Goal: Task Accomplishment & Management: Complete application form

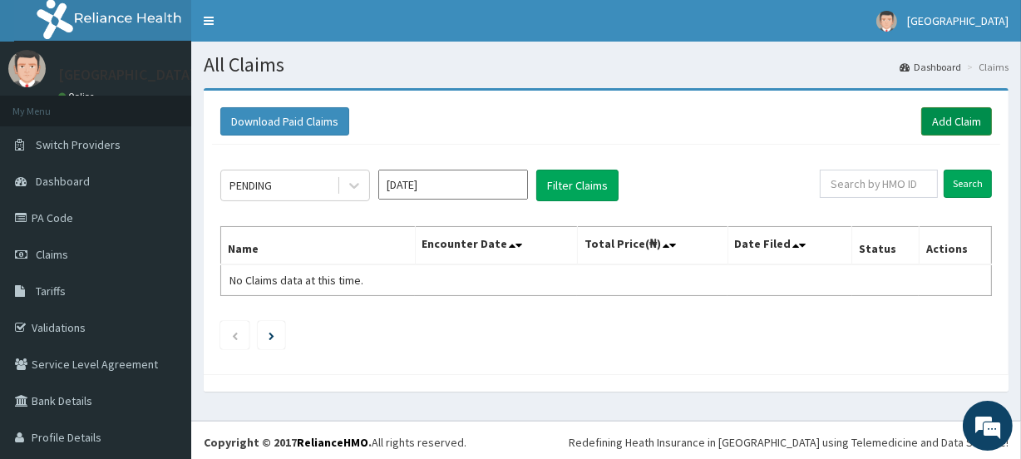
click at [939, 121] on link "Add Claim" at bounding box center [956, 121] width 71 height 28
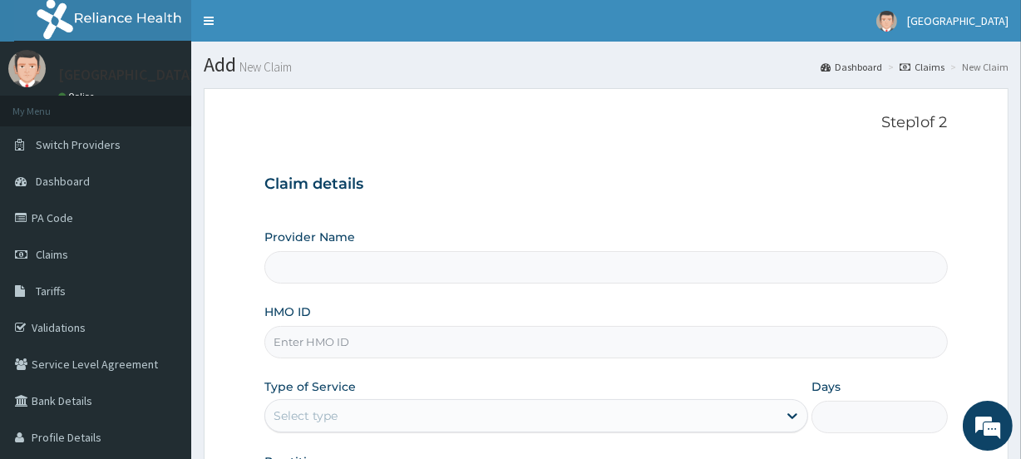
click at [317, 345] on input "HMO ID" at bounding box center [605, 342] width 683 height 32
paste input "VAC/10029/C"
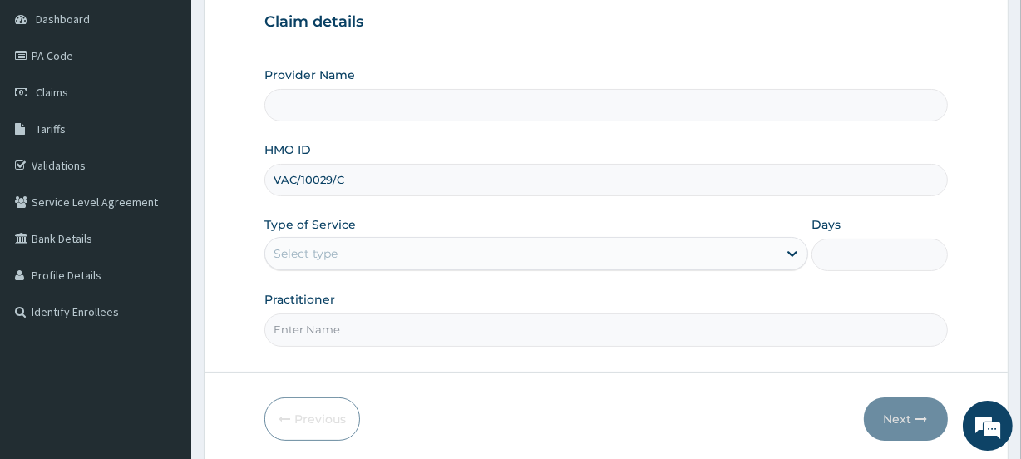
scroll to position [163, 0]
type input "VAC/10029/C"
click at [414, 251] on div "Select type" at bounding box center [521, 252] width 512 height 27
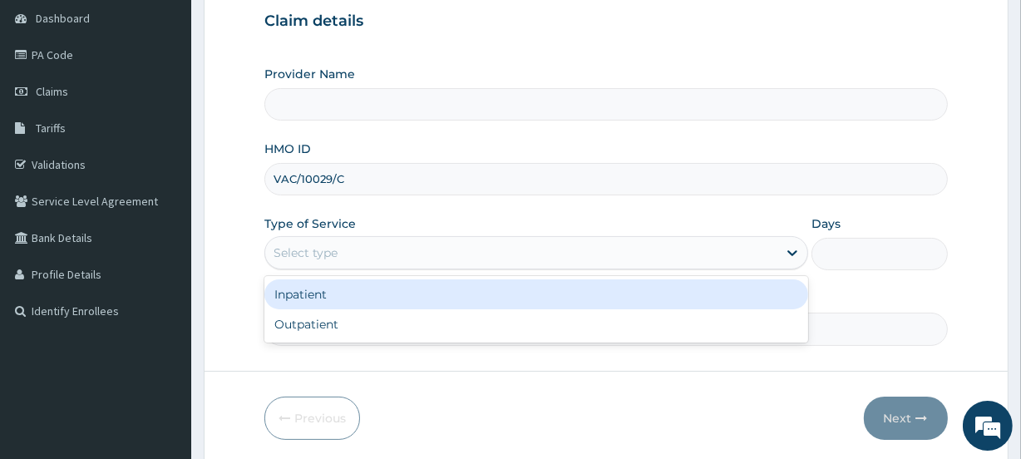
click at [414, 251] on div "Select type" at bounding box center [521, 252] width 512 height 27
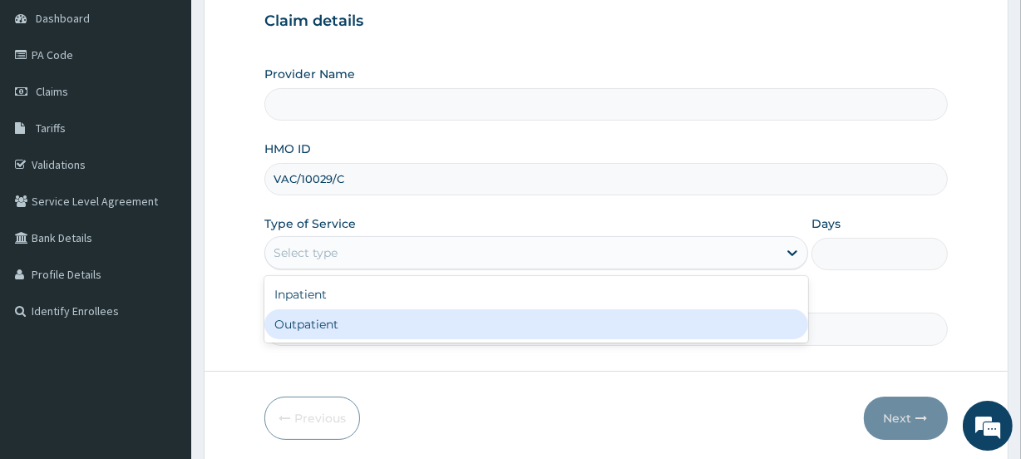
click at [401, 318] on div "Outpatient" at bounding box center [536, 324] width 544 height 30
type input "1"
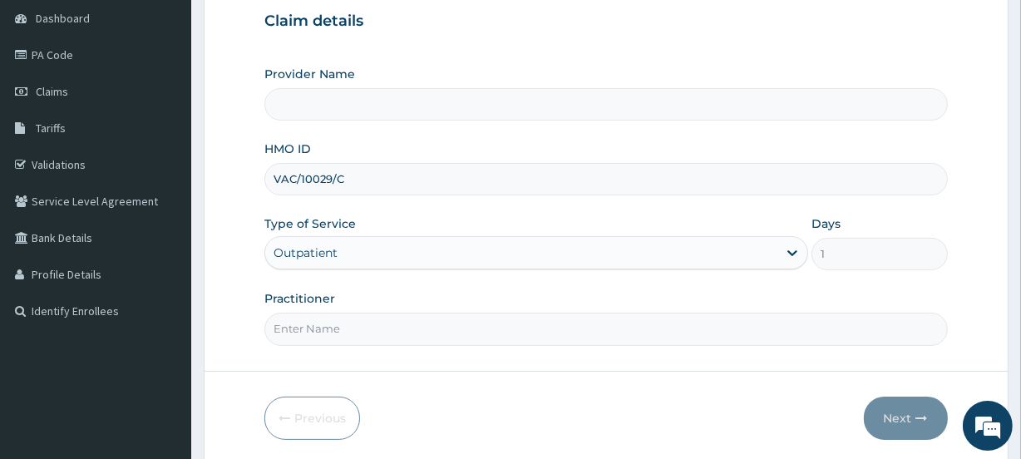
scroll to position [0, 0]
click at [398, 325] on input "Practitioner" at bounding box center [605, 329] width 683 height 32
type input "[GEOGRAPHIC_DATA]"
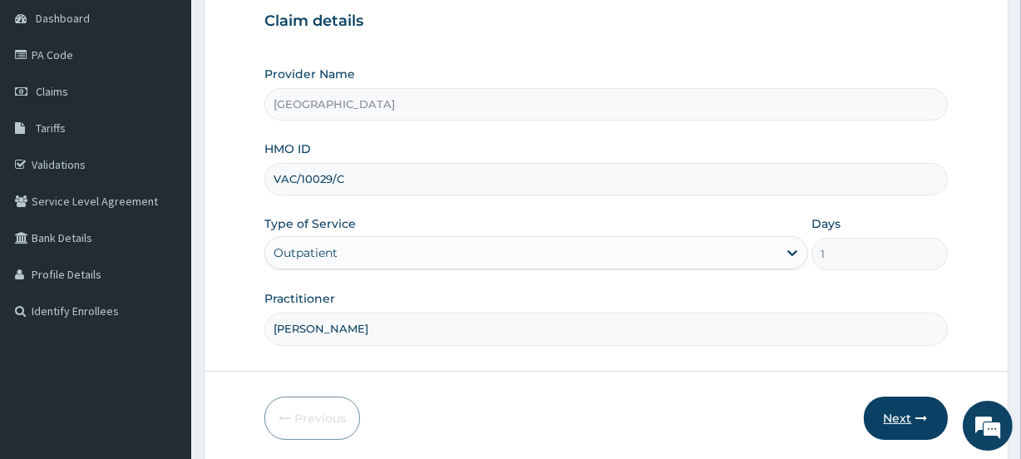
type input "NAOMI"
click at [895, 415] on button "Next" at bounding box center [906, 418] width 84 height 43
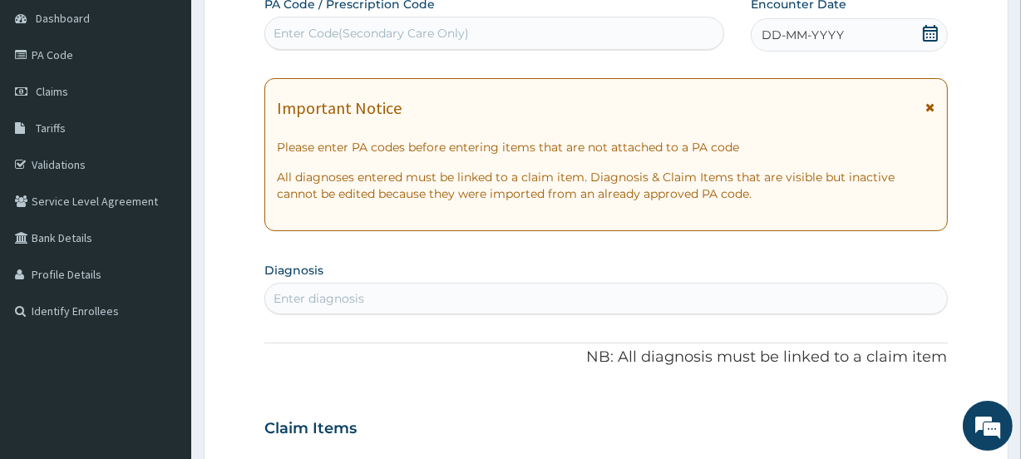
click at [931, 35] on icon at bounding box center [930, 33] width 17 height 17
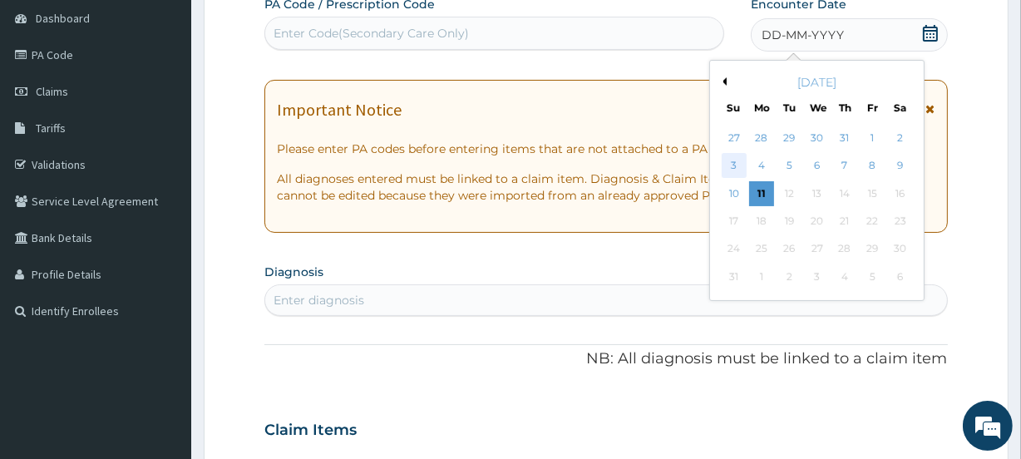
click at [732, 161] on div "3" at bounding box center [733, 166] width 25 height 25
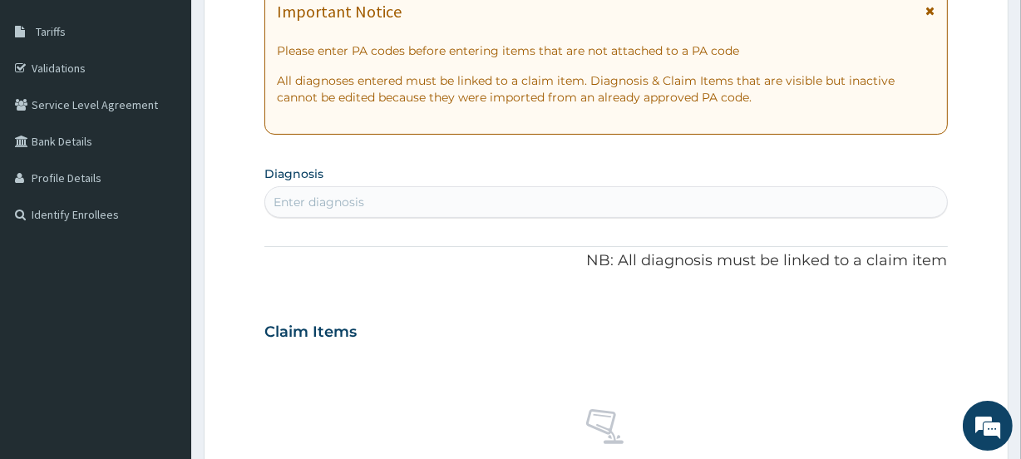
scroll to position [261, 0]
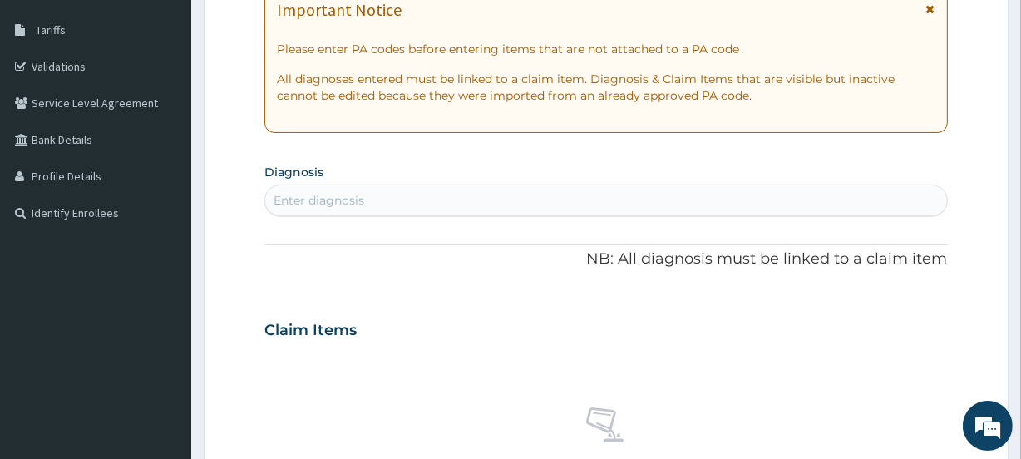
click at [328, 198] on div "Enter diagnosis" at bounding box center [319, 200] width 91 height 17
type input "S"
type input "MALA"
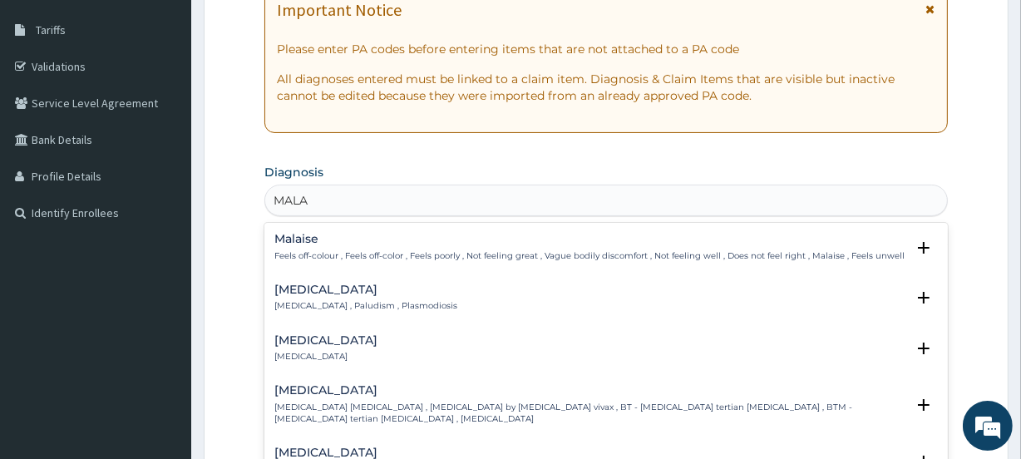
click at [327, 300] on p "[MEDICAL_DATA] , Paludism , Plasmodiosis" at bounding box center [365, 306] width 183 height 12
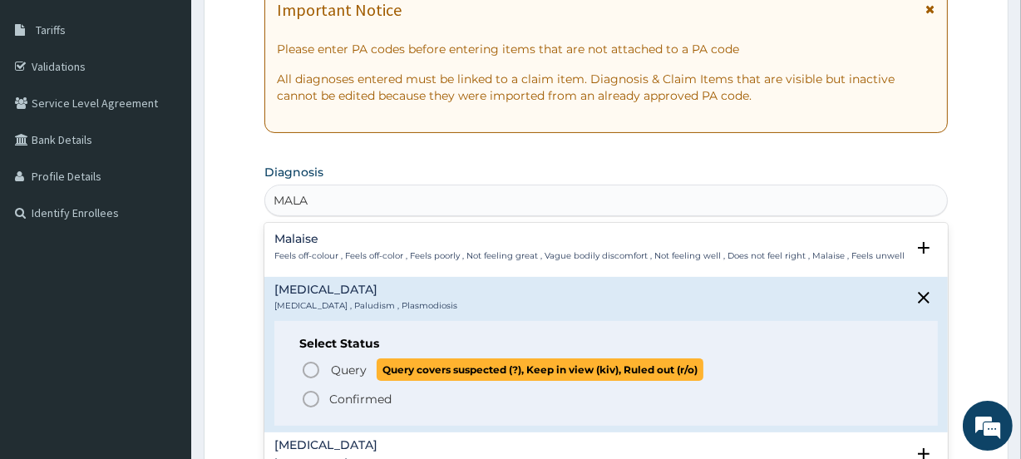
click at [310, 363] on icon "status option query" at bounding box center [311, 370] width 20 height 20
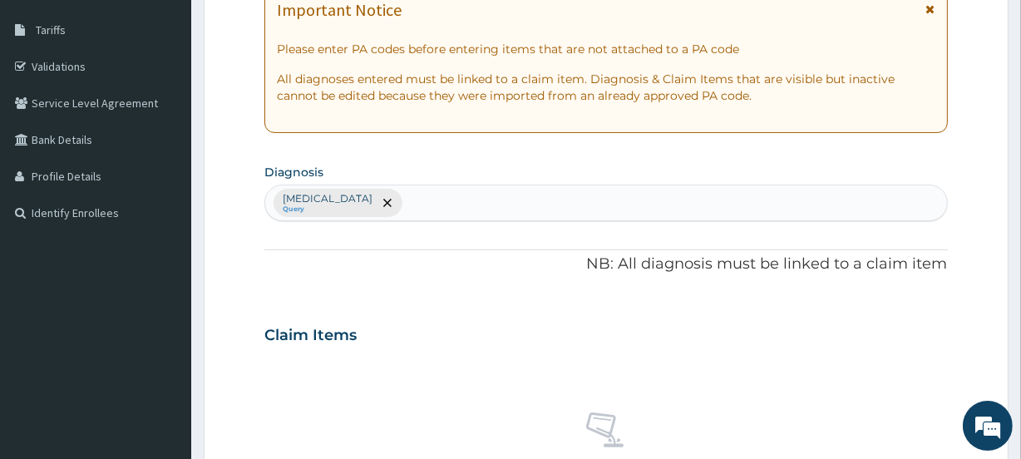
click at [377, 207] on div "[MEDICAL_DATA] Query" at bounding box center [605, 202] width 681 height 35
type input "SEPSIS"
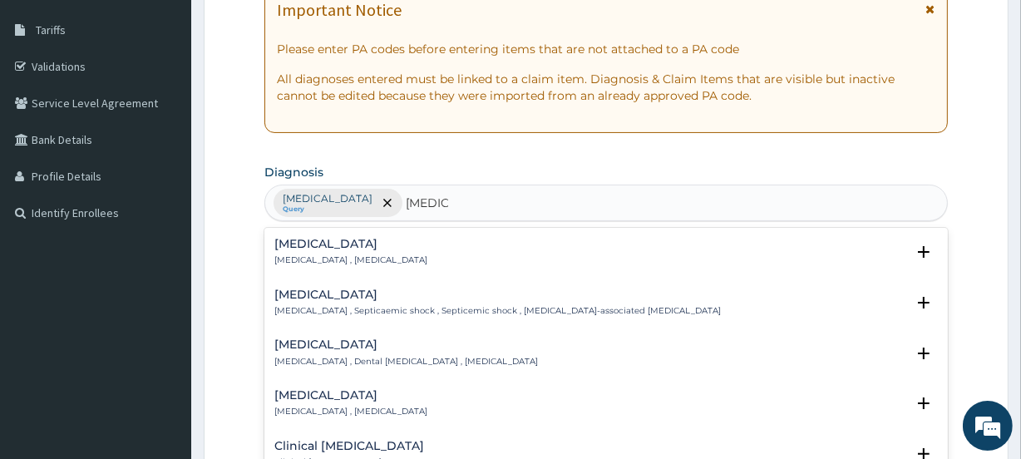
click at [410, 262] on div "Sepsis Systemic infection , Sepsis" at bounding box center [605, 252] width 663 height 29
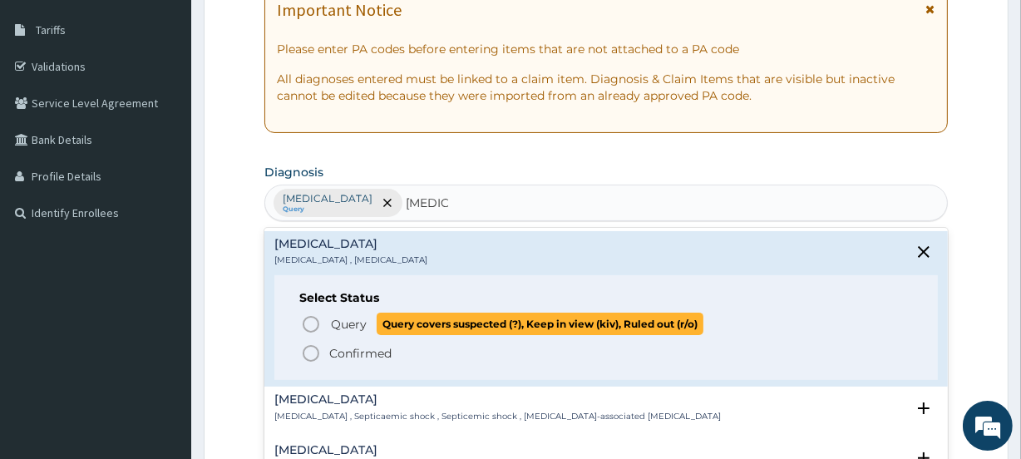
click at [320, 321] on icon "status option query" at bounding box center [311, 324] width 20 height 20
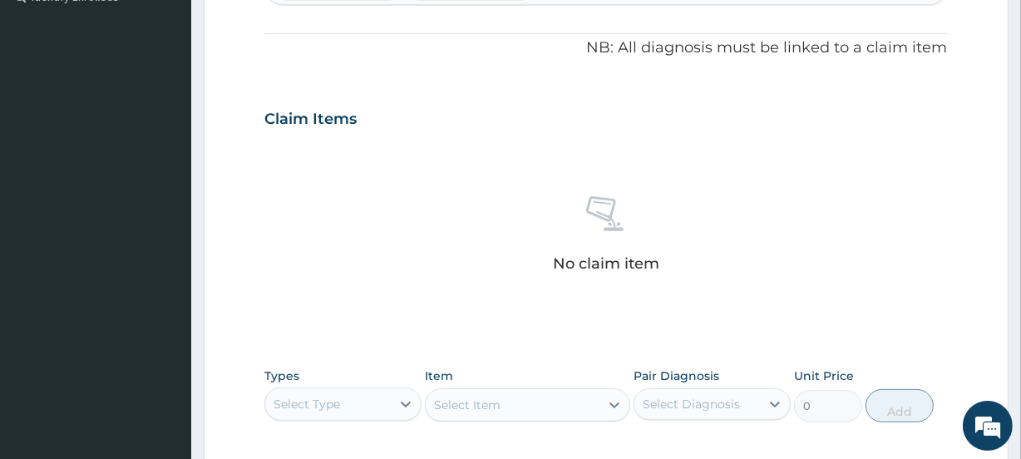
scroll to position [480, 0]
click at [1019, 239] on section "Step 2 of 2 PA Code / Prescription Code Enter Code(Secondary Care Only) Encount…" at bounding box center [606, 136] width 830 height 1080
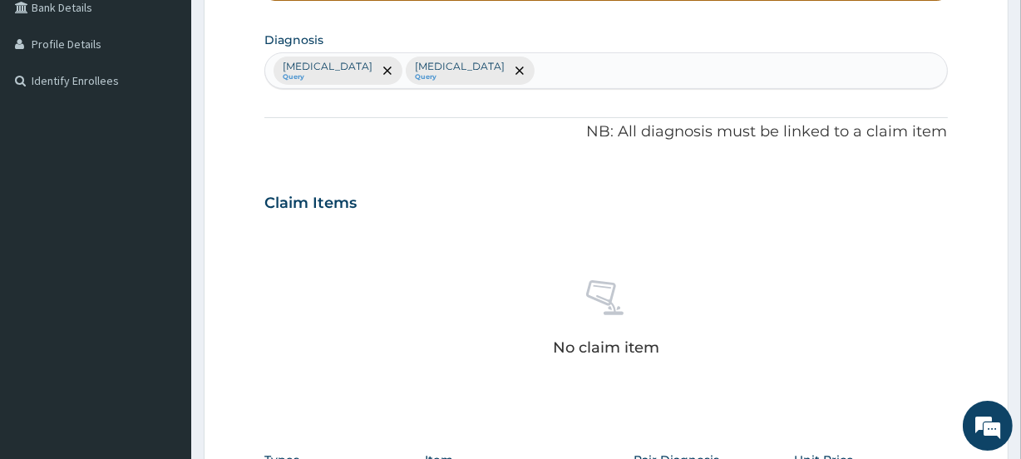
scroll to position [382, 0]
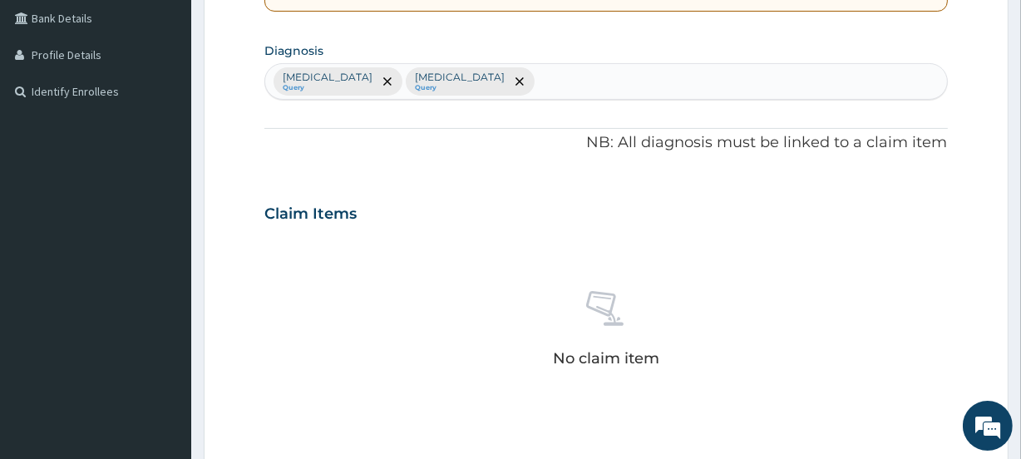
click at [436, 78] on div "Malaria Query Sepsis Query" at bounding box center [605, 81] width 681 height 35
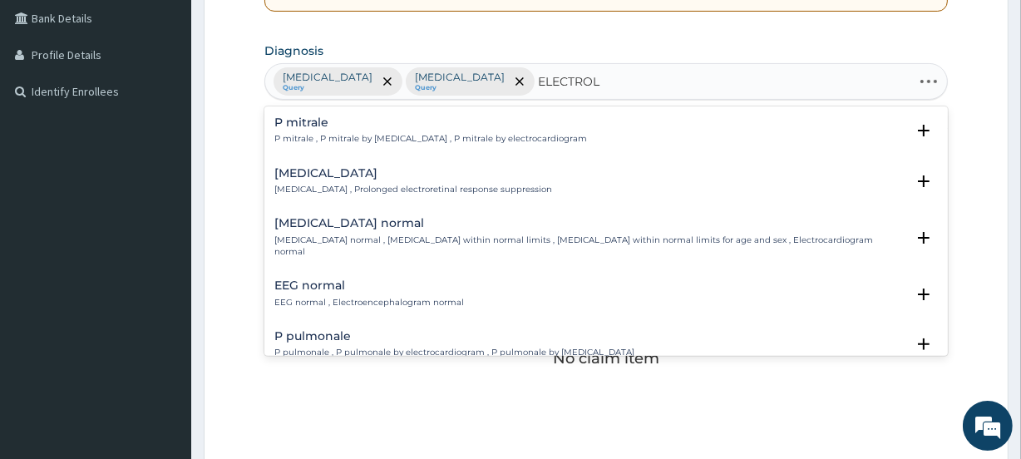
type input "ELECTROLY"
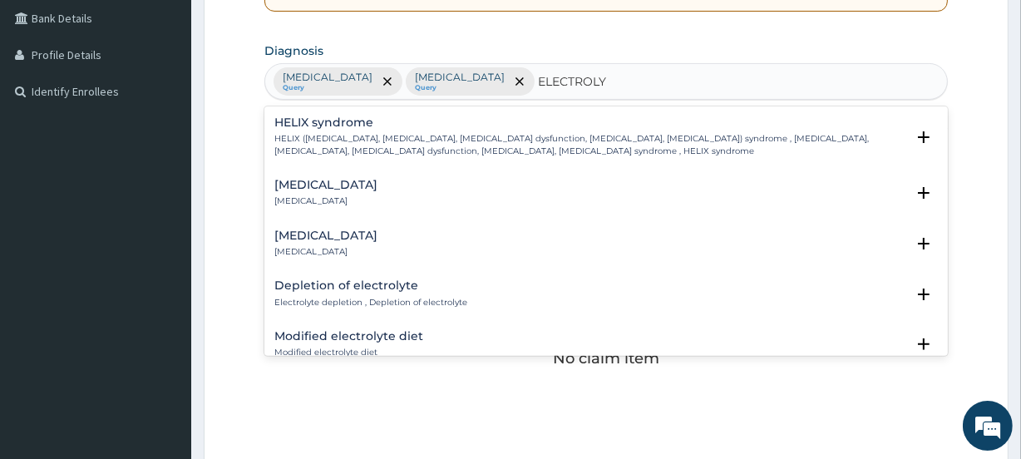
click at [377, 185] on h4 "Electrolyte imbalance" at bounding box center [325, 185] width 103 height 12
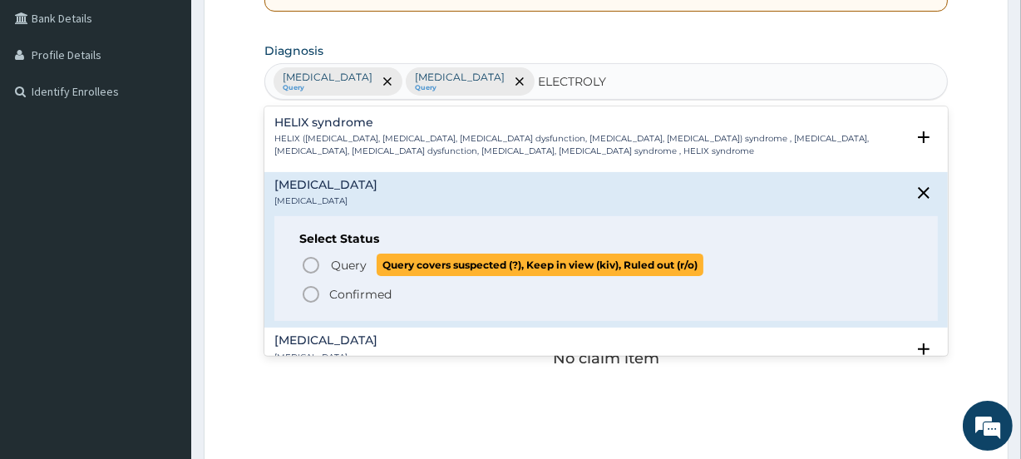
click at [308, 264] on icon "status option query" at bounding box center [311, 265] width 20 height 20
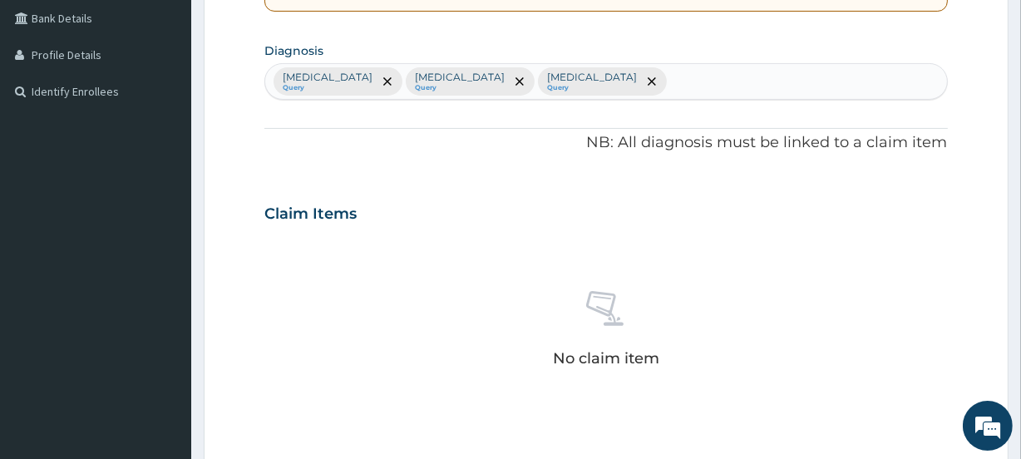
click at [590, 78] on div "Malaria Query Sepsis Query Electrolyte imbalance Query" at bounding box center [605, 81] width 681 height 35
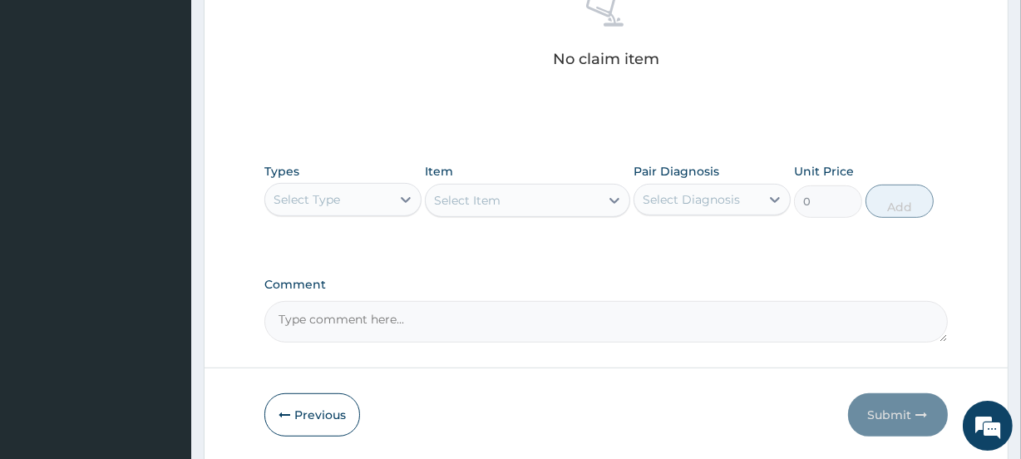
scroll to position [739, 0]
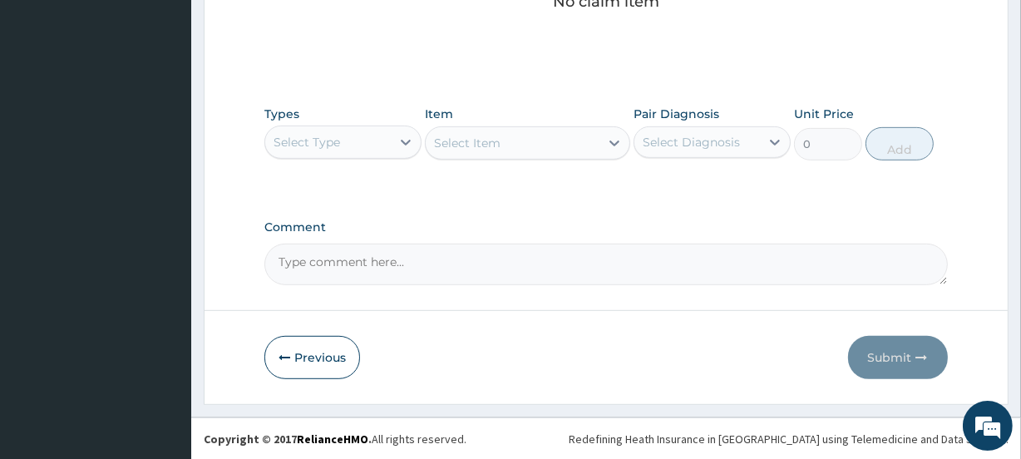
click at [322, 145] on div "Select Type" at bounding box center [307, 142] width 67 height 17
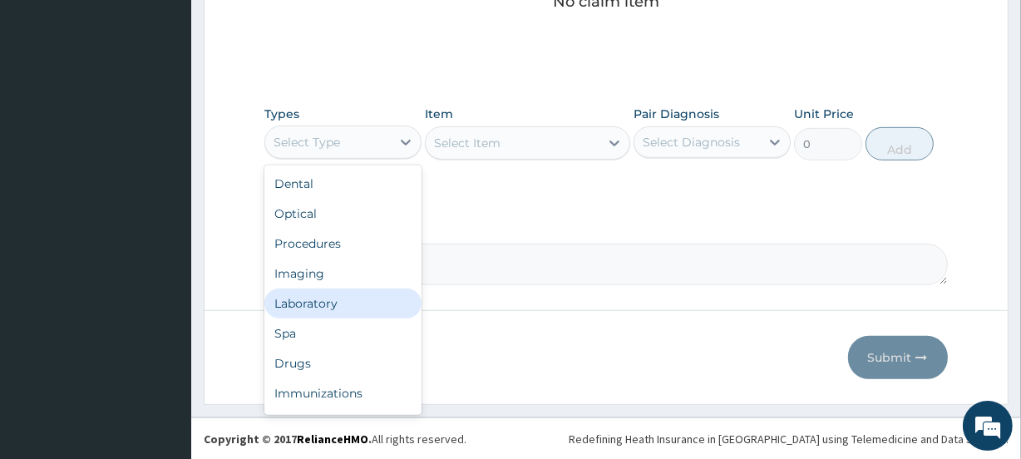
click at [319, 308] on div "Laboratory" at bounding box center [342, 303] width 157 height 30
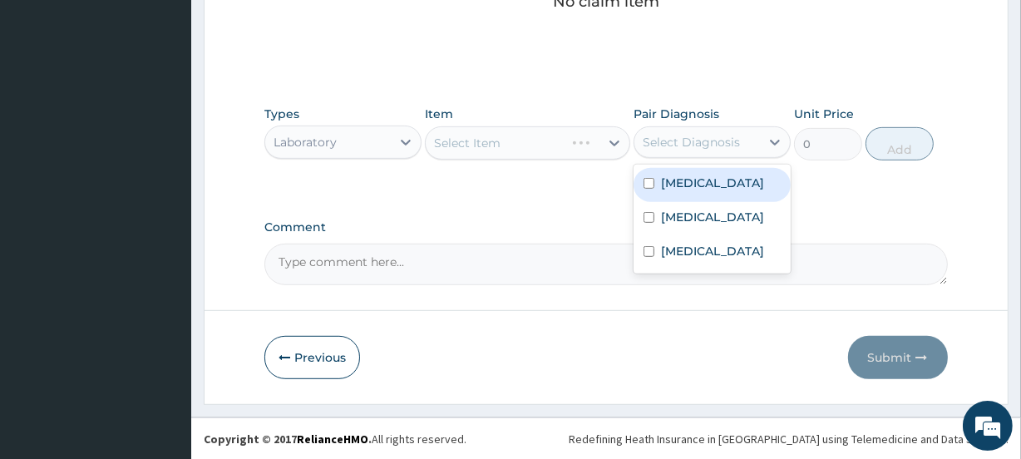
click at [707, 145] on div "Select Diagnosis" at bounding box center [691, 142] width 97 height 17
click at [674, 190] on label "Malaria" at bounding box center [712, 183] width 103 height 17
checkbox input "true"
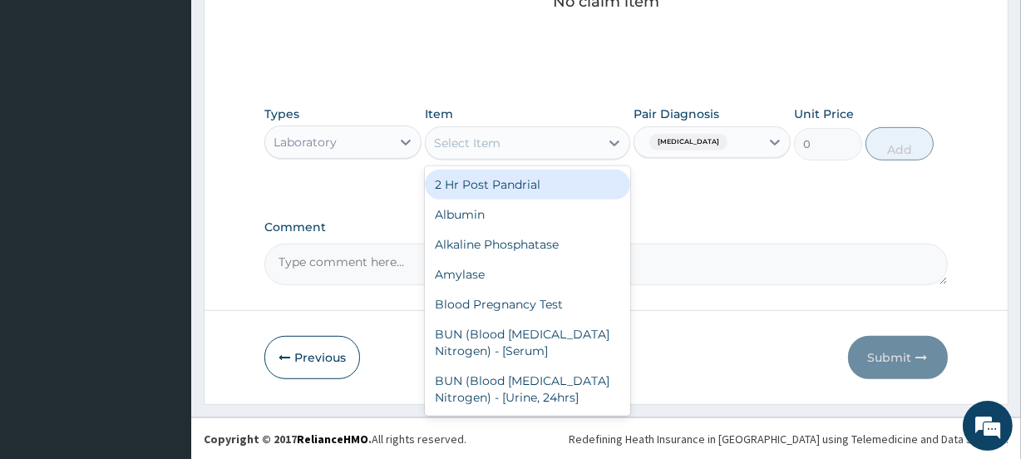
click at [501, 141] on div "Select Item" at bounding box center [512, 143] width 173 height 27
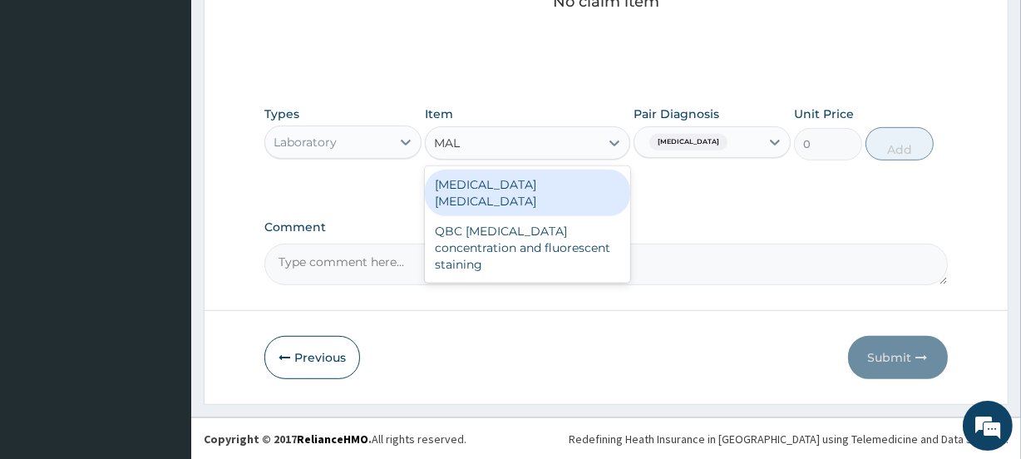
type input "MALA"
click at [510, 182] on div "Malaria parasite" at bounding box center [527, 193] width 205 height 47
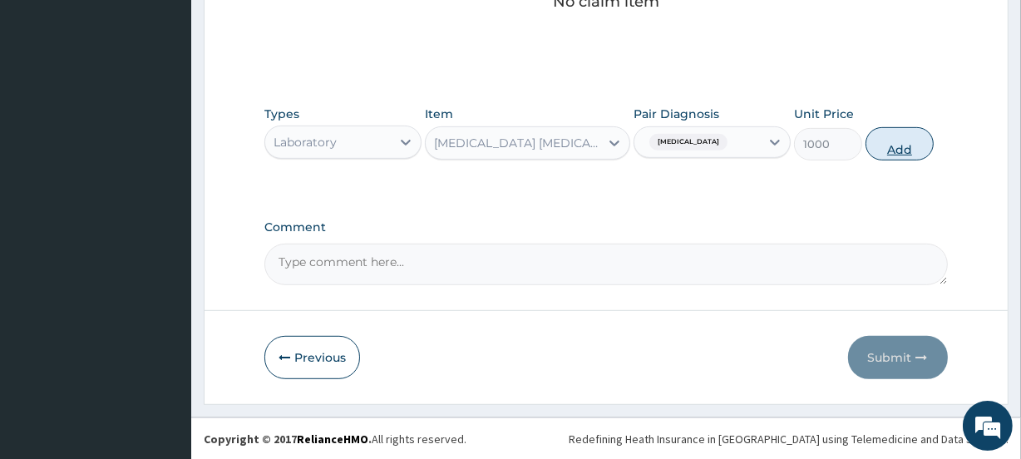
click at [895, 150] on button "Add" at bounding box center [899, 143] width 68 height 33
type input "0"
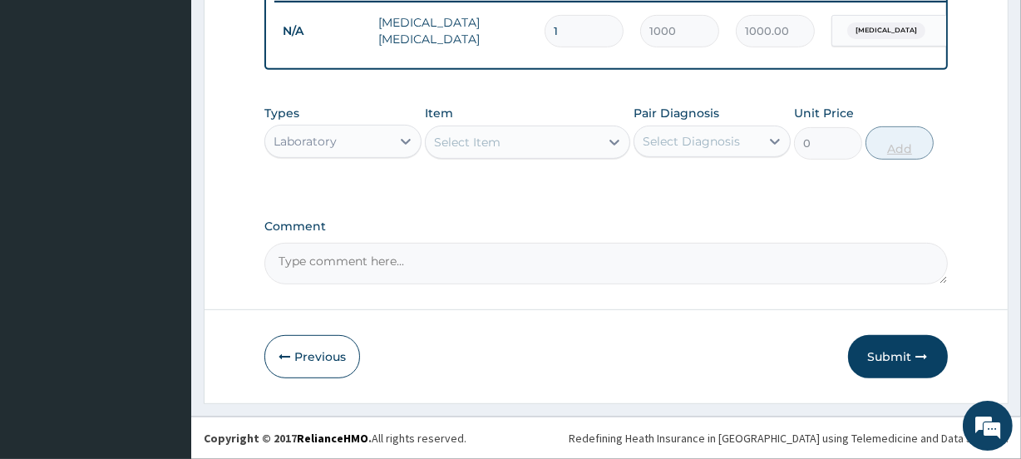
scroll to position [671, 0]
click at [502, 145] on div "Select Item" at bounding box center [512, 142] width 173 height 27
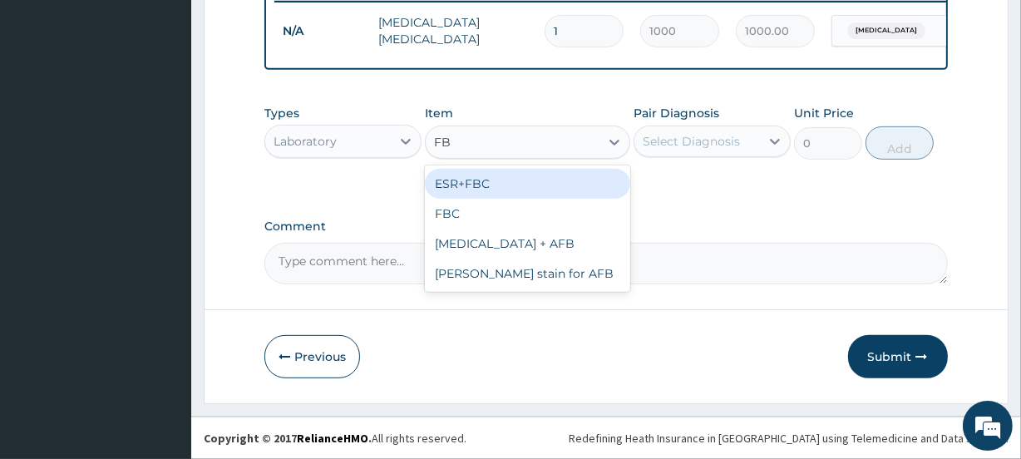
type input "FBC"
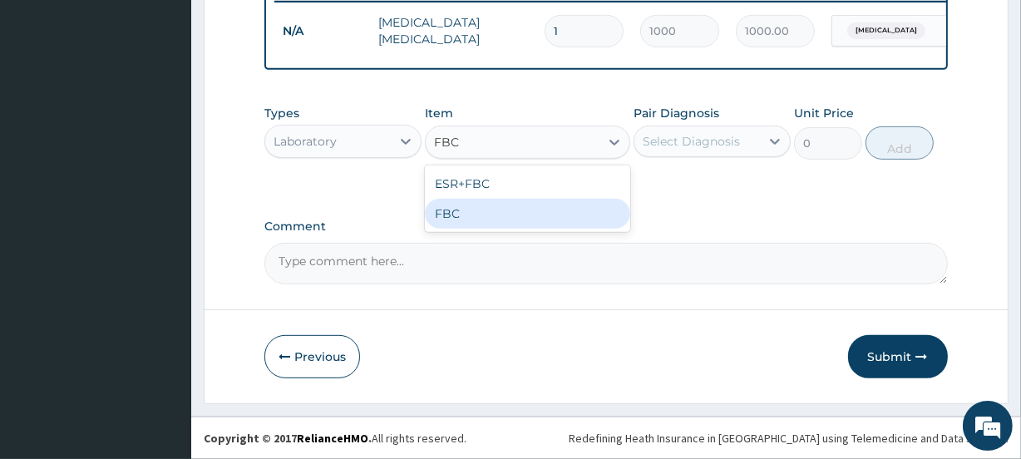
click at [491, 216] on div "FBC" at bounding box center [527, 214] width 205 height 30
type input "1200"
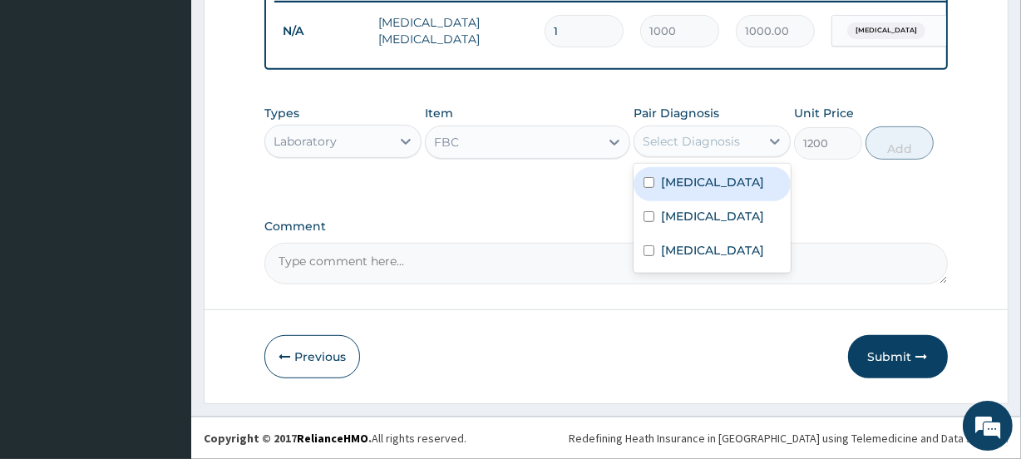
click at [697, 149] on div "Select Diagnosis" at bounding box center [691, 141] width 97 height 17
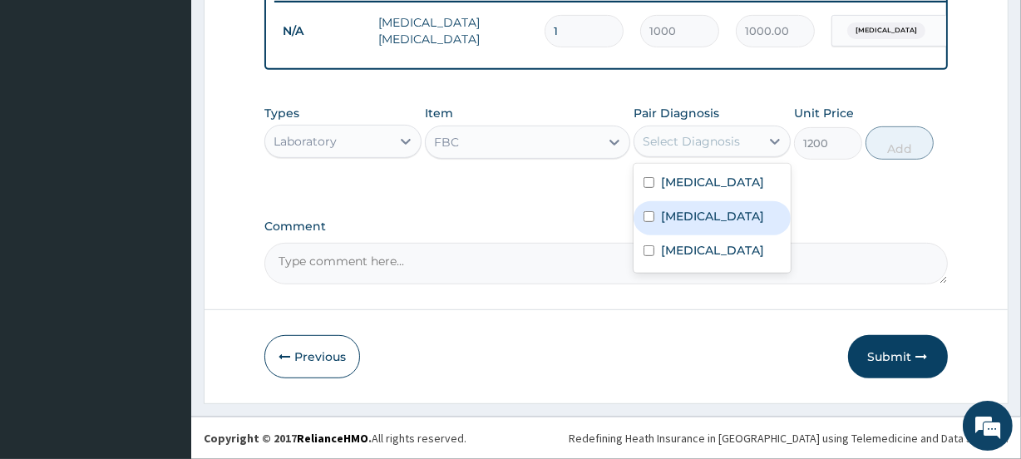
click at [691, 213] on label "Sepsis" at bounding box center [712, 216] width 103 height 17
checkbox input "true"
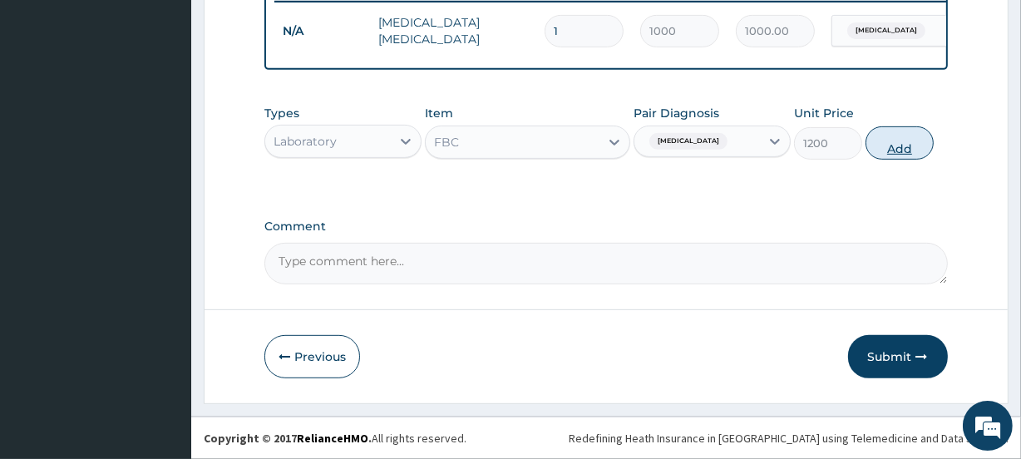
click at [896, 149] on button "Add" at bounding box center [899, 142] width 68 height 33
type input "0"
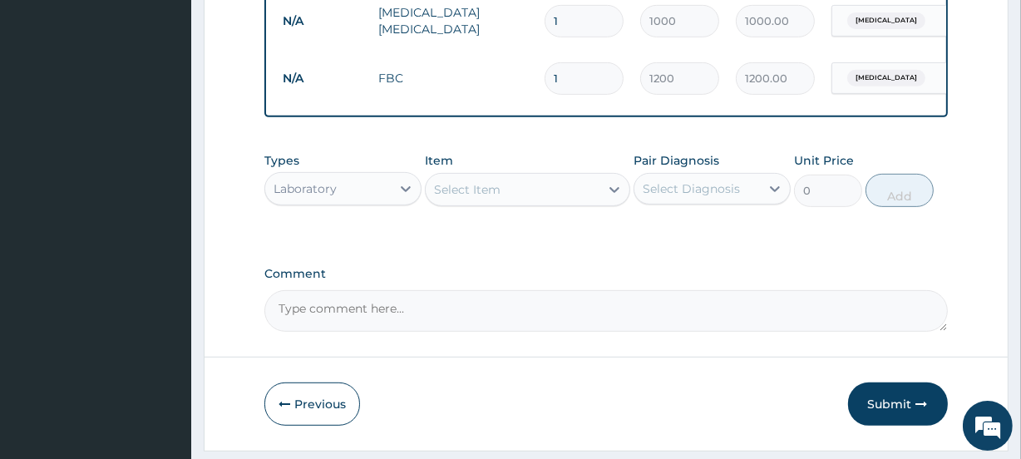
click at [515, 203] on div "Select Item" at bounding box center [512, 189] width 173 height 27
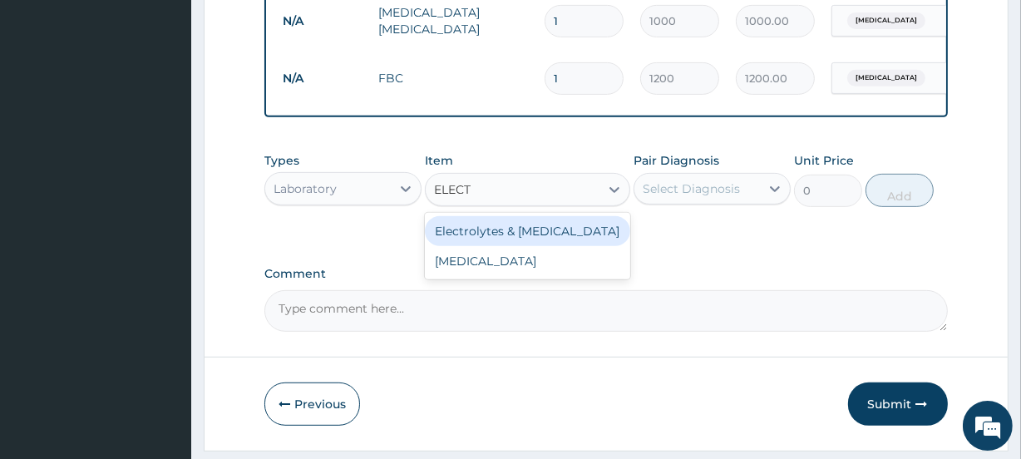
type input "ELECTR"
click at [529, 238] on div "Electrolytes & Urea" at bounding box center [527, 231] width 205 height 30
type input "2500"
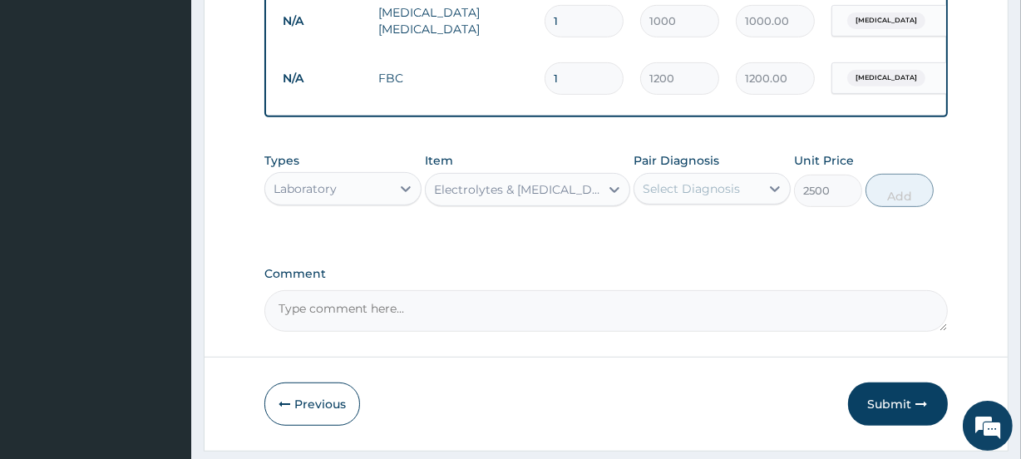
click at [698, 197] on div "Select Diagnosis" at bounding box center [691, 188] width 97 height 17
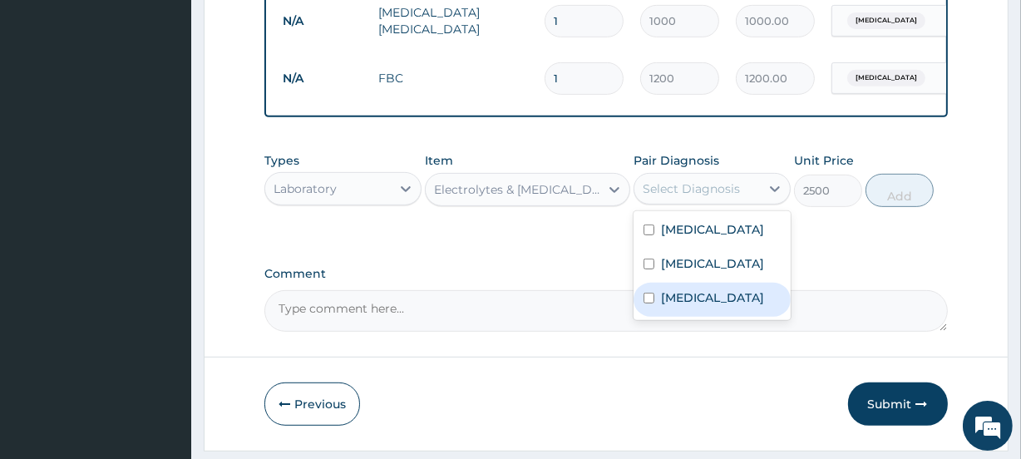
click at [690, 306] on label "Electrolyte imbalance" at bounding box center [712, 297] width 103 height 17
checkbox input "true"
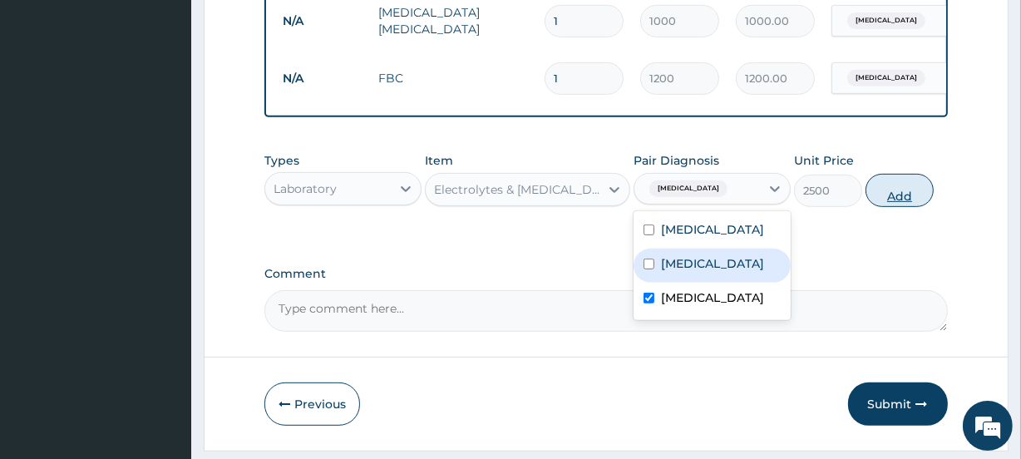
click at [898, 207] on button "Add" at bounding box center [899, 190] width 68 height 33
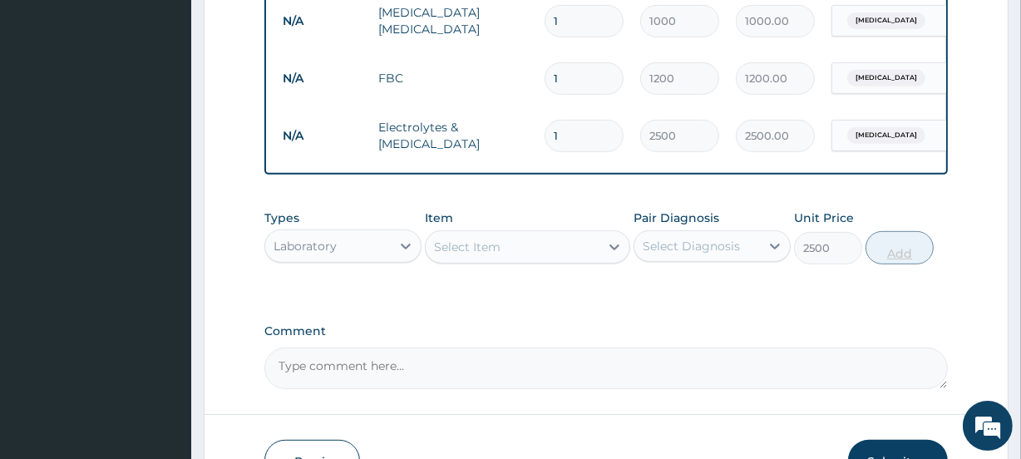
type input "0"
click at [487, 255] on div "Select Item" at bounding box center [467, 247] width 67 height 17
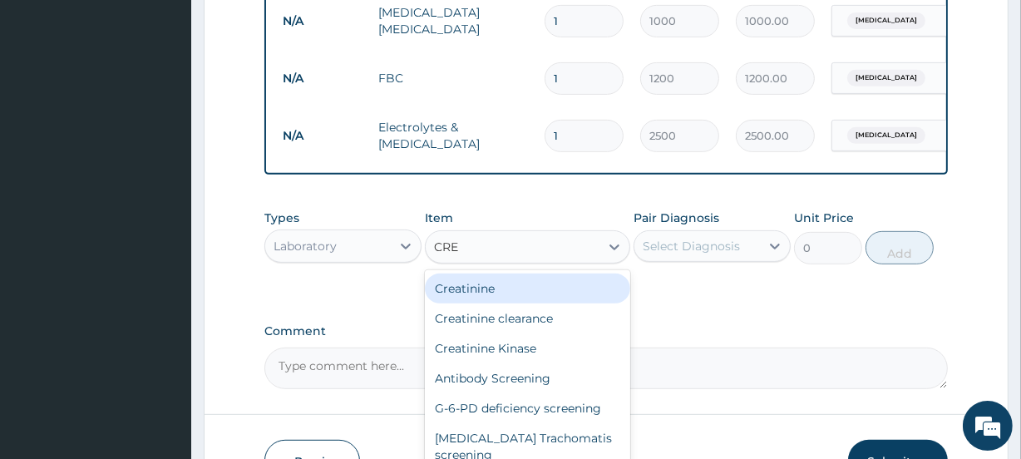
type input "CREA"
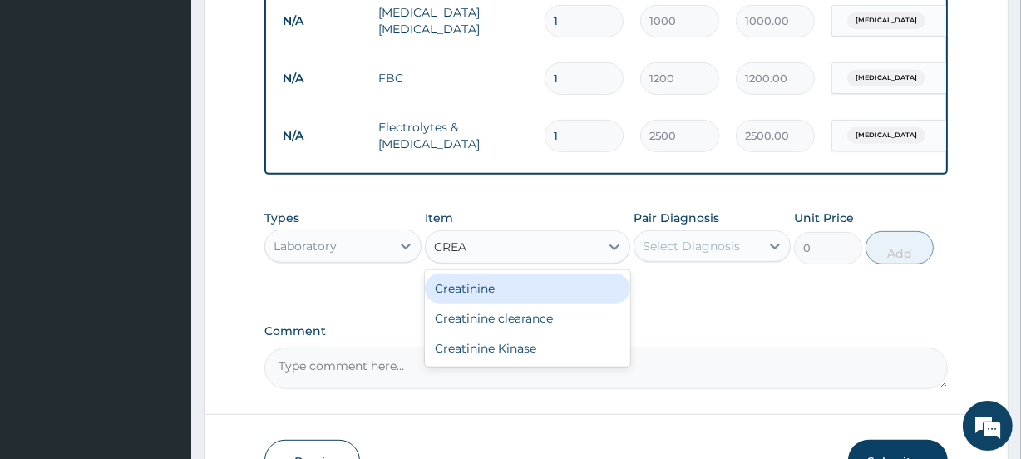
click at [491, 293] on div "Creatinine" at bounding box center [527, 289] width 205 height 30
type input "1500"
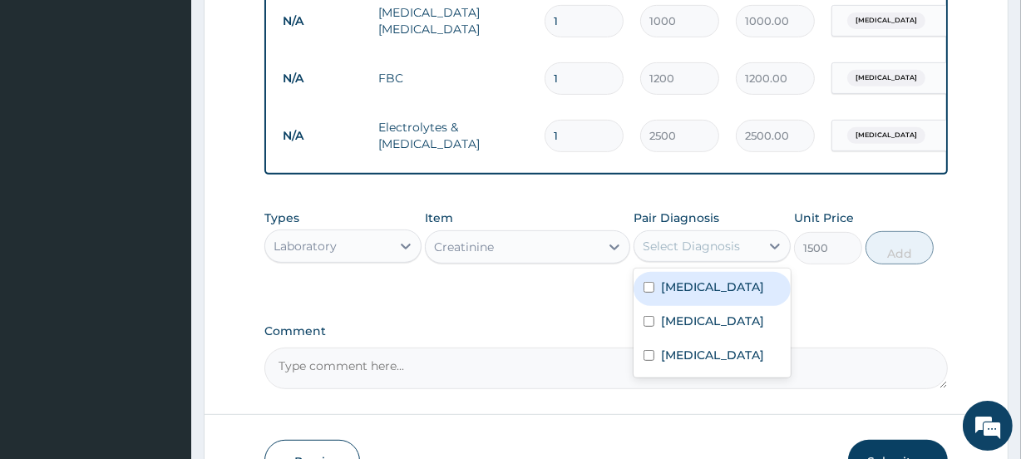
click at [690, 254] on div "Select Diagnosis" at bounding box center [691, 246] width 97 height 17
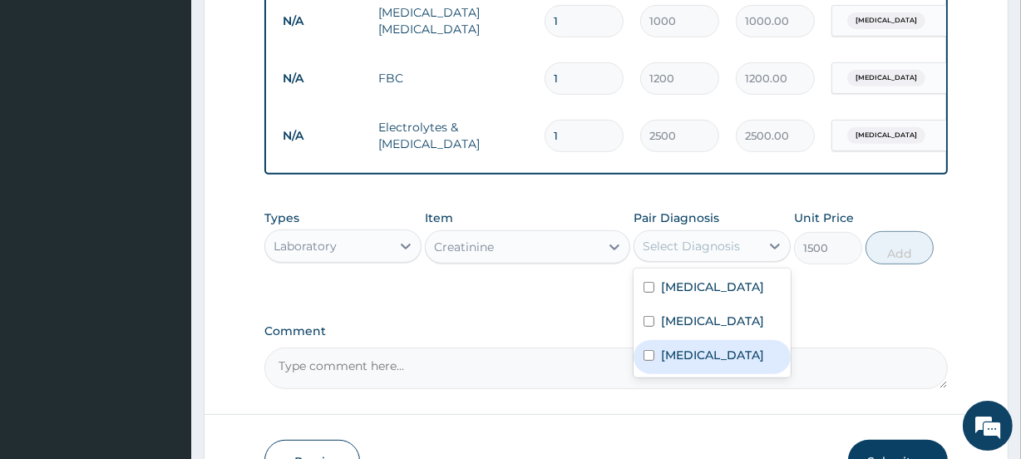
click at [688, 363] on label "Electrolyte imbalance" at bounding box center [712, 355] width 103 height 17
checkbox input "true"
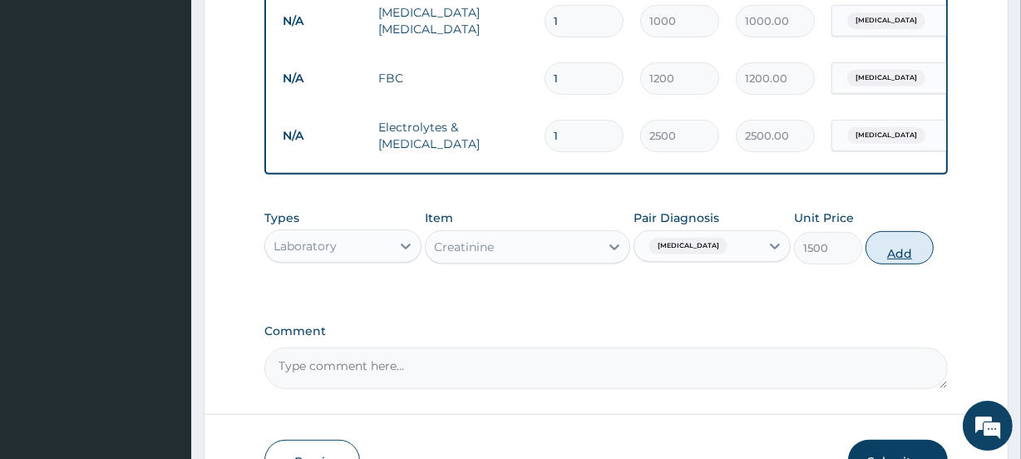
click at [903, 264] on button "Add" at bounding box center [899, 247] width 68 height 33
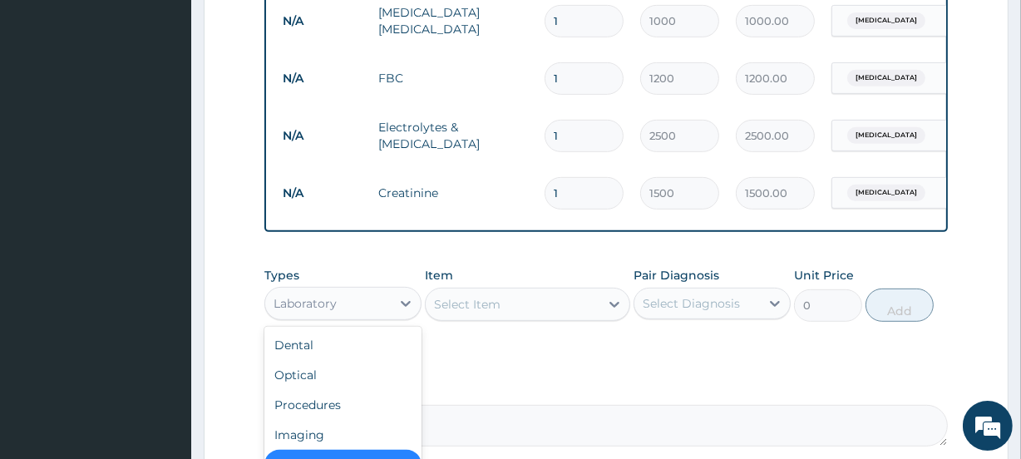
click at [358, 316] on div "Laboratory" at bounding box center [328, 303] width 126 height 27
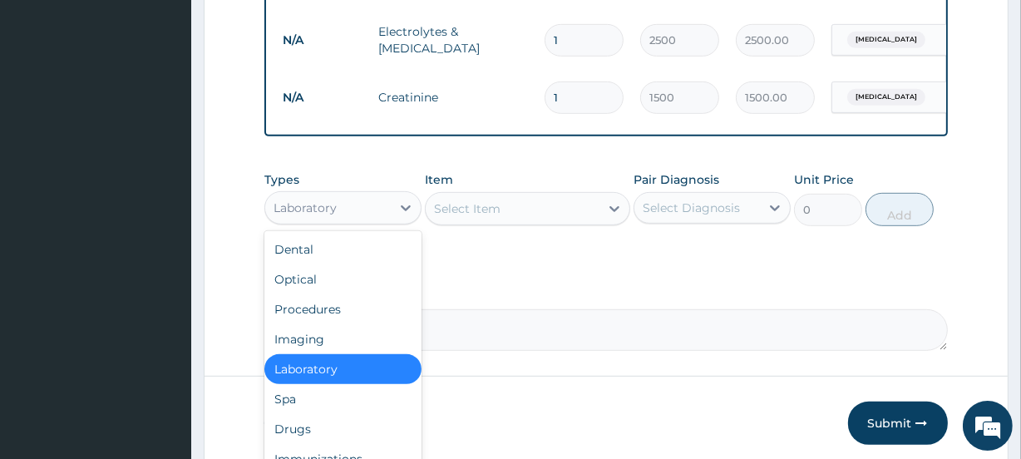
scroll to position [844, 0]
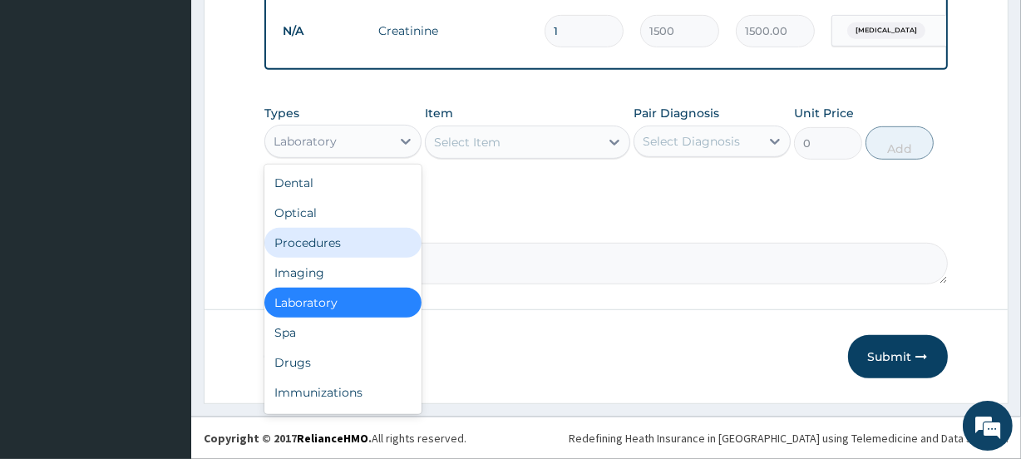
click at [323, 243] on div "Procedures" at bounding box center [342, 243] width 157 height 30
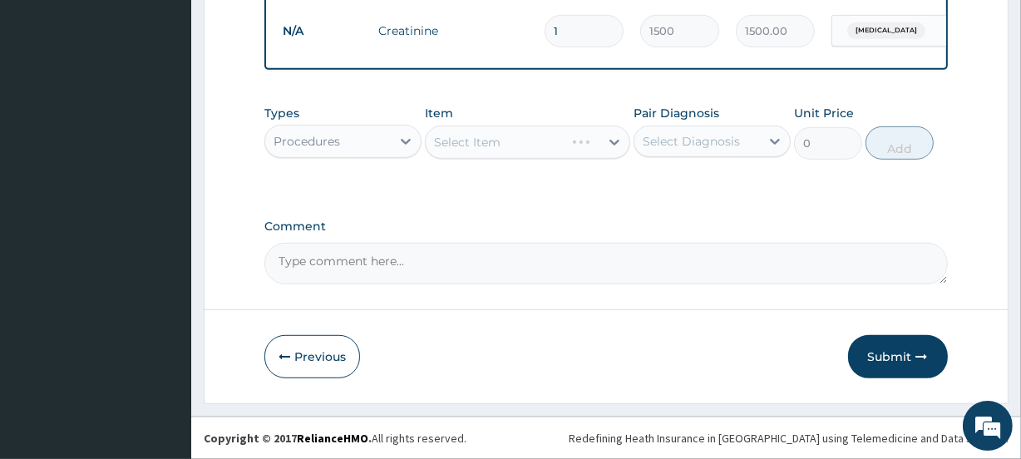
click at [479, 143] on div "Select Item" at bounding box center [527, 142] width 205 height 33
click at [479, 143] on div "Select Item" at bounding box center [467, 142] width 67 height 17
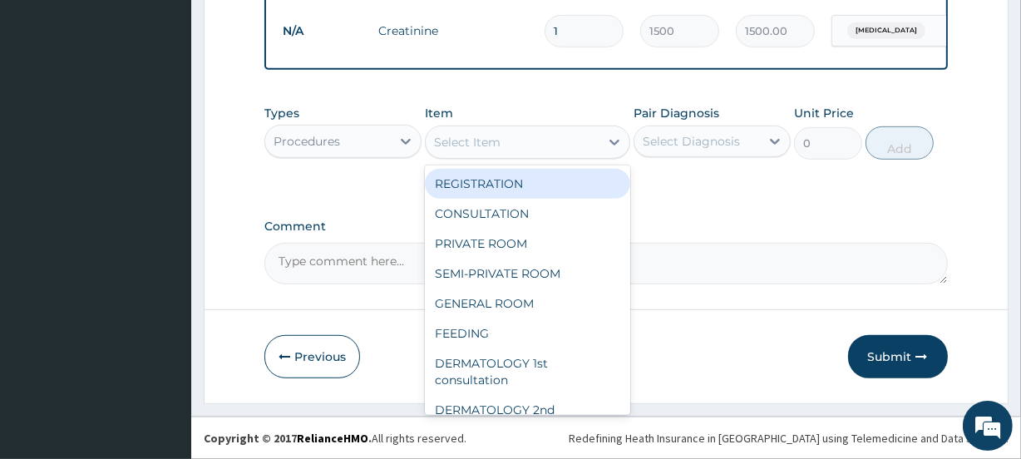
click at [488, 186] on div "REGISTRATION" at bounding box center [527, 184] width 205 height 30
type input "2000"
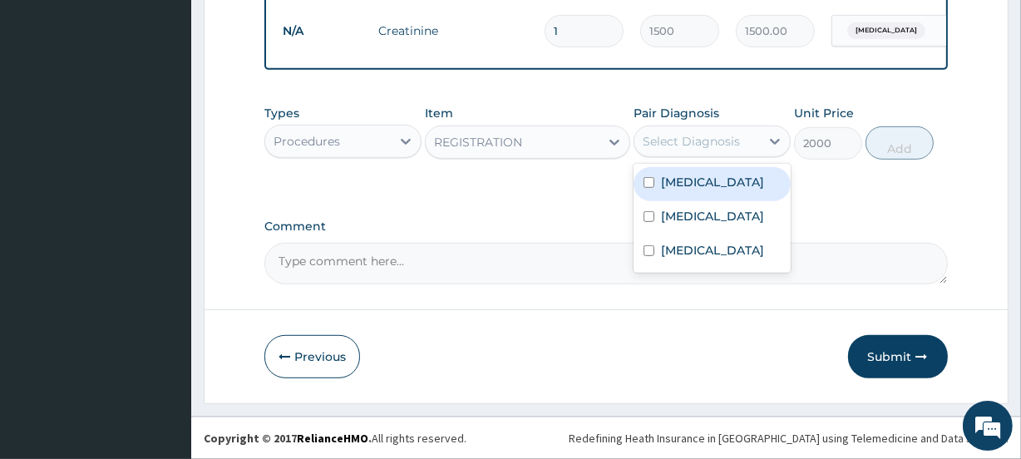
click at [710, 147] on div "Select Diagnosis" at bounding box center [691, 141] width 97 height 17
click at [706, 175] on div "Malaria" at bounding box center [711, 184] width 157 height 34
checkbox input "true"
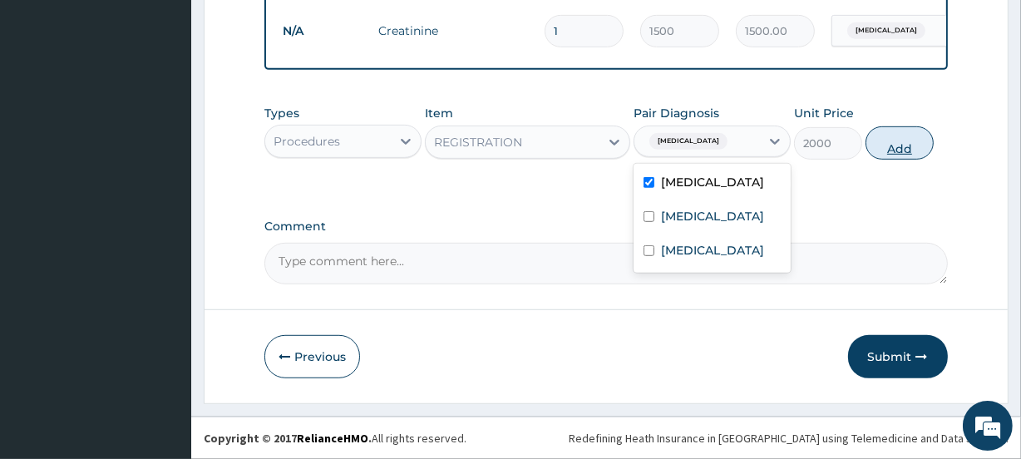
click at [900, 147] on button "Add" at bounding box center [899, 142] width 68 height 33
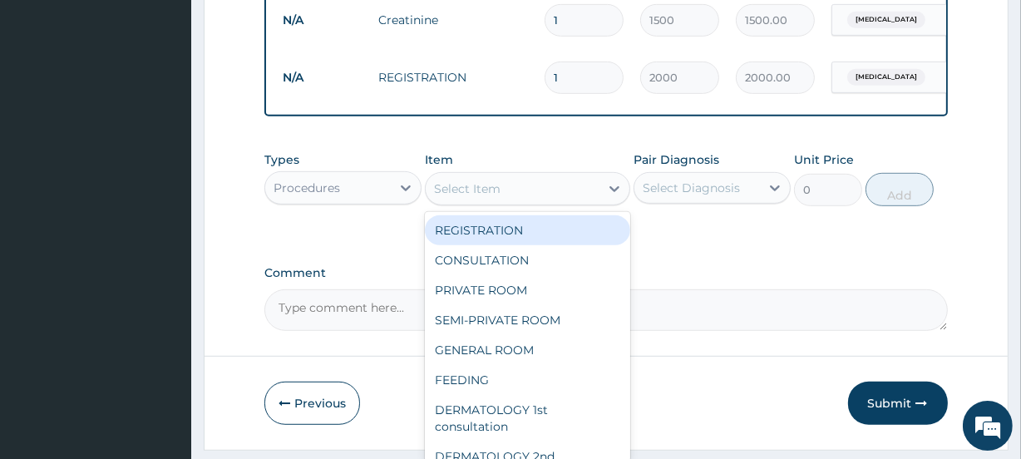
click at [519, 200] on div "Select Item" at bounding box center [512, 188] width 173 height 27
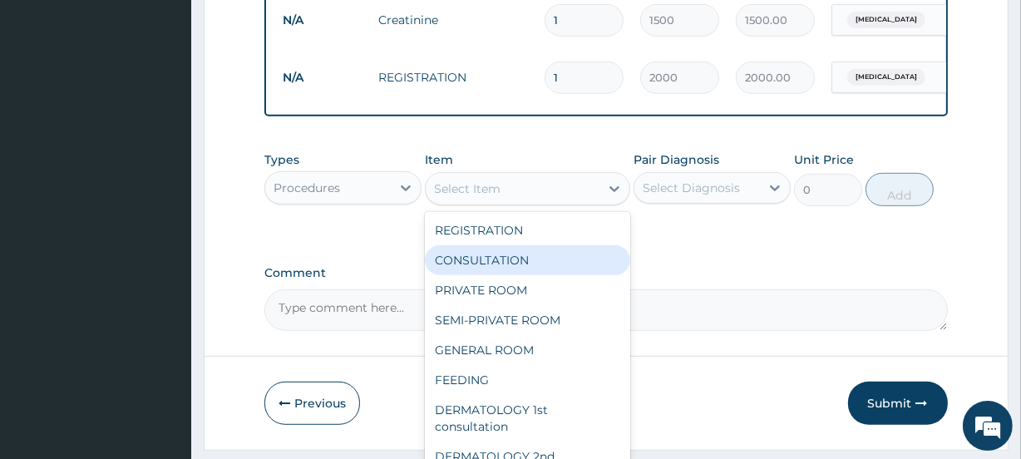
click at [500, 274] on div "CONSULTATION" at bounding box center [527, 260] width 205 height 30
type input "1500"
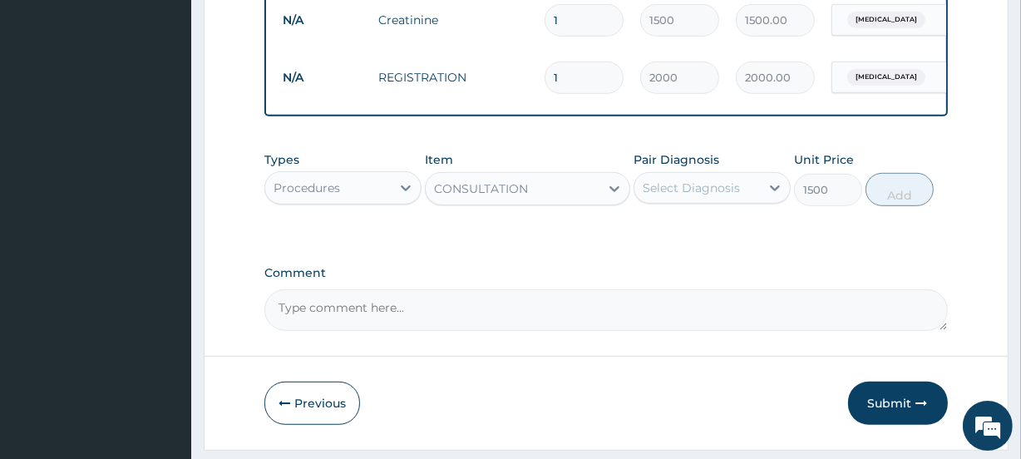
click at [667, 196] on div "Select Diagnosis" at bounding box center [691, 188] width 97 height 17
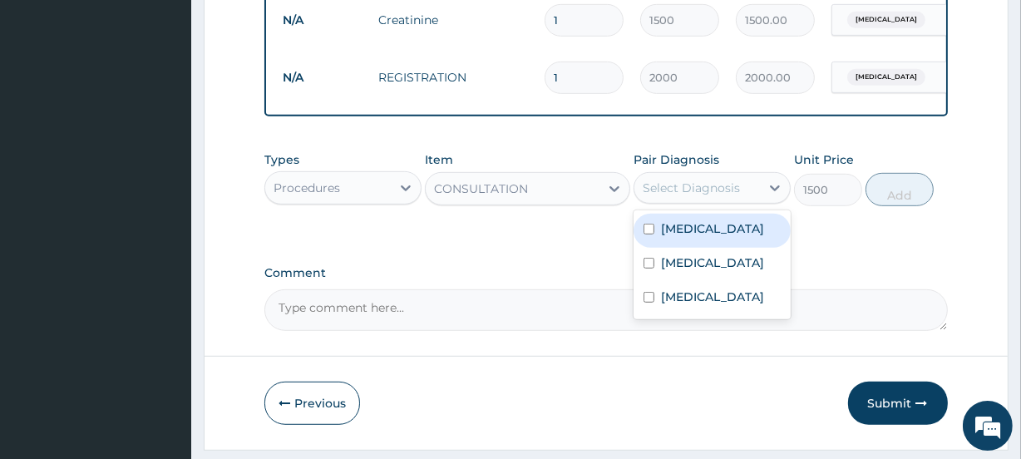
click at [670, 248] on div "Malaria" at bounding box center [711, 231] width 157 height 34
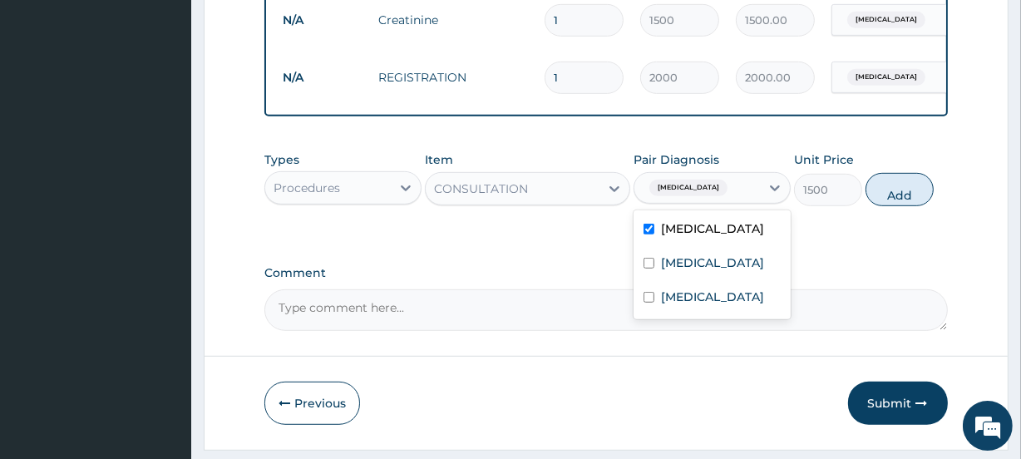
click at [670, 248] on div "Malaria" at bounding box center [711, 231] width 157 height 34
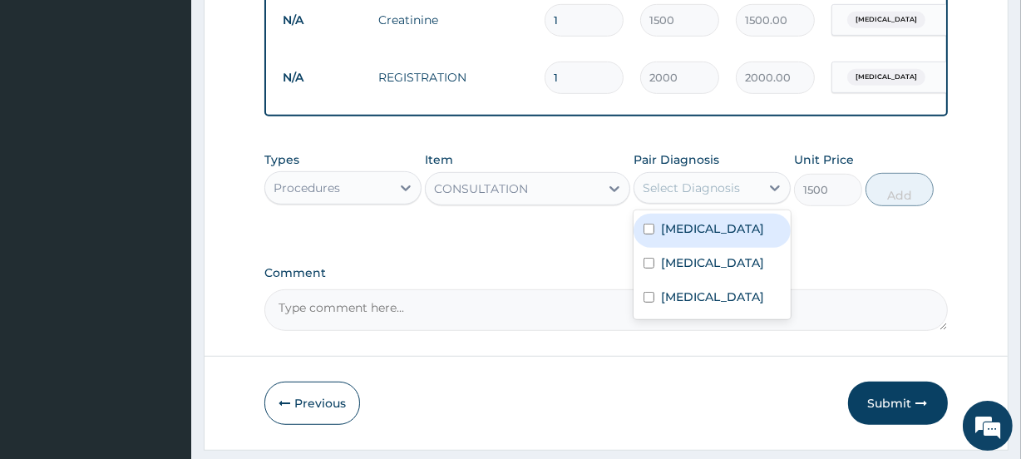
click at [670, 248] on div "Malaria" at bounding box center [711, 231] width 157 height 34
checkbox input "true"
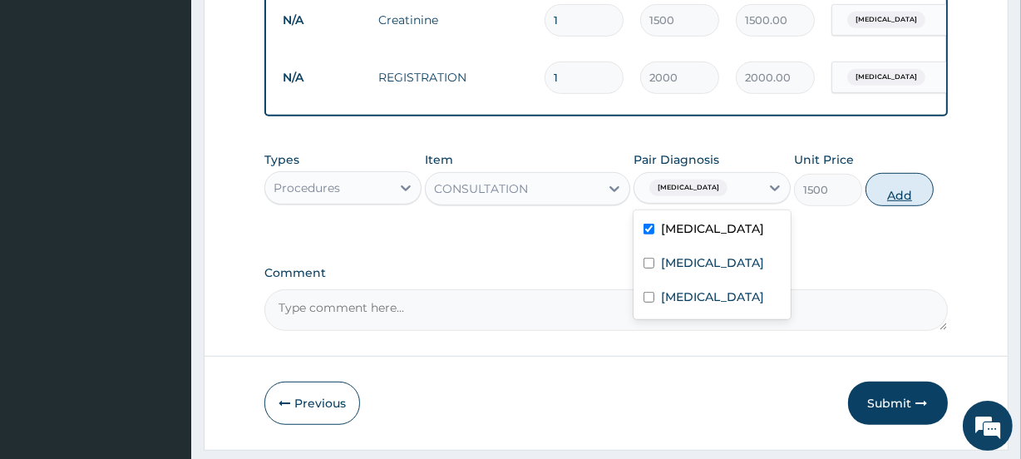
click at [895, 206] on button "Add" at bounding box center [899, 189] width 68 height 33
type input "0"
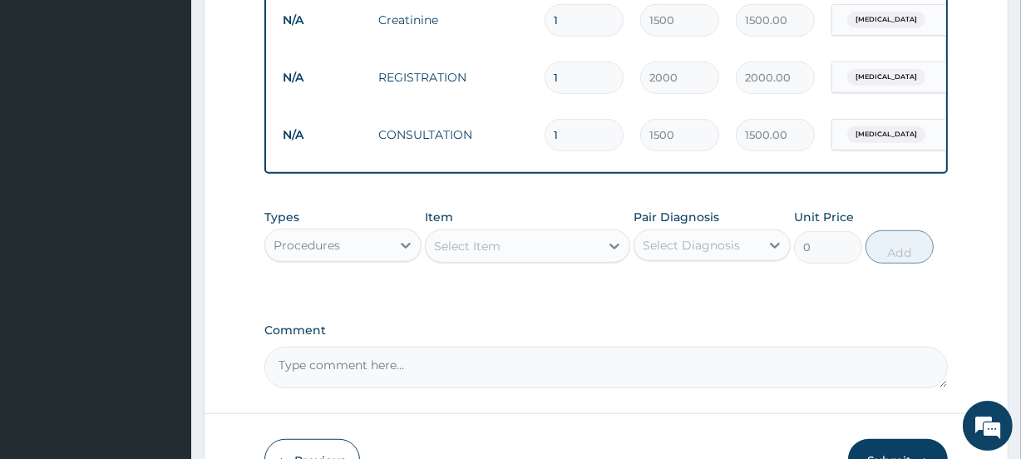
scroll to position [959, 0]
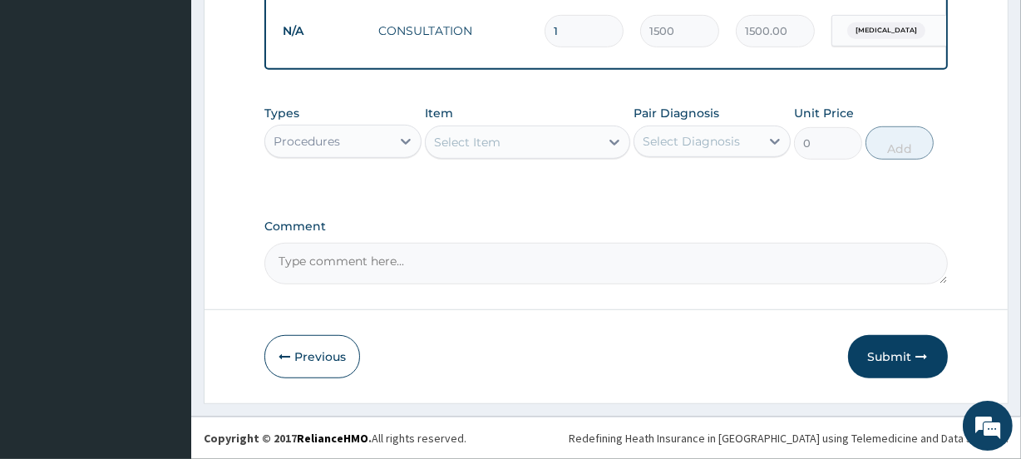
click at [336, 142] on div "Procedures" at bounding box center [307, 141] width 67 height 17
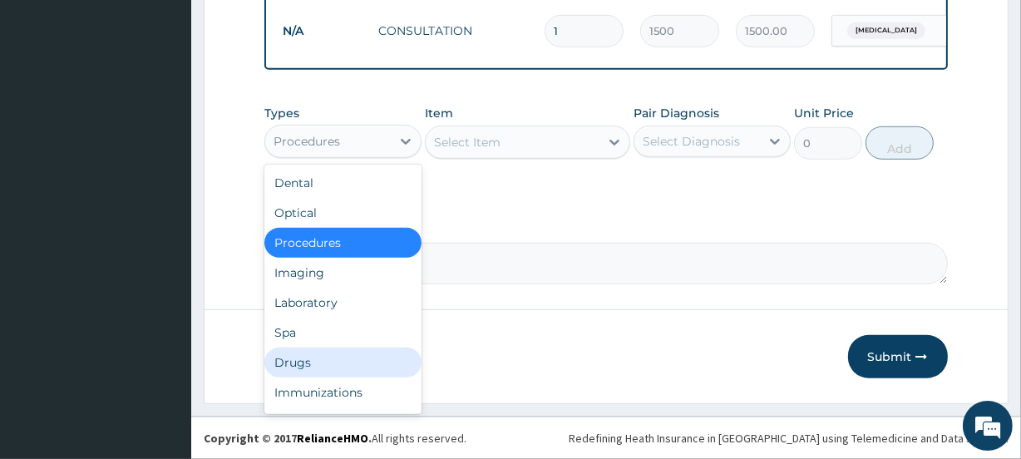
click at [303, 366] on div "Drugs" at bounding box center [342, 363] width 157 height 30
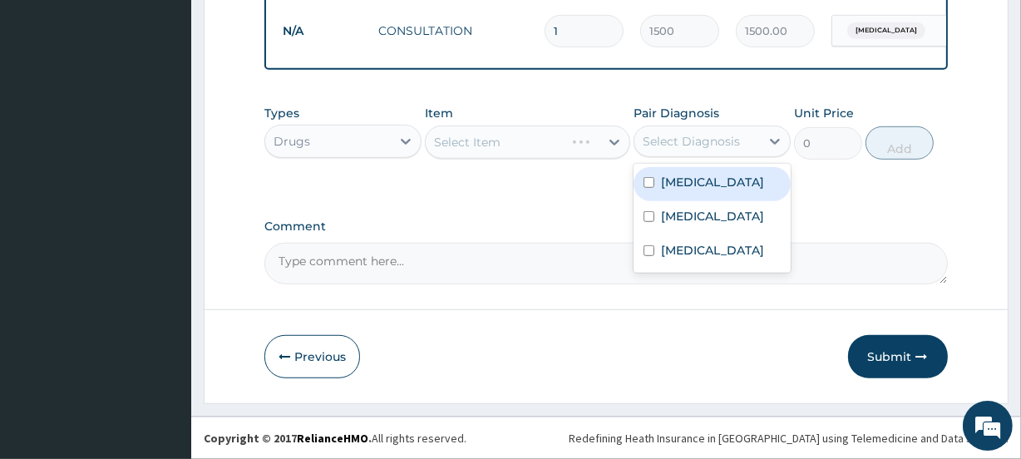
click at [692, 142] on div "Select Diagnosis" at bounding box center [691, 141] width 97 height 17
click at [685, 180] on label "Malaria" at bounding box center [712, 182] width 103 height 17
checkbox input "true"
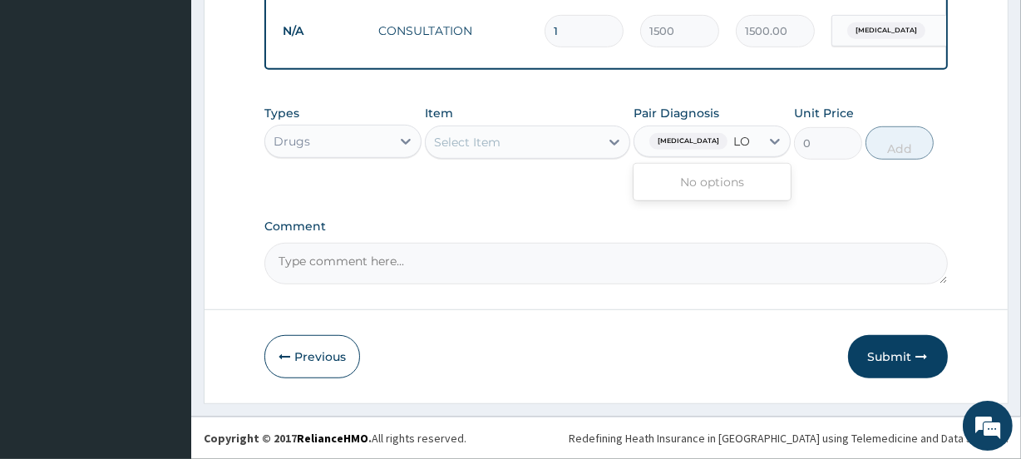
type input "L"
click at [505, 146] on div "Select Item" at bounding box center [512, 142] width 173 height 27
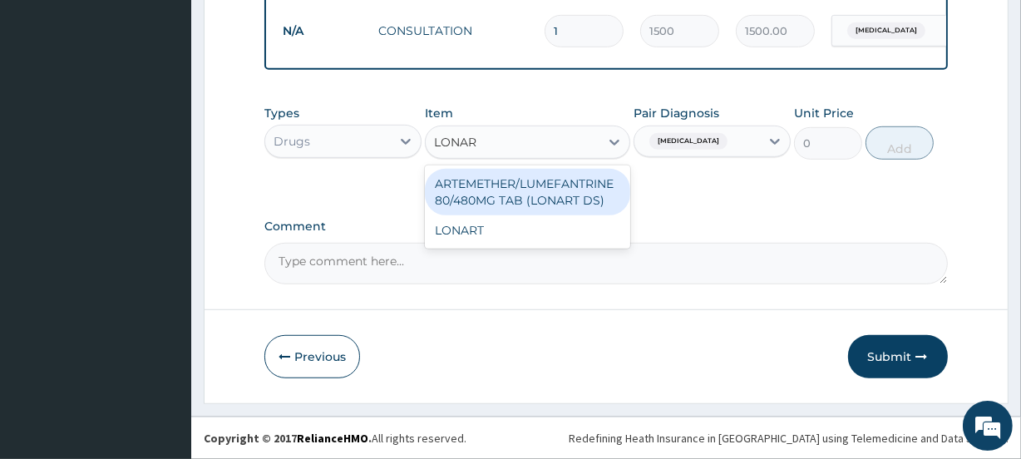
type input "LONART"
click at [515, 182] on div "ARTEMETHER/LUMEFANTRINE 80/480MG TAB (LONART DS)" at bounding box center [527, 192] width 205 height 47
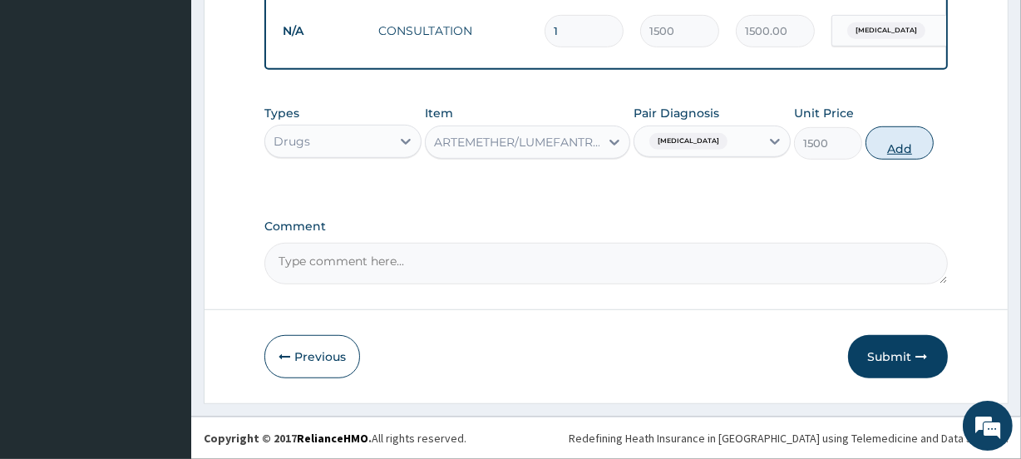
click at [890, 148] on button "Add" at bounding box center [899, 142] width 68 height 33
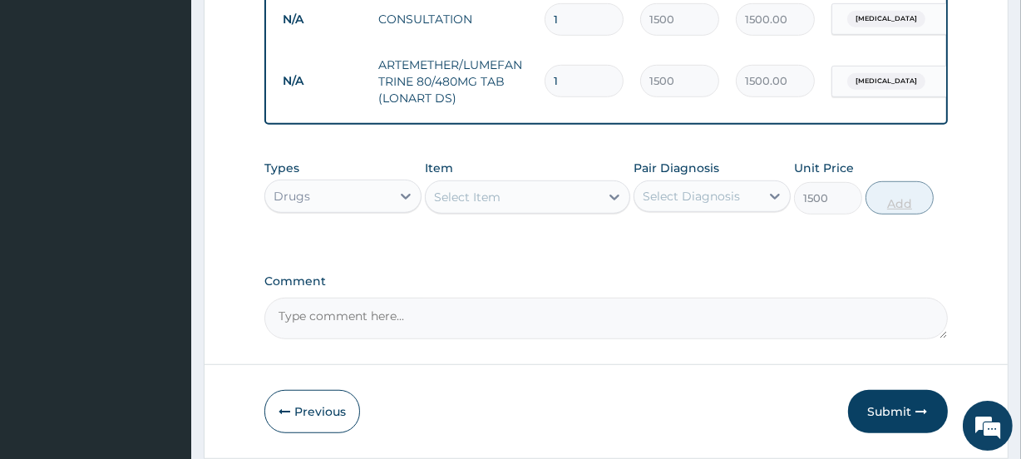
type input "0"
click at [513, 201] on div "Select Item" at bounding box center [512, 197] width 173 height 27
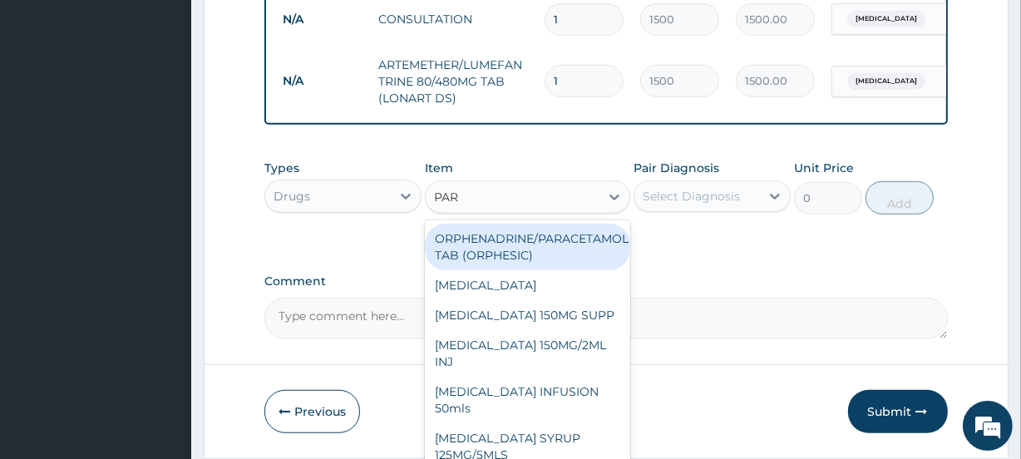
type input "PARA"
click at [526, 250] on div "ORPHENADRINE/PARACETAMOL TAB (ORPHESIC)" at bounding box center [527, 247] width 205 height 47
type input "40"
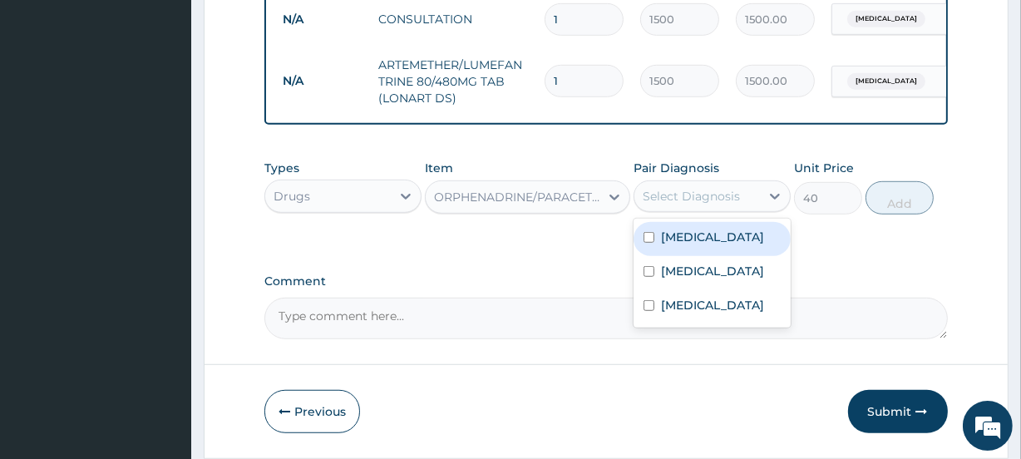
click at [707, 205] on div "Select Diagnosis" at bounding box center [691, 196] width 97 height 17
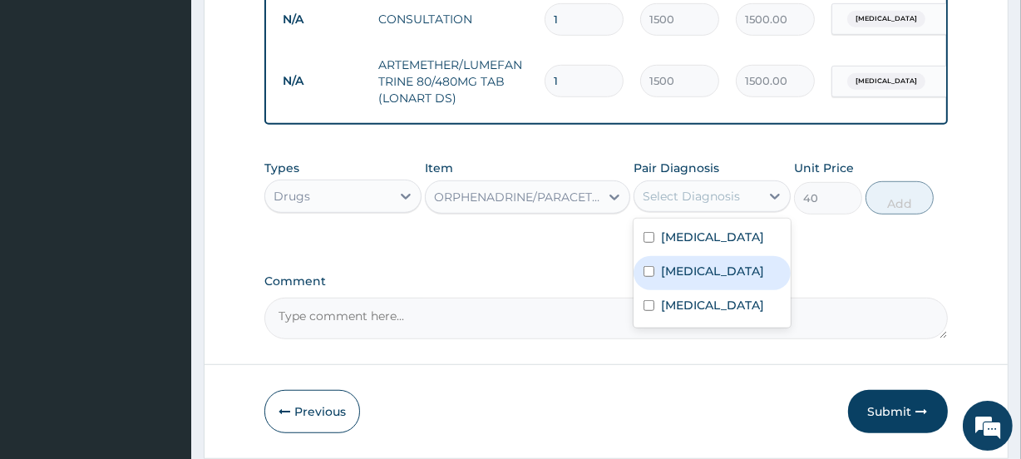
click at [688, 279] on label "Sepsis" at bounding box center [712, 271] width 103 height 17
checkbox input "true"
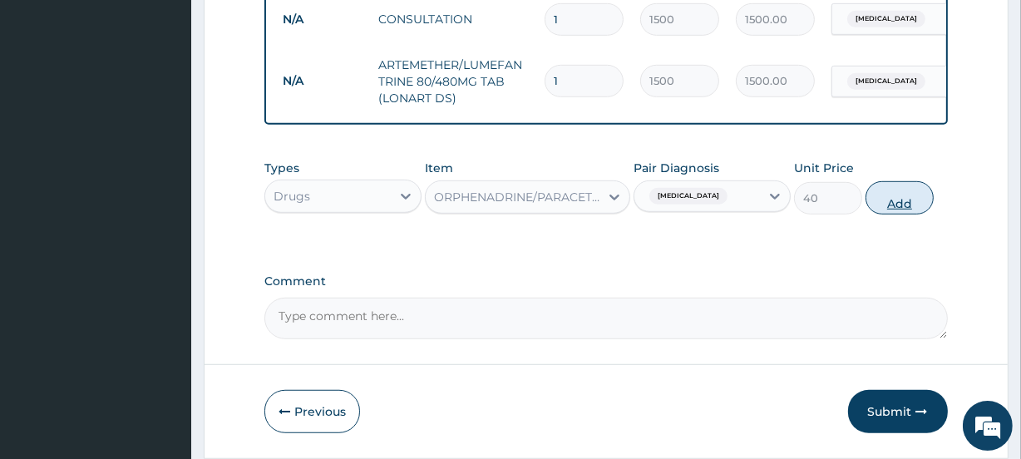
click at [898, 214] on button "Add" at bounding box center [899, 197] width 68 height 33
type input "0"
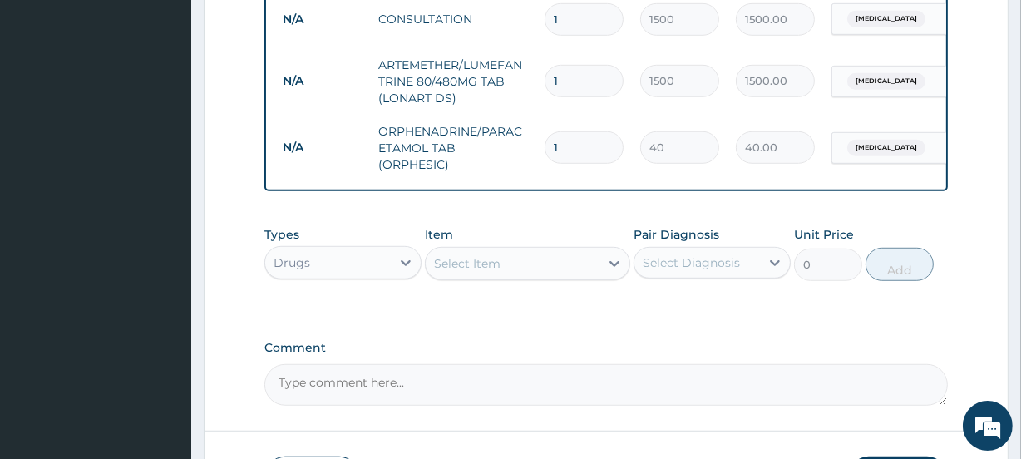
click at [584, 152] on input "1" at bounding box center [584, 147] width 79 height 32
click at [567, 150] on input "1" at bounding box center [584, 147] width 79 height 32
type input "2"
type input "80.00"
type input "3"
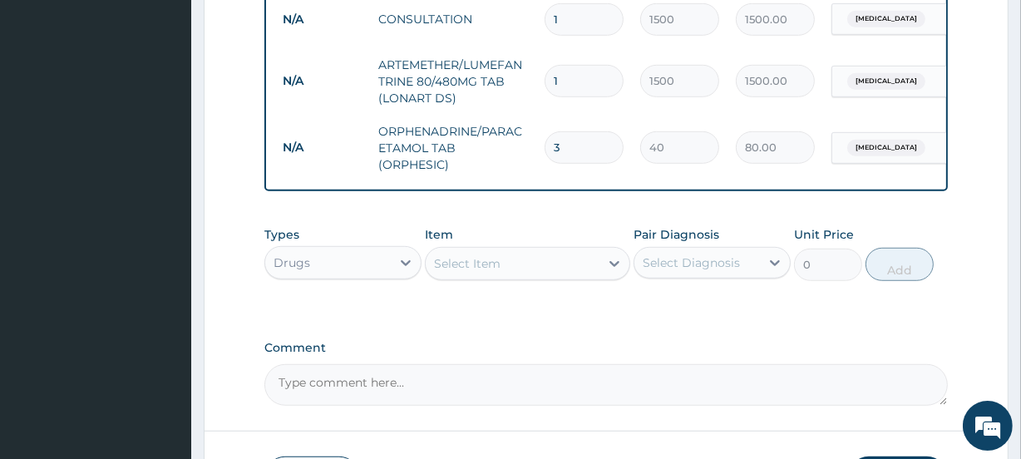
type input "120.00"
type input "4"
type input "160.00"
type input "5"
type input "200.00"
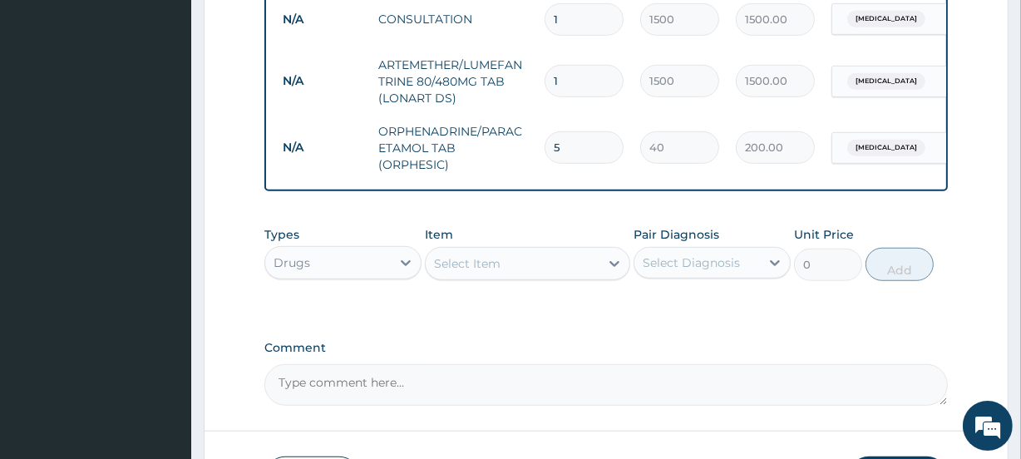
type input "6"
type input "240.00"
type input "7"
type input "280.00"
type input "8"
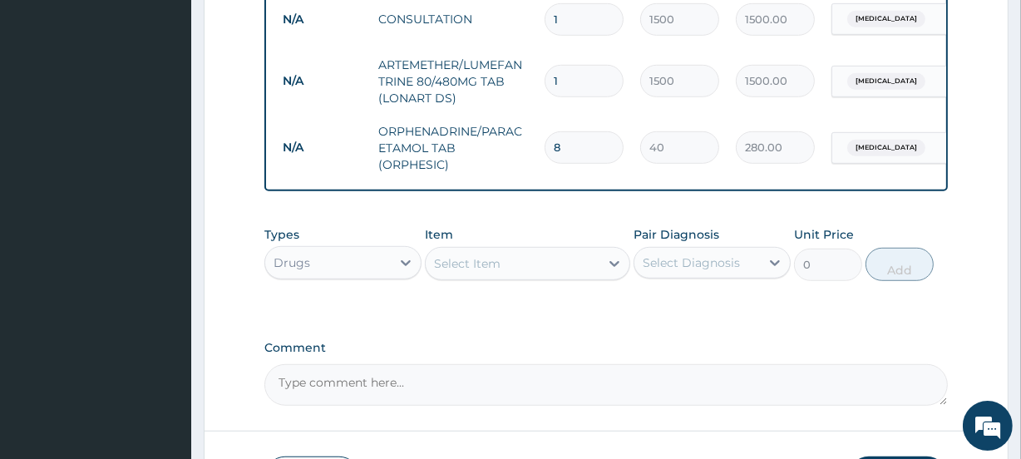
type input "320.00"
type input "9"
type input "360.00"
type input "10"
type input "400.00"
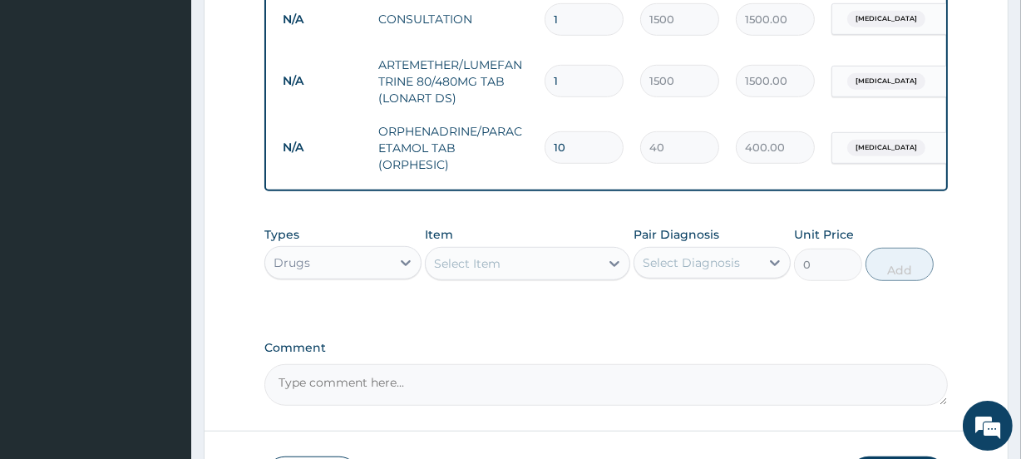
type input "11"
type input "440.00"
type input "12"
type input "480.00"
type input "13"
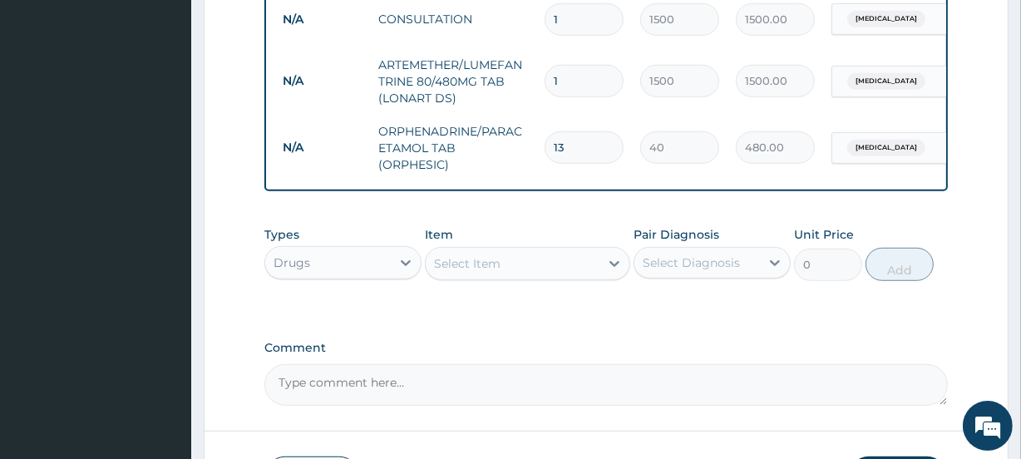
type input "520.00"
type input "14"
type input "560.00"
type input "15"
type input "600.00"
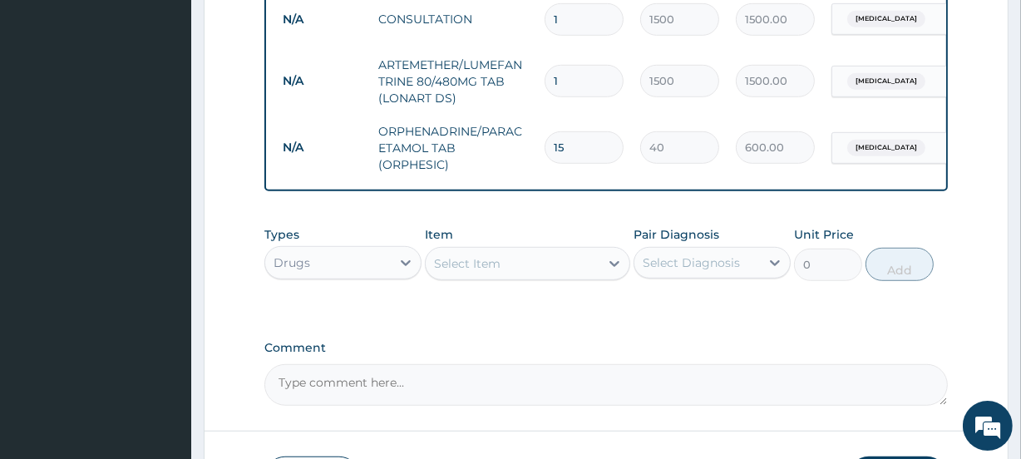
type input "16"
type input "640.00"
type input "17"
type input "680.00"
type input "18"
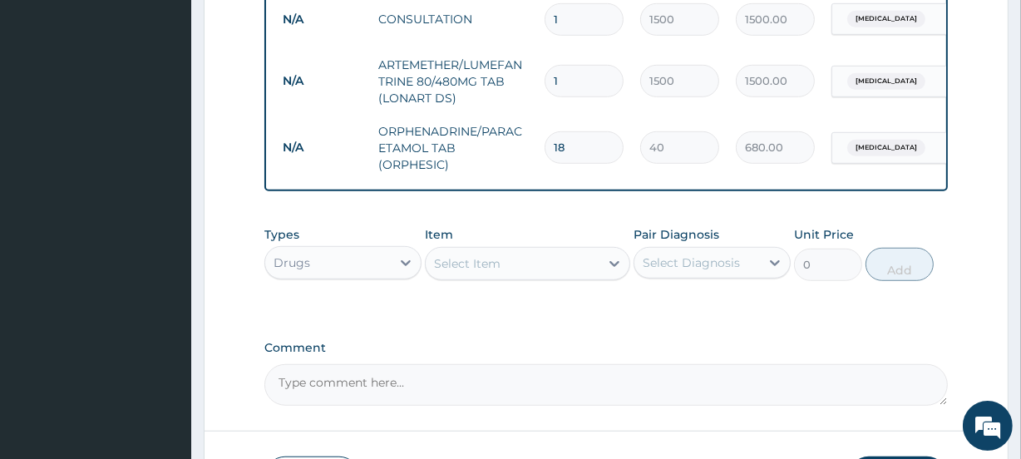
type input "720.00"
click at [540, 274] on div "Select Item" at bounding box center [512, 263] width 173 height 27
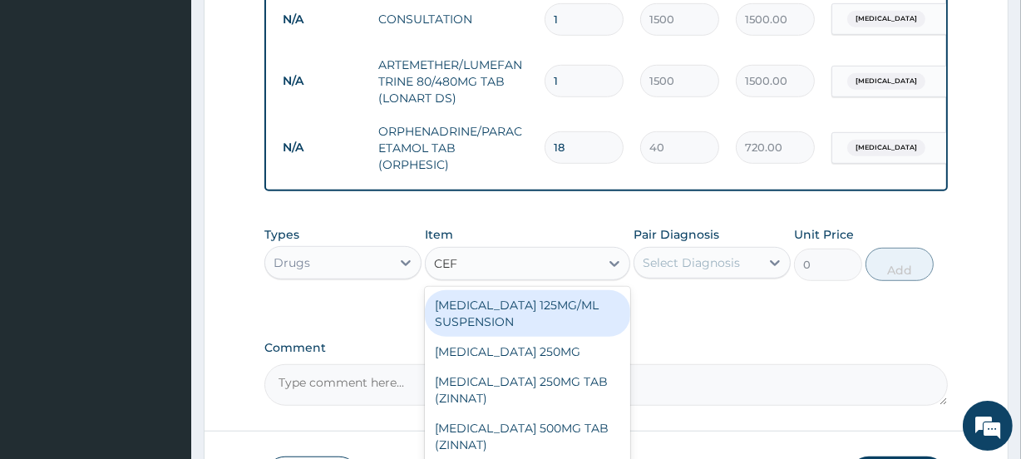
type input "CEFU"
click at [522, 321] on div "CEFUROXIME 125MG/ML SUSPENSION" at bounding box center [527, 313] width 205 height 47
type input "2000"
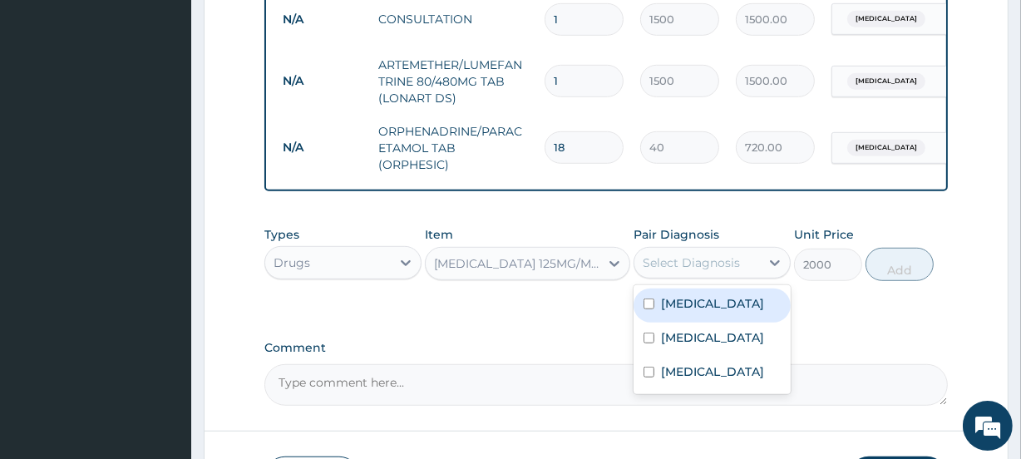
click at [694, 271] on div "Select Diagnosis" at bounding box center [691, 262] width 97 height 17
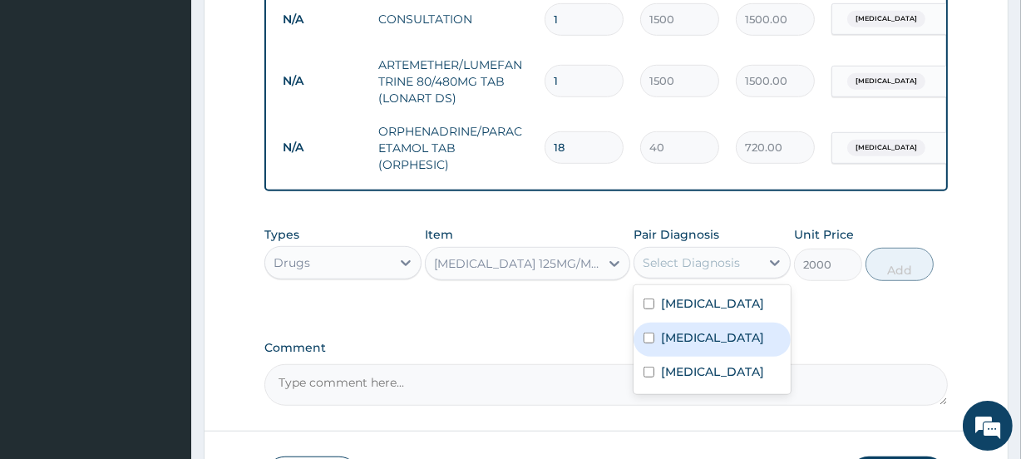
click at [680, 357] on div "Sepsis" at bounding box center [711, 340] width 157 height 34
checkbox input "true"
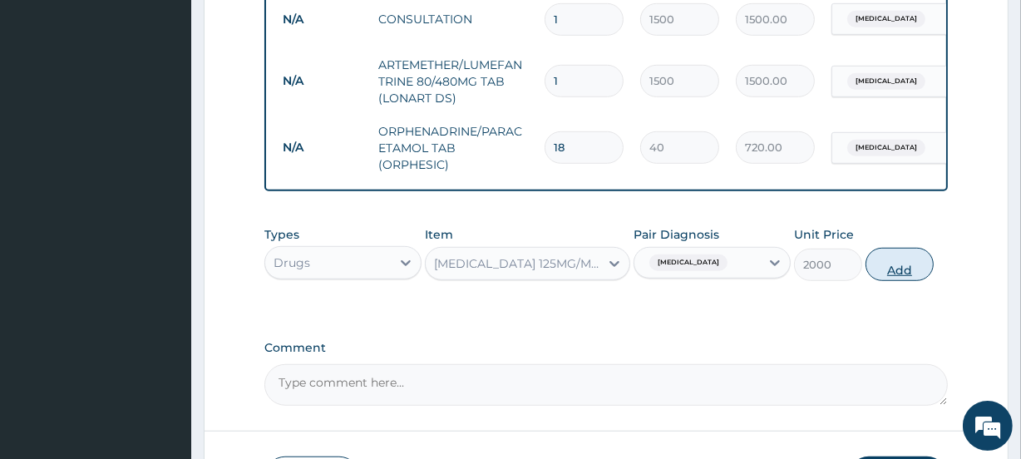
click at [904, 279] on button "Add" at bounding box center [899, 264] width 68 height 33
type input "0"
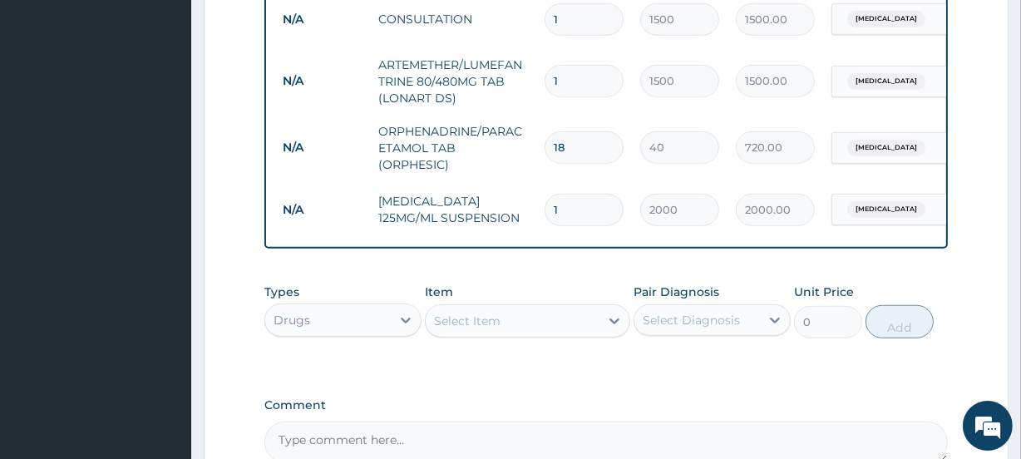
click at [589, 216] on input "1" at bounding box center [584, 210] width 79 height 32
type input "2"
type input "4000.00"
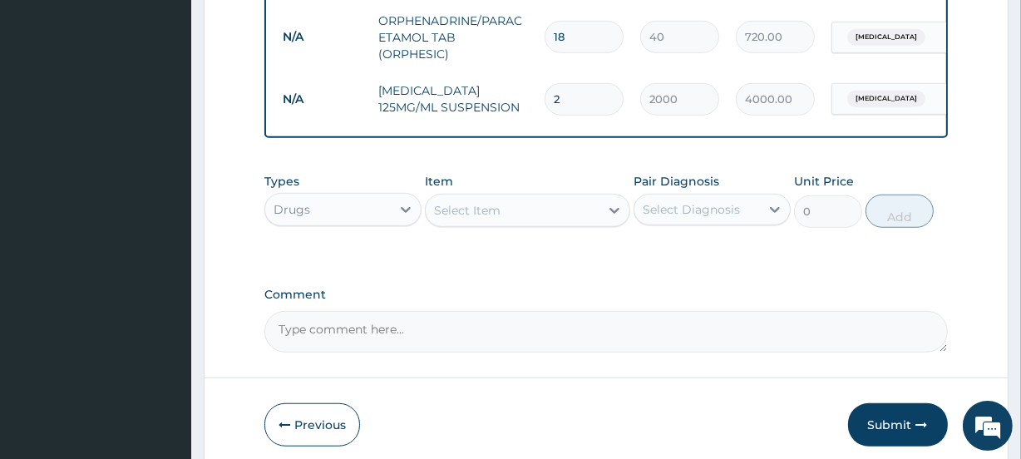
scroll to position [1081, 0]
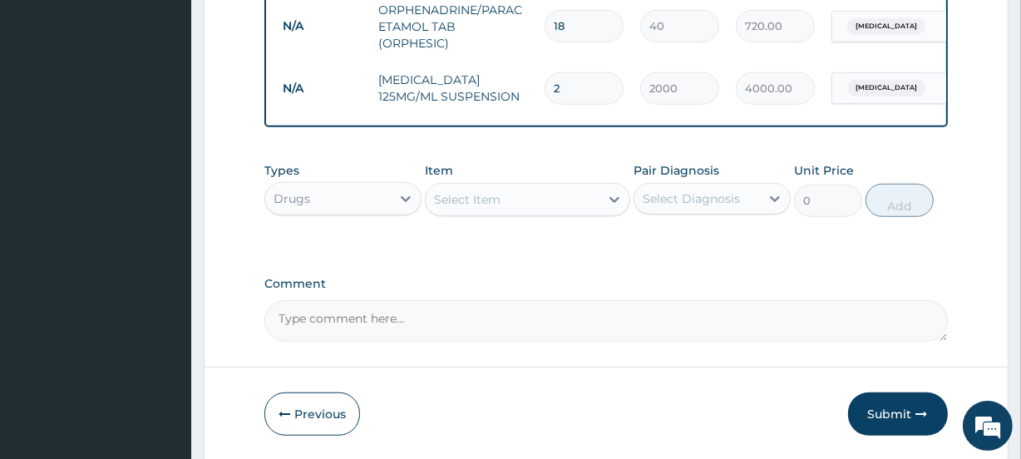
click at [495, 208] on div "Select Item" at bounding box center [467, 199] width 67 height 17
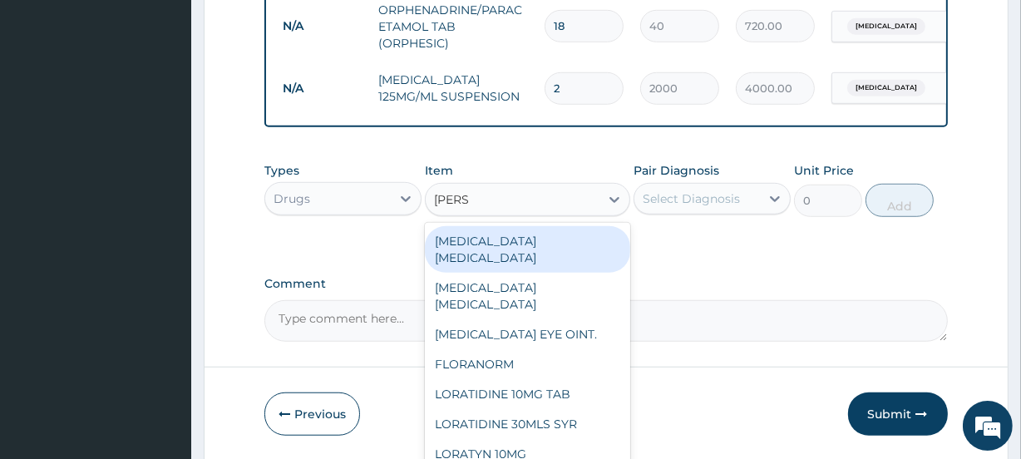
type input "LORAT"
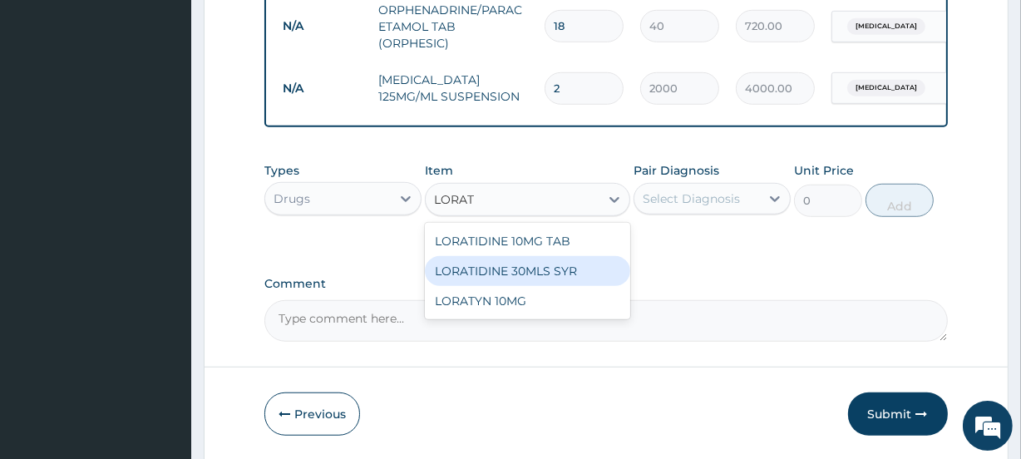
click at [535, 284] on div "LORATIDINE 30MLS SYR" at bounding box center [527, 271] width 205 height 30
type input "1200"
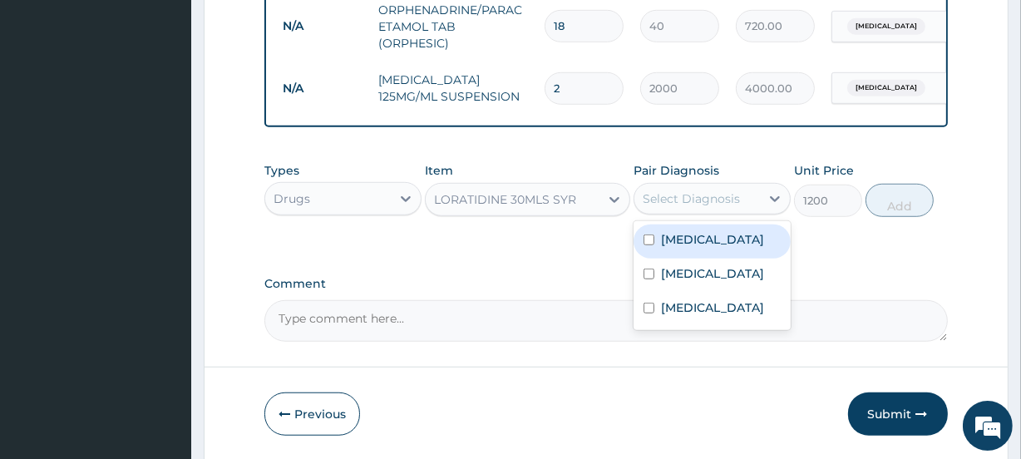
click at [683, 207] on div "Select Diagnosis" at bounding box center [691, 198] width 97 height 17
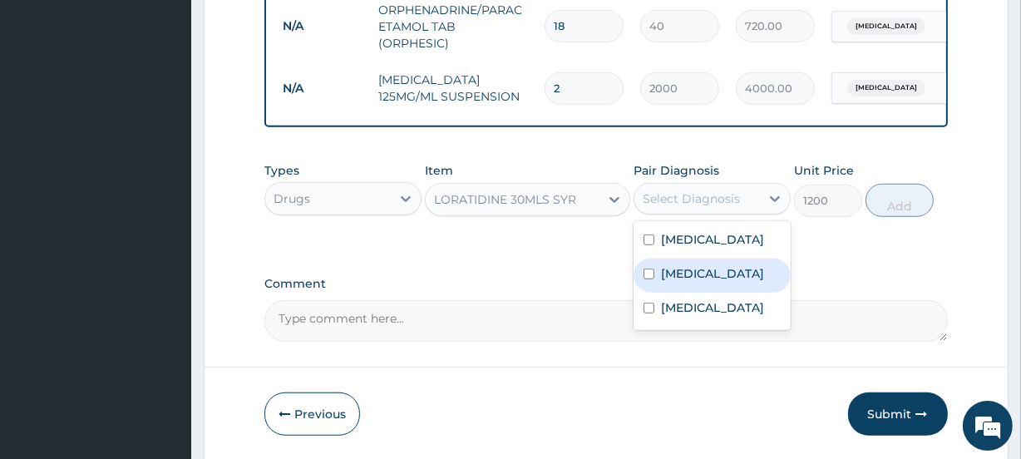
click at [683, 279] on label "Sepsis" at bounding box center [712, 273] width 103 height 17
checkbox input "true"
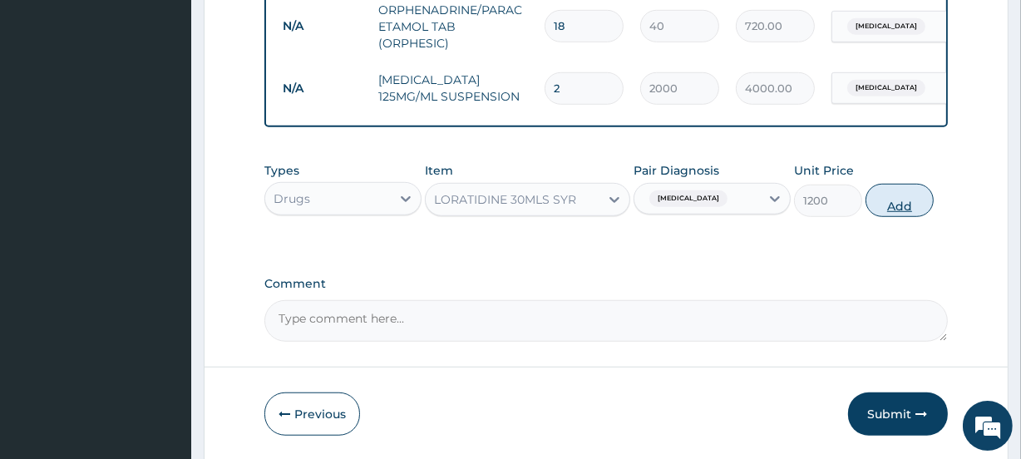
click at [898, 217] on button "Add" at bounding box center [899, 200] width 68 height 33
type input "0"
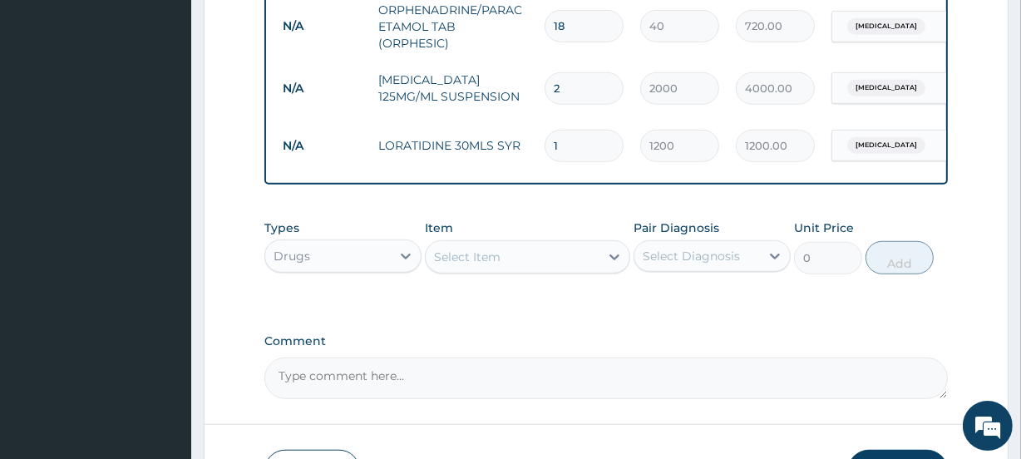
click at [574, 143] on input "1" at bounding box center [584, 146] width 79 height 32
click at [574, 147] on input "1" at bounding box center [584, 146] width 79 height 32
type input "2"
type input "2400.00"
click at [869, 299] on div "Types Drugs Item Select Item Pair Diagnosis Select Diagnosis Unit Price 0 Add" at bounding box center [605, 259] width 683 height 96
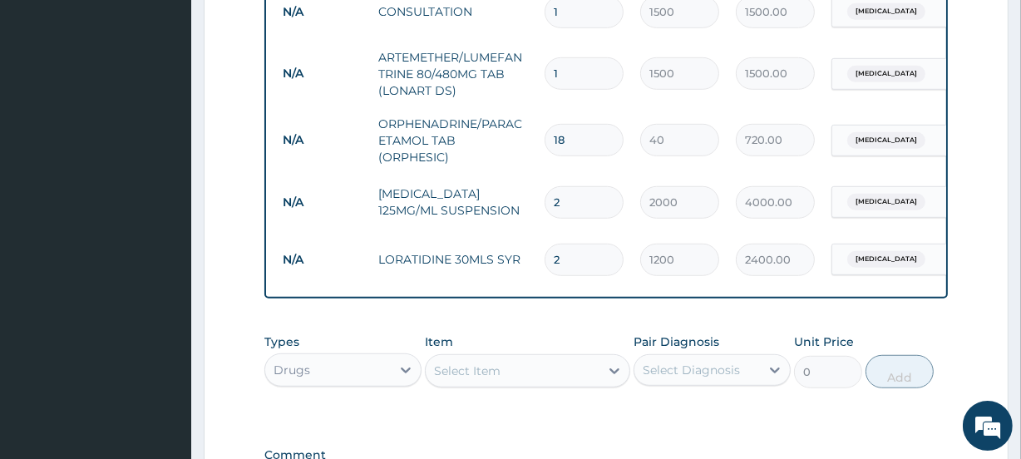
scroll to position [1208, 0]
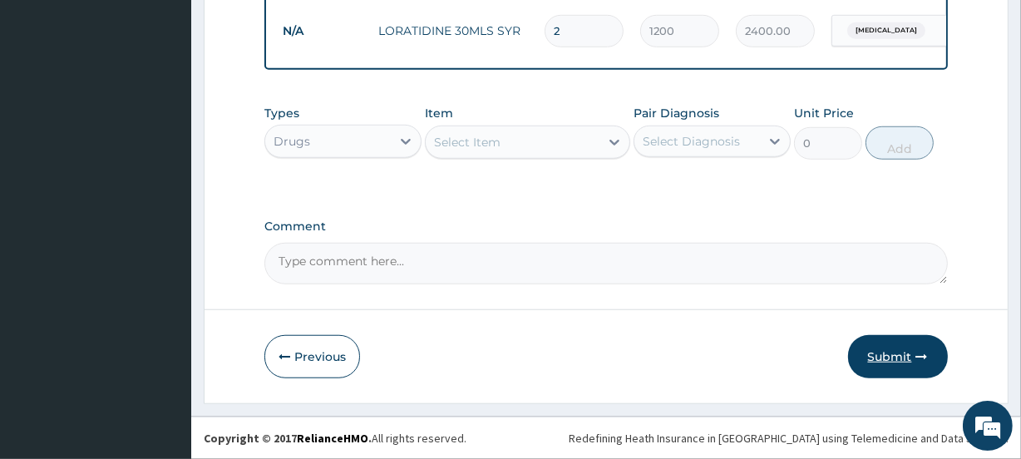
click at [896, 354] on button "Submit" at bounding box center [898, 356] width 100 height 43
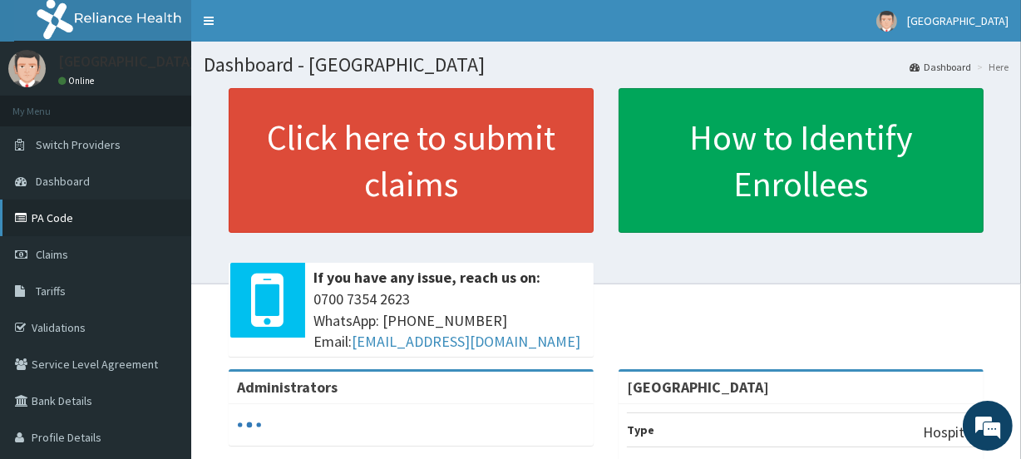
click at [40, 218] on link "PA Code" at bounding box center [95, 218] width 191 height 37
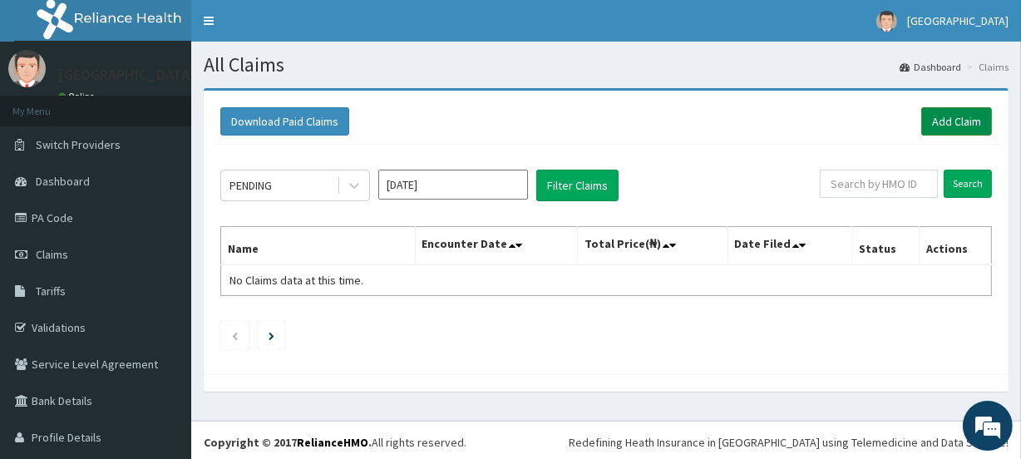
click at [941, 121] on link "Add Claim" at bounding box center [956, 121] width 71 height 28
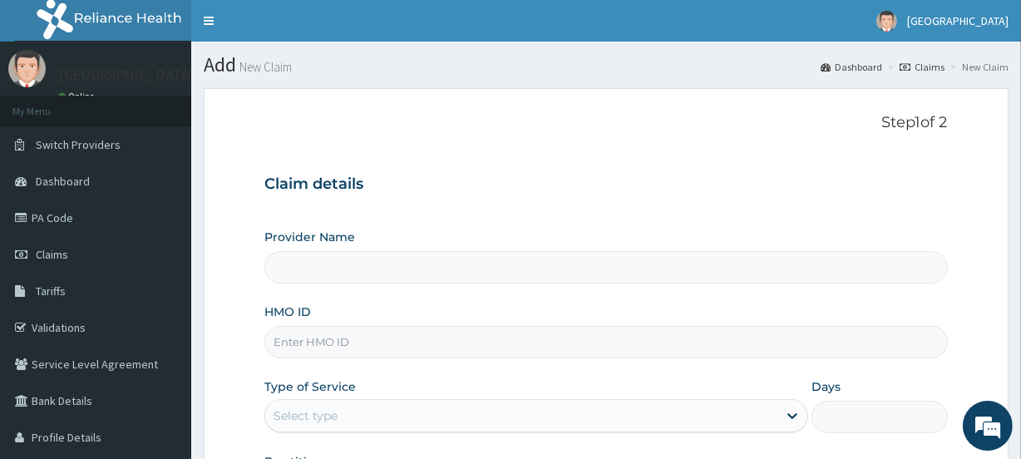
type input "[GEOGRAPHIC_DATA]"
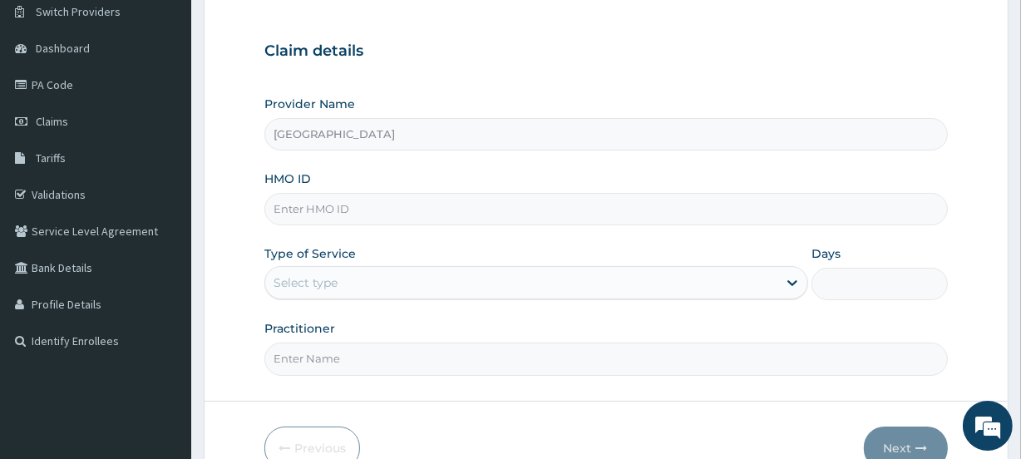
scroll to position [155, 0]
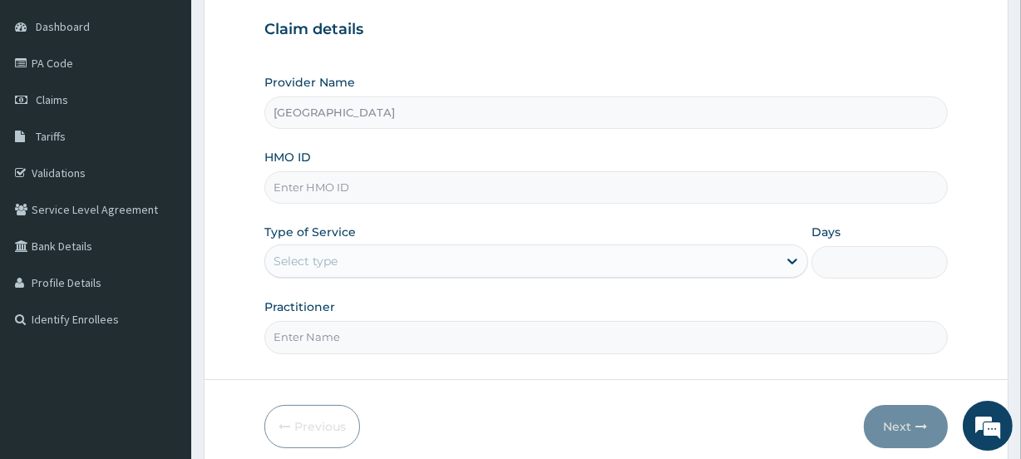
click at [324, 185] on input "HMO ID" at bounding box center [605, 187] width 683 height 32
paste input "VAC/10029/C"
type input "VAC/10029/C"
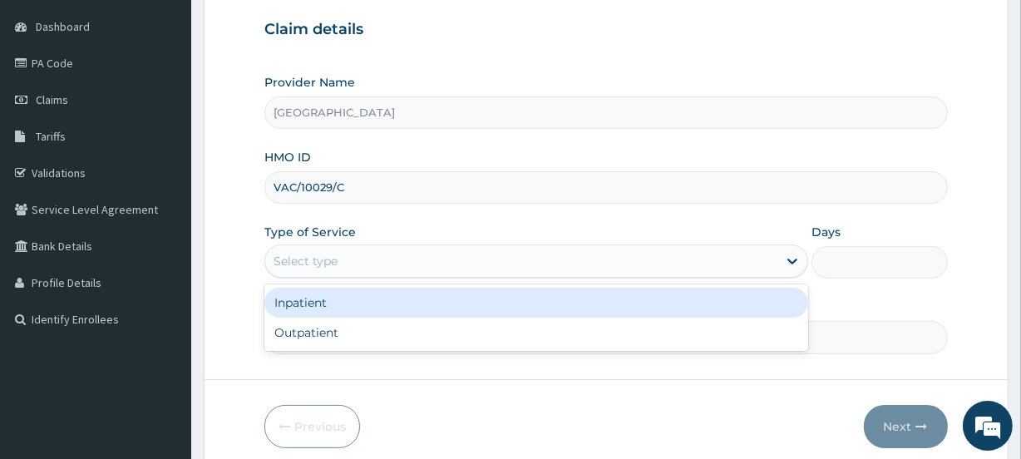
click at [345, 258] on div "Select type" at bounding box center [521, 261] width 512 height 27
click at [337, 301] on div "Inpatient" at bounding box center [536, 303] width 544 height 30
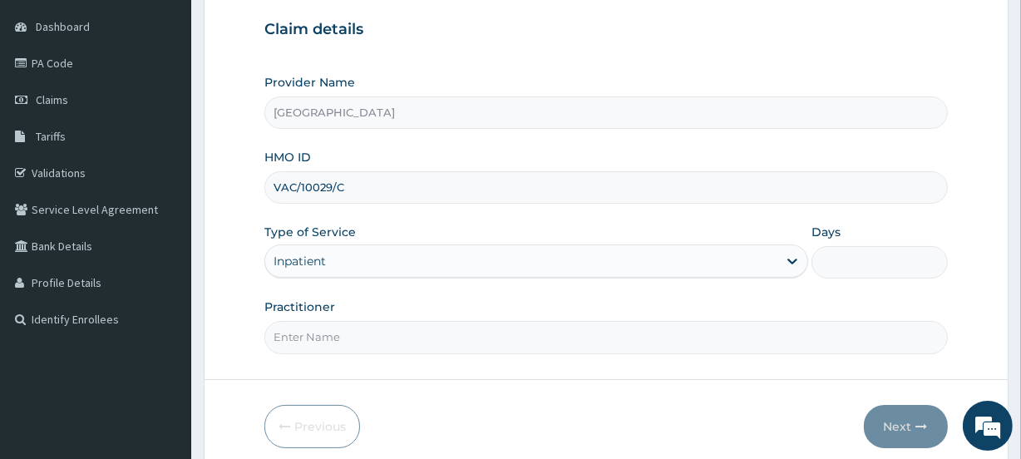
scroll to position [0, 0]
click at [318, 330] on input "Practitioner" at bounding box center [605, 337] width 683 height 32
type input "ABIDEMI"
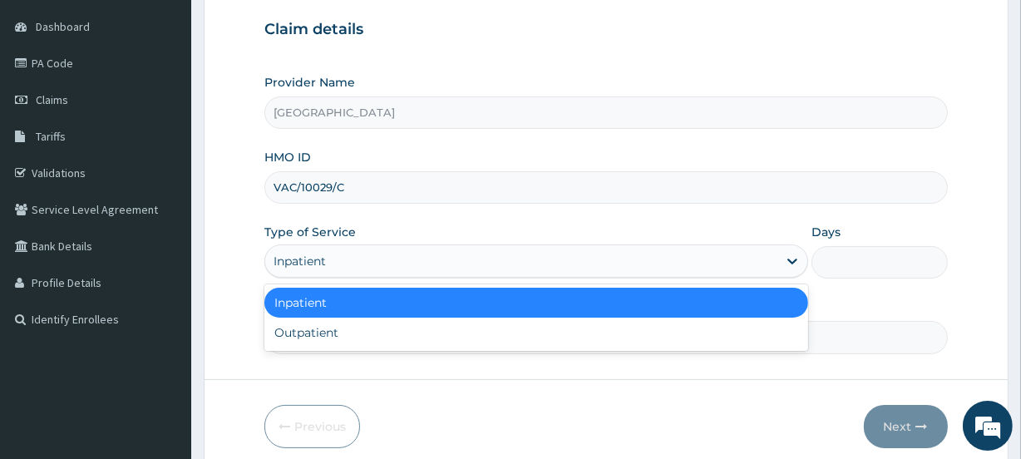
click at [495, 268] on div "Inpatient" at bounding box center [521, 261] width 512 height 27
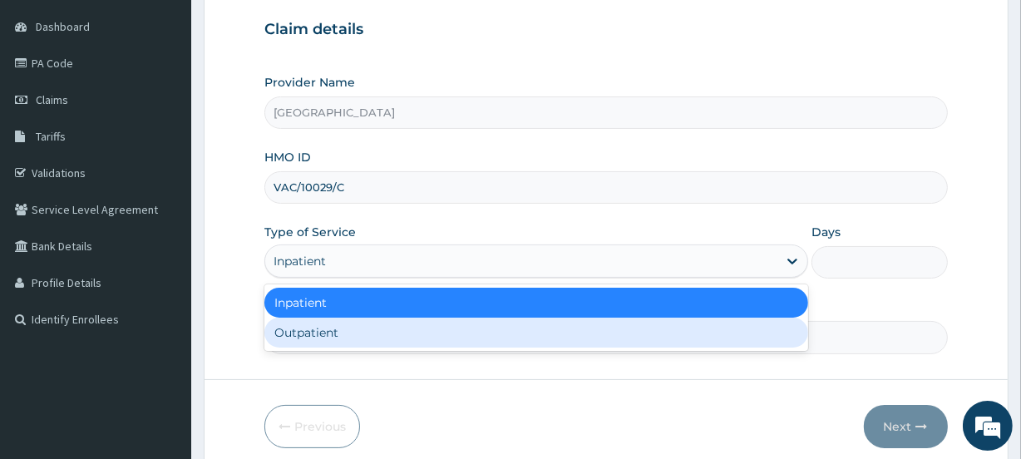
click at [447, 336] on div "Outpatient" at bounding box center [536, 333] width 544 height 30
type input "1"
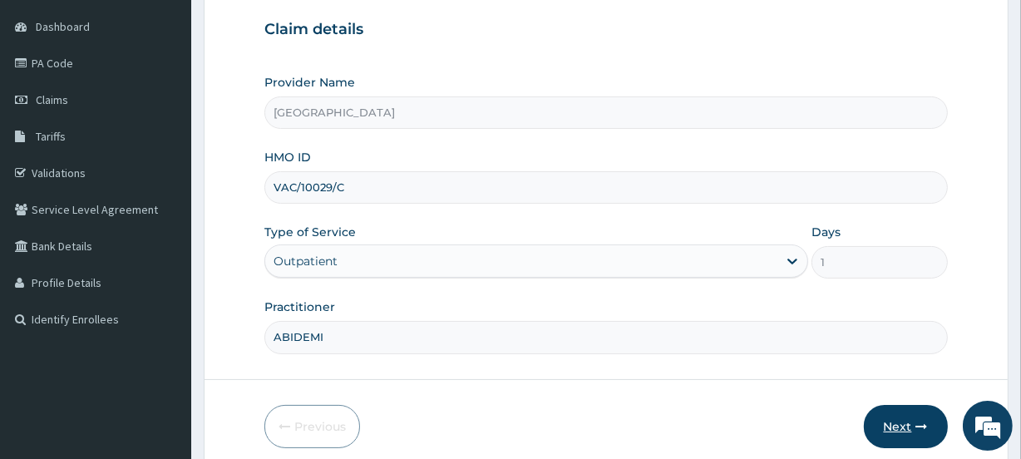
click at [896, 423] on button "Next" at bounding box center [906, 426] width 84 height 43
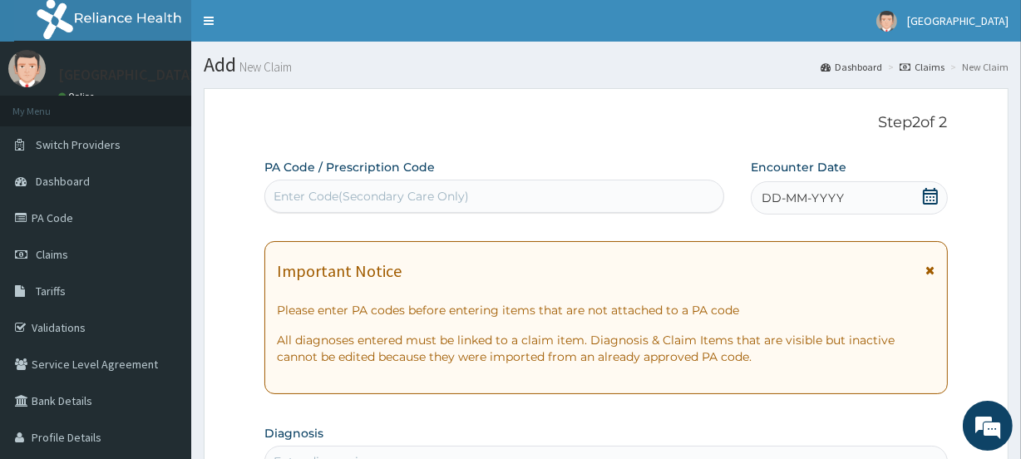
click at [370, 193] on div "Enter Code(Secondary Care Only)" at bounding box center [371, 196] width 195 height 17
paste input "PA/C4FDD8"
type input "PA/C4FDD8"
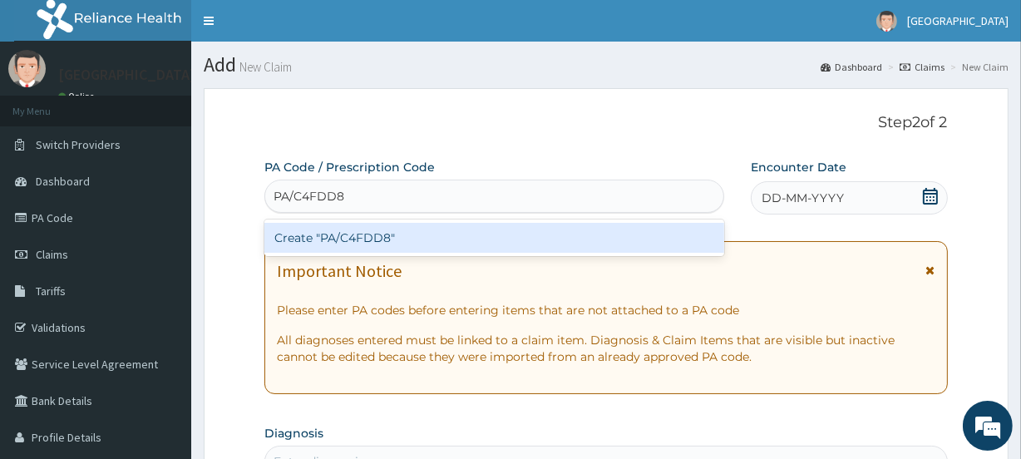
click at [372, 231] on div "Create "PA/C4FDD8"" at bounding box center [493, 238] width 459 height 30
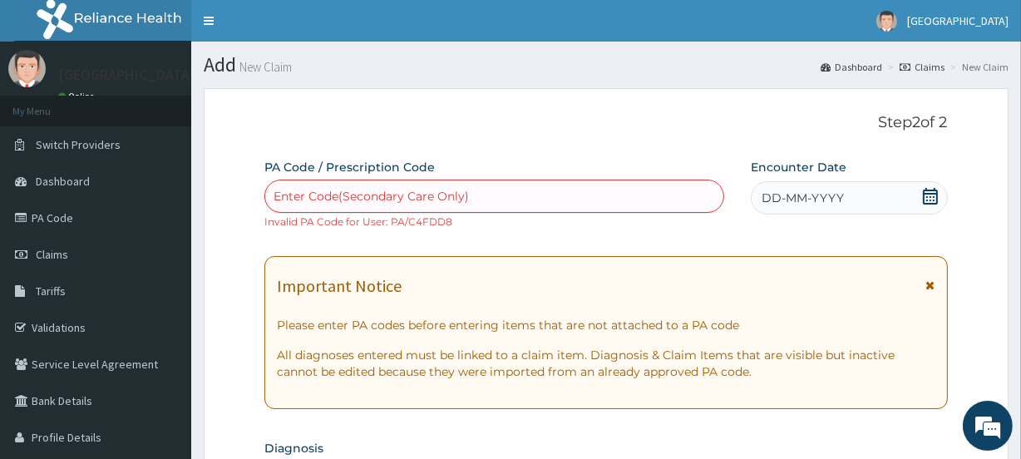
click at [928, 195] on icon at bounding box center [930, 196] width 17 height 17
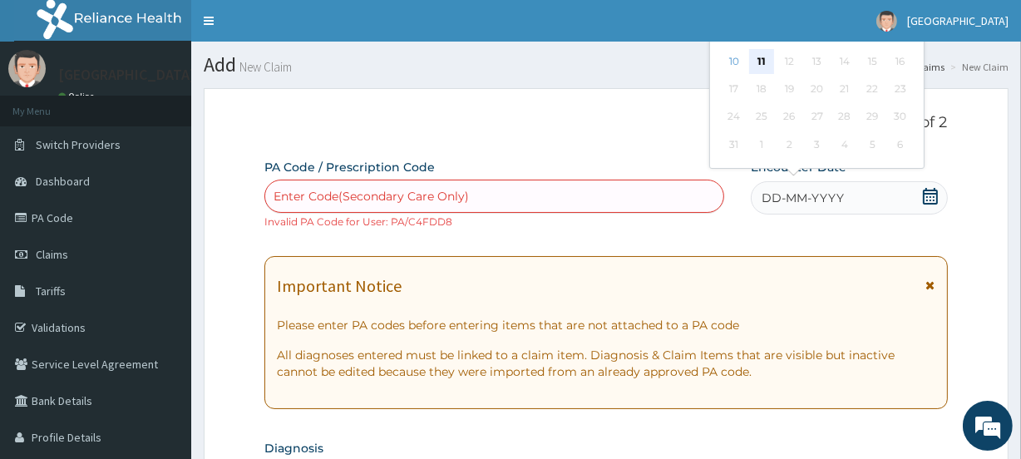
click at [763, 57] on div "11" at bounding box center [761, 61] width 25 height 25
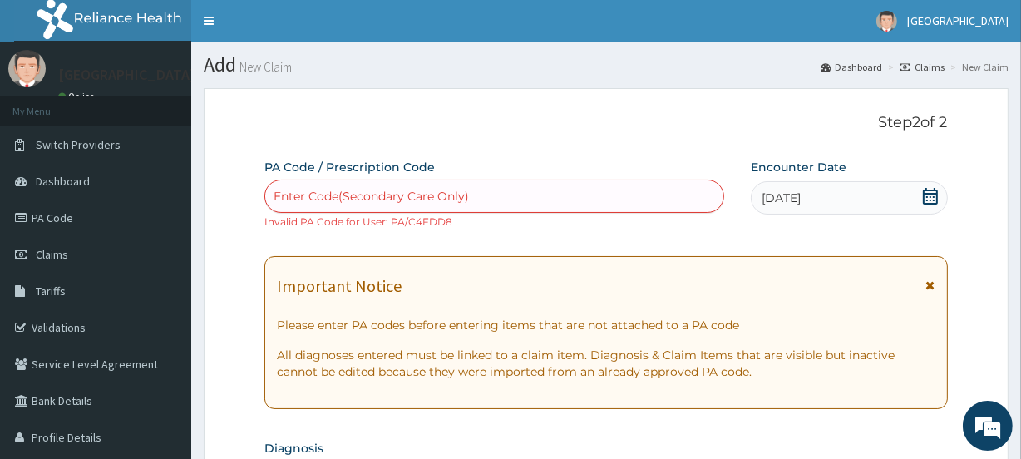
click at [930, 194] on icon at bounding box center [930, 196] width 17 height 17
click at [764, 40] on nav "Toggle navigation Vine Branch Medical Centre Vine Branch Medical Centre - vineb…" at bounding box center [606, 21] width 830 height 42
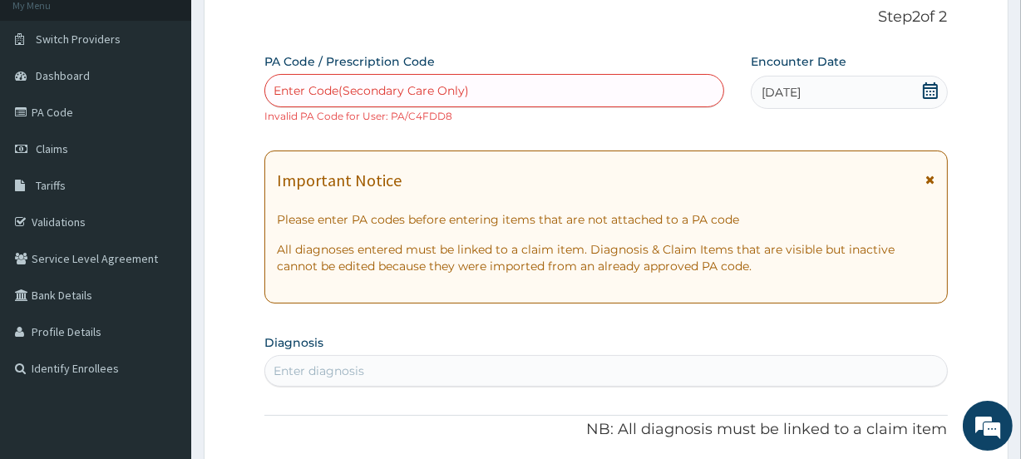
scroll to position [114, 0]
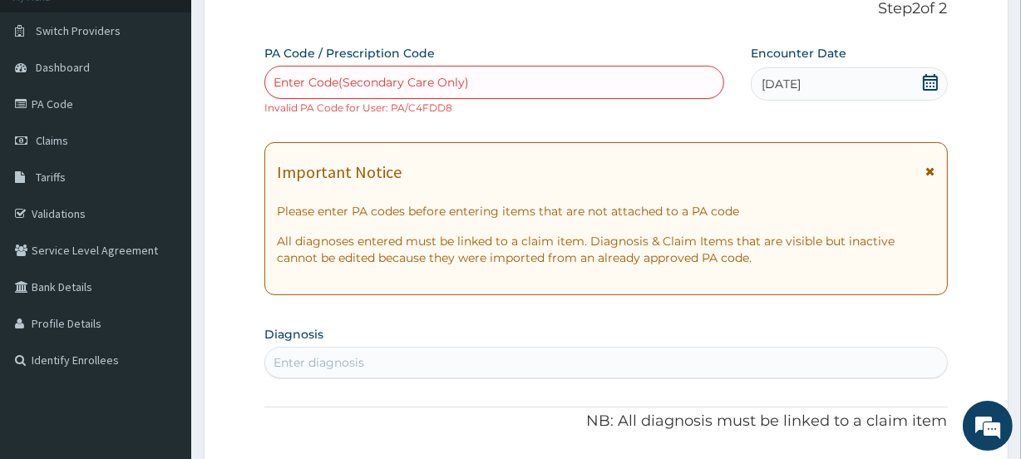
click at [931, 79] on icon at bounding box center [930, 82] width 15 height 17
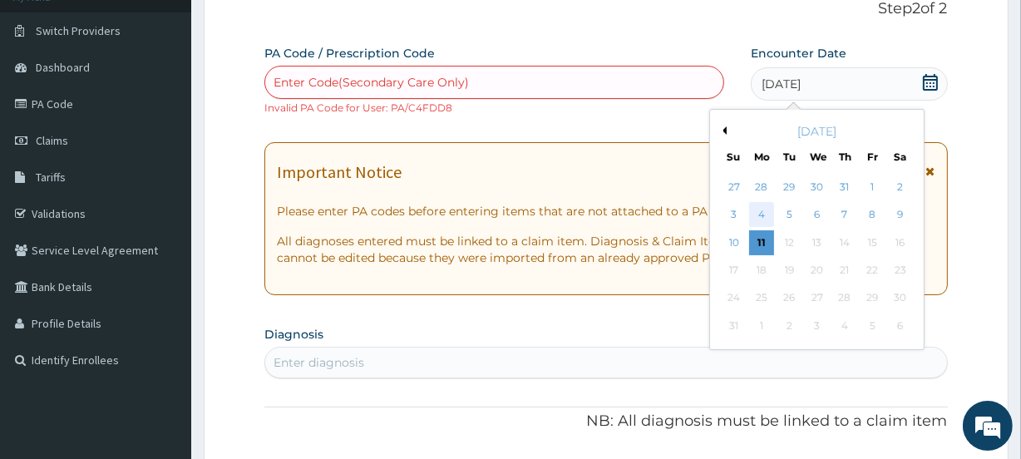
click at [758, 213] on div "4" at bounding box center [761, 215] width 25 height 25
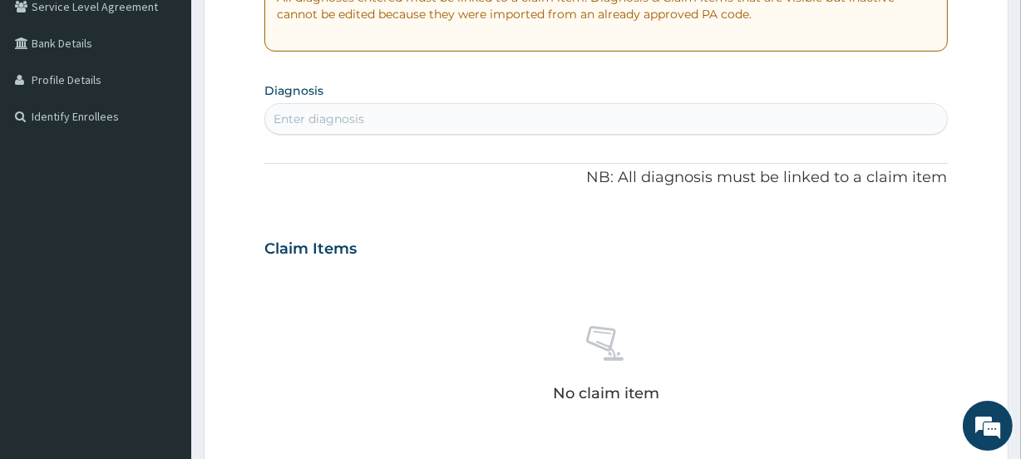
scroll to position [356, 0]
click at [298, 113] on div "Enter diagnosis" at bounding box center [319, 120] width 91 height 17
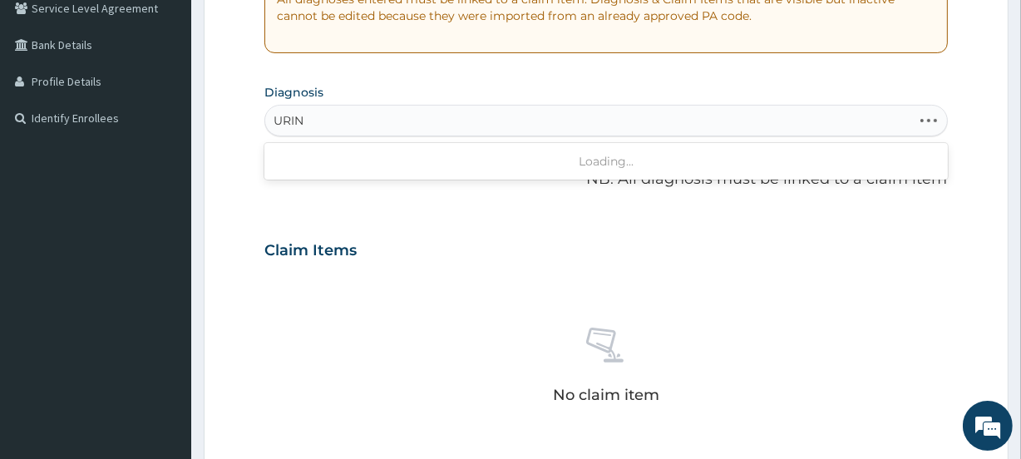
type input "URINE"
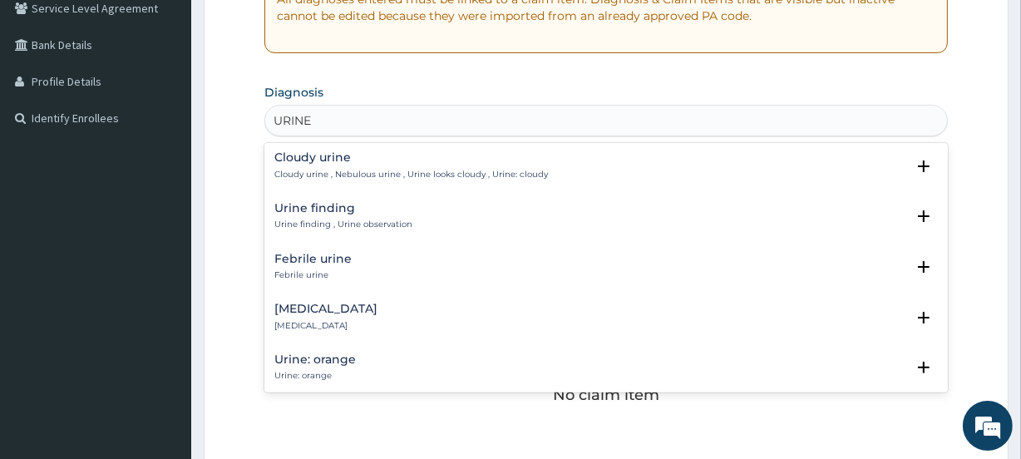
scroll to position [651, 0]
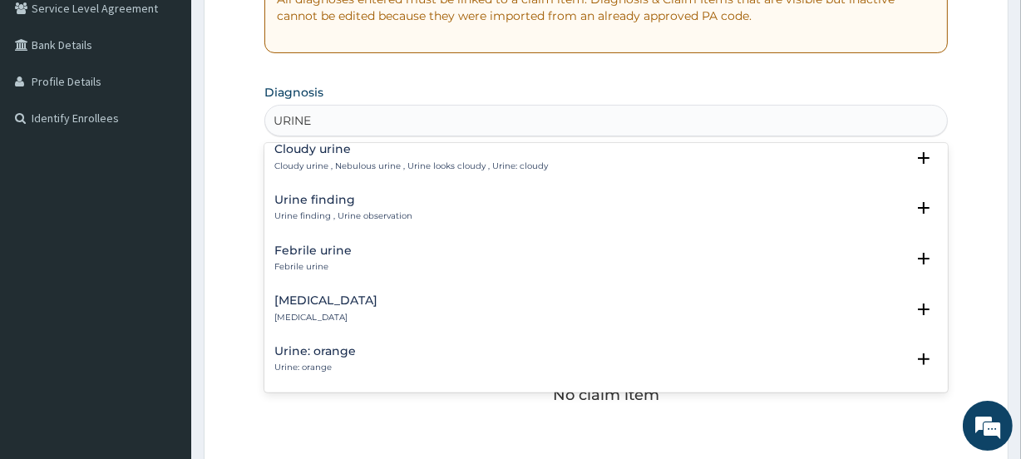
click at [338, 210] on p "Urine finding , Urine observation" at bounding box center [343, 216] width 138 height 12
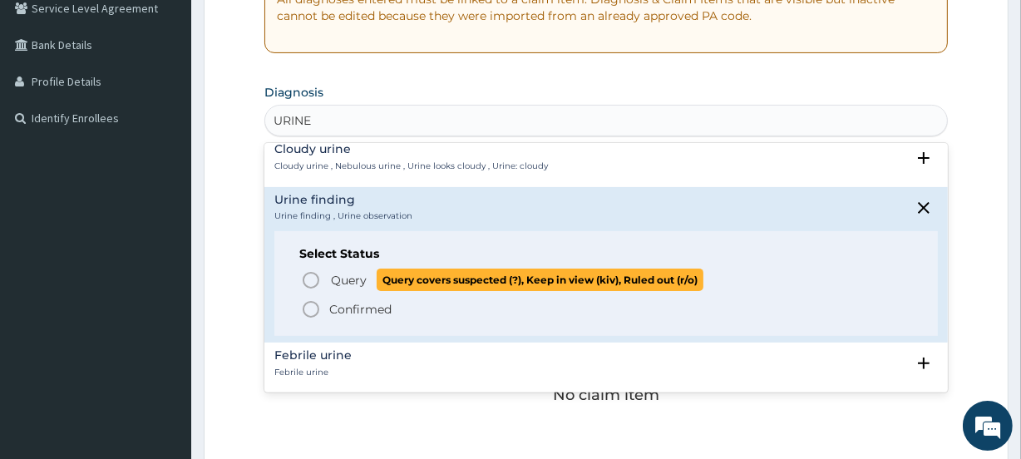
click at [308, 270] on icon "status option query" at bounding box center [311, 280] width 20 height 20
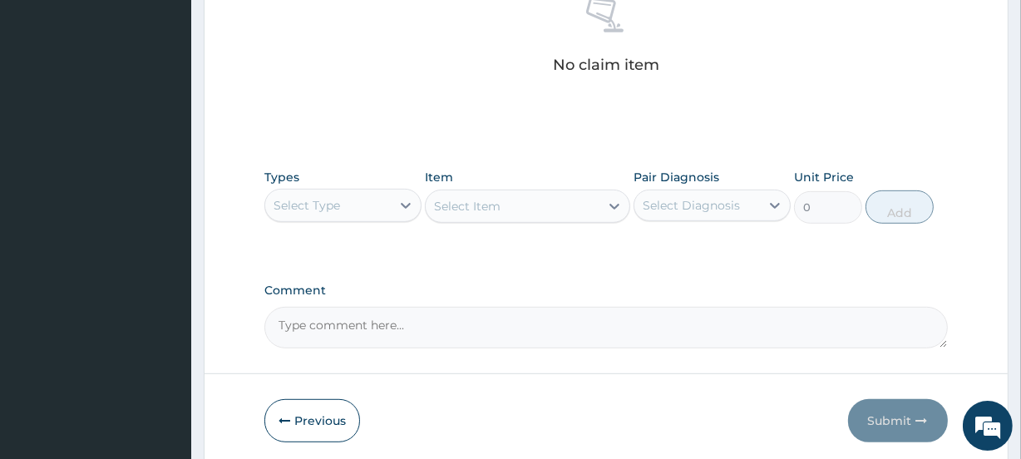
scroll to position [747, 0]
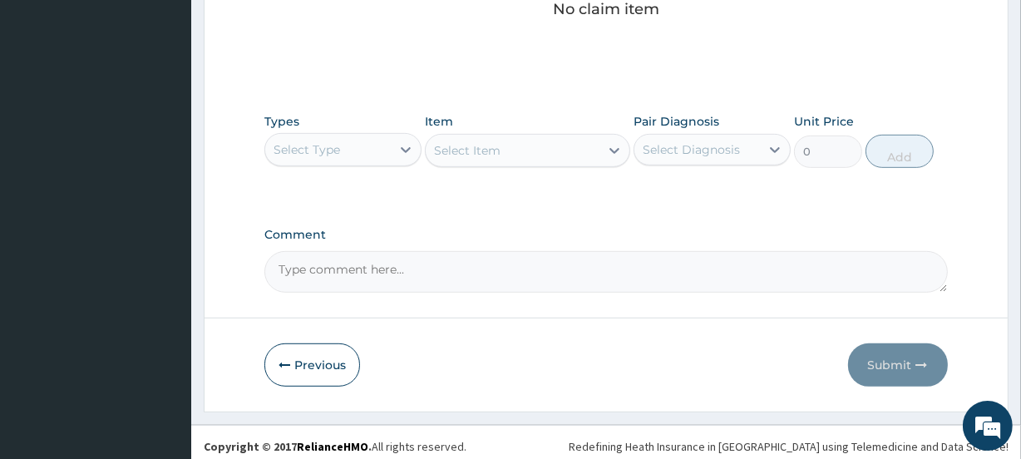
click at [333, 145] on div "Select Type" at bounding box center [307, 149] width 67 height 17
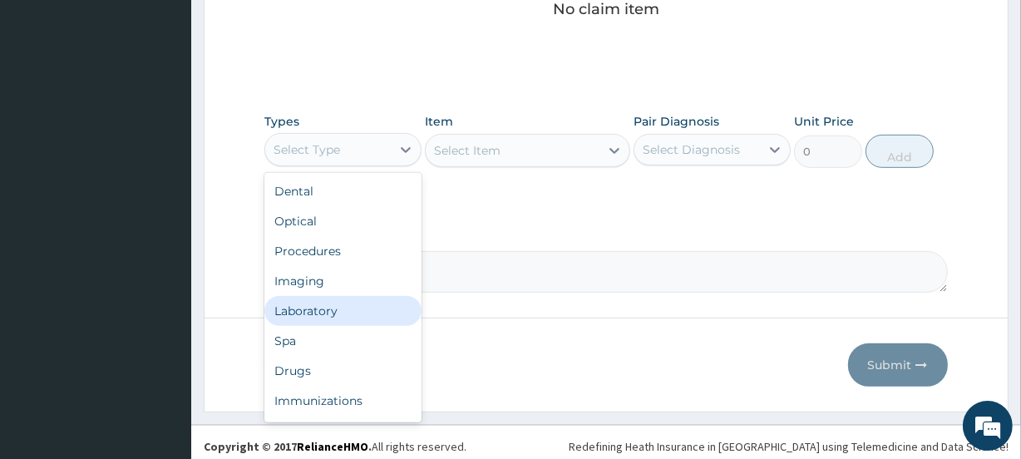
click at [318, 303] on div "Laboratory" at bounding box center [342, 311] width 157 height 30
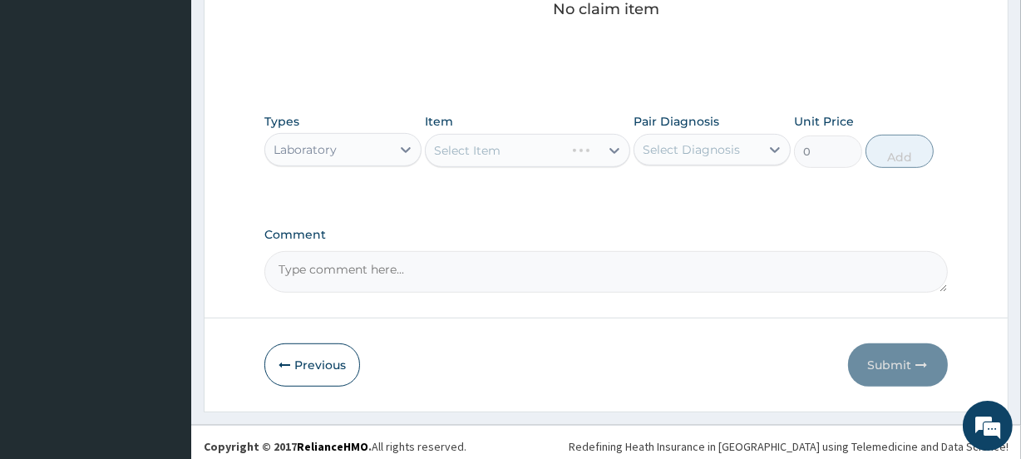
click at [692, 142] on div "Select Diagnosis" at bounding box center [691, 149] width 97 height 17
click at [685, 192] on label "Urine finding" at bounding box center [701, 190] width 81 height 17
checkbox input "true"
click at [516, 153] on div "Select Item" at bounding box center [512, 150] width 173 height 27
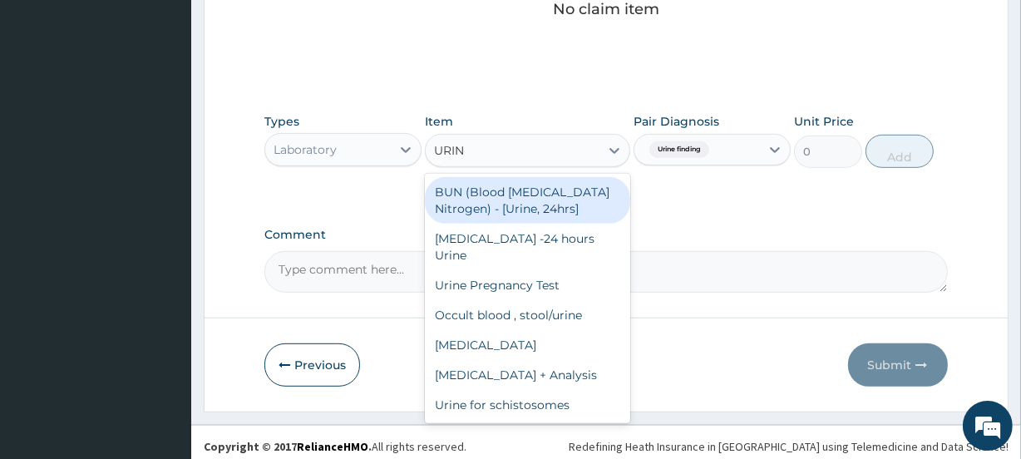
type input "URINE"
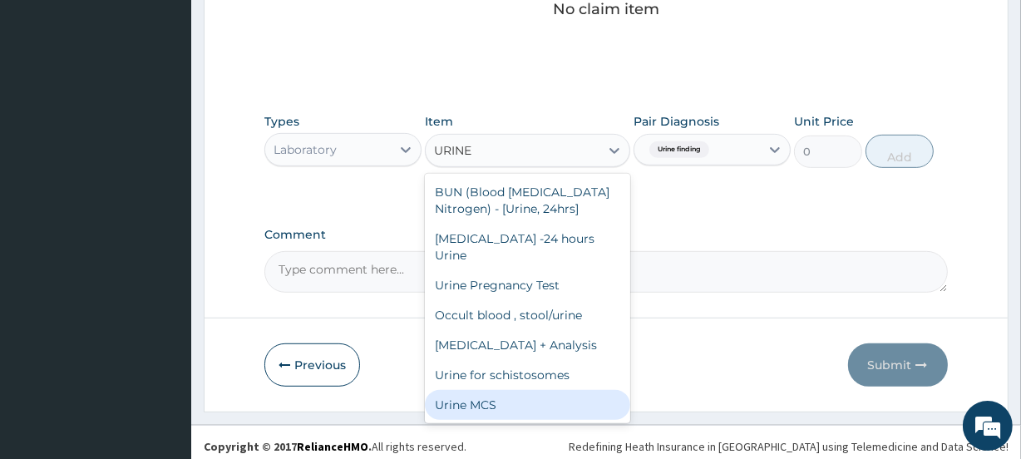
click at [526, 401] on div "Urine MCS" at bounding box center [527, 405] width 205 height 30
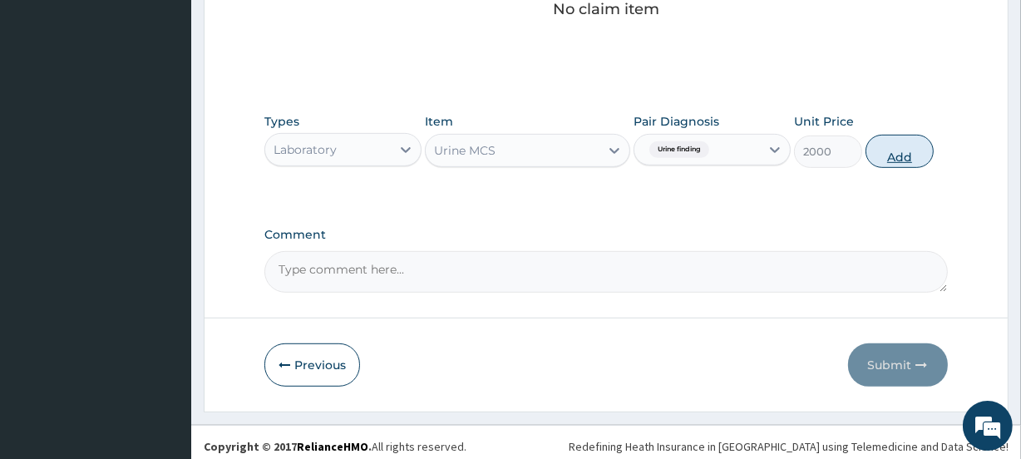
click at [898, 157] on button "Add" at bounding box center [899, 151] width 68 height 33
type input "0"
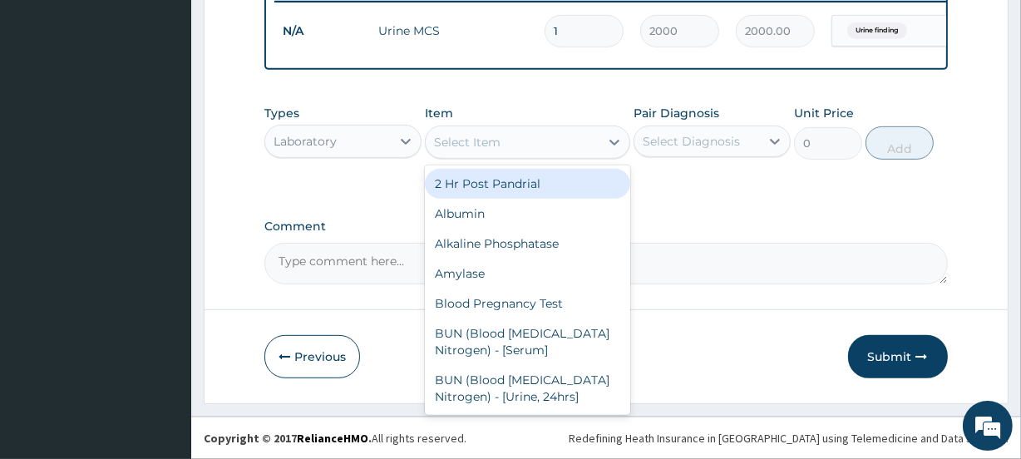
click at [497, 145] on div "Select Item" at bounding box center [467, 142] width 67 height 17
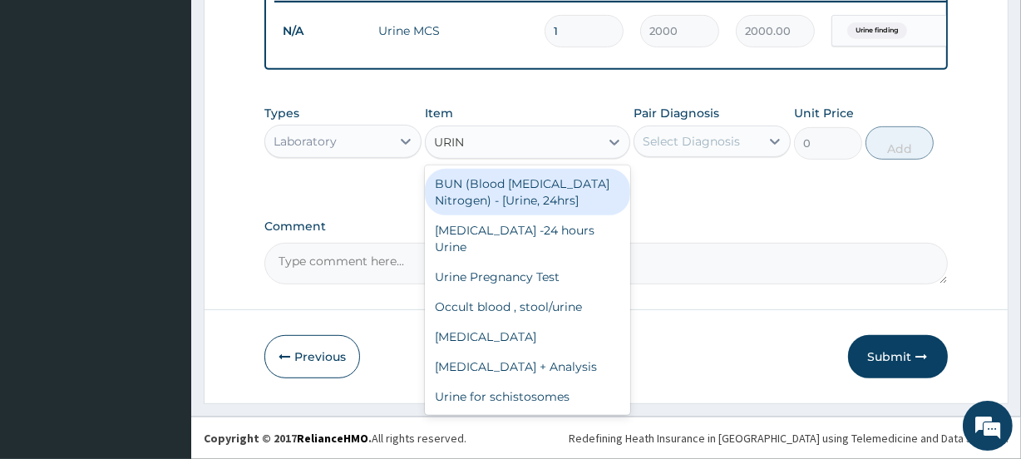
type input "URINA"
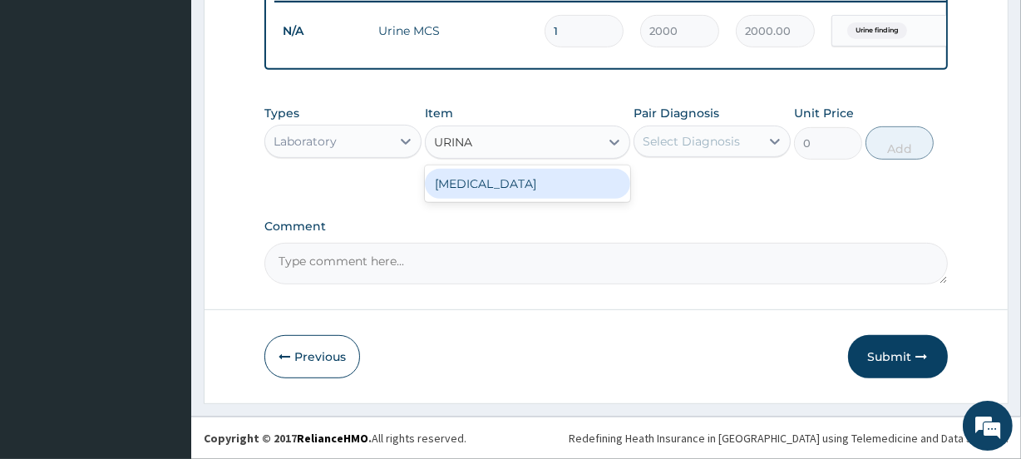
click at [500, 177] on div "Urinalysis" at bounding box center [527, 184] width 205 height 30
type input "1200"
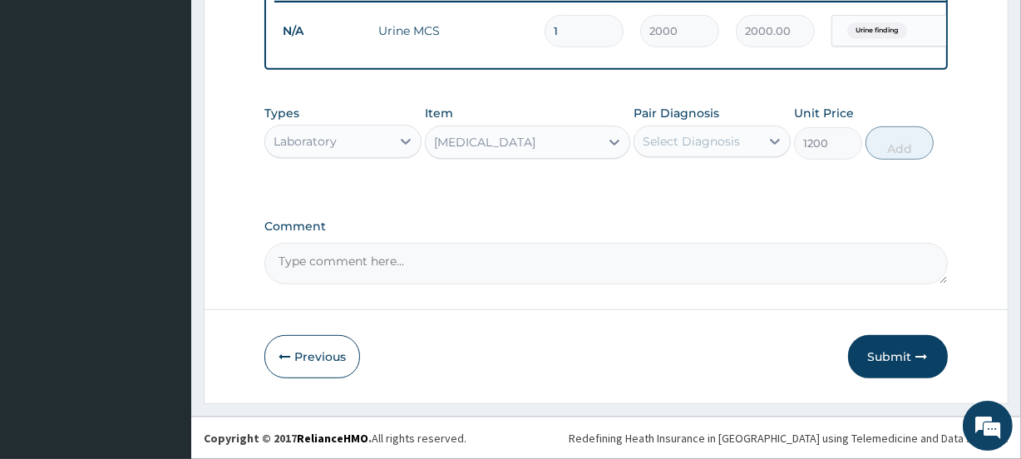
click at [734, 143] on div "Select Diagnosis" at bounding box center [691, 141] width 97 height 17
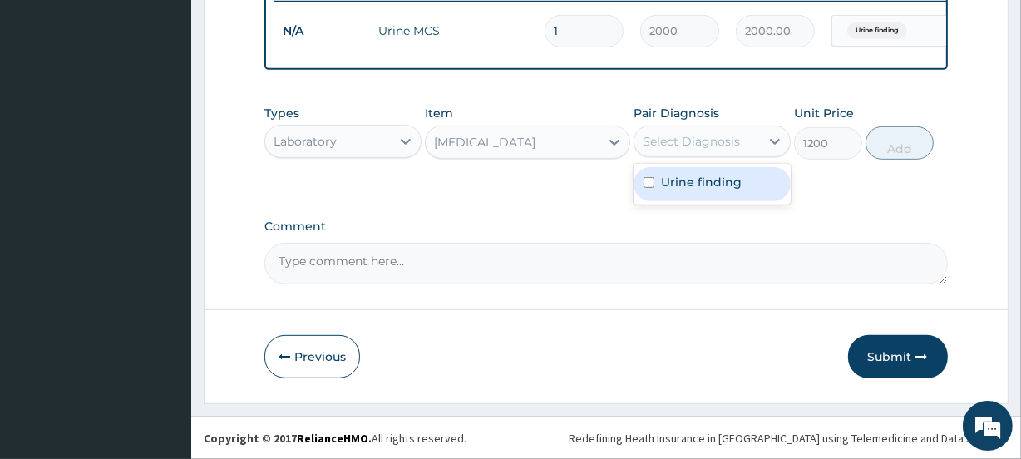
click at [718, 180] on label "Urine finding" at bounding box center [701, 182] width 81 height 17
checkbox input "true"
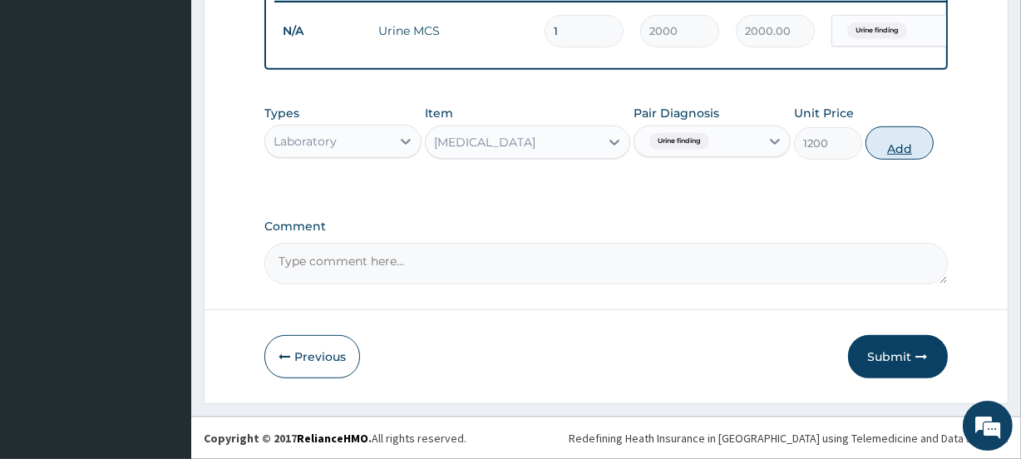
click at [906, 148] on button "Add" at bounding box center [899, 142] width 68 height 33
type input "0"
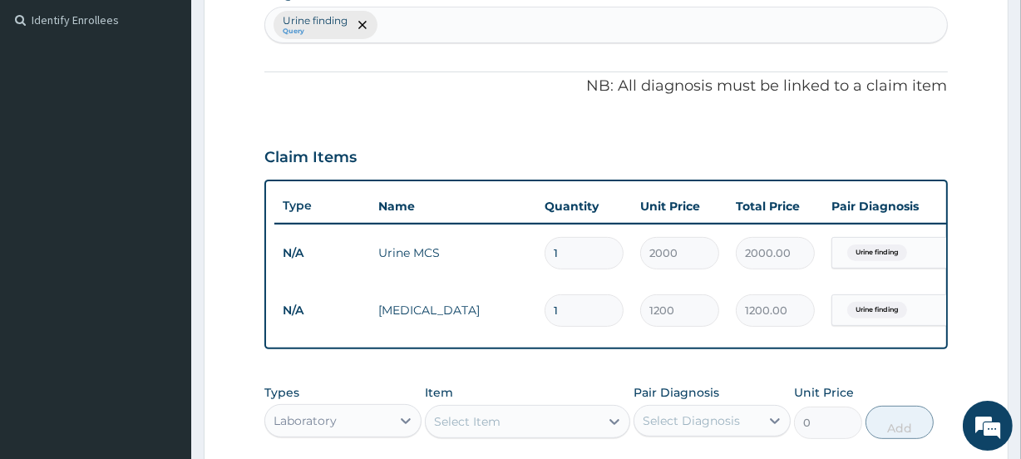
scroll to position [421, 0]
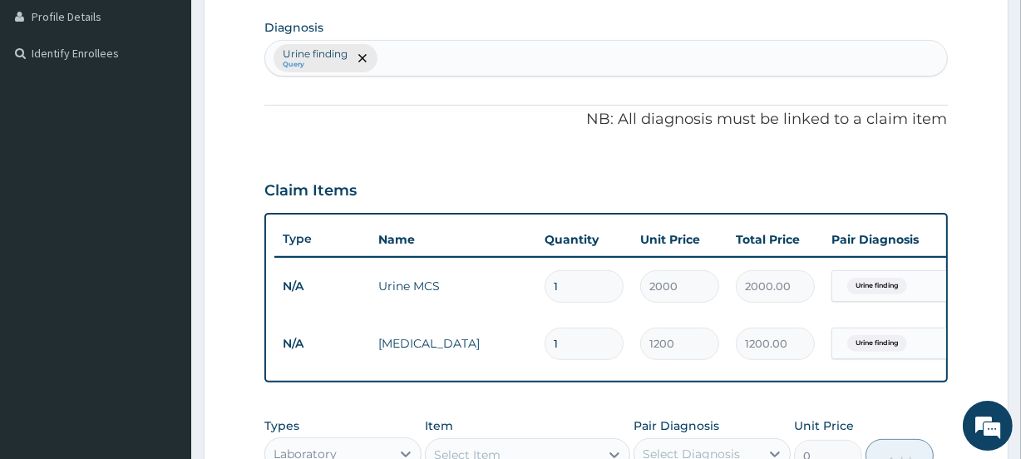
click at [402, 54] on div "Urine finding Query" at bounding box center [605, 58] width 681 height 35
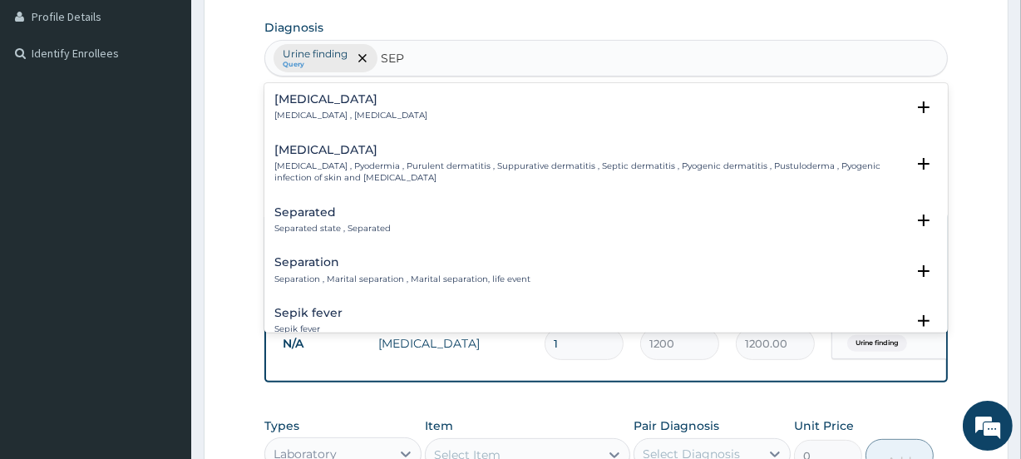
type input "SEPE"
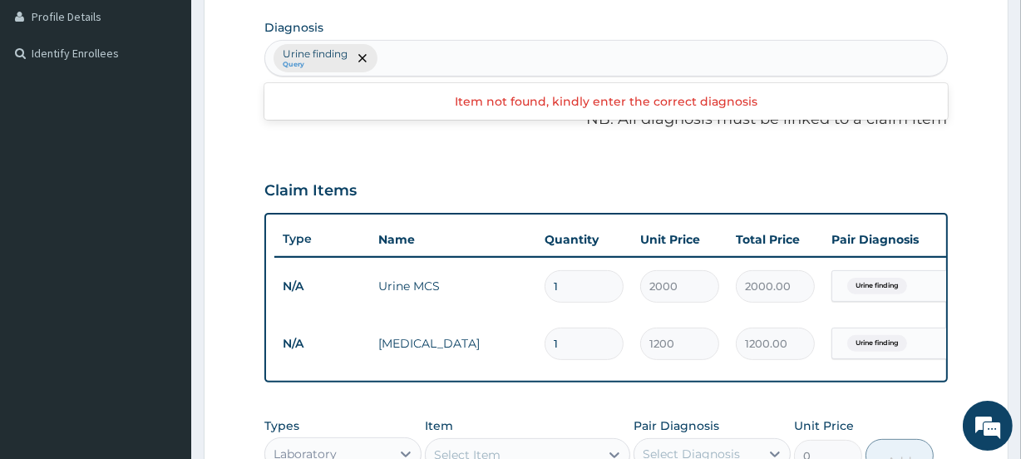
click at [418, 56] on div "Urine finding Query" at bounding box center [605, 58] width 681 height 35
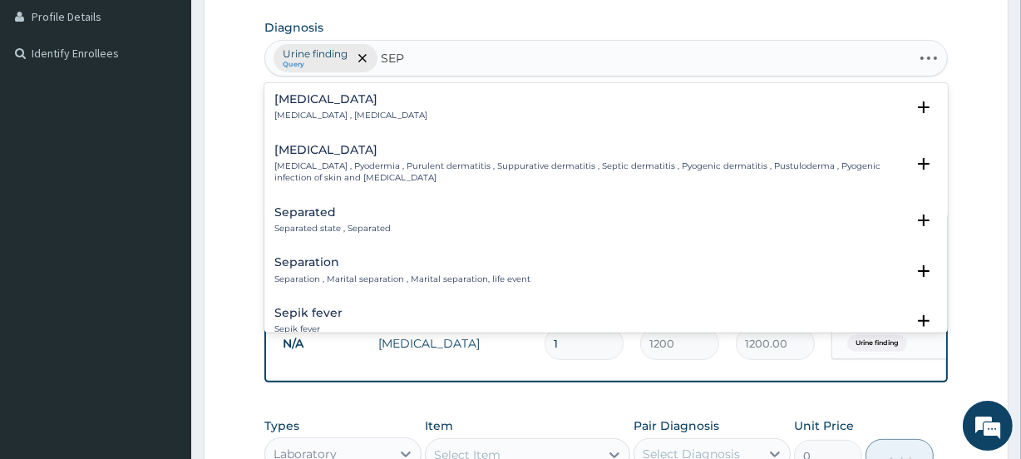
type input "SEPS"
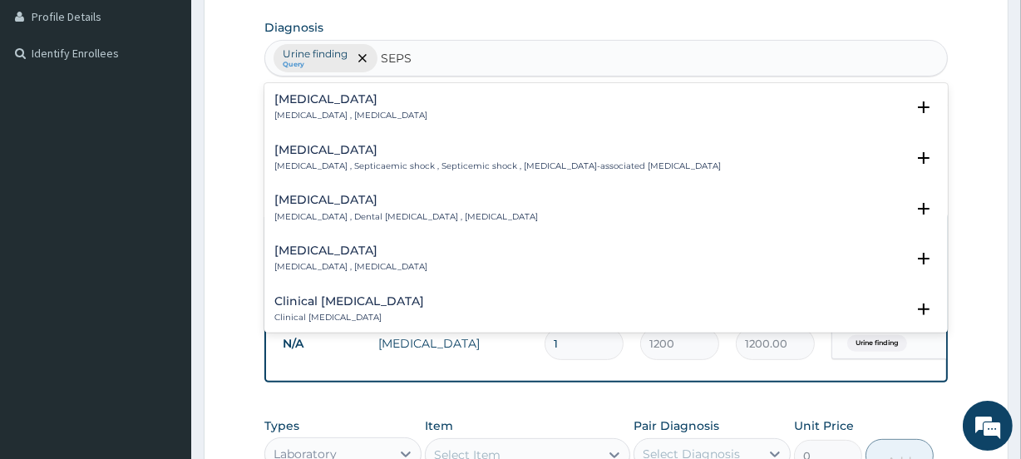
click at [386, 101] on div "Sepsis Systemic infection , Sepsis" at bounding box center [605, 107] width 663 height 29
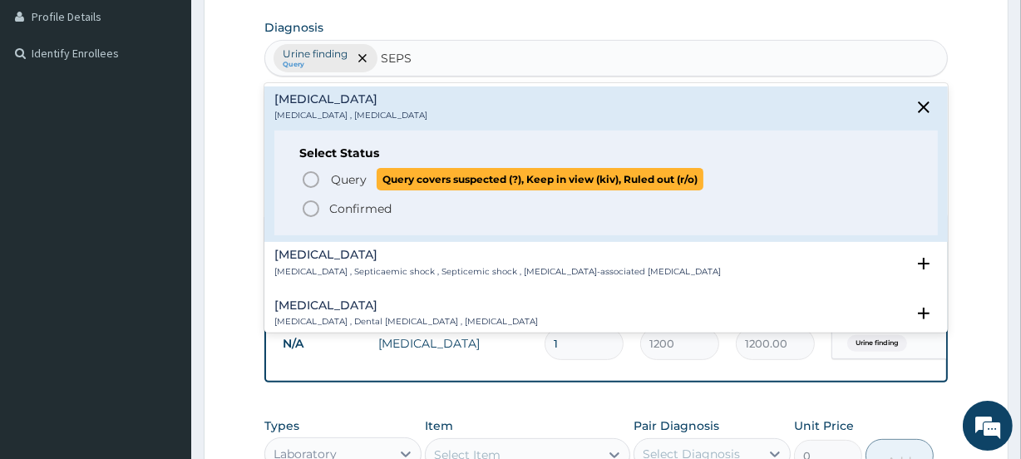
click at [352, 176] on span "Query" at bounding box center [349, 179] width 36 height 17
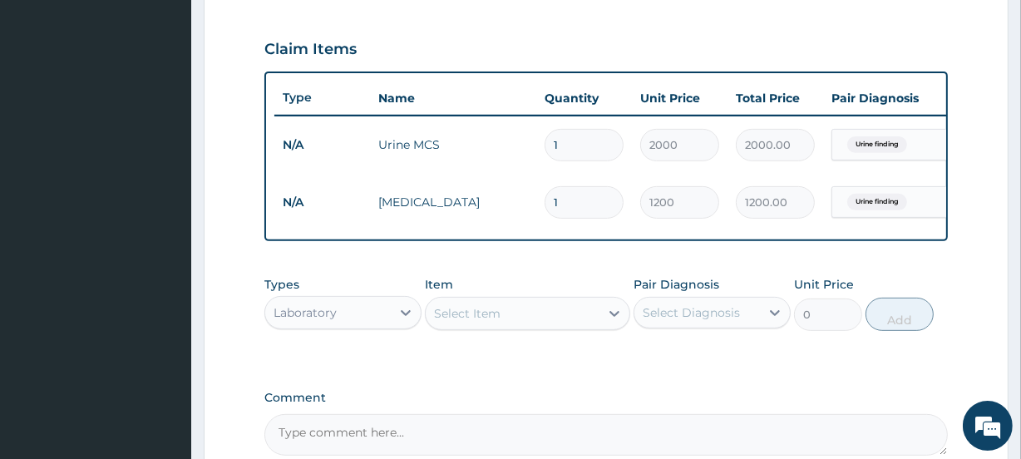
scroll to position [564, 0]
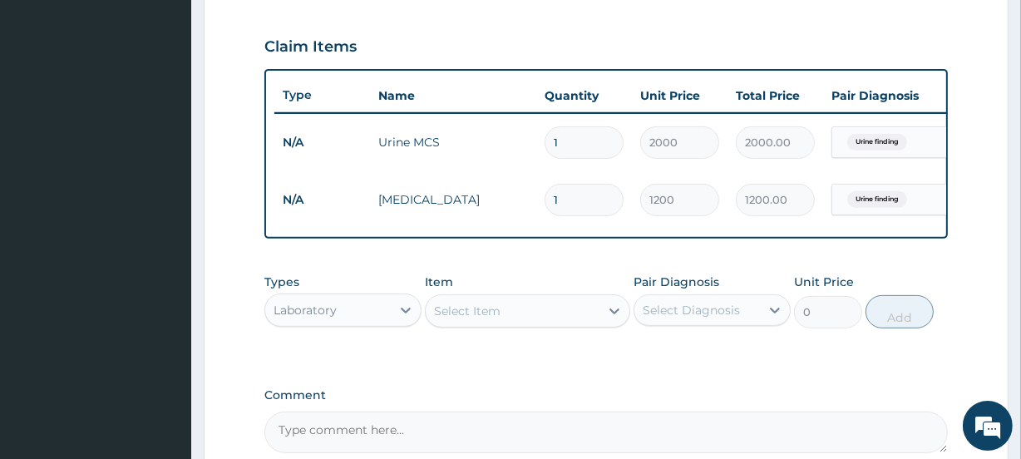
click at [536, 324] on div "Select Item" at bounding box center [512, 311] width 173 height 27
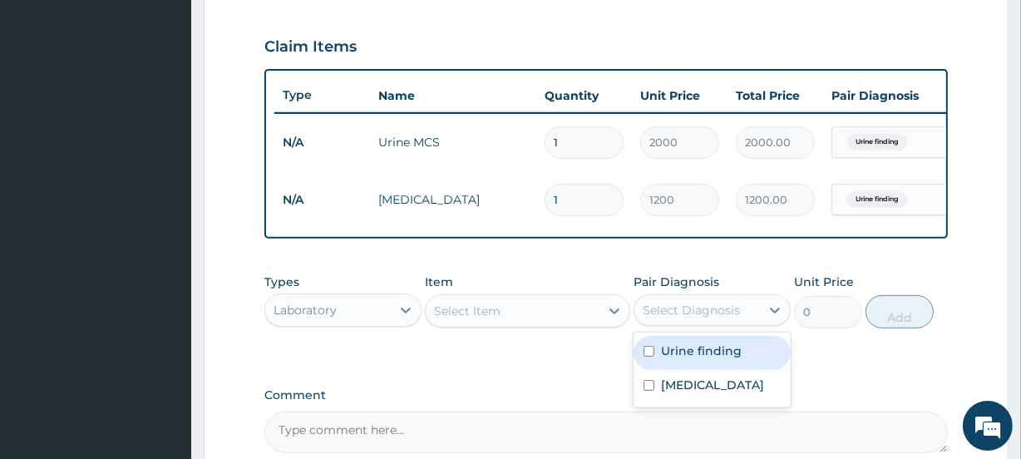
click at [696, 318] on div "Select Diagnosis" at bounding box center [691, 310] width 97 height 17
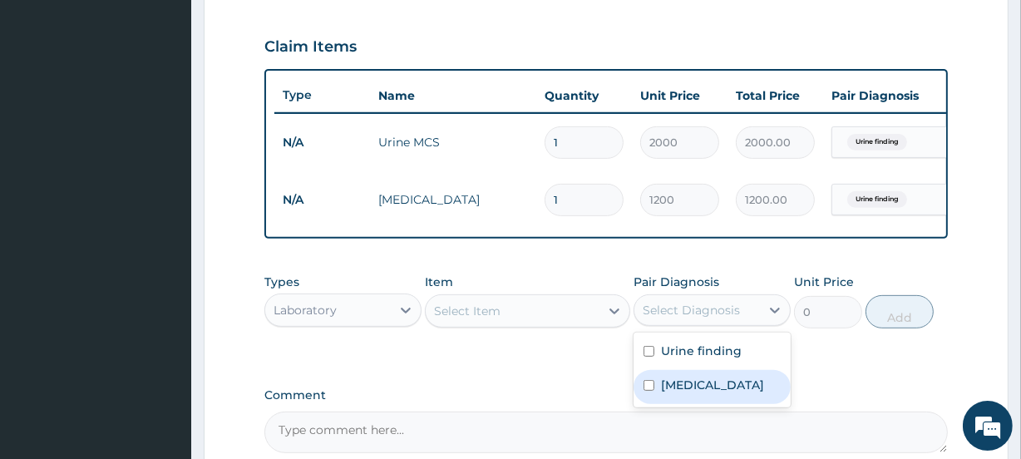
click at [682, 392] on label "Sepsis" at bounding box center [712, 385] width 103 height 17
checkbox input "true"
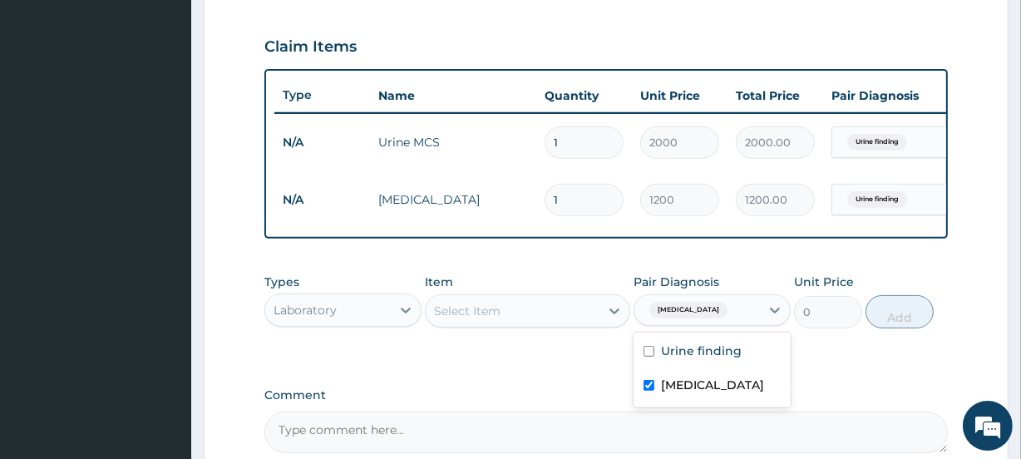
click at [498, 319] on div "Select Item" at bounding box center [467, 311] width 67 height 17
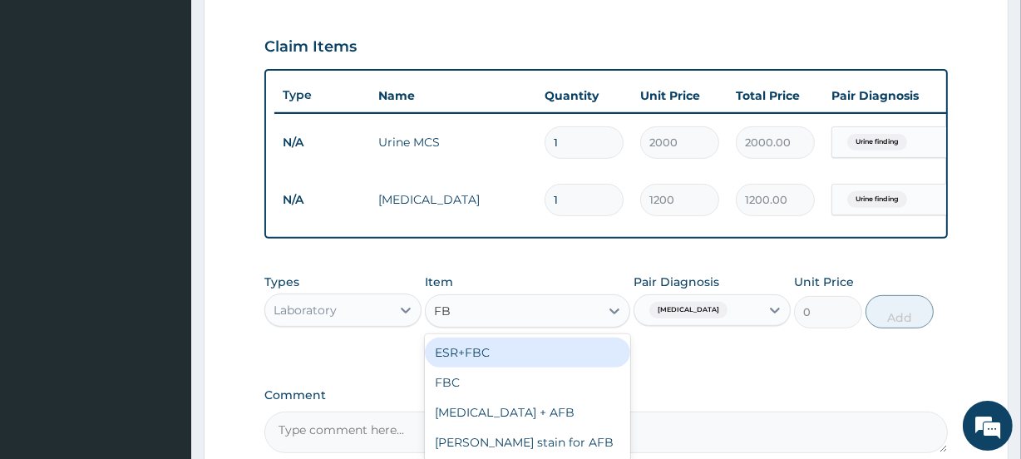
type input "FBC"
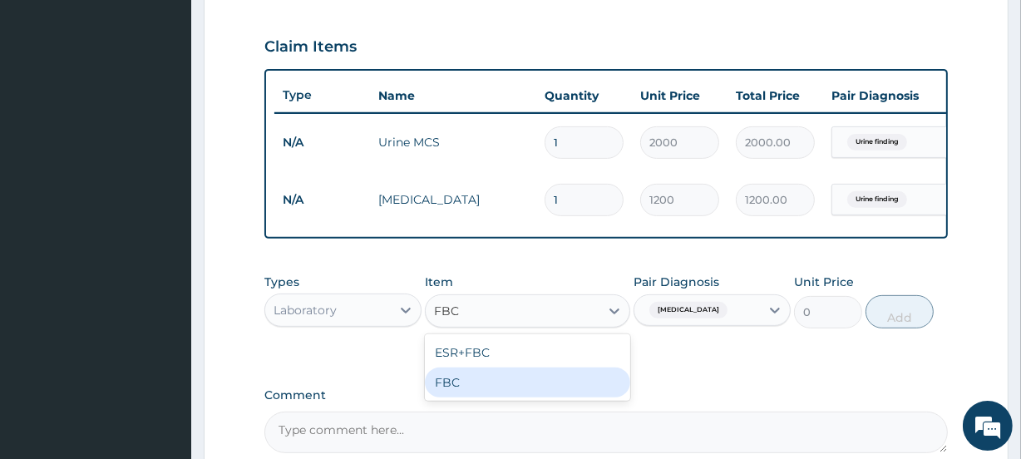
click at [481, 389] on div "FBC" at bounding box center [527, 382] width 205 height 30
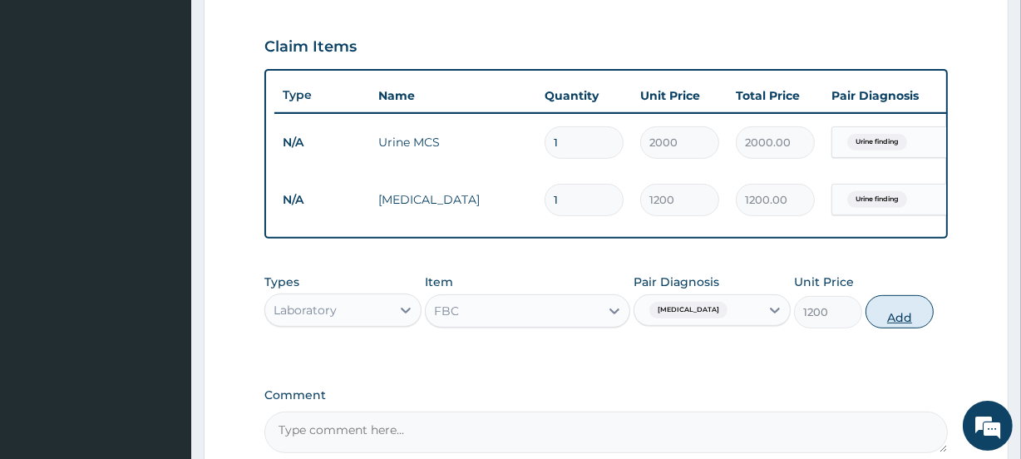
click at [896, 328] on button "Add" at bounding box center [899, 311] width 68 height 33
type input "0"
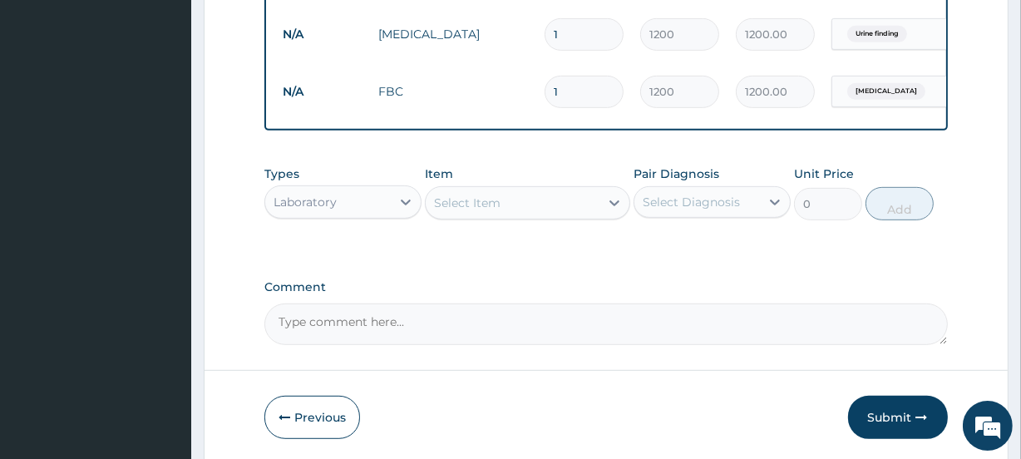
scroll to position [631, 0]
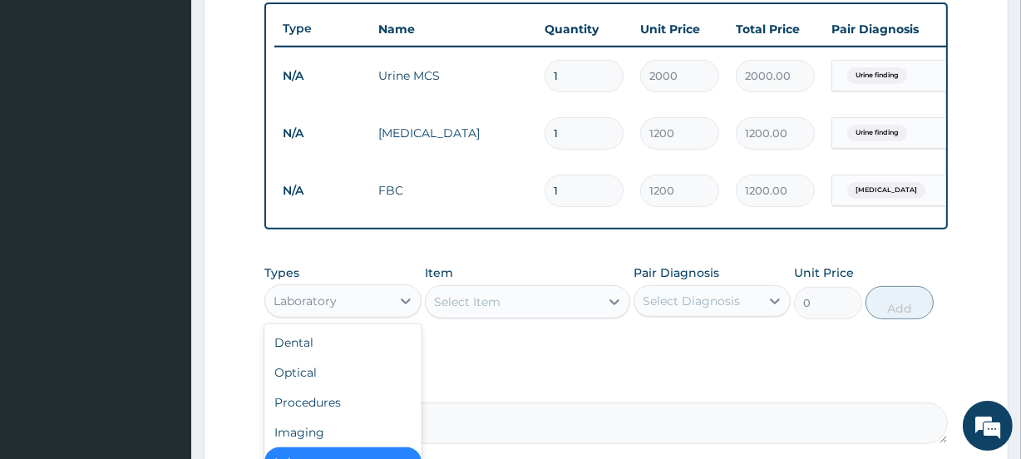
click at [324, 307] on div "Laboratory" at bounding box center [305, 301] width 63 height 17
click at [319, 413] on div "Procedures" at bounding box center [342, 402] width 157 height 30
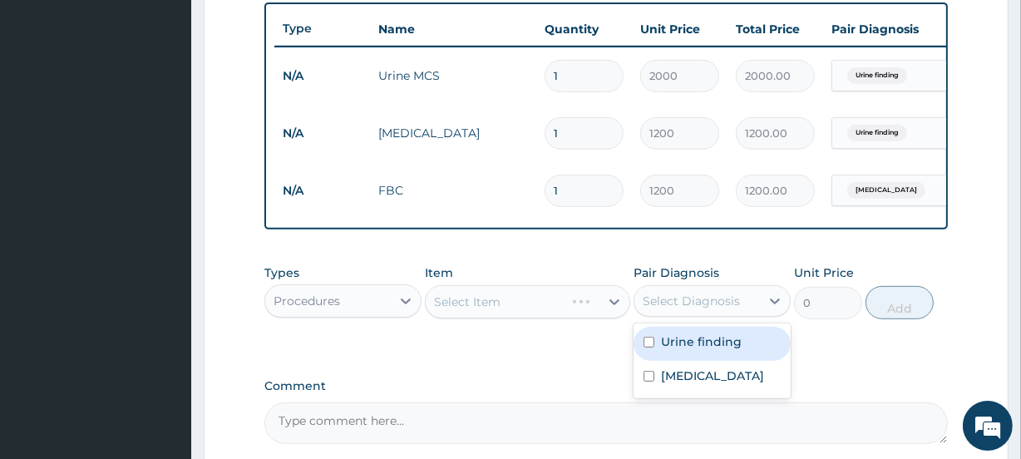
click at [695, 309] on div "Select Diagnosis" at bounding box center [691, 301] width 97 height 17
click at [693, 349] on label "Urine finding" at bounding box center [701, 341] width 81 height 17
checkbox input "true"
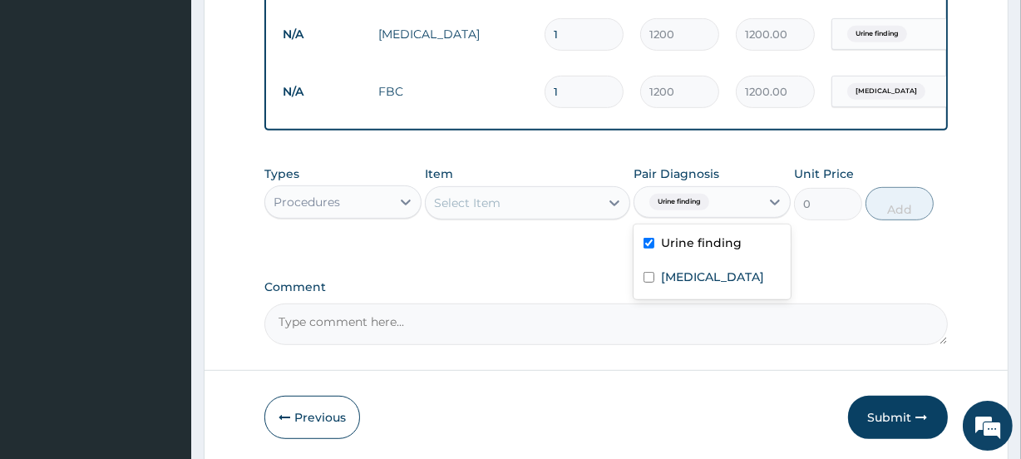
scroll to position [761, 0]
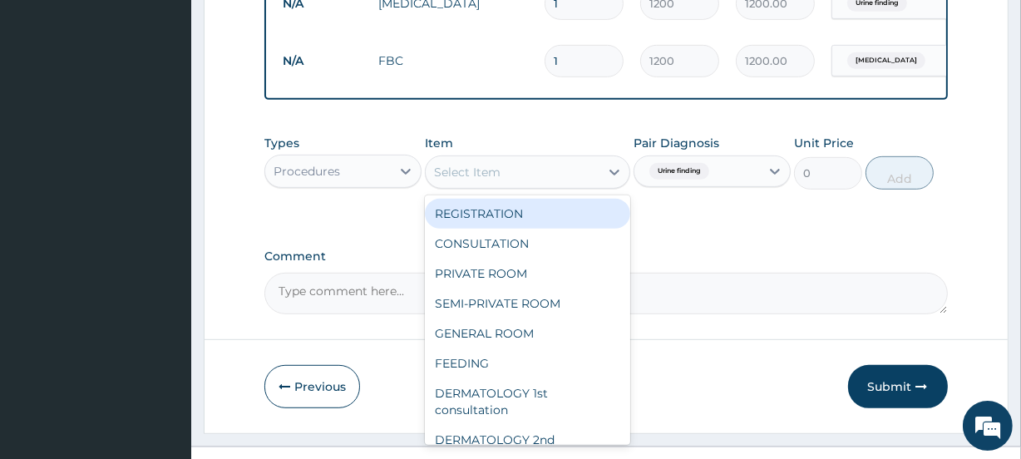
click at [518, 183] on div "Select Item" at bounding box center [512, 172] width 173 height 27
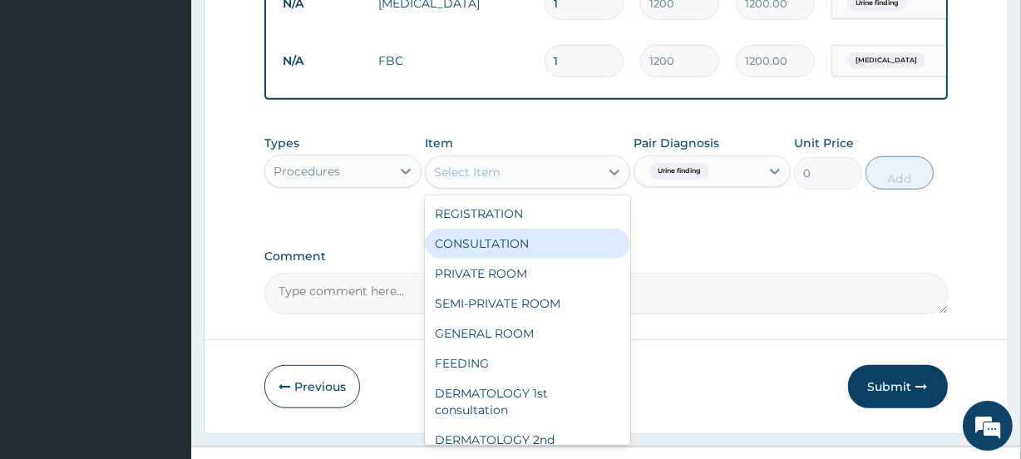
click at [505, 252] on div "CONSULTATION" at bounding box center [527, 244] width 205 height 30
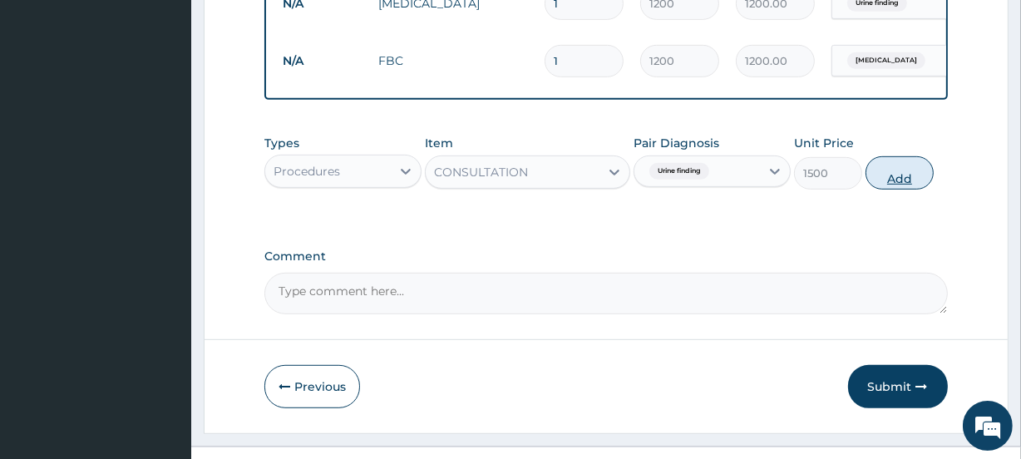
click at [897, 190] on button "Add" at bounding box center [899, 172] width 68 height 33
type input "0"
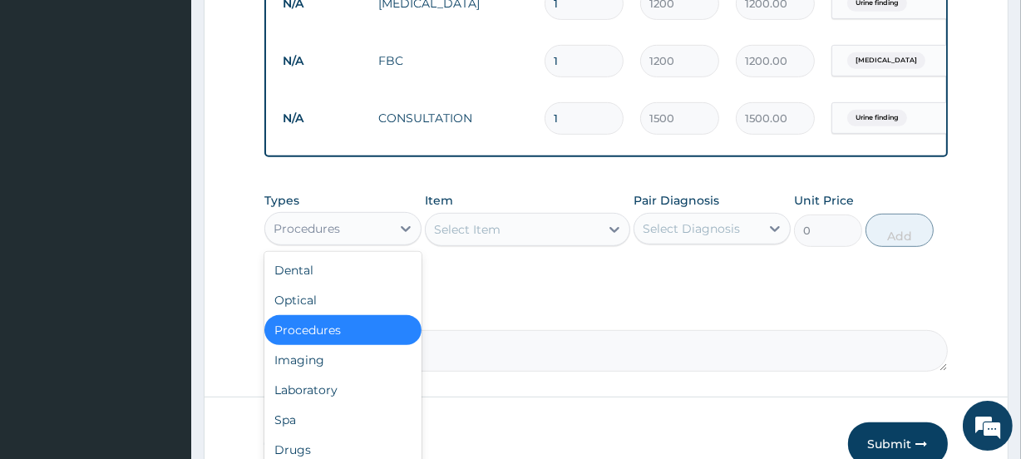
click at [357, 242] on div "Procedures" at bounding box center [328, 228] width 126 height 27
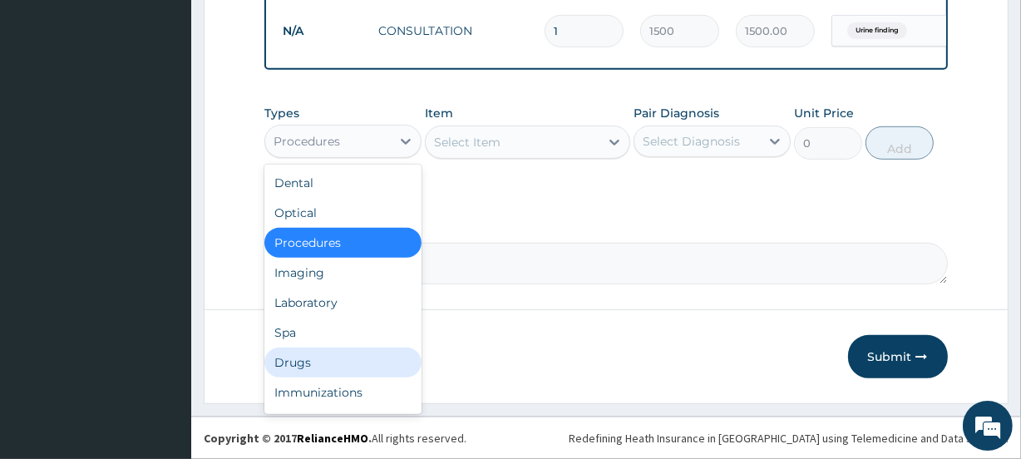
click at [315, 362] on div "Drugs" at bounding box center [342, 363] width 157 height 30
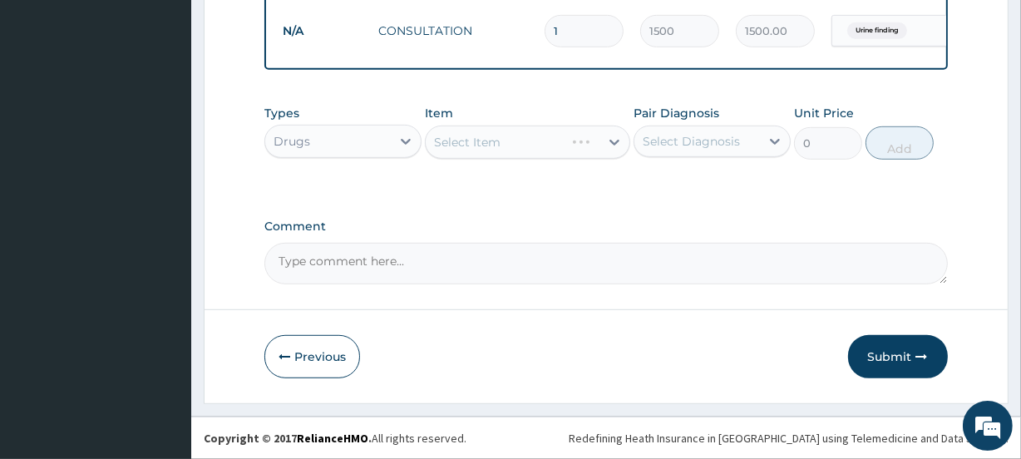
click at [688, 134] on div "Select Diagnosis" at bounding box center [691, 141] width 97 height 17
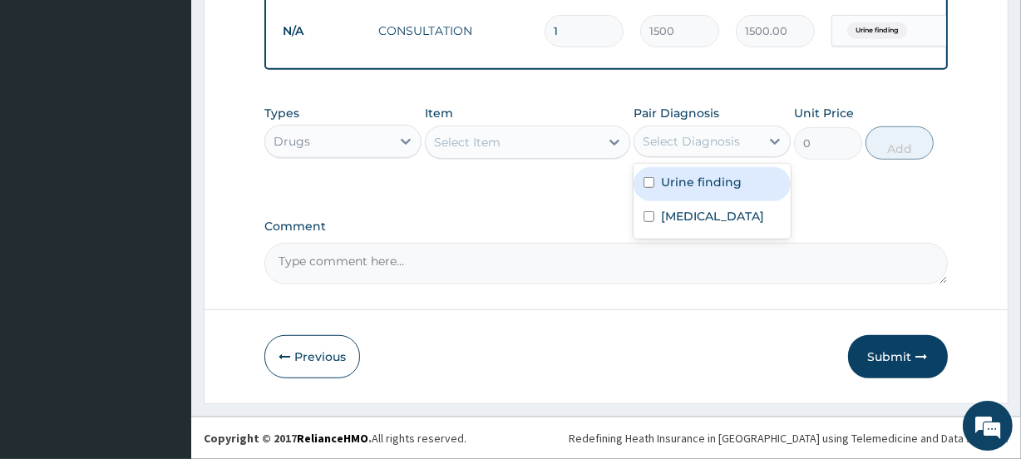
click at [678, 194] on div "Urine finding" at bounding box center [711, 184] width 157 height 34
checkbox input "true"
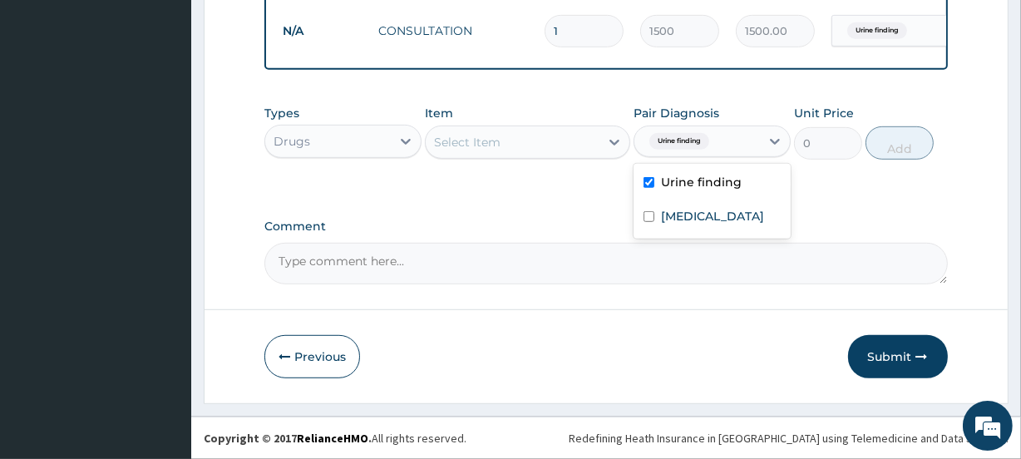
click at [488, 141] on div "Select Item" at bounding box center [467, 142] width 67 height 17
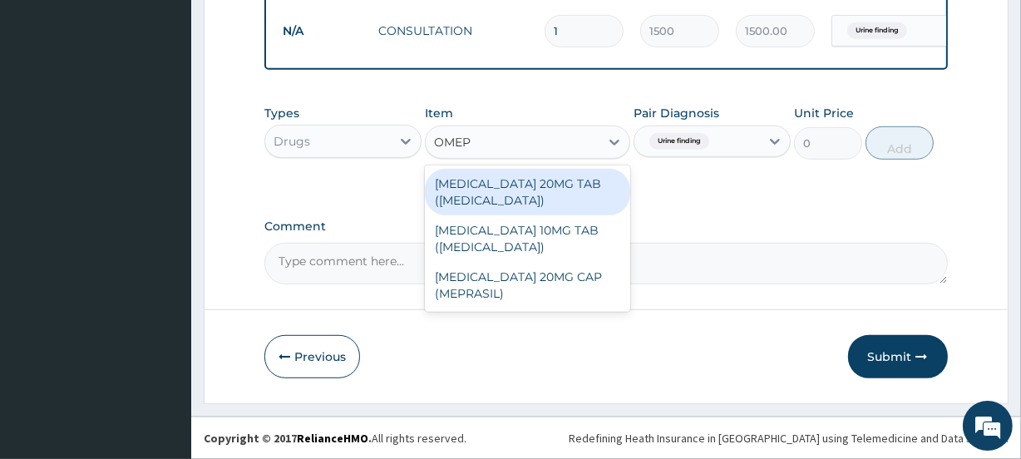
type input "OMEPR"
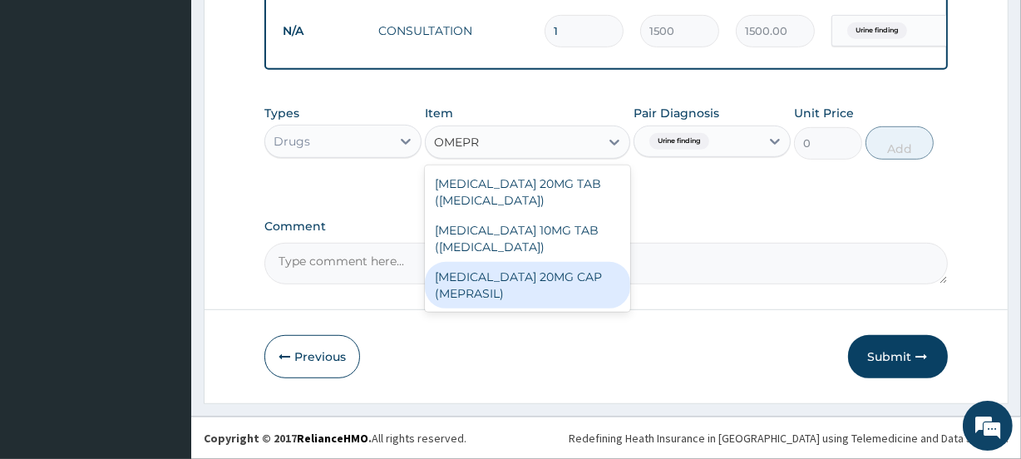
click at [514, 287] on div "OMEPRAZOLE 20MG CAP (MEPRASIL)" at bounding box center [527, 285] width 205 height 47
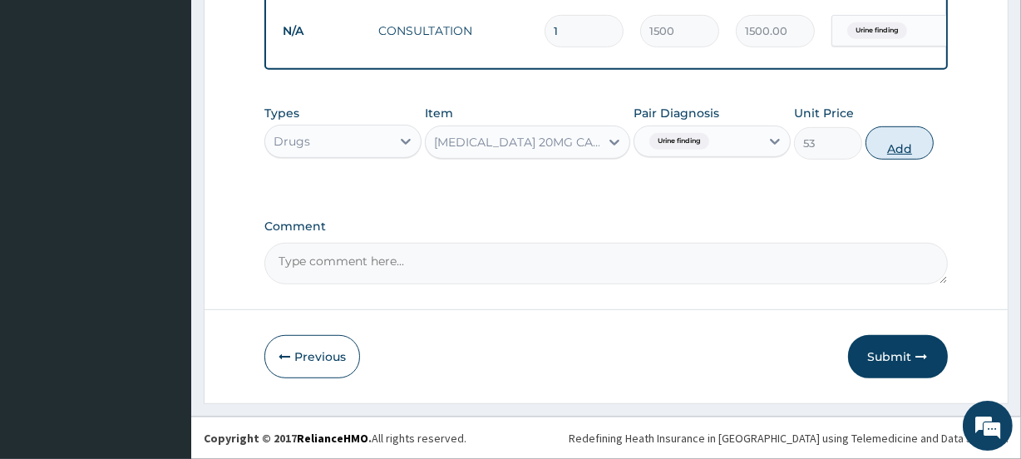
click at [897, 150] on button "Add" at bounding box center [899, 142] width 68 height 33
type input "0"
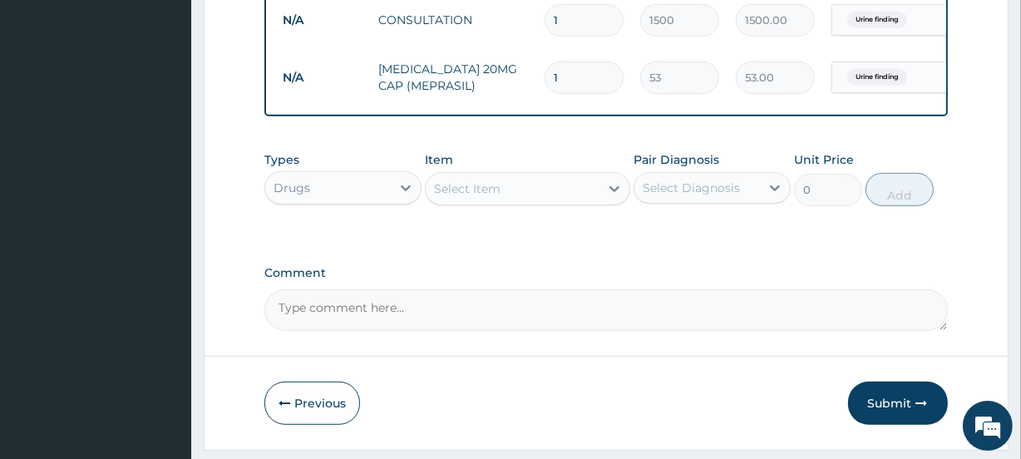
click at [558, 75] on input "1" at bounding box center [584, 78] width 79 height 32
type input "2"
type input "106.00"
type input "3"
type input "159.00"
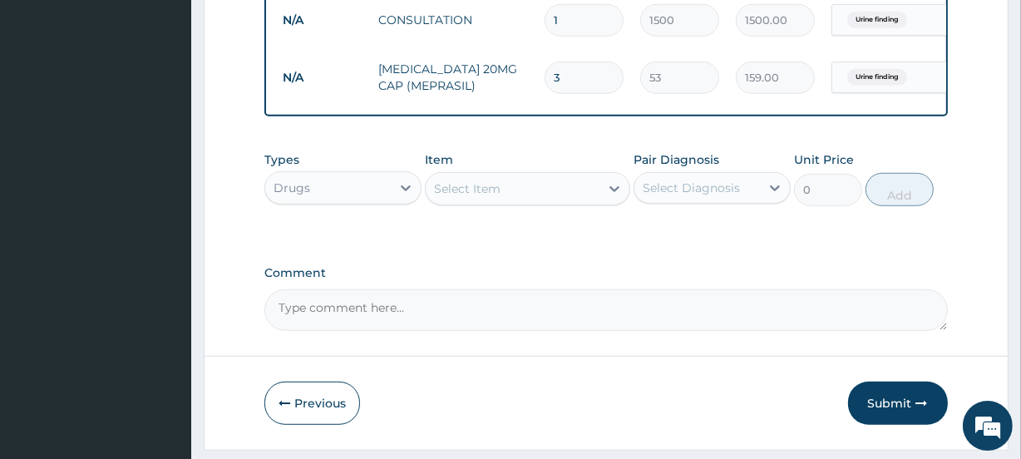
type input "4"
type input "212.00"
type input "5"
type input "265.00"
type input "6"
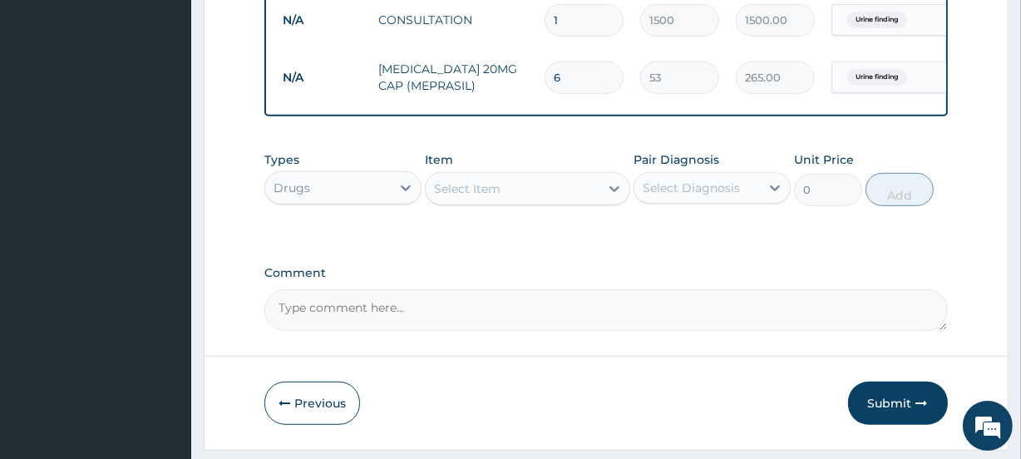
type input "318.00"
type input "7"
type input "371.00"
type input "8"
type input "424.00"
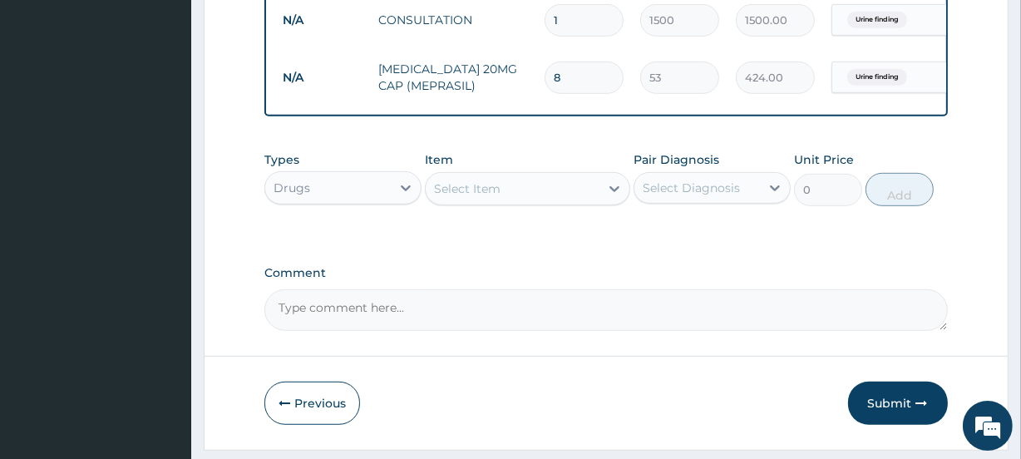
type input "9"
type input "477.00"
type input "10"
type input "530.00"
type input "11"
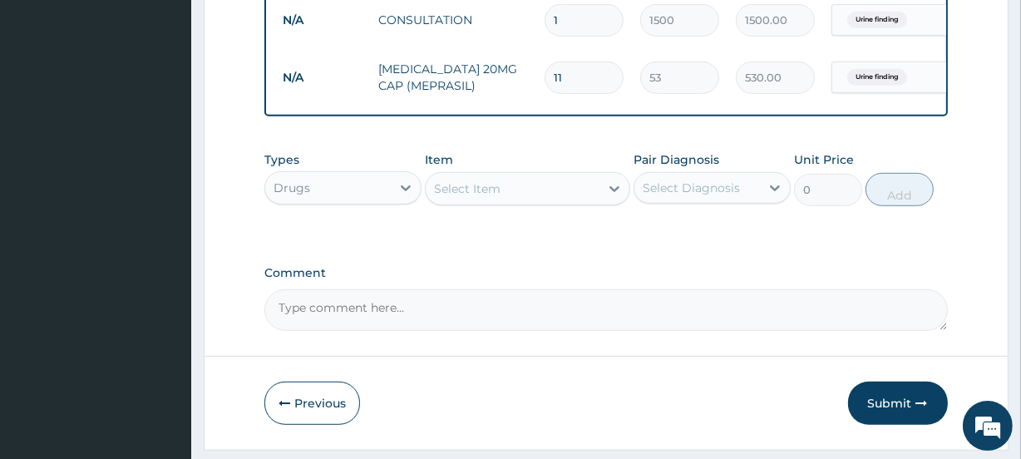
type input "583.00"
type input "12"
type input "636.00"
type input "13"
type input "689.00"
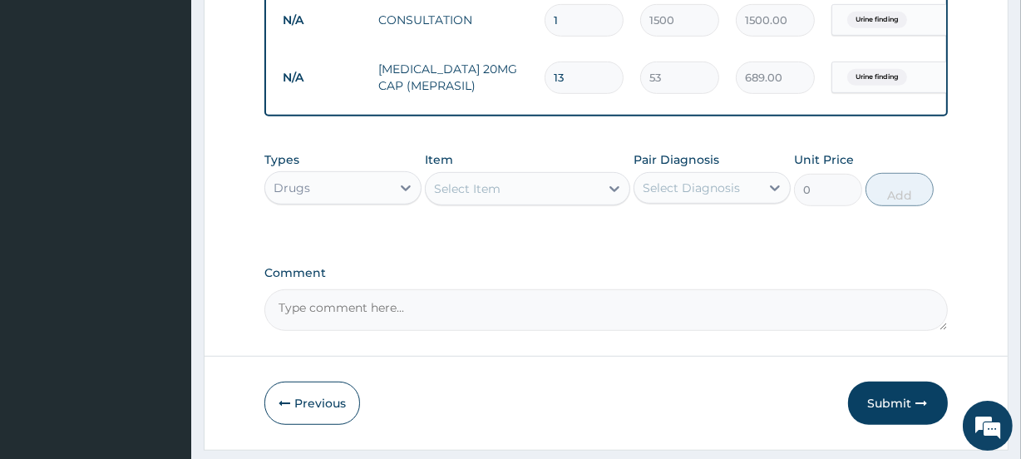
type input "14"
type input "742.00"
type input "15"
type input "795.00"
type input "16"
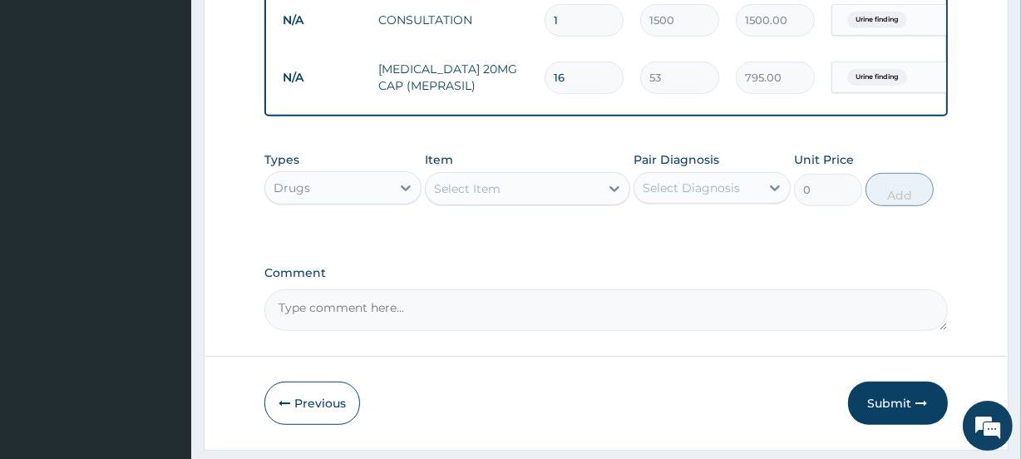
type input "848.00"
type input "17"
type input "901.00"
type input "18"
type input "954.00"
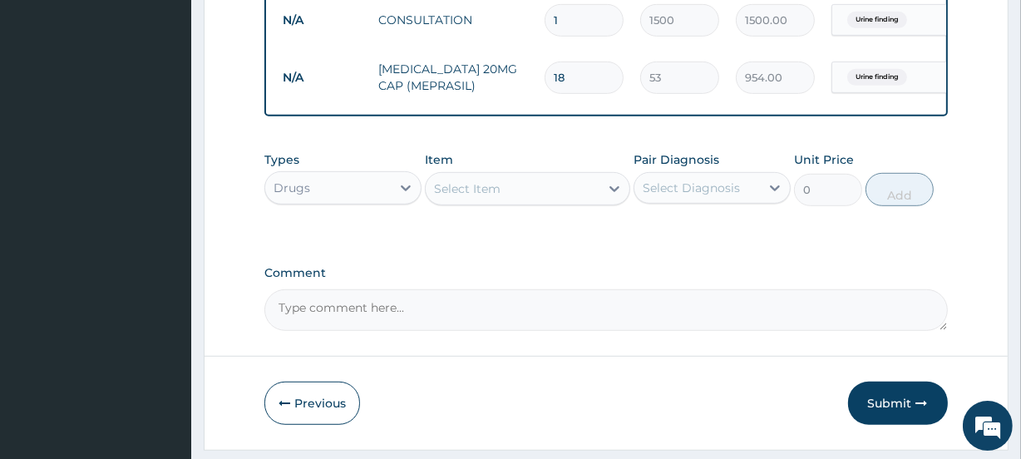
type input "19"
type input "1007.00"
type input "20"
type input "1060.00"
type input "21"
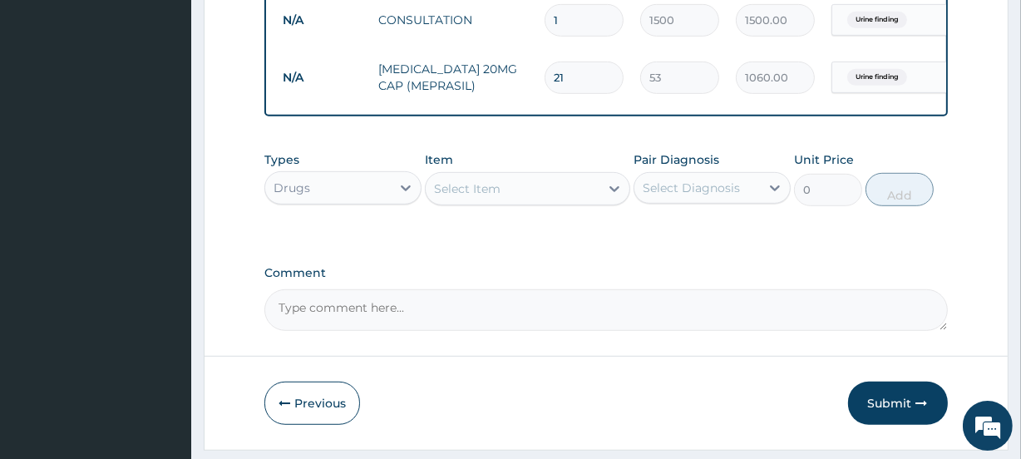
type input "1113.00"
type input "22"
type input "1166.00"
type input "23"
type input "1219.00"
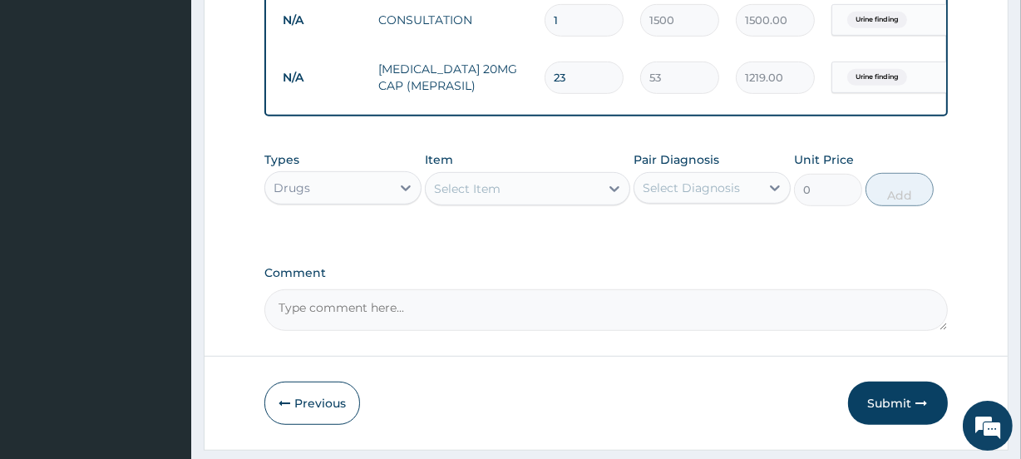
type input "24"
type input "1272.00"
type input "25"
type input "1325.00"
type input "26"
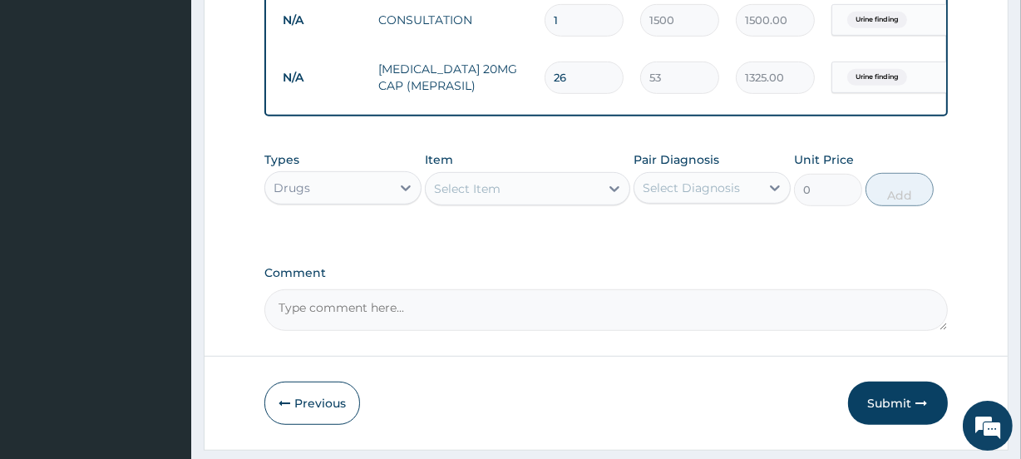
type input "1378.00"
type input "27"
type input "1431.00"
type input "28"
type input "1484.00"
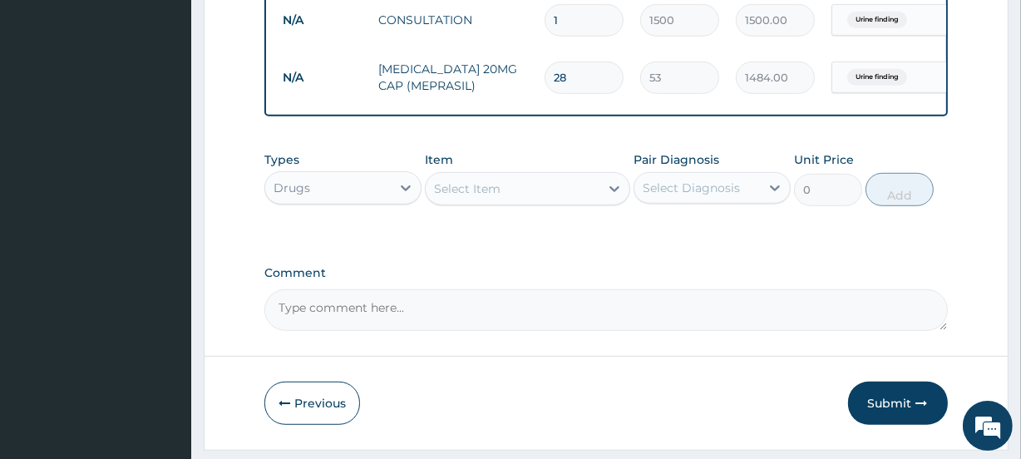
type input "29"
type input "1537.00"
type input "30"
type input "1590.00"
type input "31"
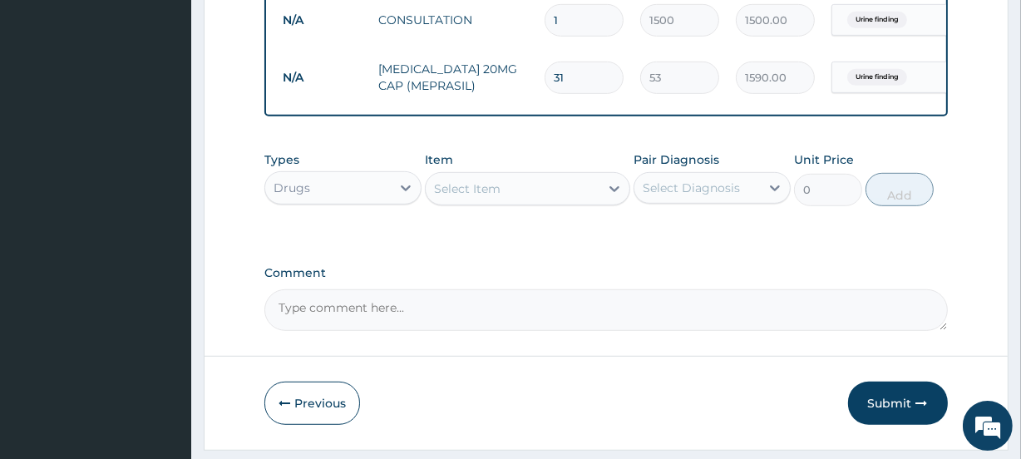
type input "1643.00"
type input "32"
type input "1696.00"
type input "31"
type input "1643.00"
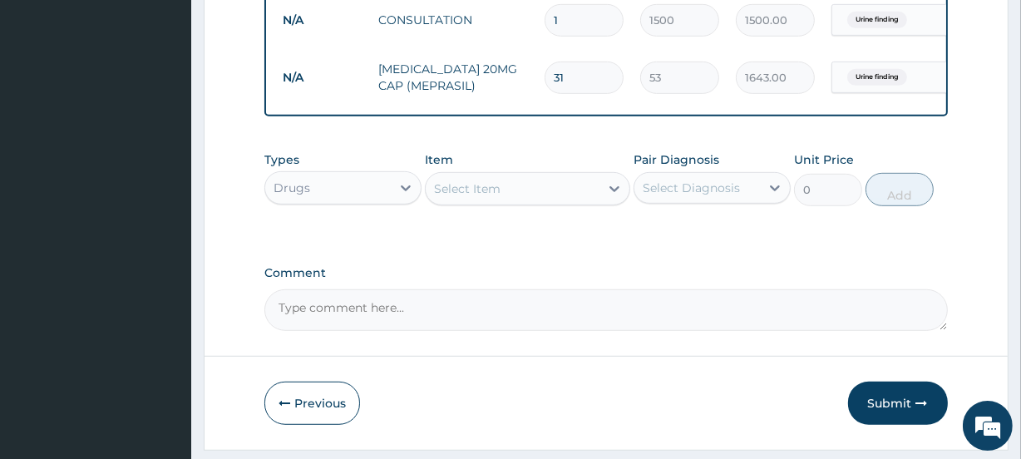
type input "32"
type input "1696.00"
type input "33"
type input "1749.00"
type input "34"
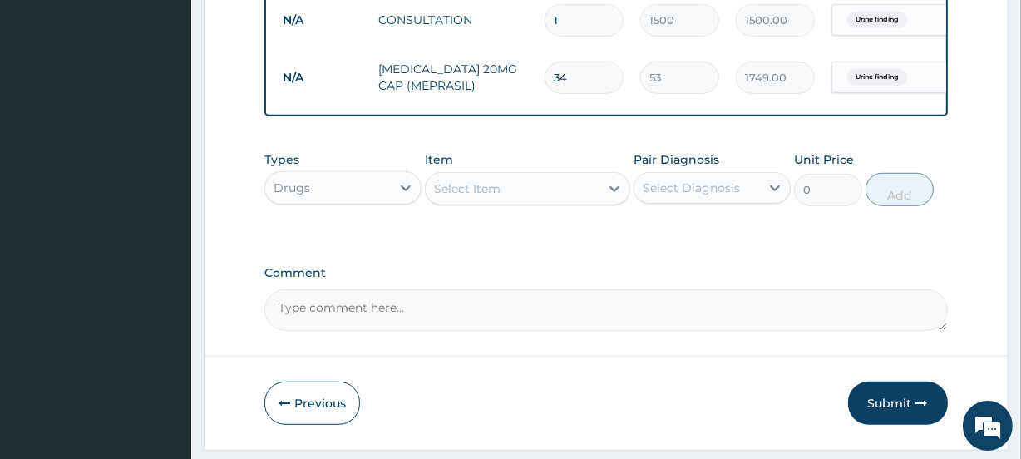
type input "1802.00"
type input "35"
type input "1855.00"
type input "36"
type input "1908.00"
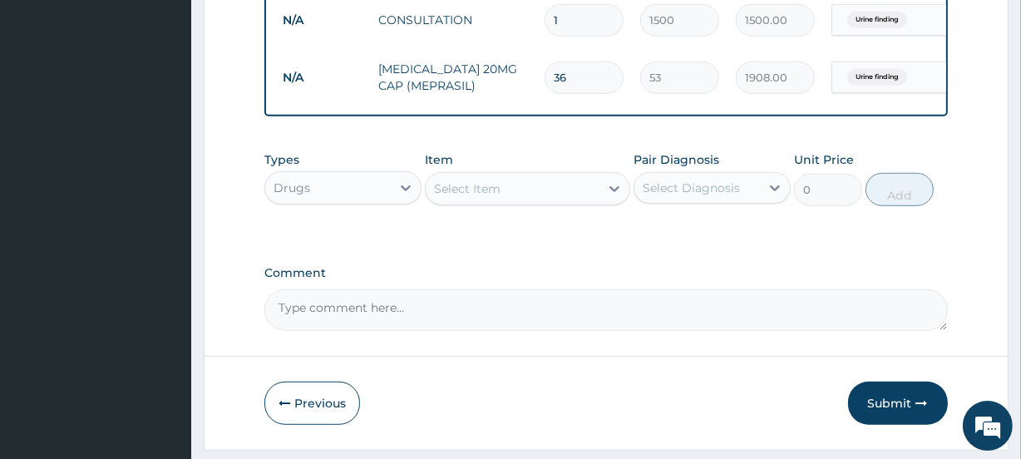
type input "37"
type input "1961.00"
type input "36"
type input "1908.00"
type input "35"
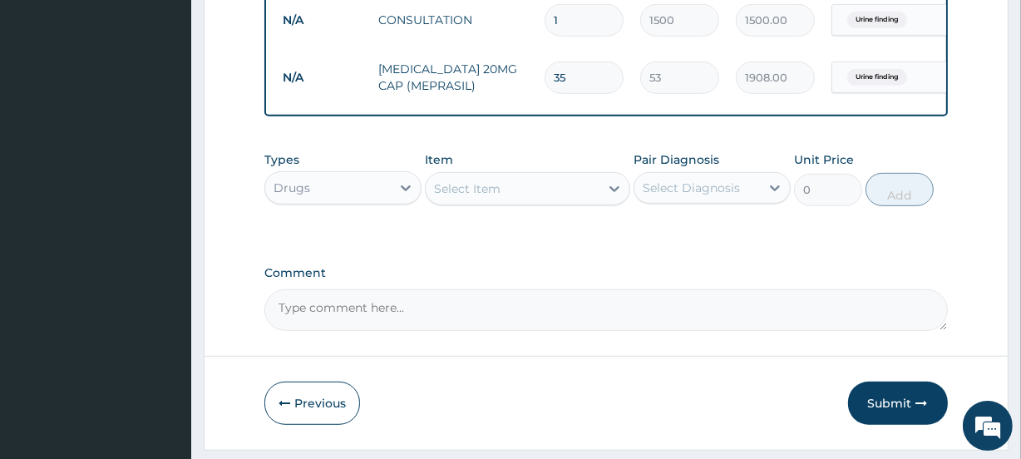
type input "1855.00"
type input "34"
type input "1802.00"
type input "33"
type input "1749.00"
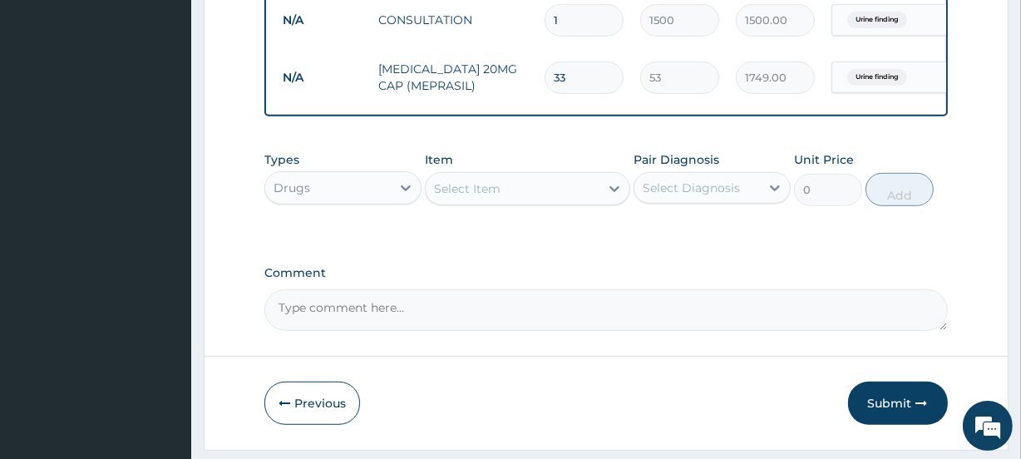
type input "32"
type input "1696.00"
type input "31"
type input "1643.00"
click at [522, 202] on div "Select Item" at bounding box center [512, 188] width 173 height 27
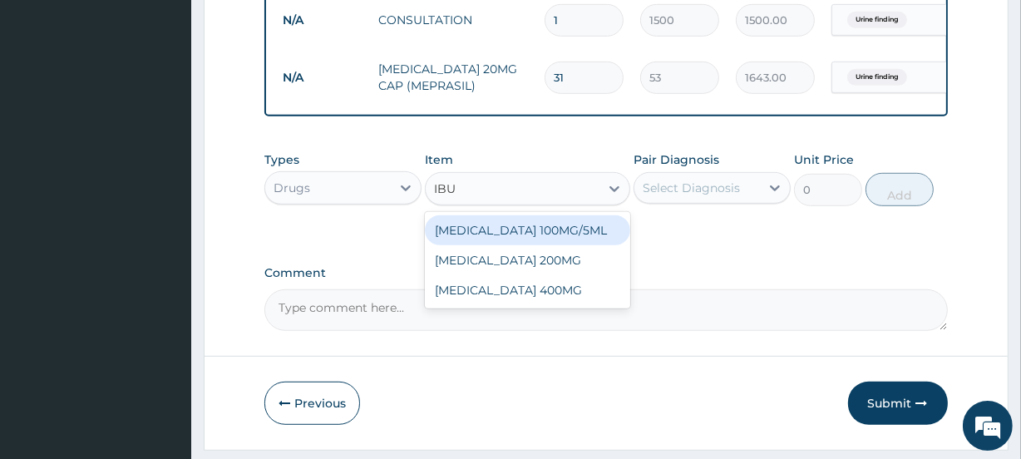
type input "IBUP"
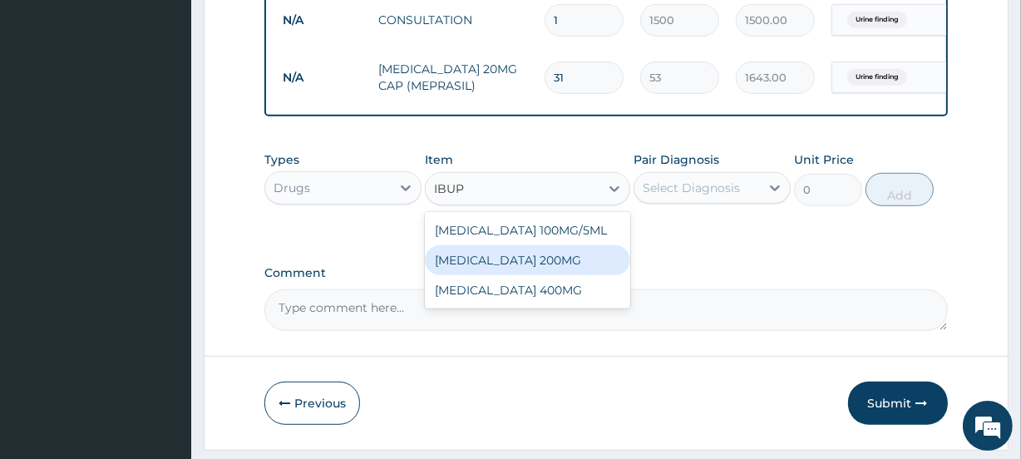
click at [507, 268] on div "IBUPROFEN 200MG" at bounding box center [527, 260] width 205 height 30
type input "15"
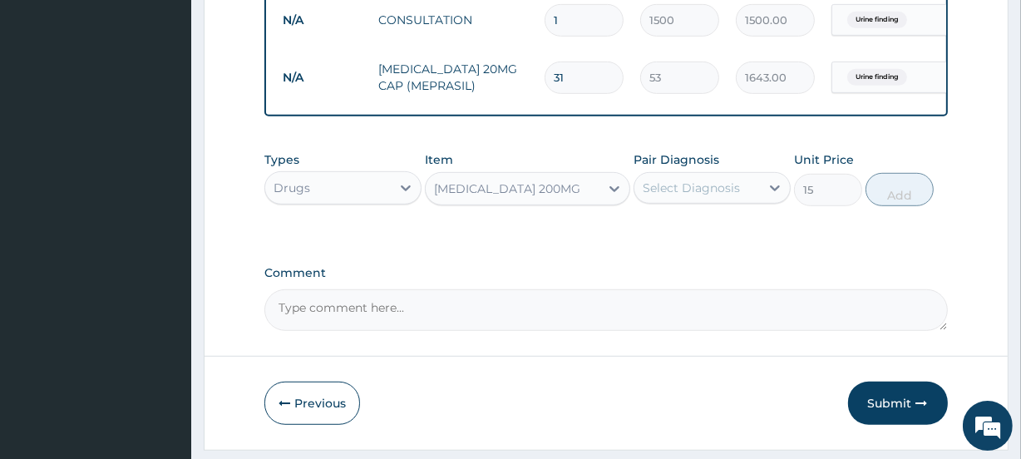
click at [691, 196] on div "Select Diagnosis" at bounding box center [691, 188] width 97 height 17
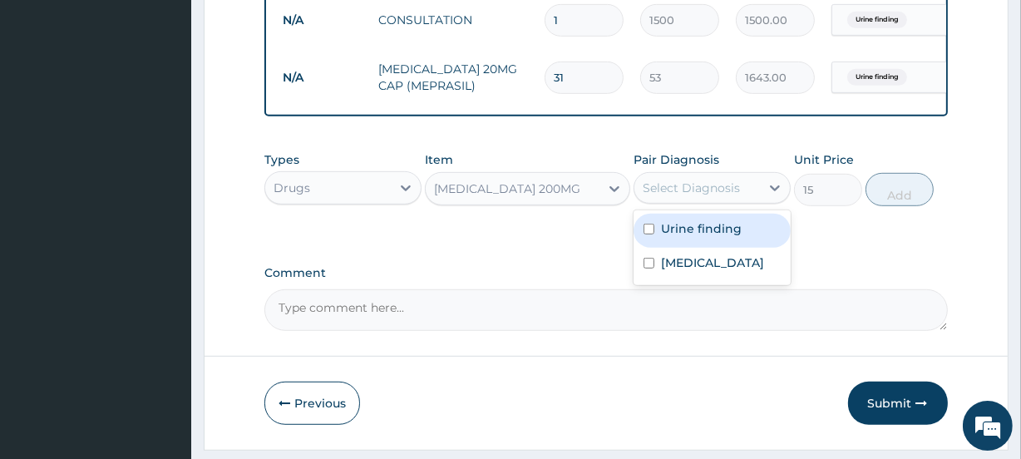
click at [683, 237] on label "Urine finding" at bounding box center [701, 228] width 81 height 17
checkbox input "true"
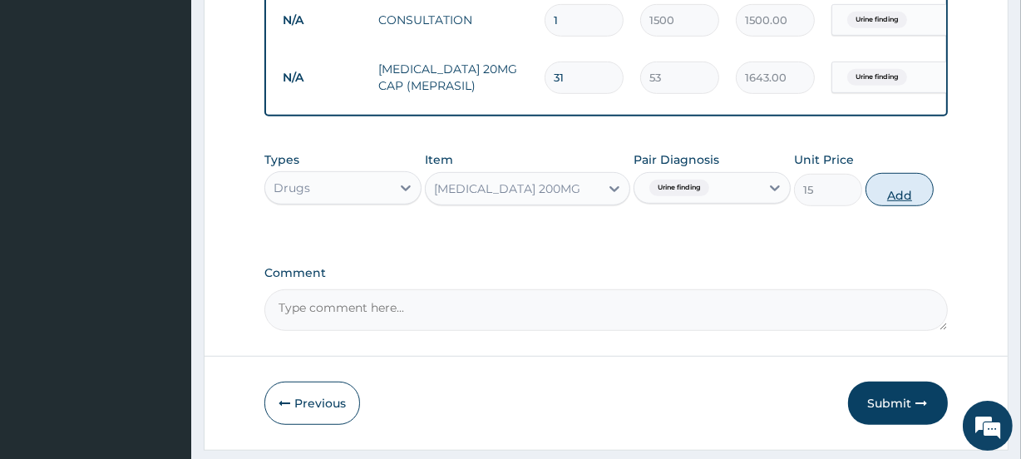
click at [900, 205] on button "Add" at bounding box center [899, 189] width 68 height 33
type input "0"
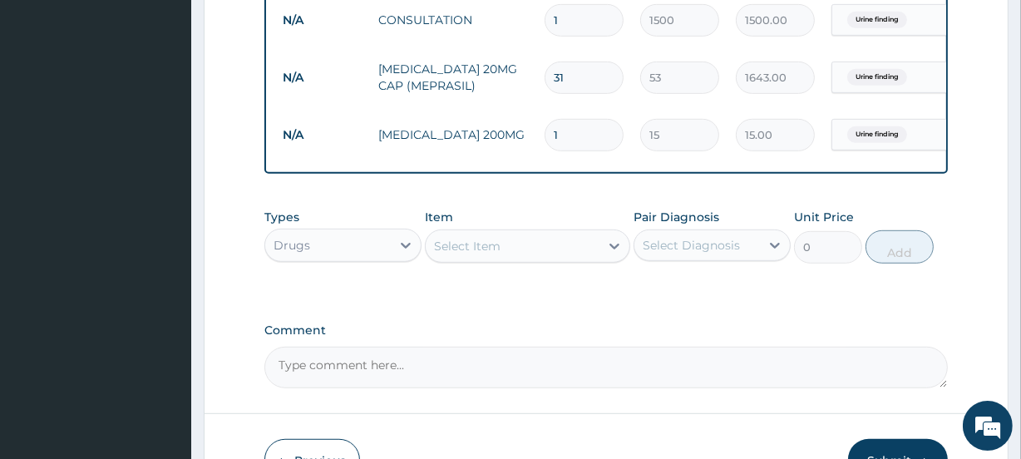
click at [593, 134] on input "1" at bounding box center [584, 135] width 79 height 32
type input "2"
type input "30.00"
type input "4"
type input "60.00"
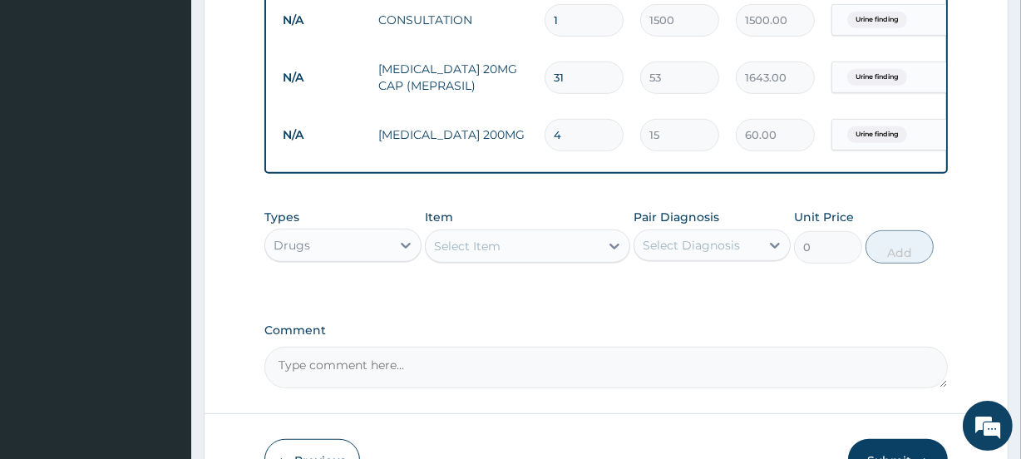
type input "5"
type input "75.00"
type input "6"
type input "90.00"
type input "7"
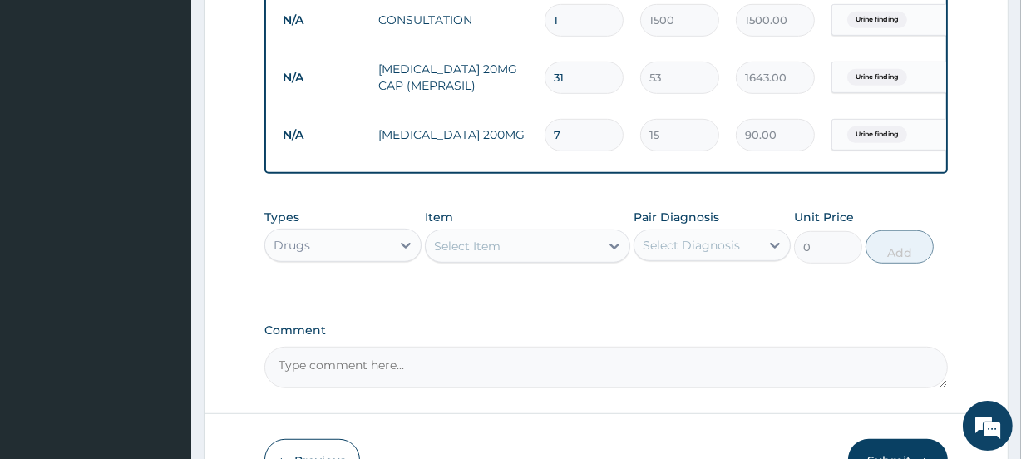
type input "105.00"
type input "8"
type input "120.00"
type input "9"
type input "135.00"
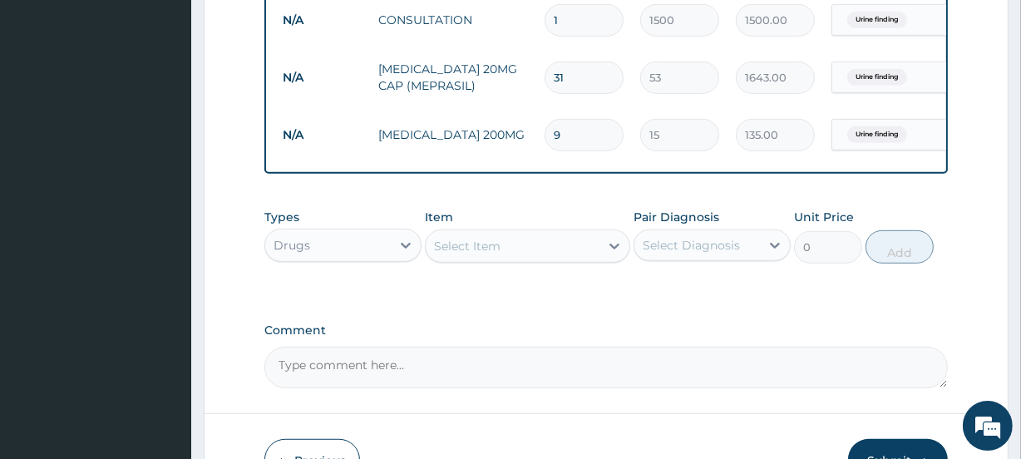
type input "10"
type input "150.00"
type input "11"
type input "165.00"
type input "12"
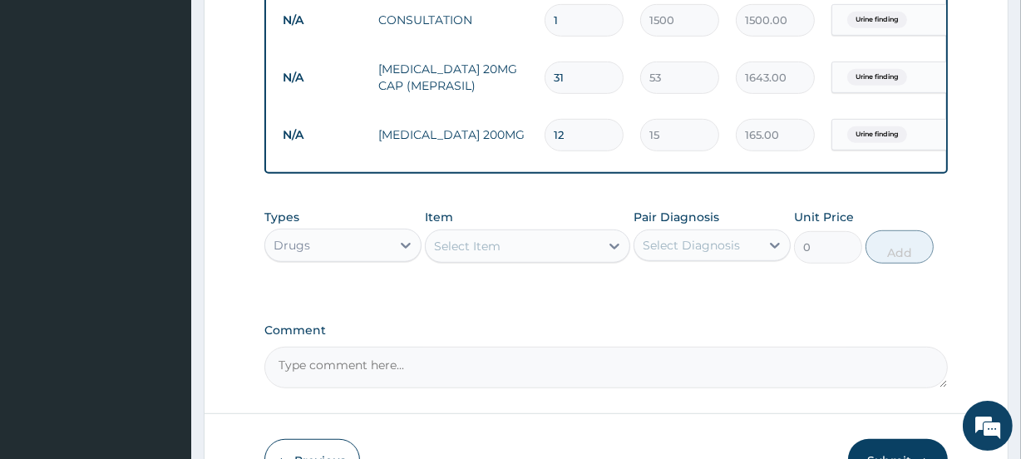
type input "180.00"
type input "13"
type input "195.00"
type input "14"
type input "210.00"
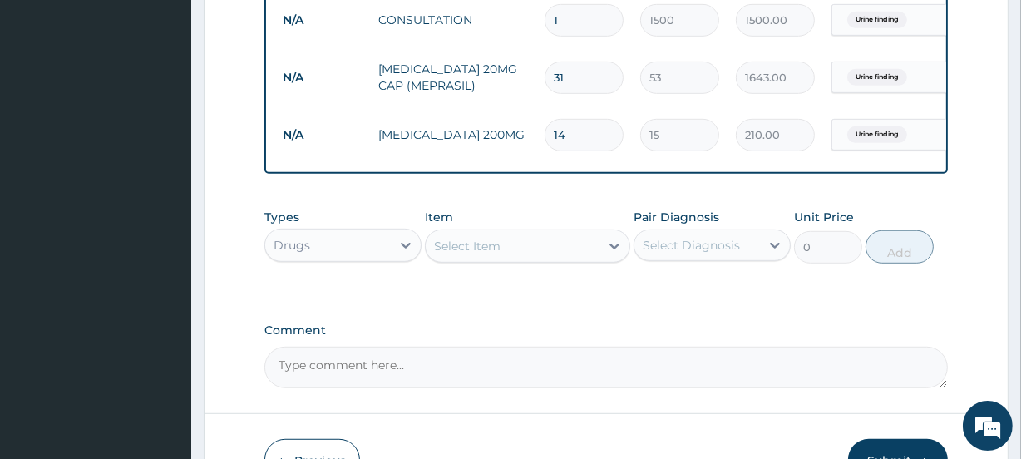
type input "15"
type input "225.00"
type input "16"
type input "240.00"
type input "17"
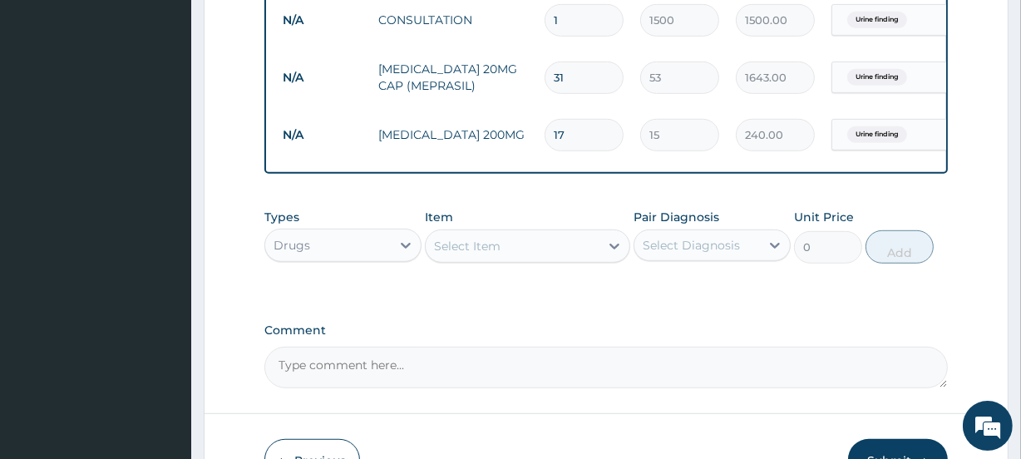
type input "255.00"
type input "18"
type input "270.00"
type input "19"
type input "285.00"
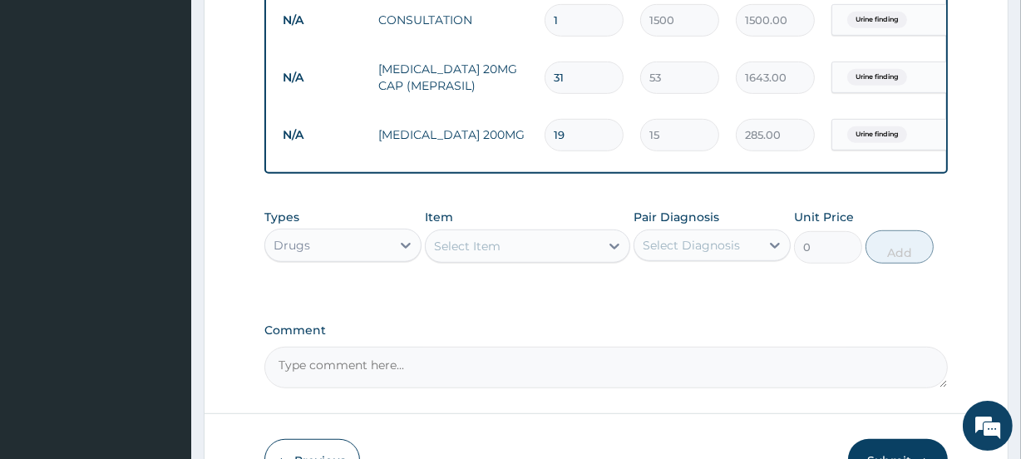
type input "20"
type input "300.00"
type input "21"
type input "315.00"
type input "22"
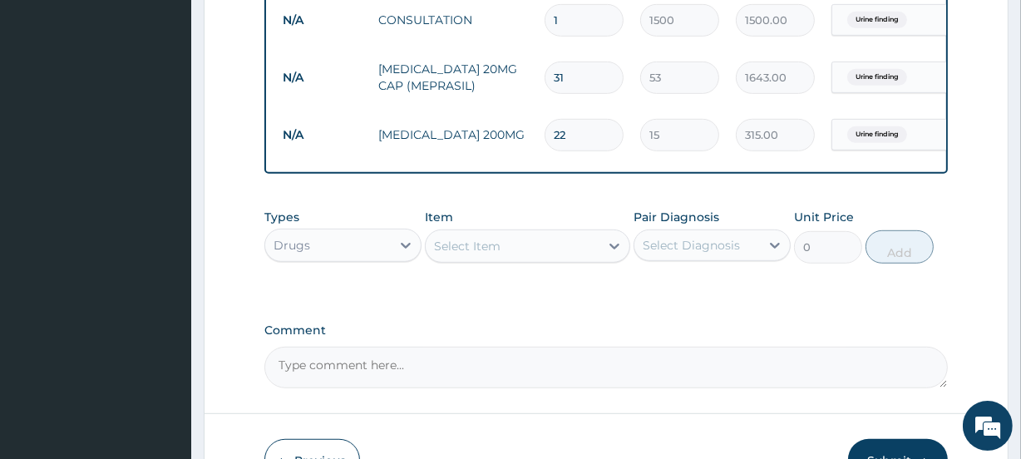
type input "330.00"
type input "23"
type input "345.00"
type input "24"
type input "360.00"
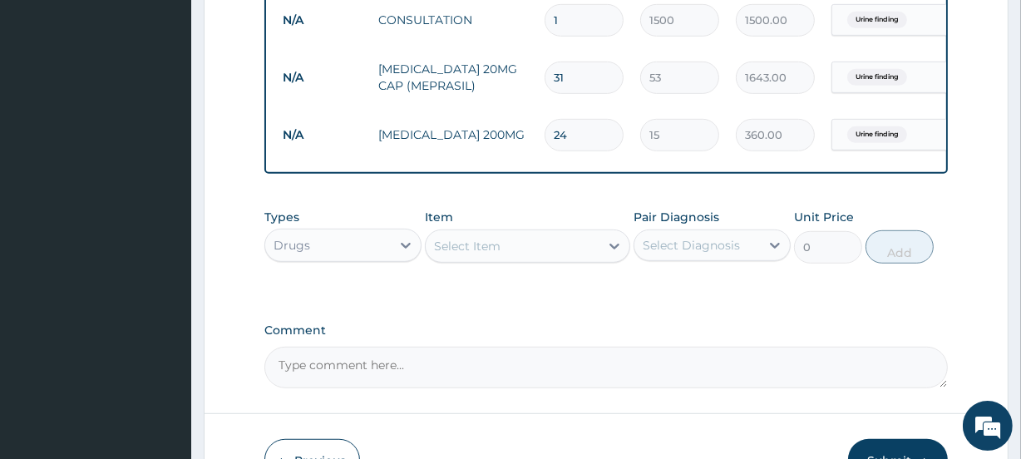
type input "25"
type input "375.00"
type input "26"
type input "390.00"
type input "27"
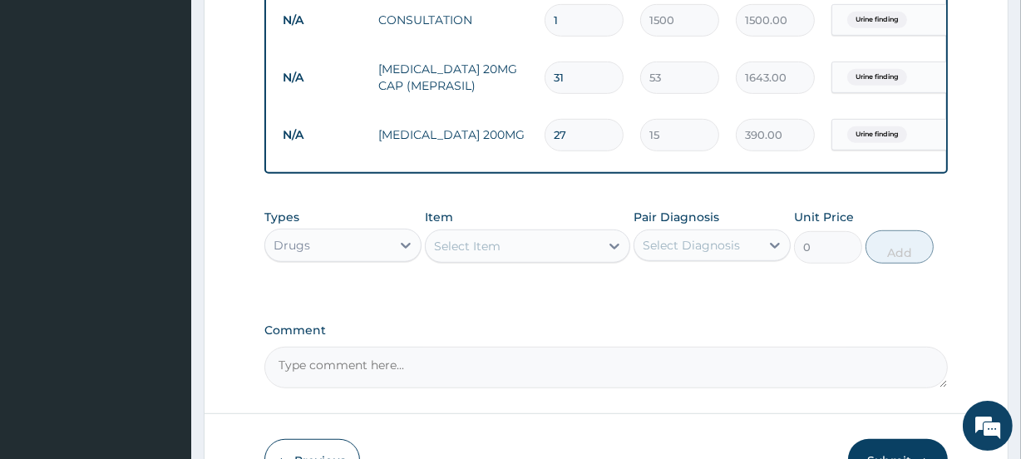
type input "405.00"
type input "28"
type input "420.00"
type input "29"
type input "435.00"
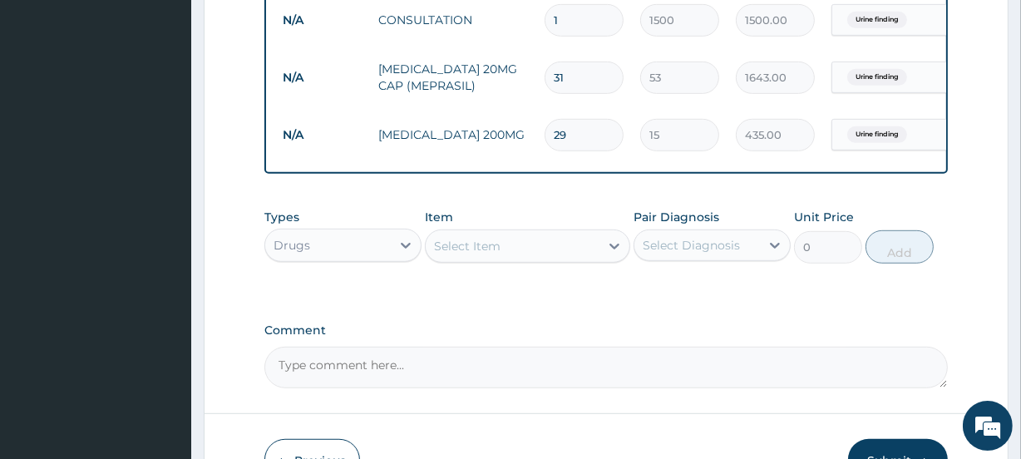
type input "30"
type input "450.00"
click at [551, 259] on div "Select Item" at bounding box center [512, 246] width 173 height 27
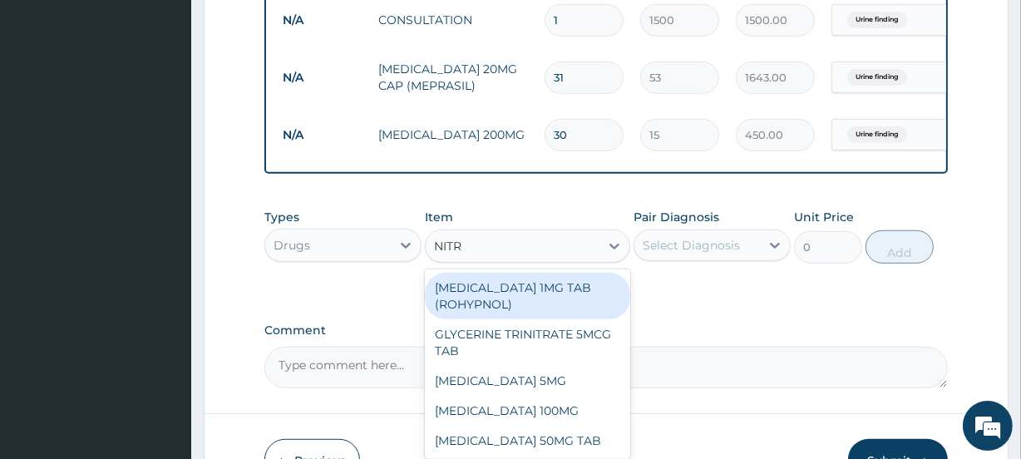
type input "NITRO"
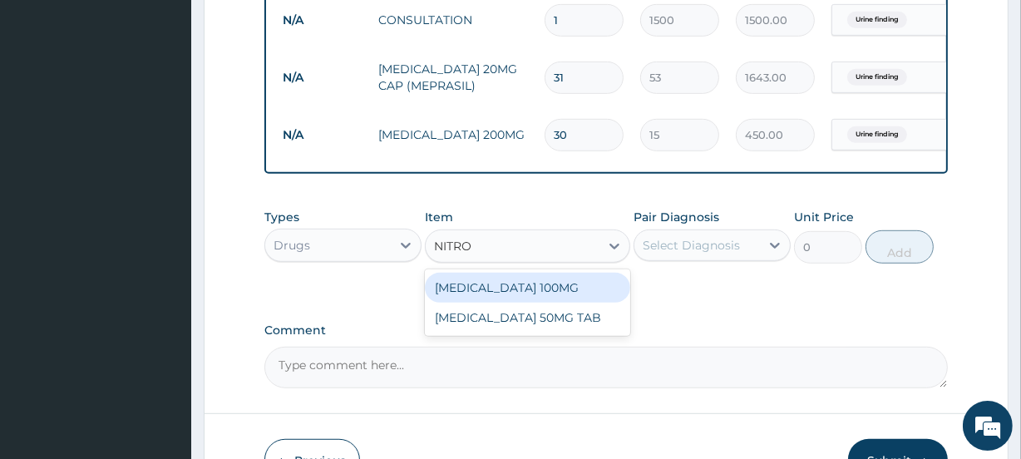
click at [611, 300] on div "NITROFURANTOIN 100MG" at bounding box center [527, 288] width 205 height 30
type input "18"
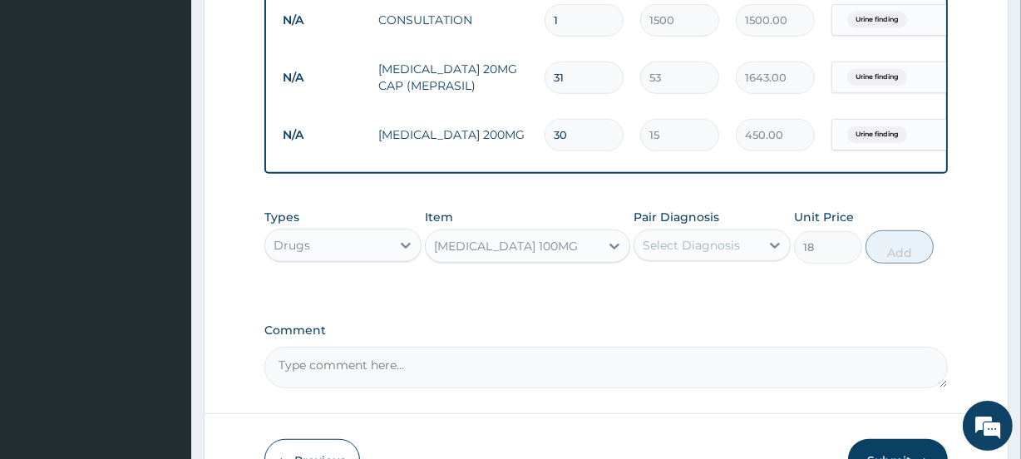
click at [727, 252] on div "Select Diagnosis" at bounding box center [691, 245] width 97 height 17
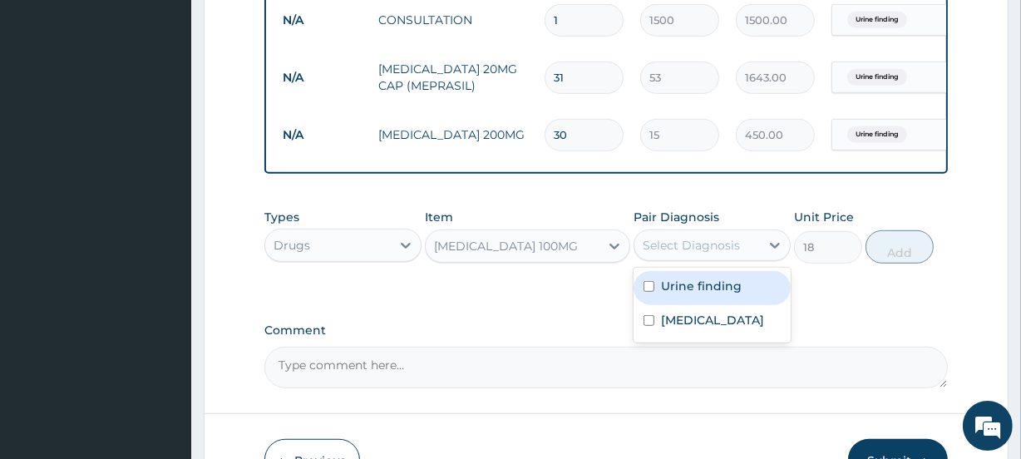
click at [699, 294] on label "Urine finding" at bounding box center [701, 286] width 81 height 17
checkbox input "true"
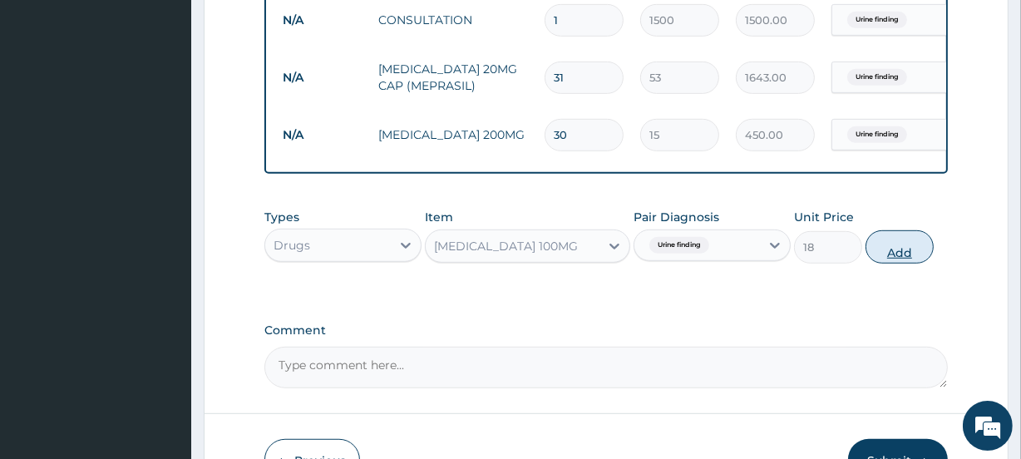
click at [900, 264] on button "Add" at bounding box center [899, 246] width 68 height 33
type input "0"
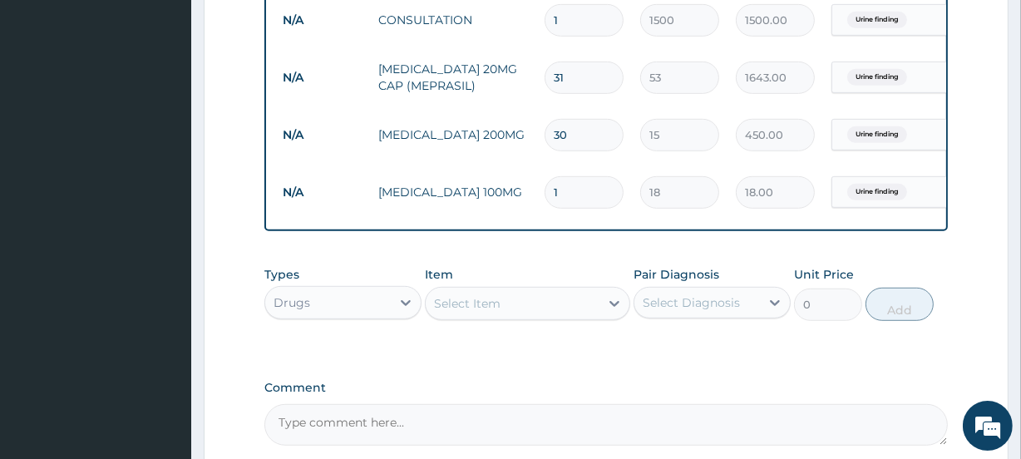
click at [563, 191] on input "1" at bounding box center [584, 192] width 79 height 32
type input "2"
type input "36.00"
type input "4"
type input "72.00"
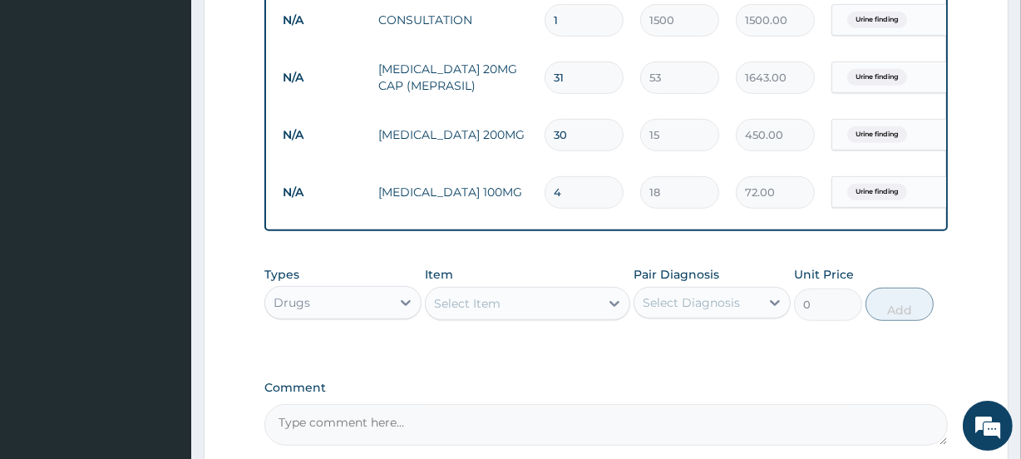
type input "5"
type input "90.00"
type input "6"
type input "108.00"
type input "7"
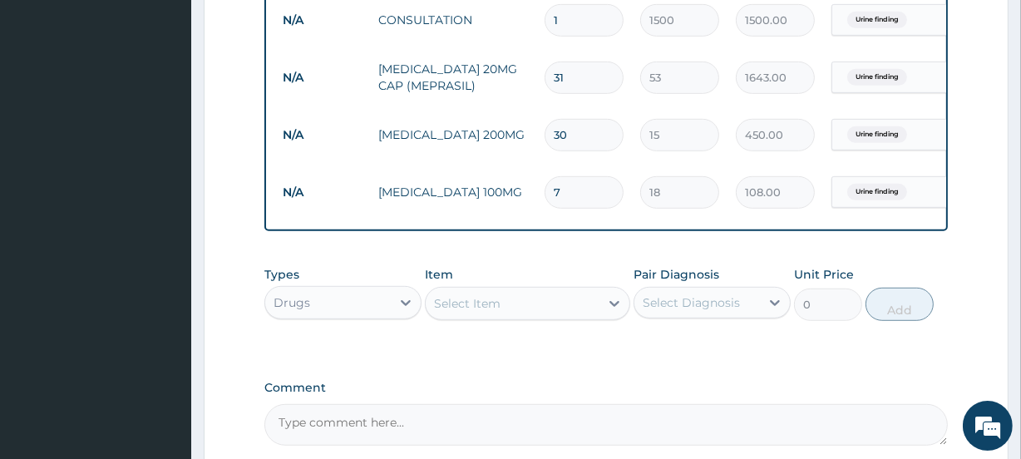
type input "126.00"
type input "8"
type input "144.00"
type input "9"
type input "162.00"
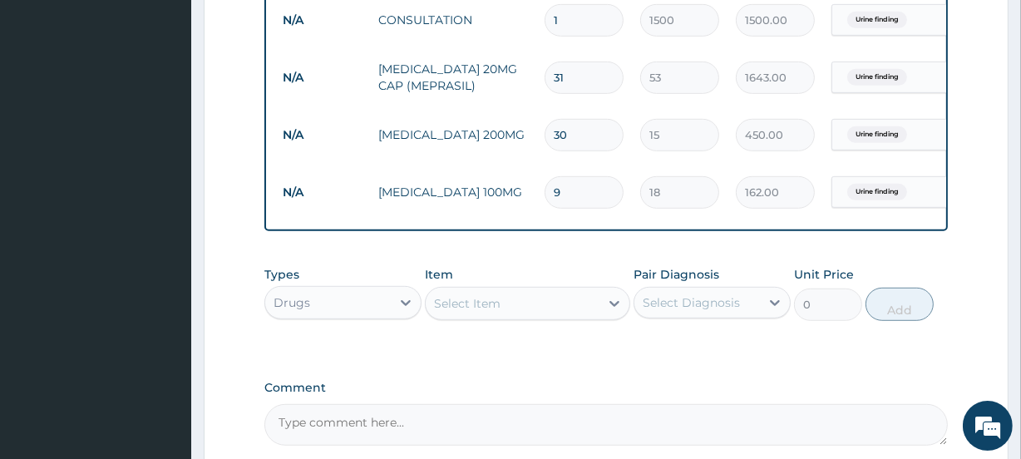
type input "10"
type input "180.00"
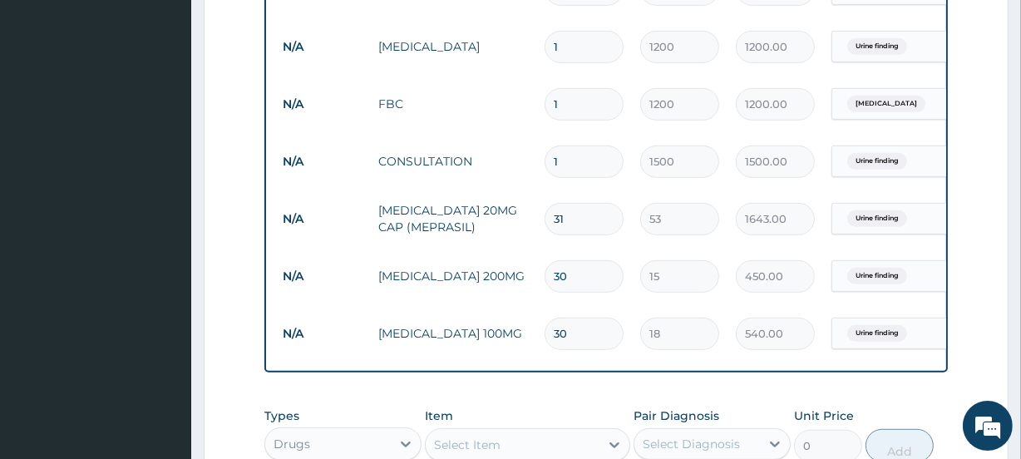
scroll to position [1032, 0]
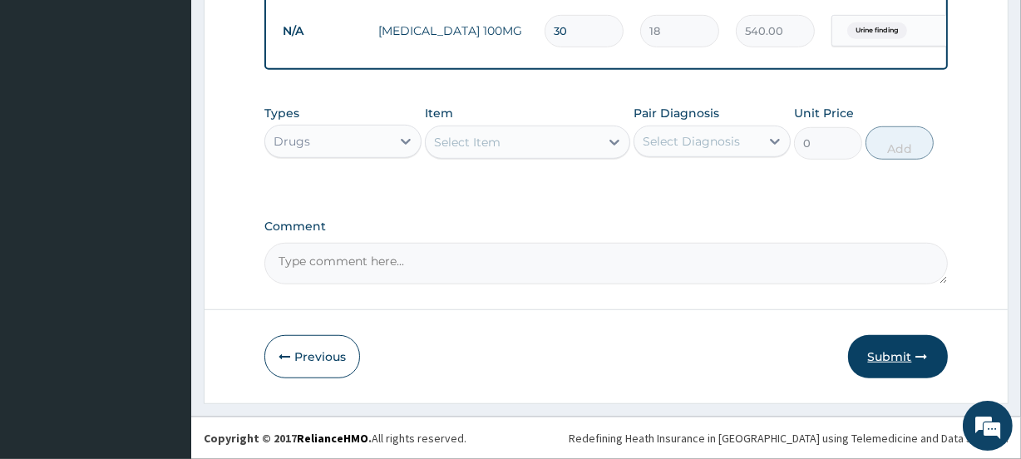
click at [887, 356] on button "Submit" at bounding box center [898, 356] width 100 height 43
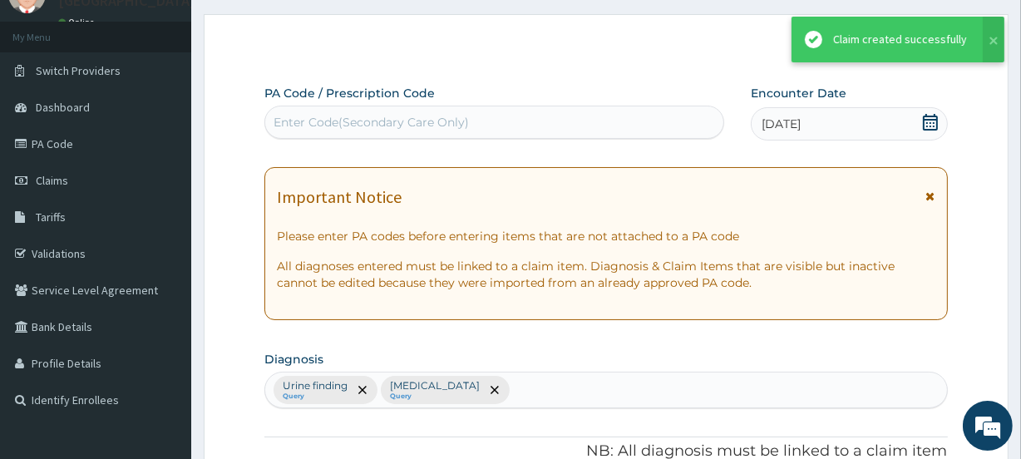
scroll to position [1018, 0]
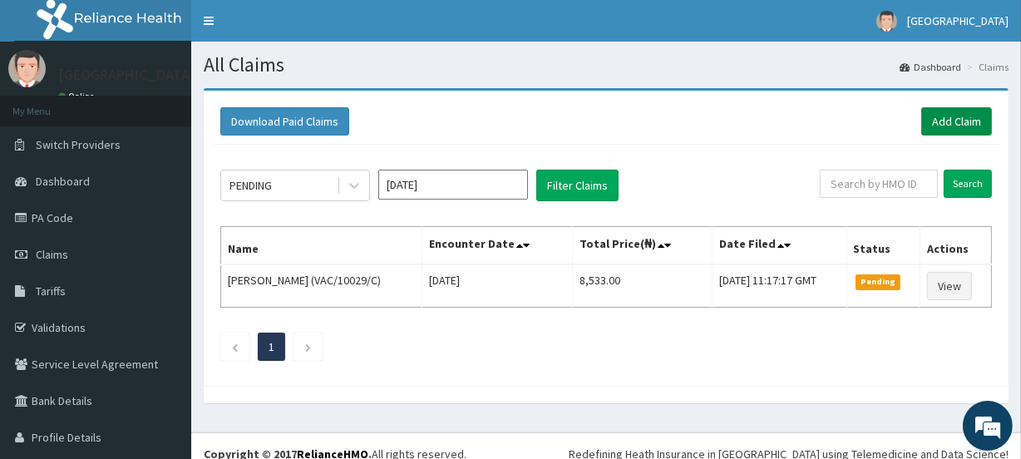
click at [937, 122] on link "Add Claim" at bounding box center [956, 121] width 71 height 28
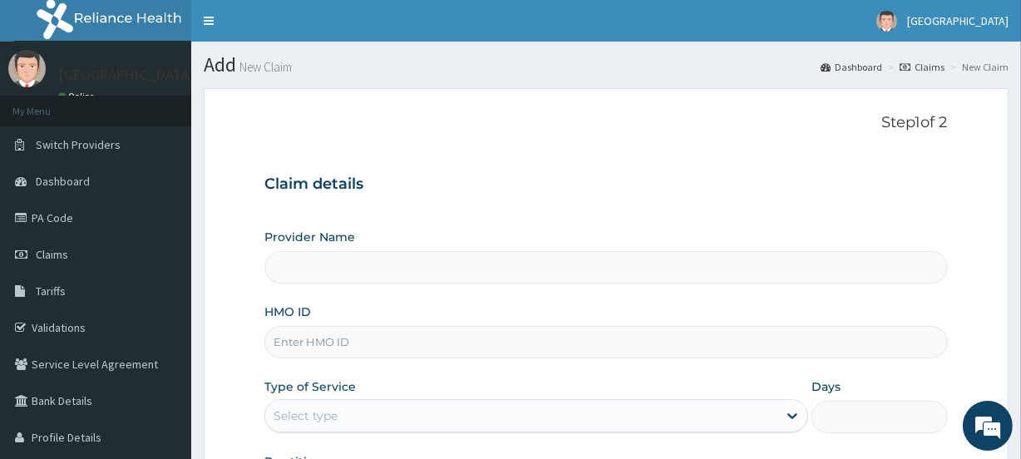
type input "[GEOGRAPHIC_DATA]"
click at [350, 346] on input "HMO ID" at bounding box center [605, 342] width 683 height 32
paste input "HST/10436/A"
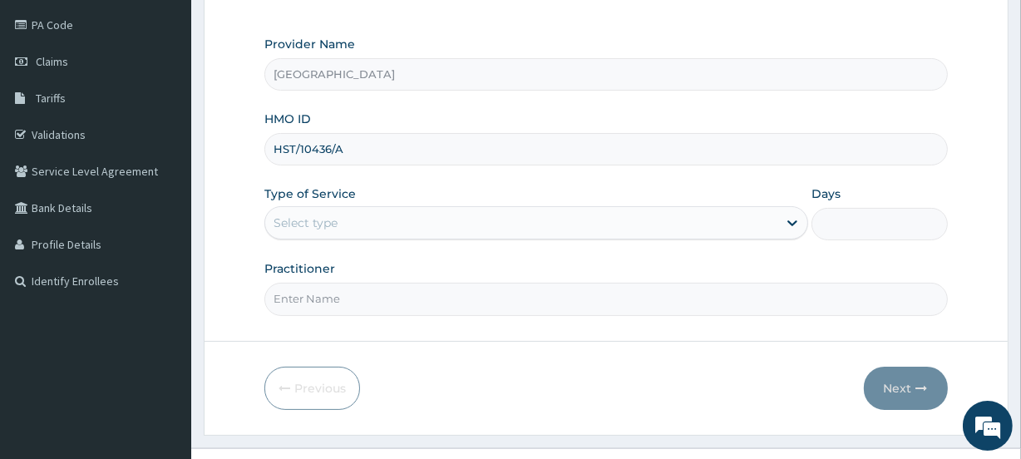
scroll to position [204, 0]
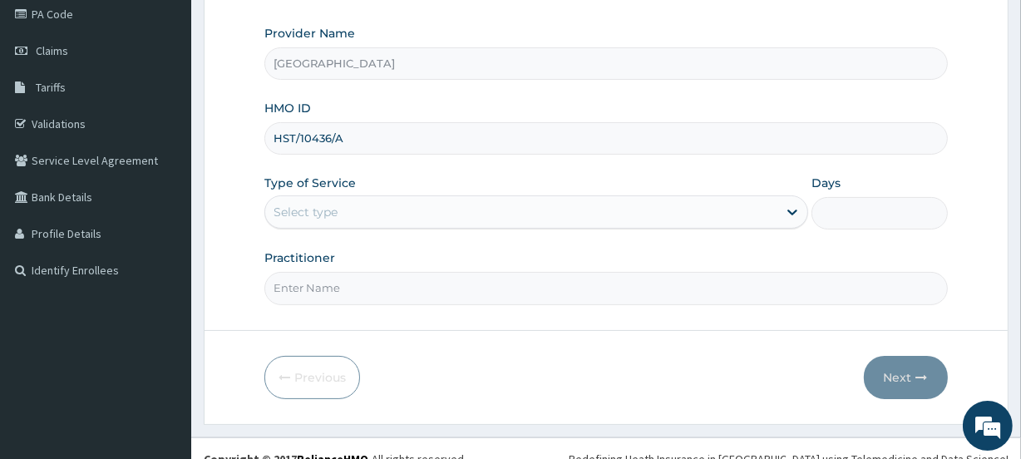
type input "HST/10436/A"
click at [309, 210] on div "Select type" at bounding box center [306, 212] width 64 height 17
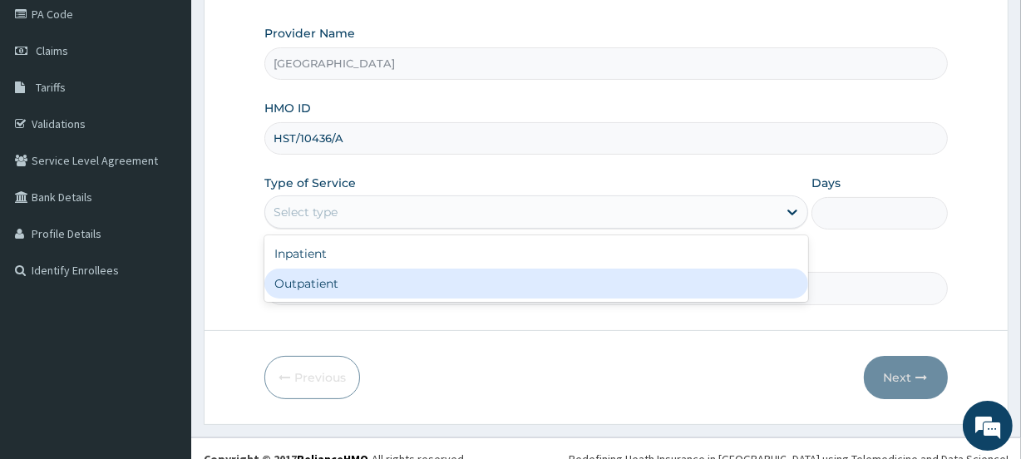
click at [316, 284] on div "Outpatient" at bounding box center [536, 284] width 544 height 30
type input "1"
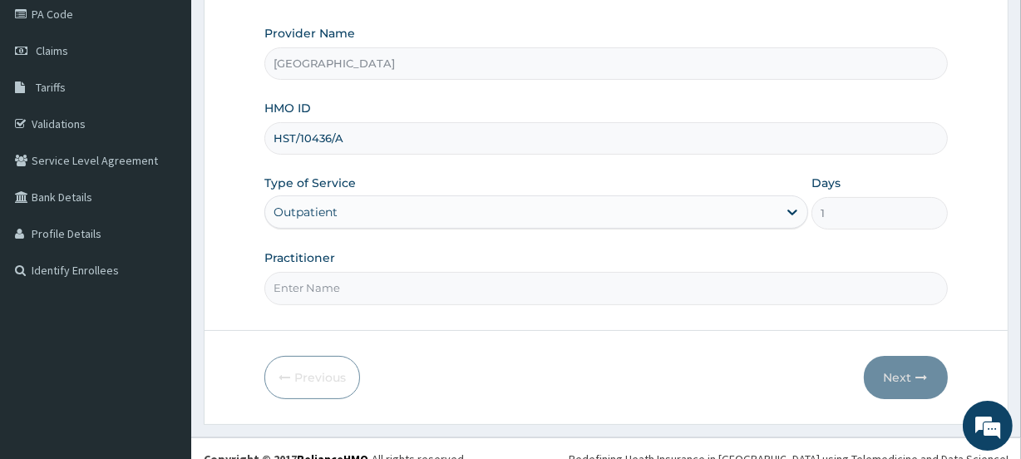
click at [316, 285] on input "Practitioner" at bounding box center [605, 288] width 683 height 32
type input "AKHERE"
click at [888, 370] on button "Next" at bounding box center [906, 377] width 84 height 43
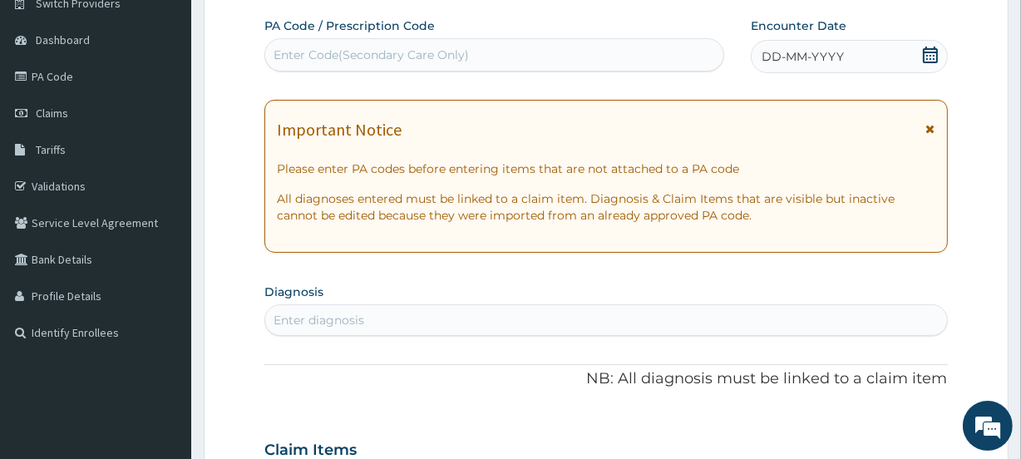
scroll to position [158, 0]
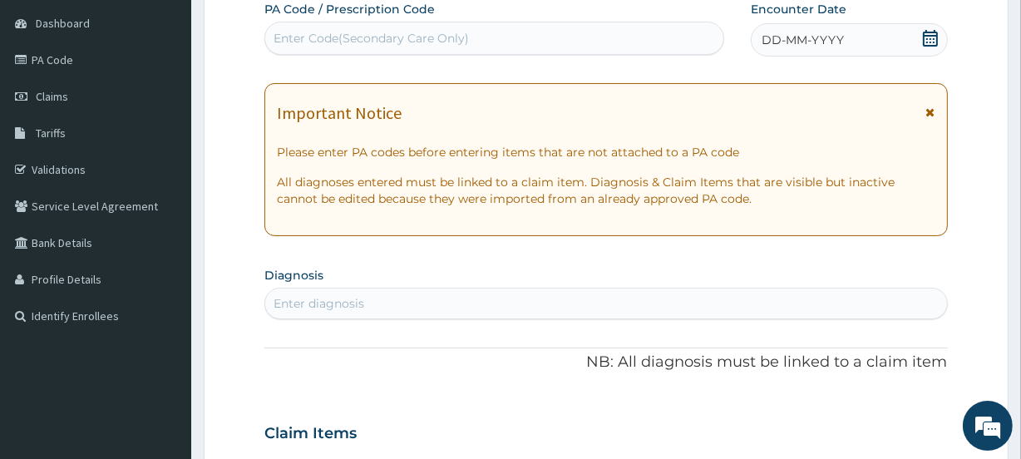
click at [931, 41] on icon at bounding box center [930, 38] width 17 height 17
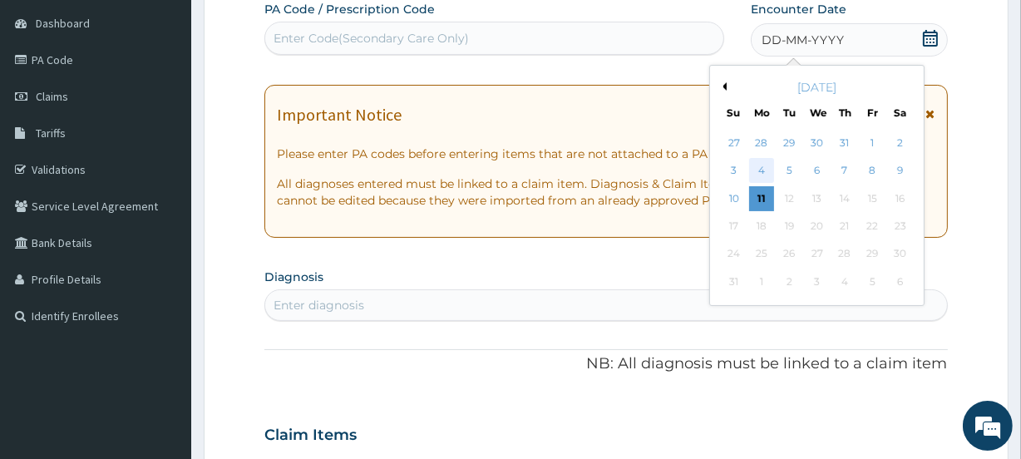
click at [763, 166] on div "4" at bounding box center [761, 171] width 25 height 25
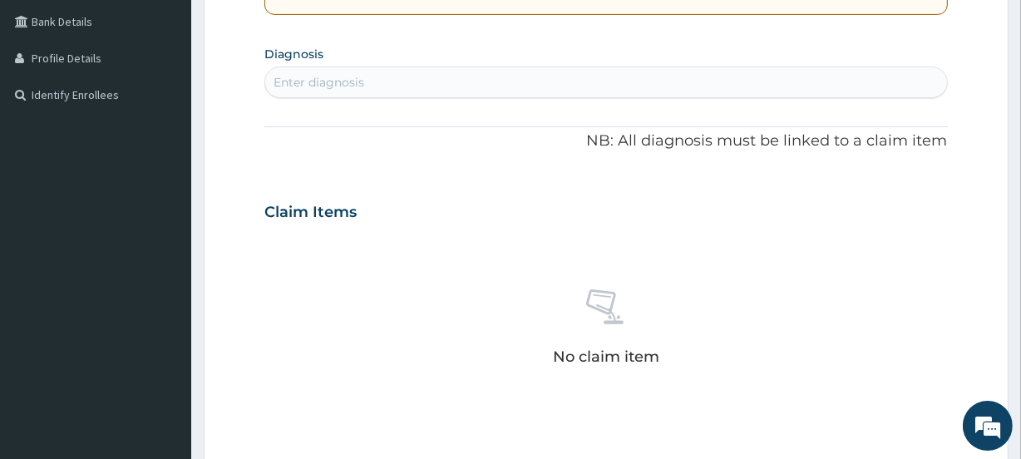
scroll to position [383, 0]
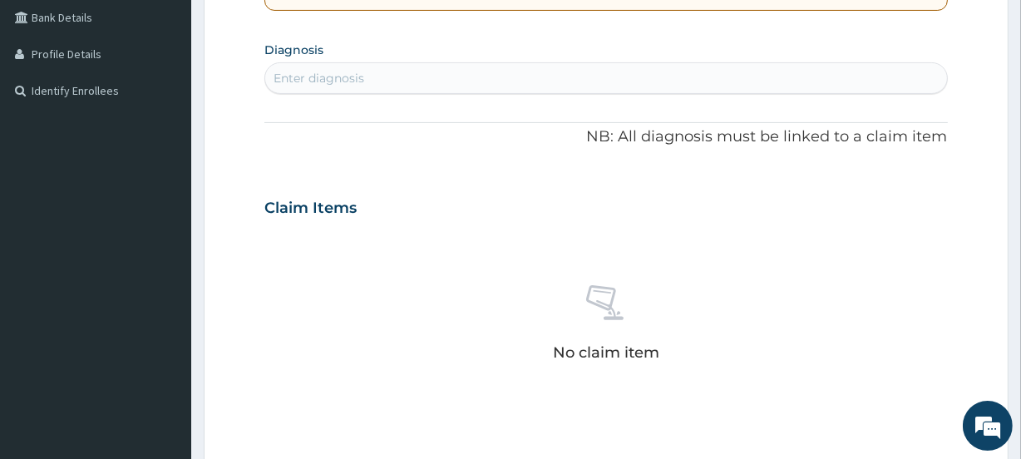
click at [302, 76] on div "Enter diagnosis" at bounding box center [319, 78] width 91 height 17
type input "MALA"
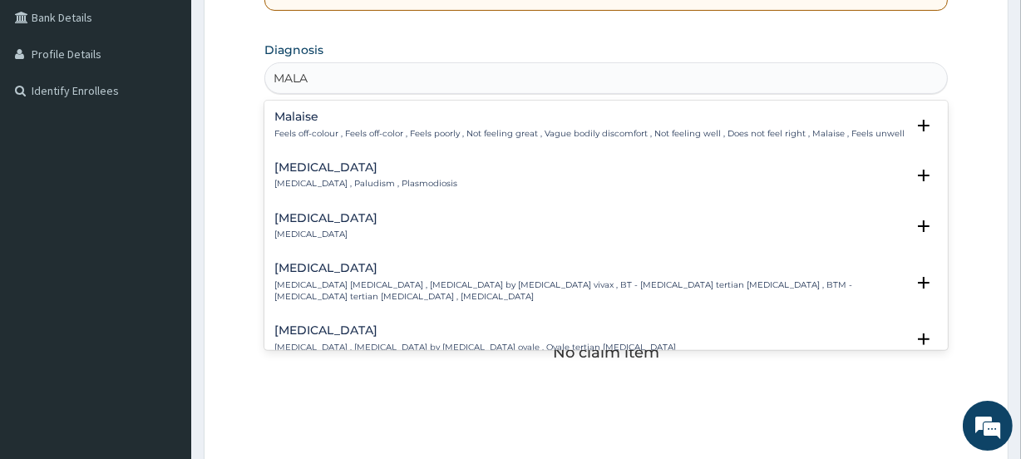
click at [308, 171] on h4 "[MEDICAL_DATA]" at bounding box center [365, 167] width 183 height 12
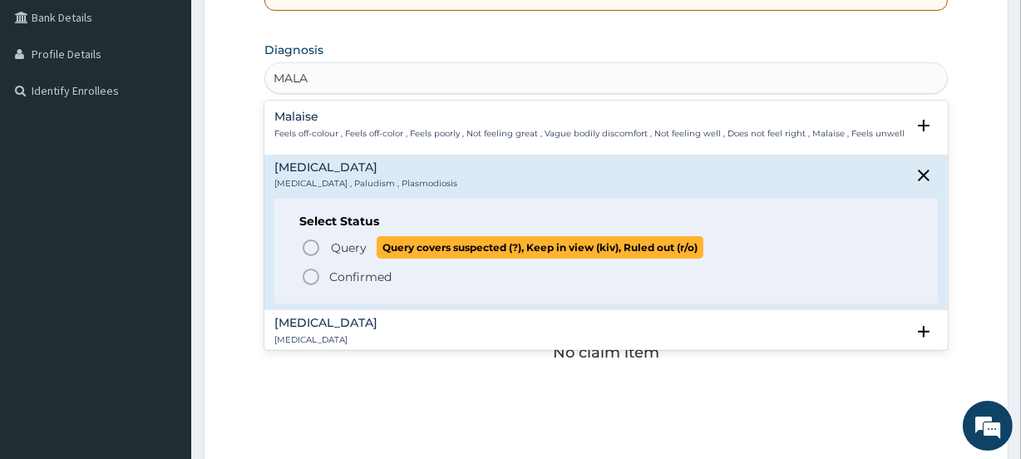
click at [336, 237] on p "Query Query covers suspected (?), Keep in view (kiv), Ruled out (r/o)" at bounding box center [516, 247] width 374 height 22
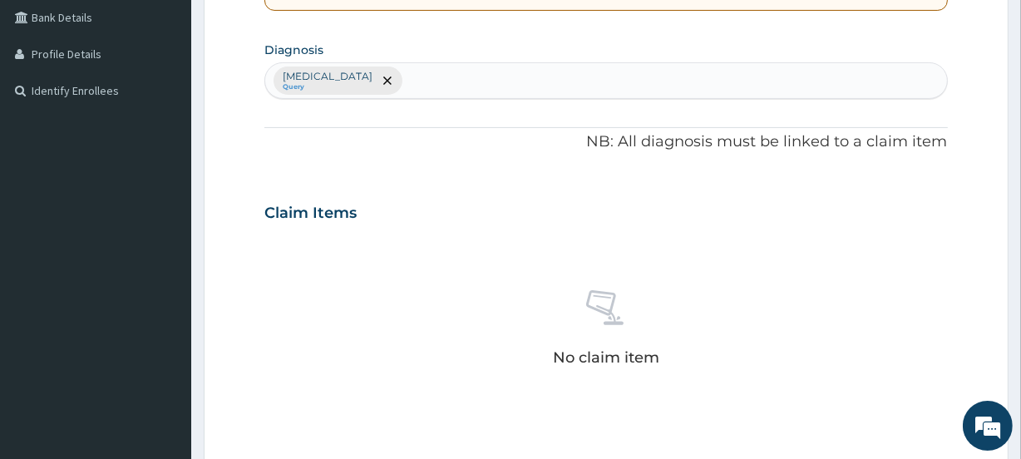
click at [365, 79] on div "Malaria Query" at bounding box center [605, 80] width 681 height 35
type input "SEPSI"
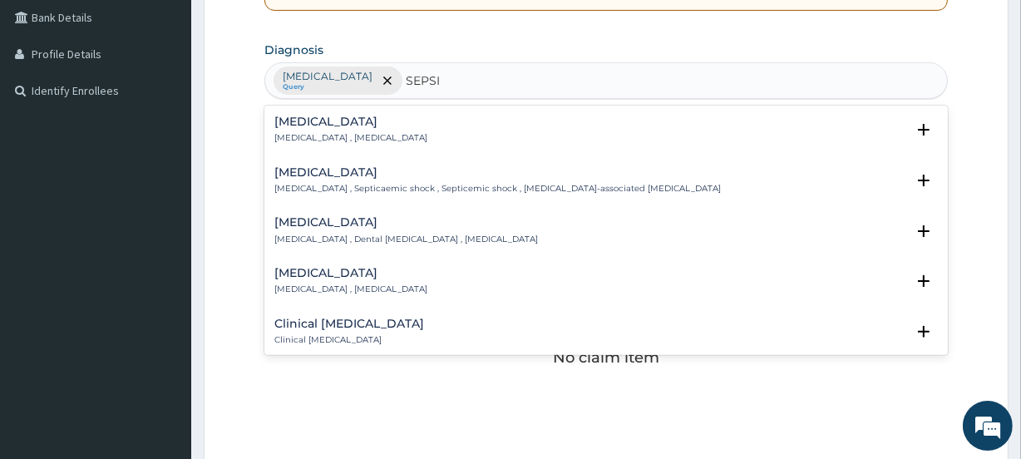
click at [328, 128] on div "Sepsis Systemic infection , Sepsis" at bounding box center [350, 130] width 153 height 29
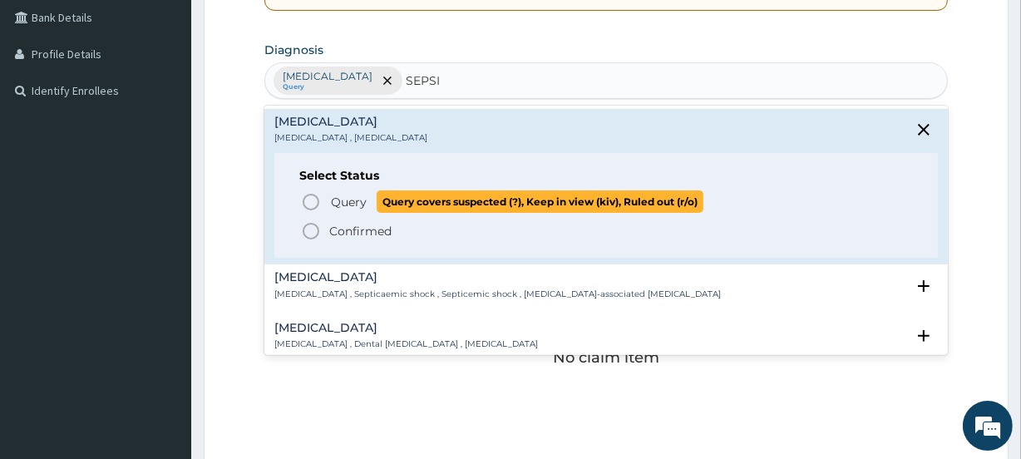
click at [329, 200] on p "Query Query covers suspected (?), Keep in view (kiv), Ruled out (r/o)" at bounding box center [516, 201] width 374 height 22
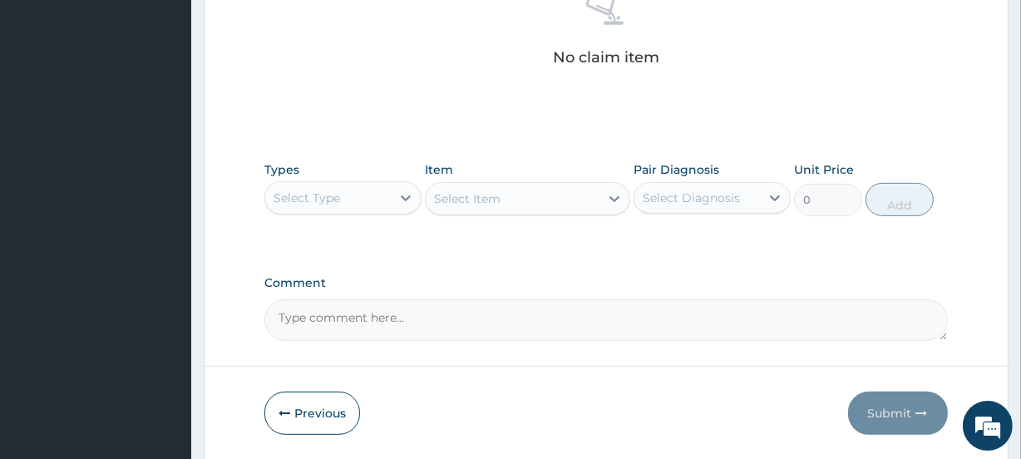
scroll to position [686, 0]
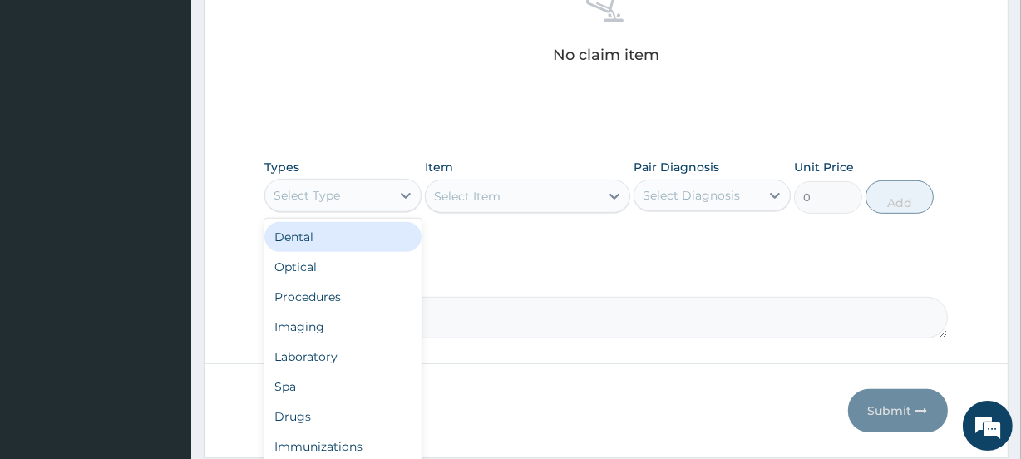
click at [357, 196] on div "Select Type" at bounding box center [328, 195] width 126 height 27
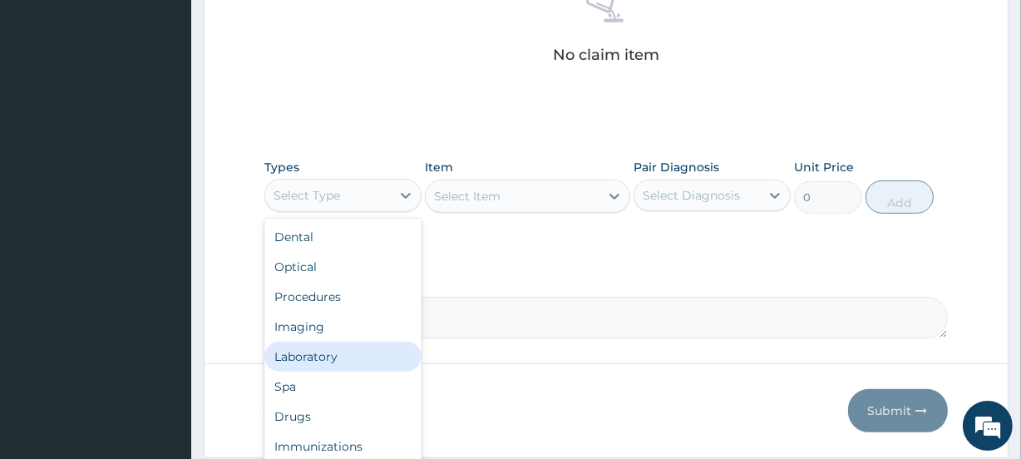
click at [335, 354] on div "Laboratory" at bounding box center [342, 357] width 157 height 30
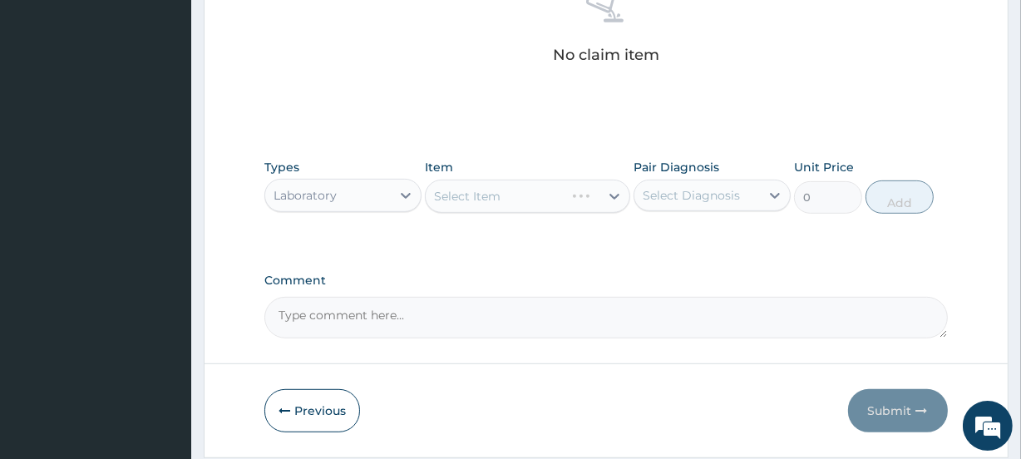
click at [692, 198] on div "Select Diagnosis" at bounding box center [691, 195] width 97 height 17
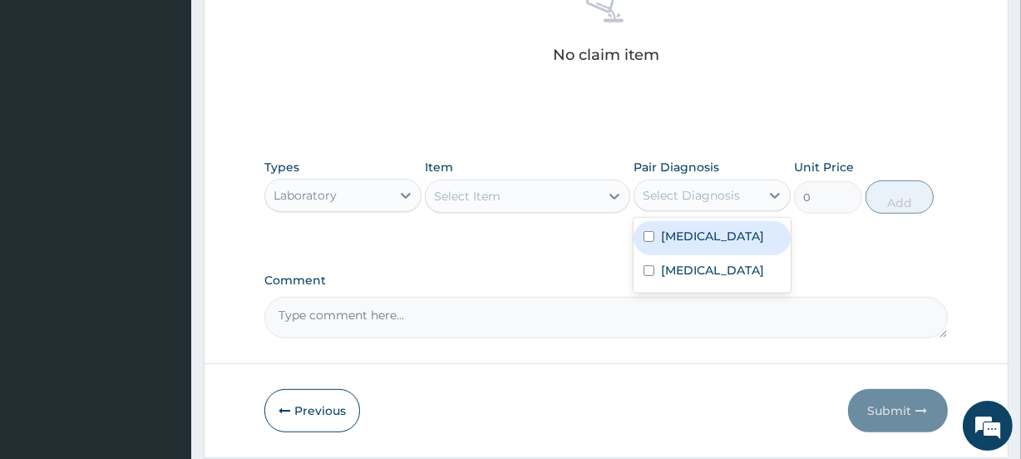
click at [684, 229] on label "Malaria" at bounding box center [712, 236] width 103 height 17
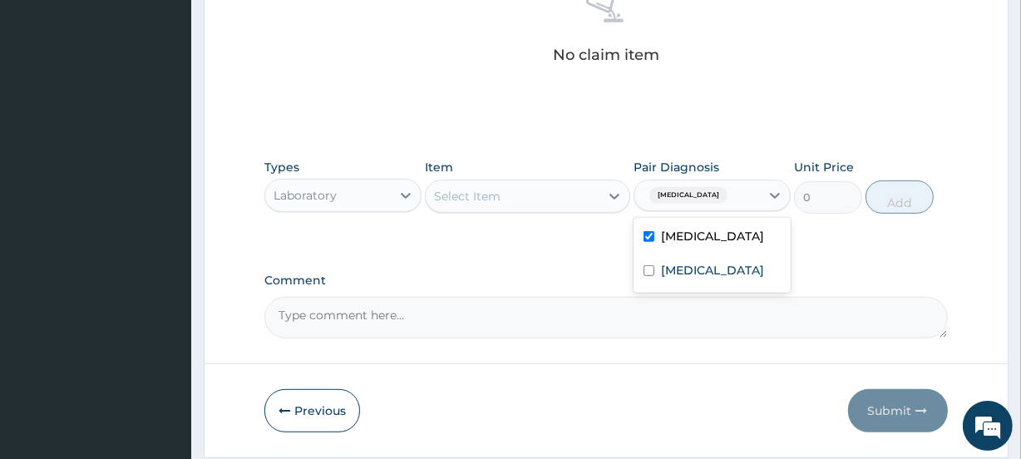
checkbox input "true"
click at [506, 194] on div "Select Item" at bounding box center [512, 196] width 173 height 27
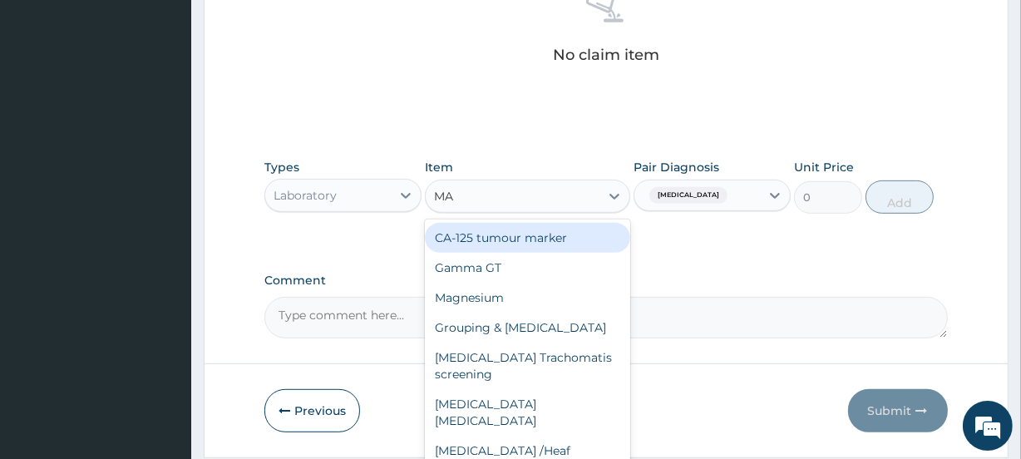
type input "MAL"
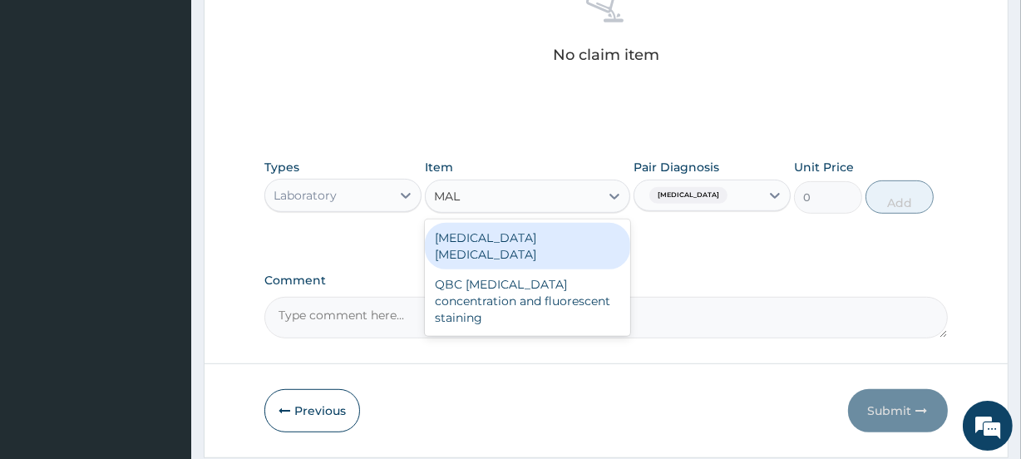
click at [495, 238] on div "Malaria parasite" at bounding box center [527, 246] width 205 height 47
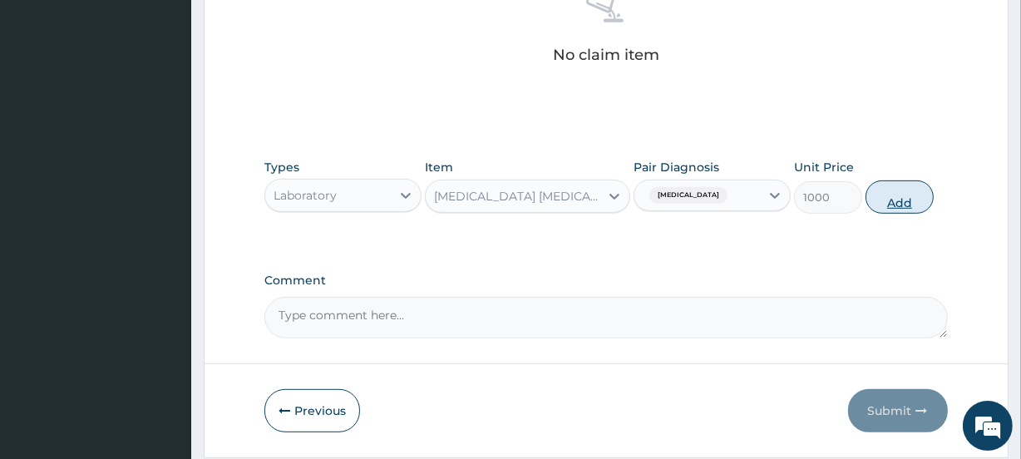
click at [899, 204] on button "Add" at bounding box center [899, 196] width 68 height 33
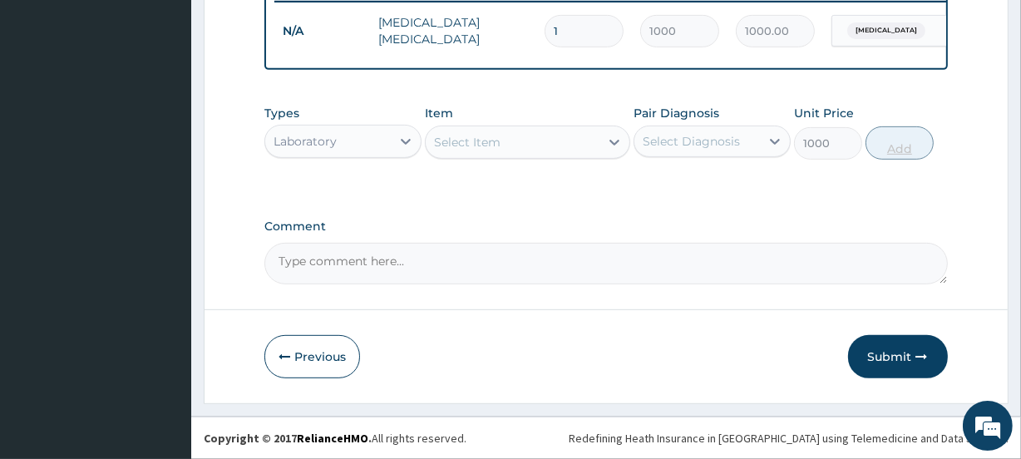
type input "0"
click at [485, 143] on div "Select Item" at bounding box center [467, 142] width 67 height 17
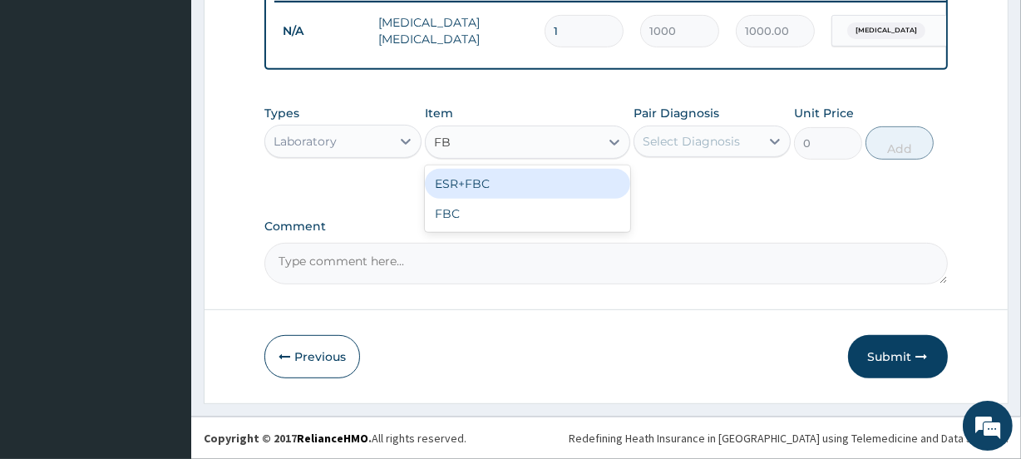
type input "FBC"
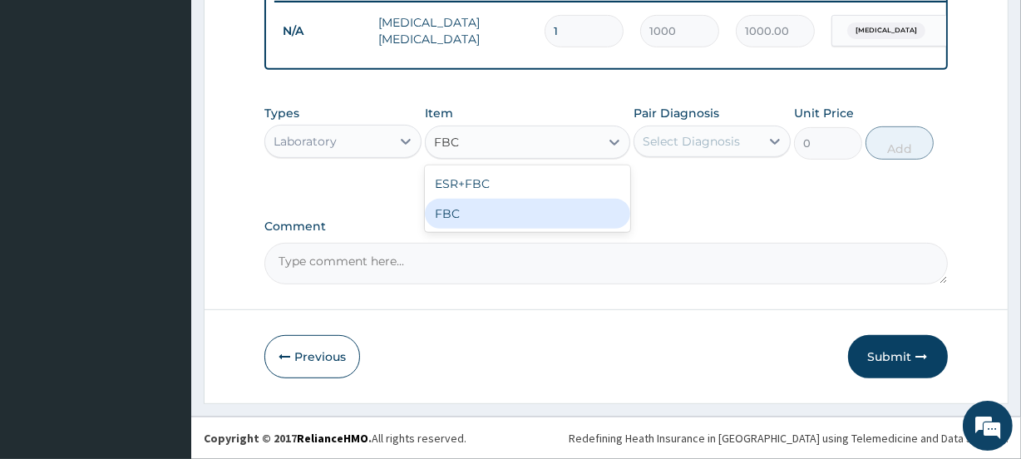
click at [461, 212] on div "FBC" at bounding box center [527, 214] width 205 height 30
type input "1200"
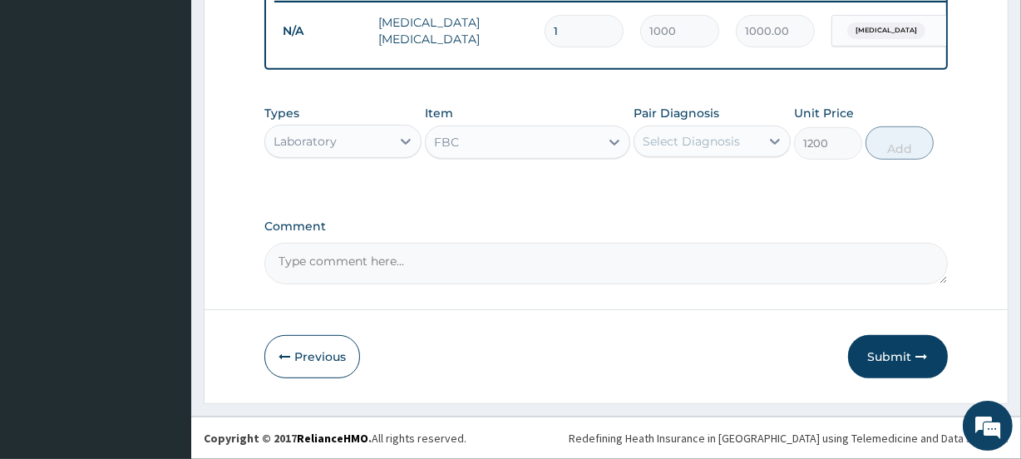
click at [731, 145] on div "Select Diagnosis" at bounding box center [691, 141] width 97 height 17
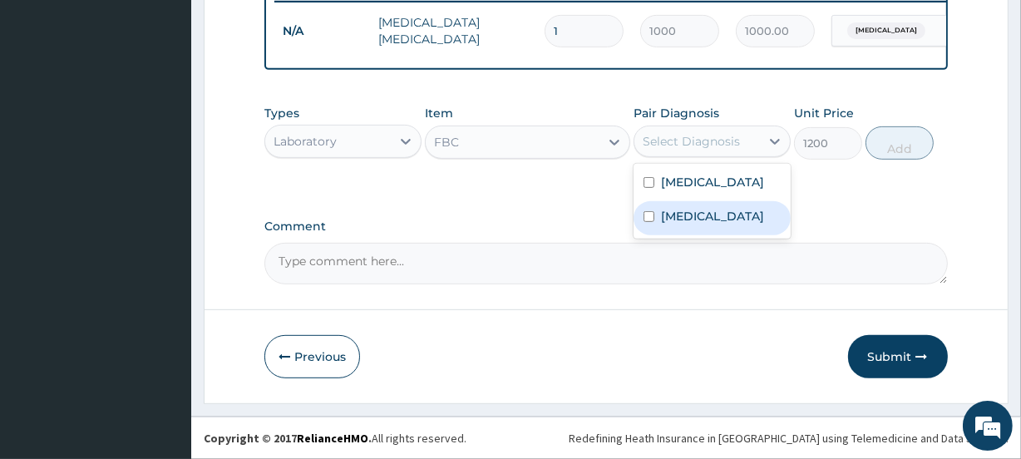
click at [707, 220] on div "Sepsis" at bounding box center [711, 218] width 157 height 34
checkbox input "true"
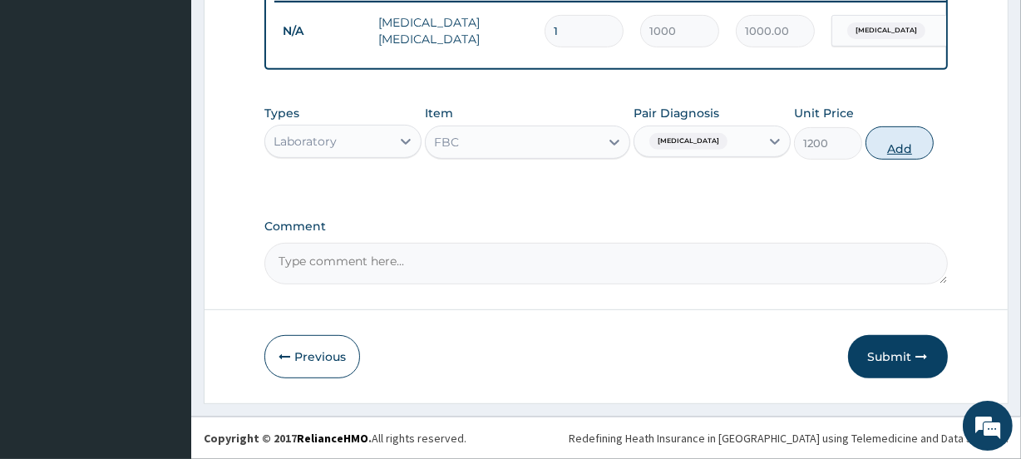
click at [899, 145] on button "Add" at bounding box center [899, 142] width 68 height 33
type input "0"
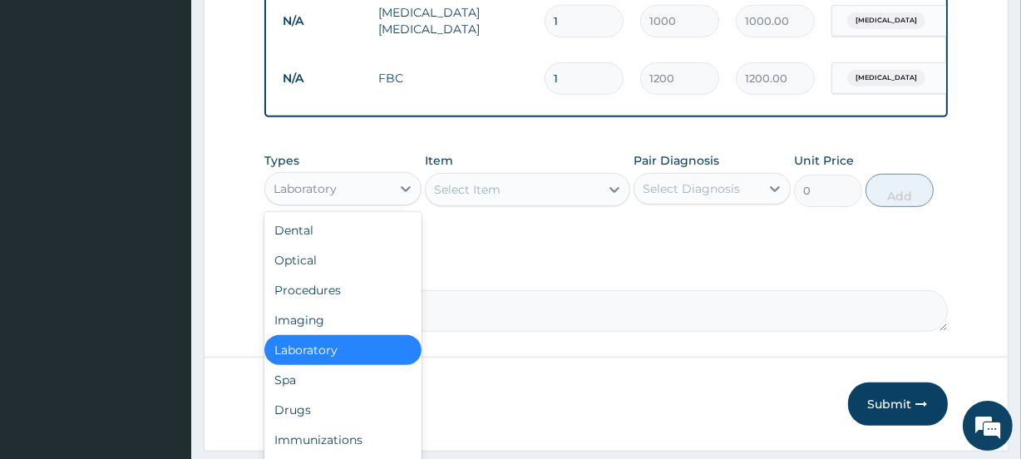
click at [341, 202] on div "Laboratory" at bounding box center [328, 188] width 126 height 27
click at [332, 303] on div "Procedures" at bounding box center [342, 290] width 157 height 30
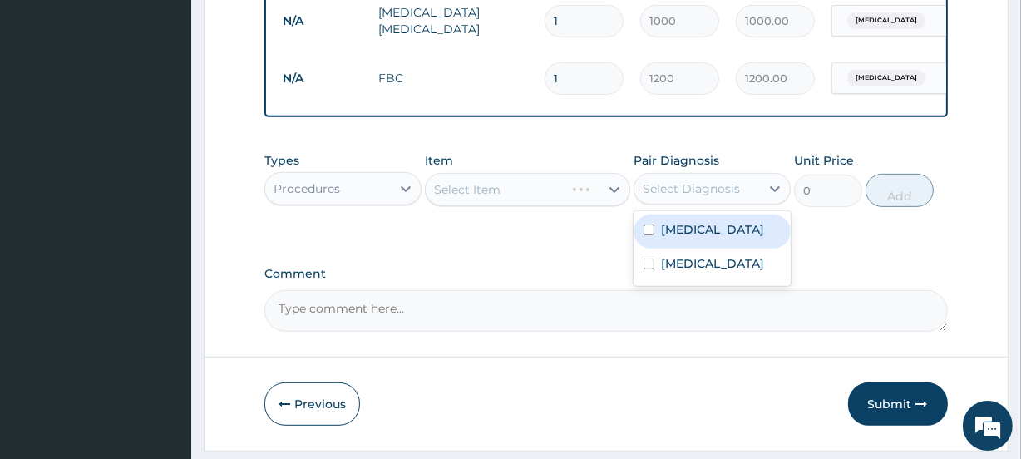
click at [691, 197] on div "Select Diagnosis" at bounding box center [691, 188] width 97 height 17
click at [689, 230] on div "Malaria" at bounding box center [711, 231] width 157 height 34
checkbox input "true"
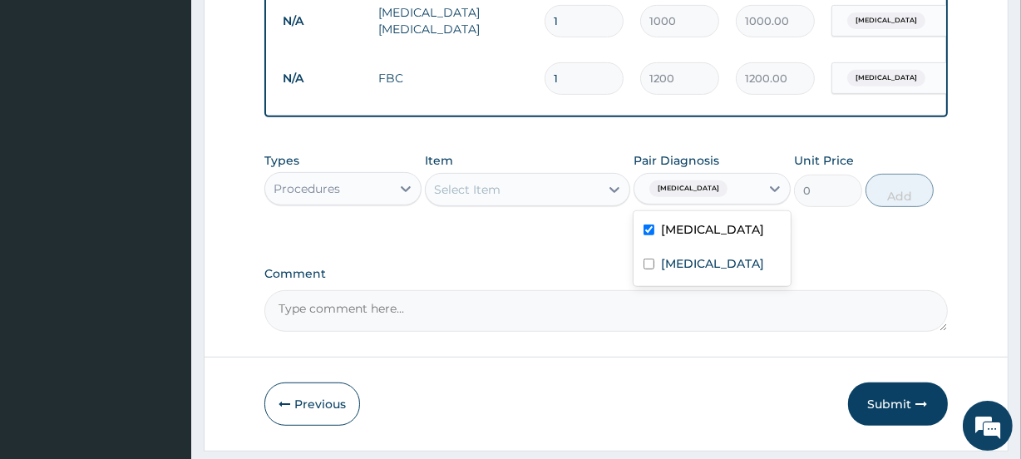
click at [524, 200] on div "Select Item" at bounding box center [512, 189] width 173 height 27
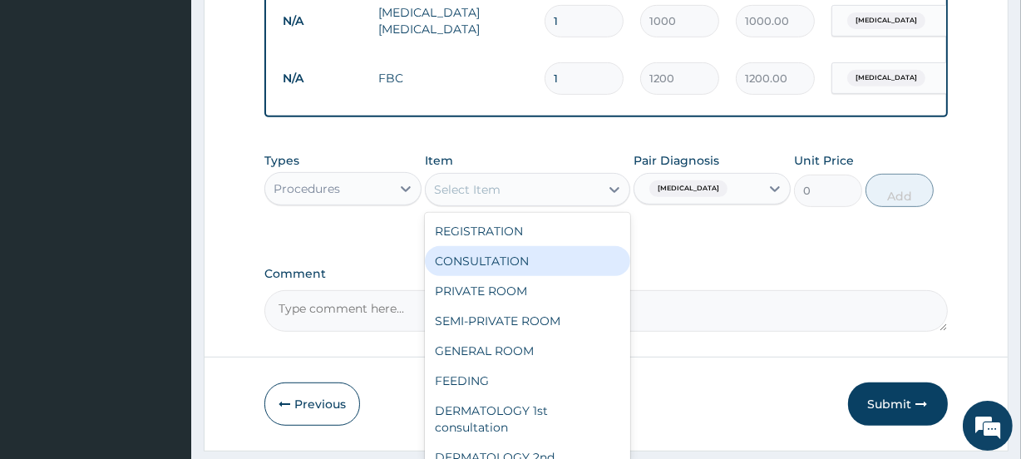
click at [523, 266] on div "CONSULTATION" at bounding box center [527, 261] width 205 height 30
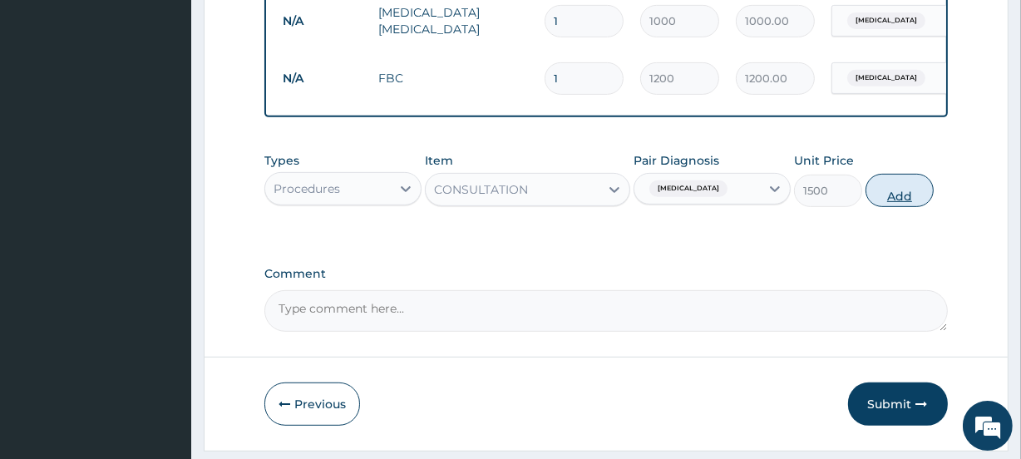
click at [905, 205] on button "Add" at bounding box center [899, 190] width 68 height 33
type input "0"
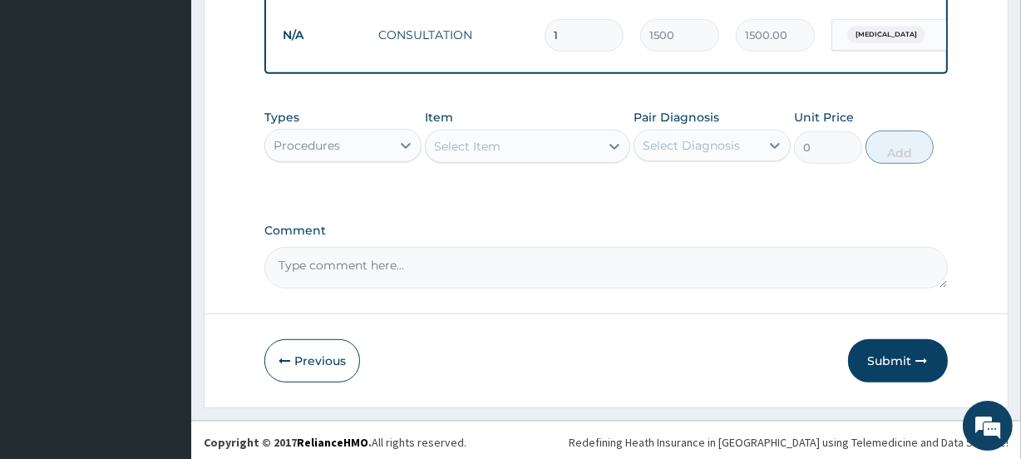
scroll to position [786, 0]
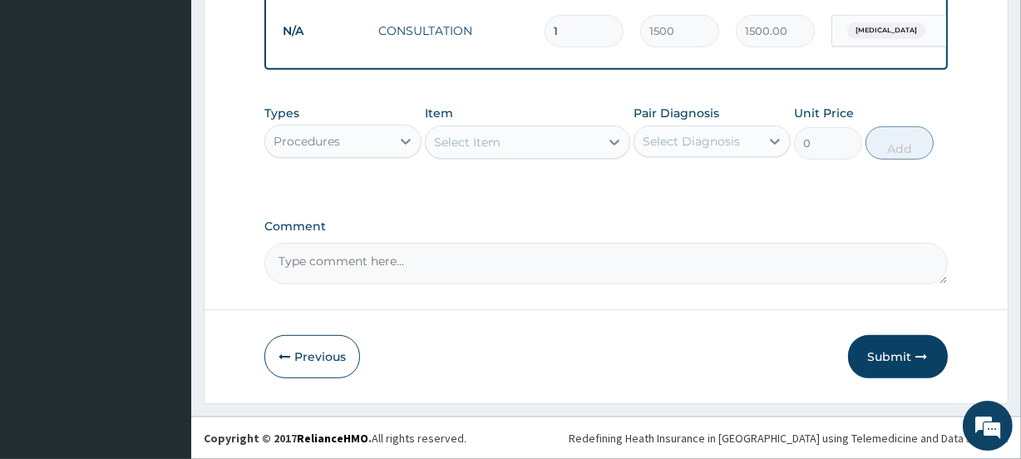
click at [365, 150] on div "Procedures" at bounding box center [328, 141] width 126 height 27
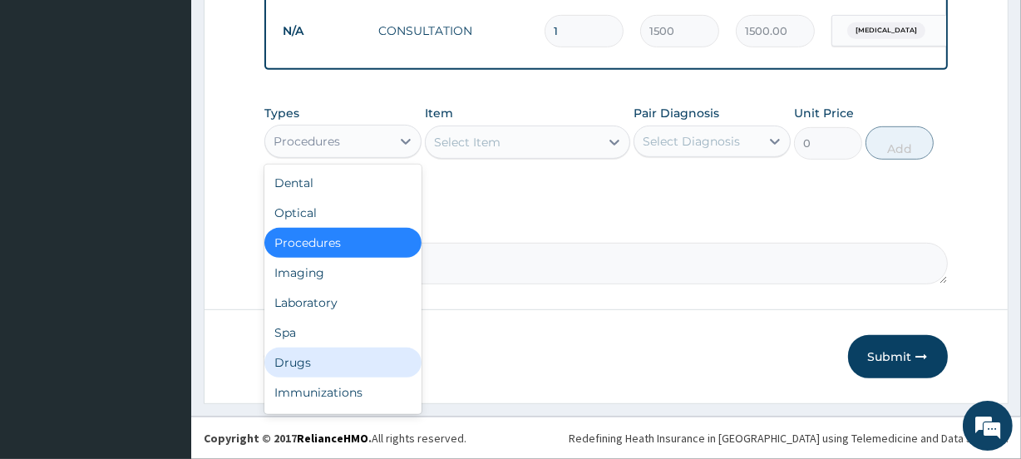
click at [308, 365] on div "Drugs" at bounding box center [342, 363] width 157 height 30
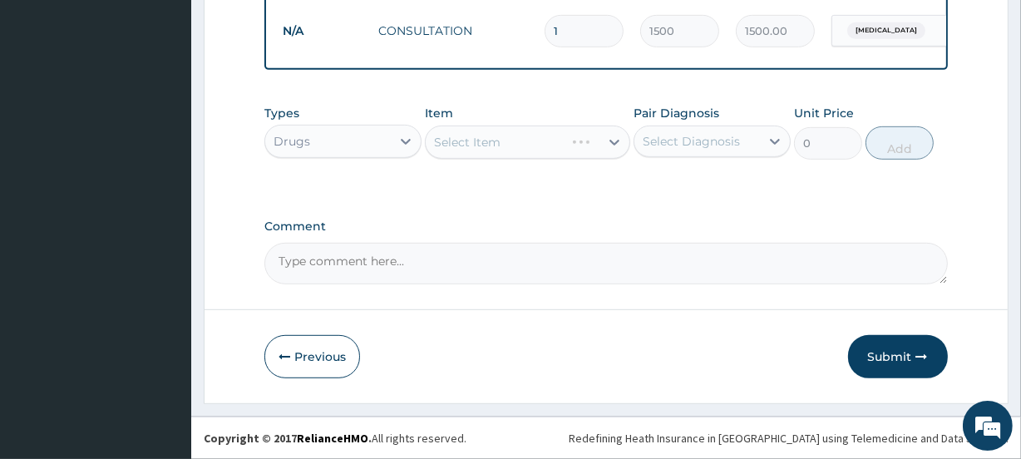
click at [719, 143] on div "Select Diagnosis" at bounding box center [691, 141] width 97 height 17
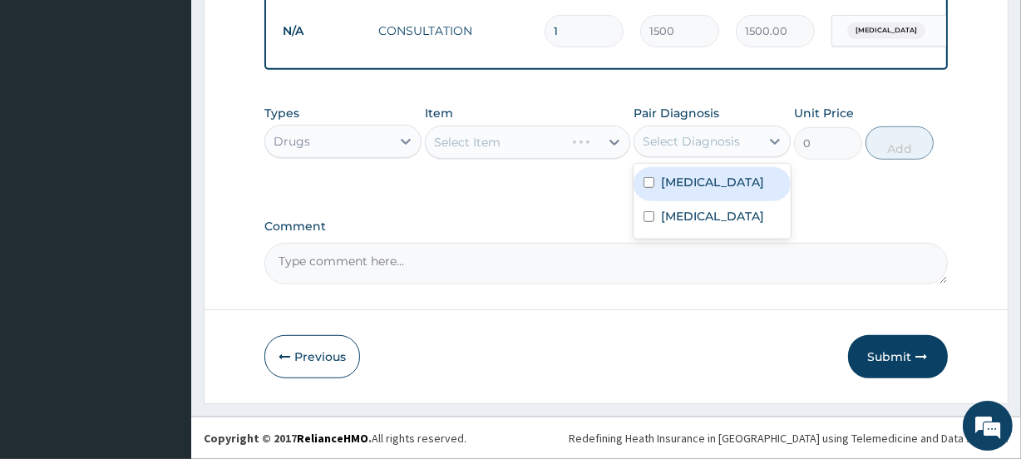
click at [705, 183] on div "Malaria" at bounding box center [711, 184] width 157 height 34
checkbox input "true"
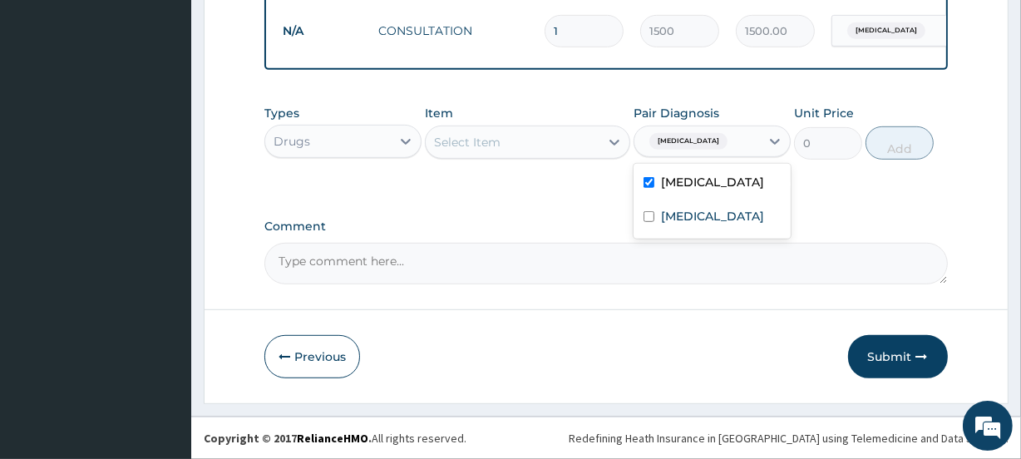
click at [505, 149] on div "Select Item" at bounding box center [512, 142] width 173 height 27
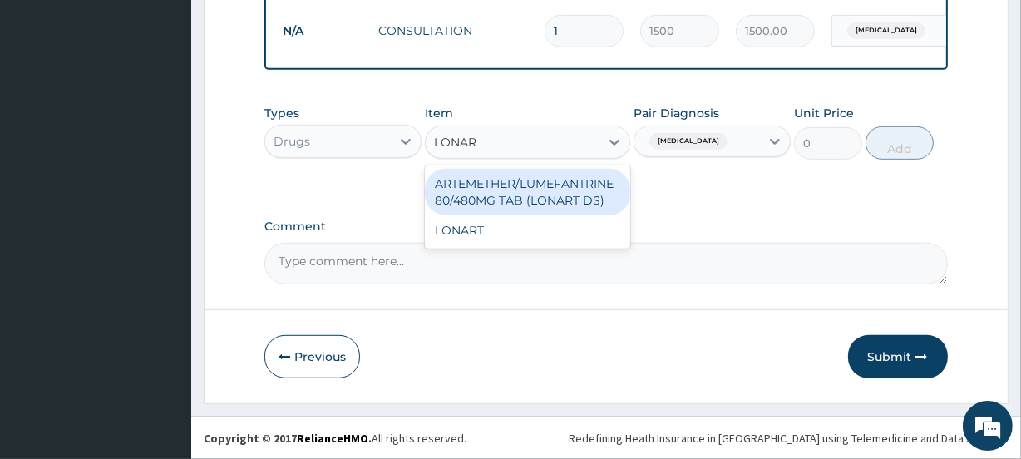
type input "LONART"
click at [514, 182] on div "ARTEMETHER/LUMEFANTRINE 80/480MG TAB (LONART DS)" at bounding box center [527, 192] width 205 height 47
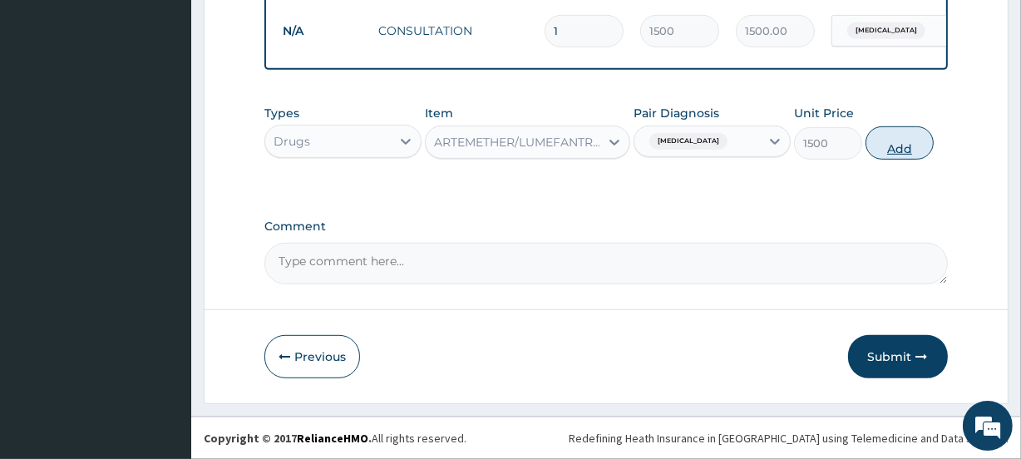
click at [900, 146] on button "Add" at bounding box center [899, 142] width 68 height 33
type input "0"
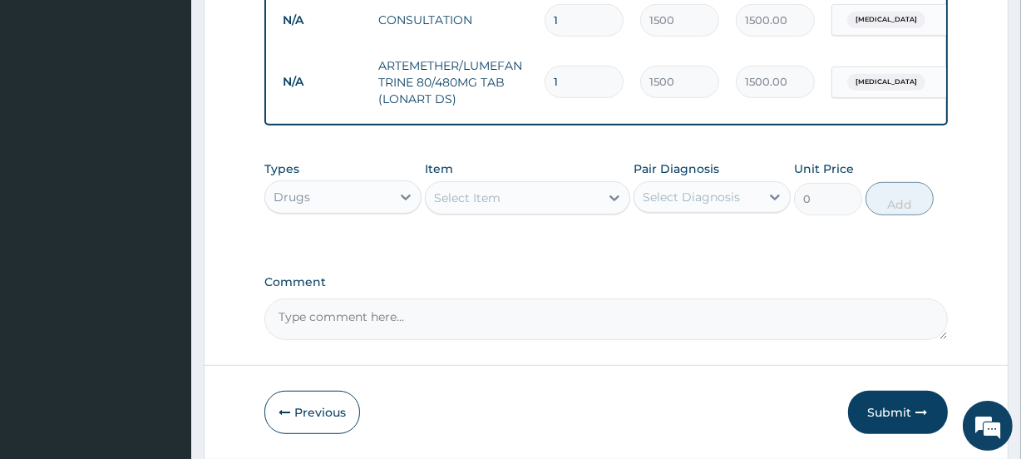
click at [515, 203] on div "Select Item" at bounding box center [512, 198] width 173 height 27
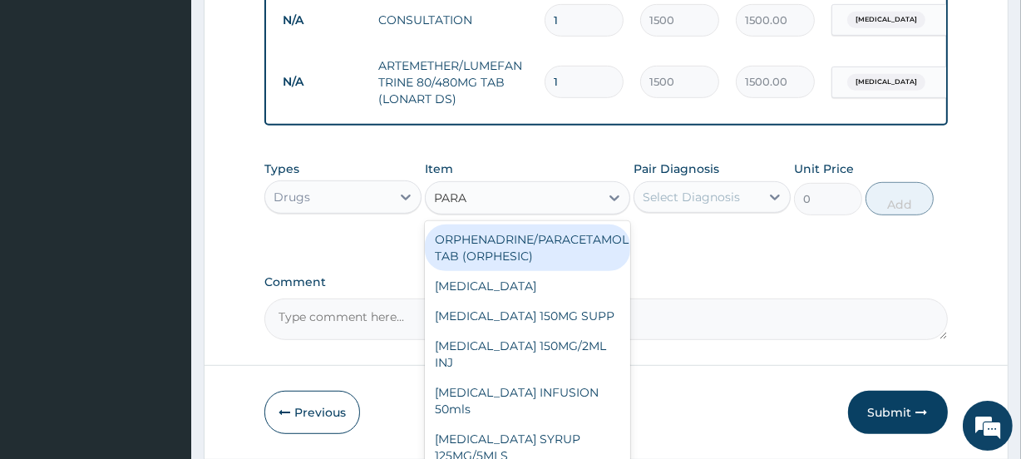
type input "PARAC"
click at [525, 253] on div "ORPHENADRINE/PARACETAMOL TAB (ORPHESIC)" at bounding box center [527, 247] width 205 height 47
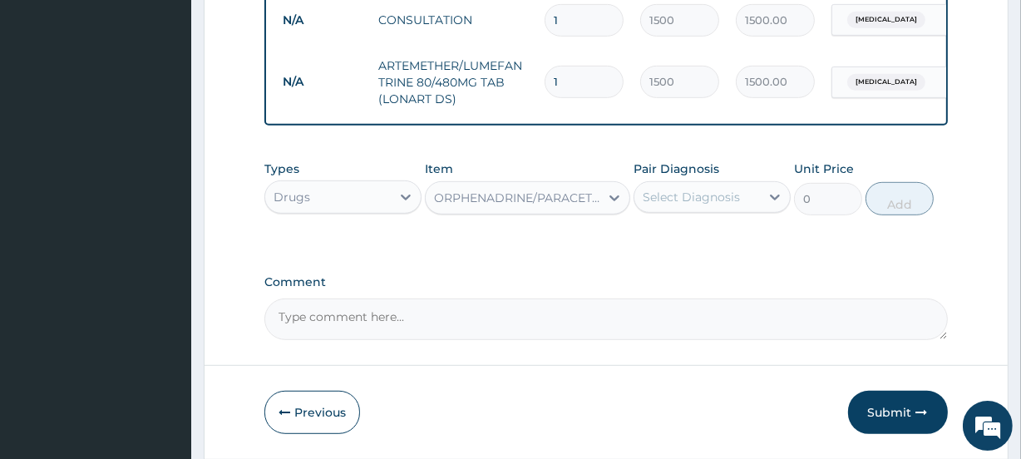
type input "40"
click at [737, 205] on div "Select Diagnosis" at bounding box center [691, 197] width 97 height 17
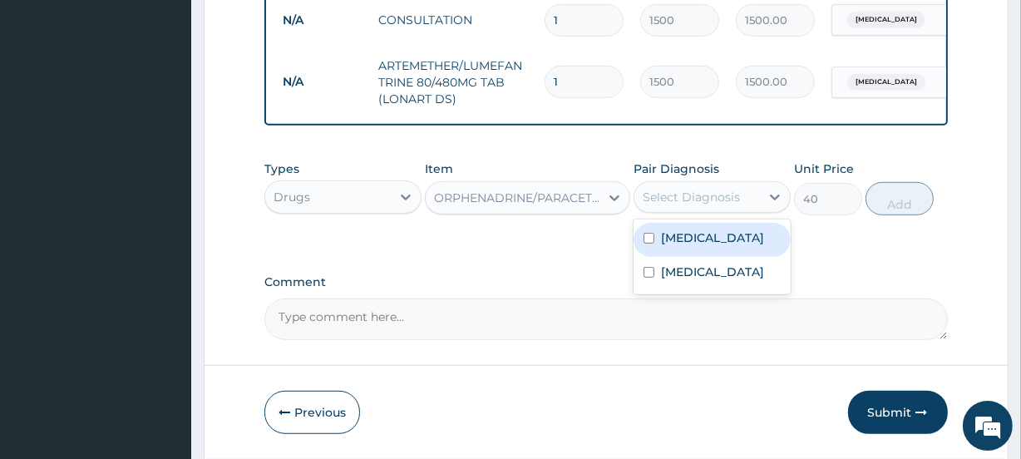
click at [719, 241] on div "Malaria" at bounding box center [711, 240] width 157 height 34
checkbox input "true"
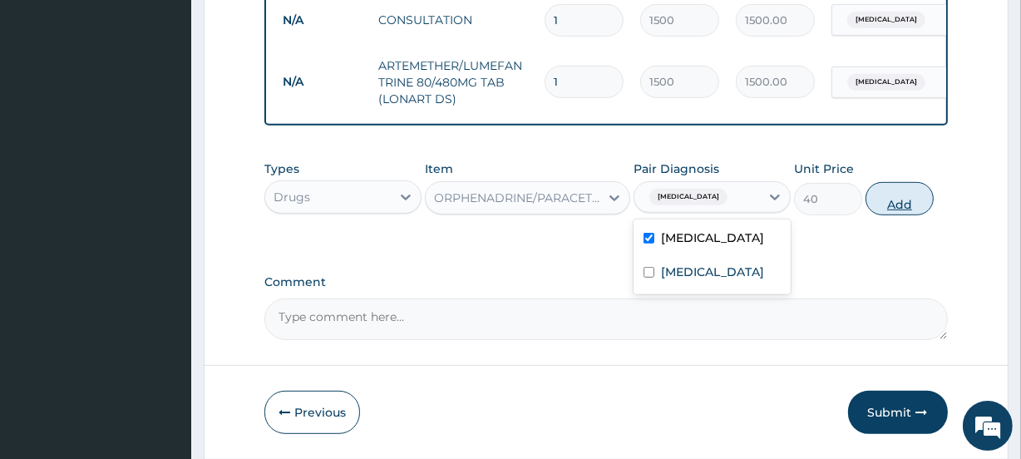
click at [903, 213] on button "Add" at bounding box center [899, 198] width 68 height 33
type input "0"
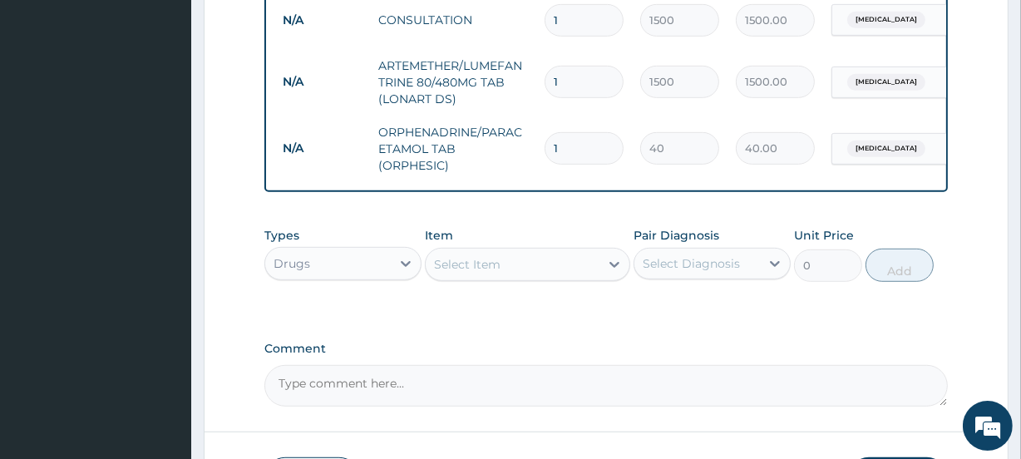
click at [582, 153] on input "1" at bounding box center [584, 148] width 79 height 32
type input "2"
type input "80.00"
type input "3"
type input "120.00"
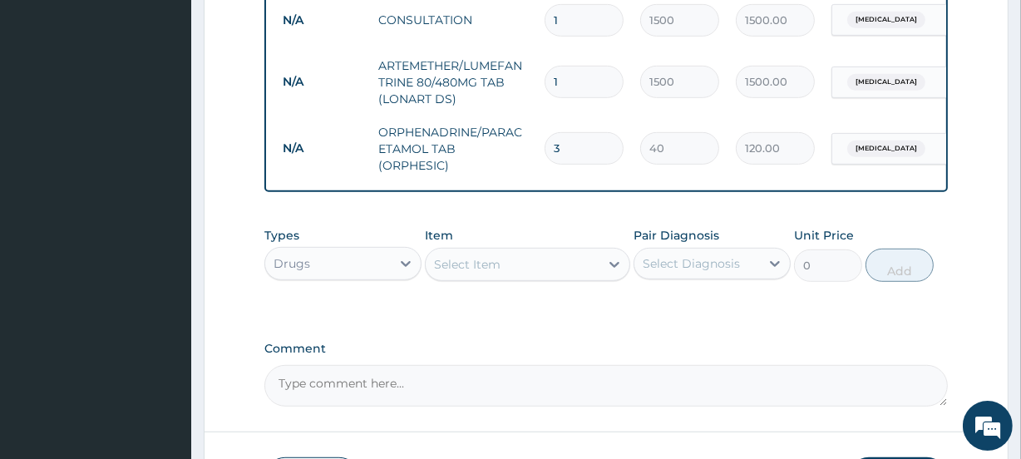
type input "4"
type input "160.00"
type input "5"
type input "200.00"
type input "6"
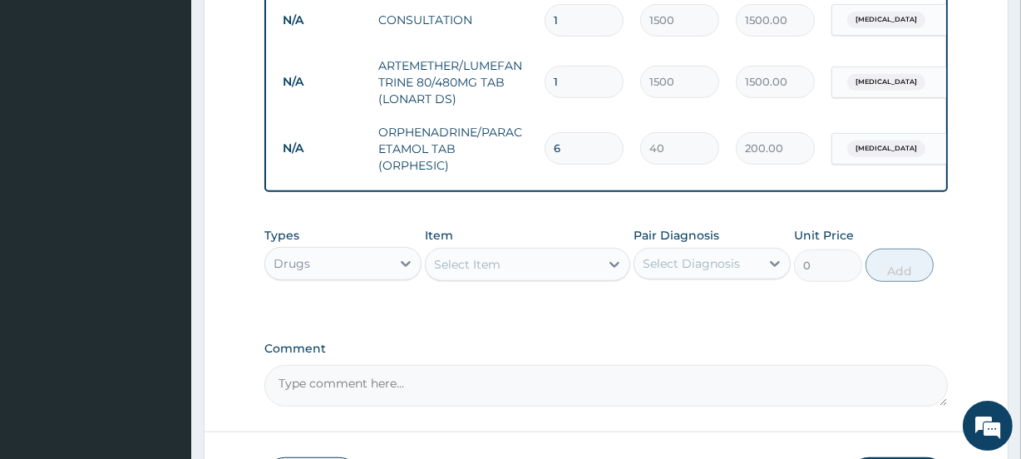
type input "240.00"
type input "7"
type input "280.00"
type input "8"
type input "320.00"
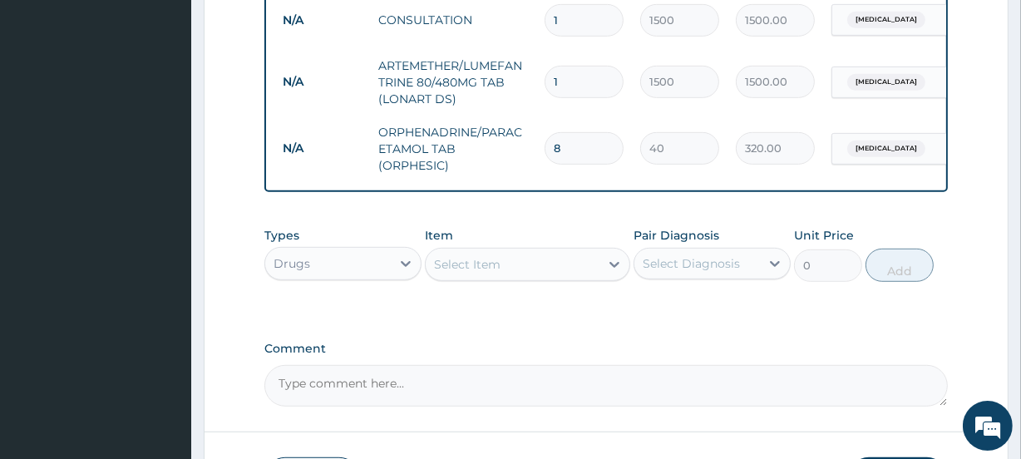
type input "9"
type input "360.00"
type input "10"
type input "400.00"
type input "11"
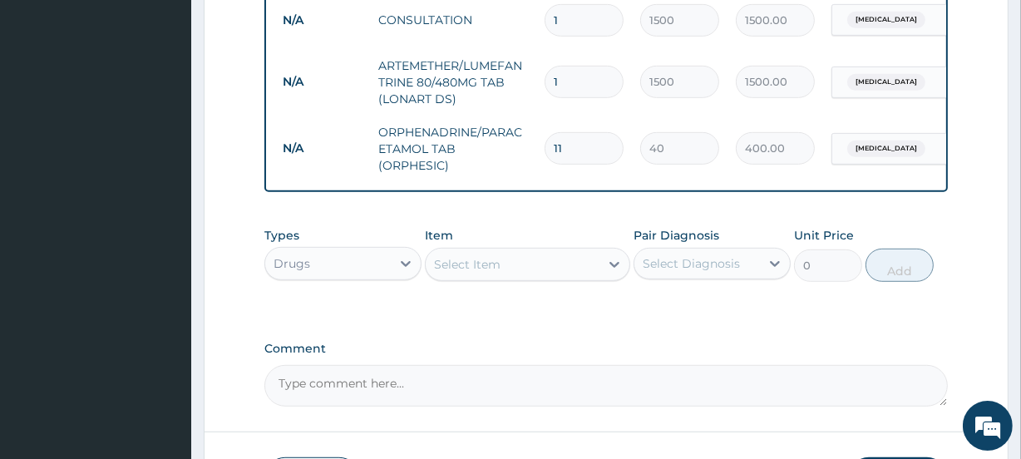
type input "440.00"
type input "12"
type input "480.00"
type input "13"
type input "520.00"
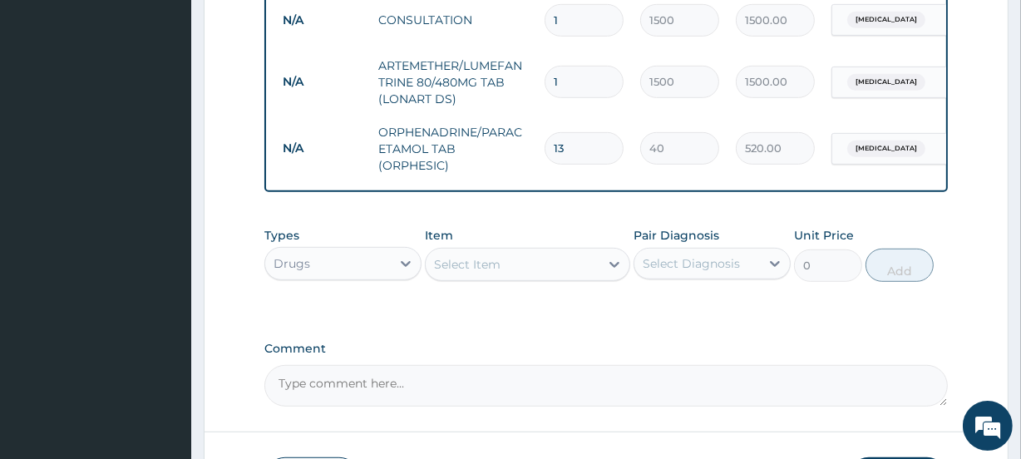
type input "14"
type input "560.00"
type input "15"
type input "600.00"
type input "16"
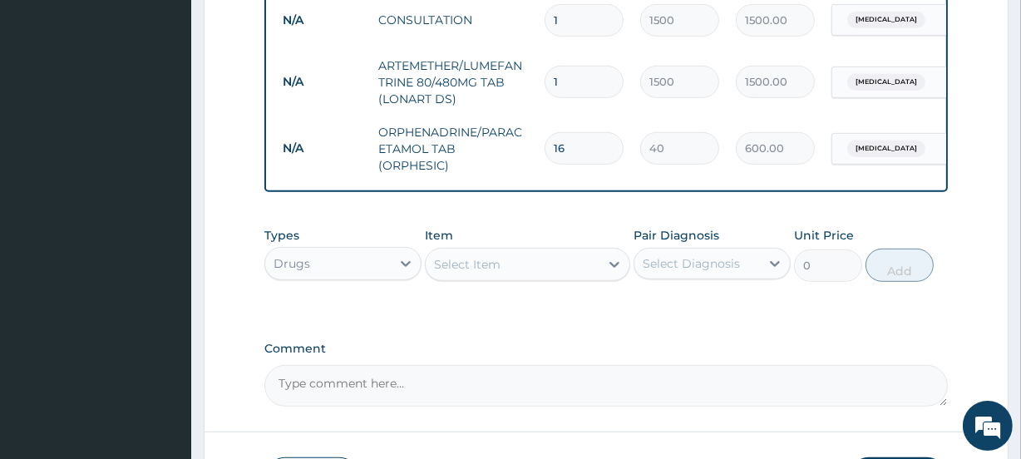
type input "640.00"
type input "17"
type input "680.00"
type input "18"
type input "720.00"
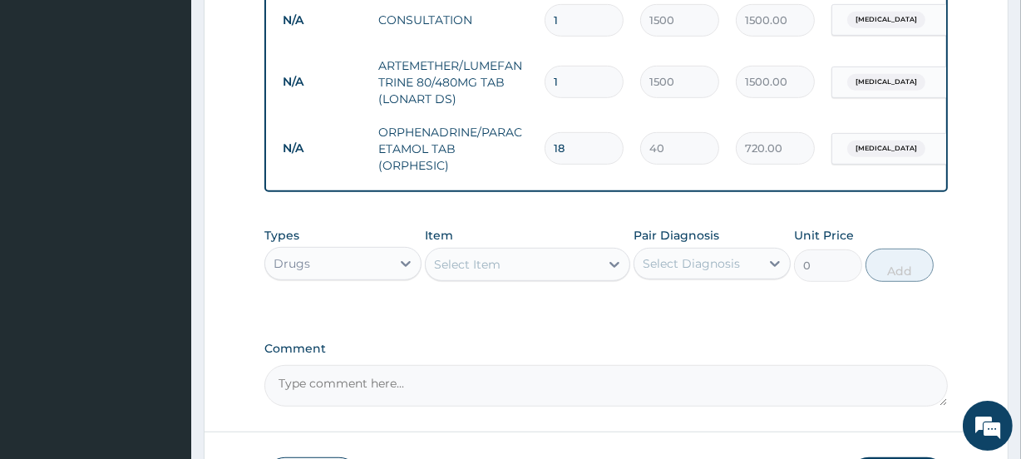
click at [855, 313] on div "Types Drugs Item Select Item Pair Diagnosis Select Diagnosis Unit Price 0 Add" at bounding box center [605, 267] width 683 height 96
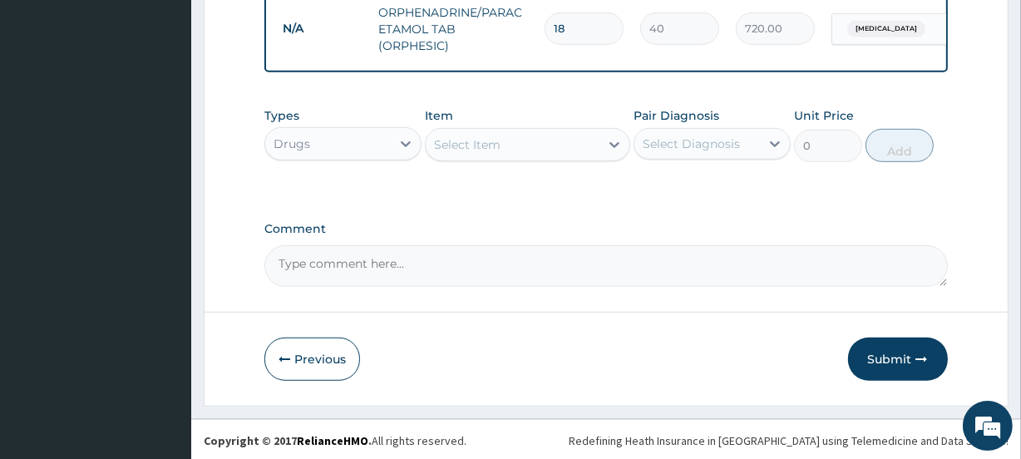
scroll to position [907, 0]
click at [885, 367] on button "Submit" at bounding box center [898, 358] width 100 height 43
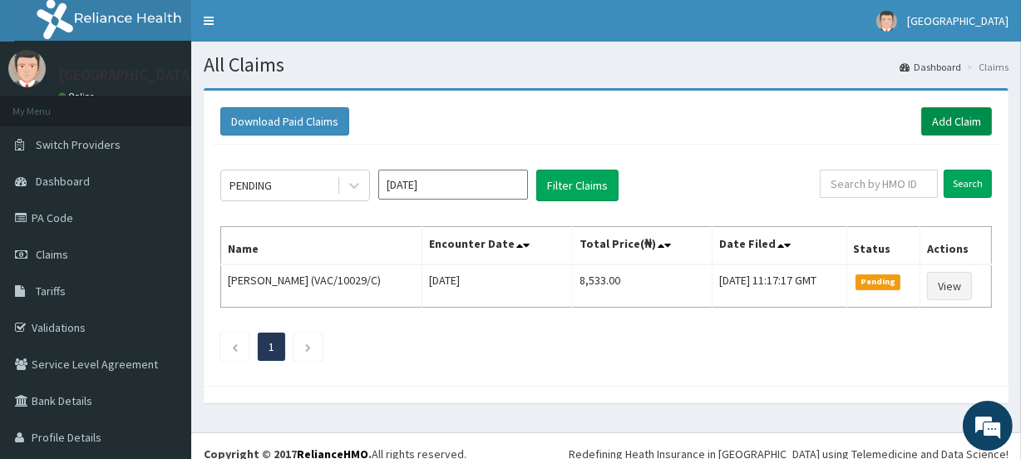
click at [935, 123] on link "Add Claim" at bounding box center [956, 121] width 71 height 28
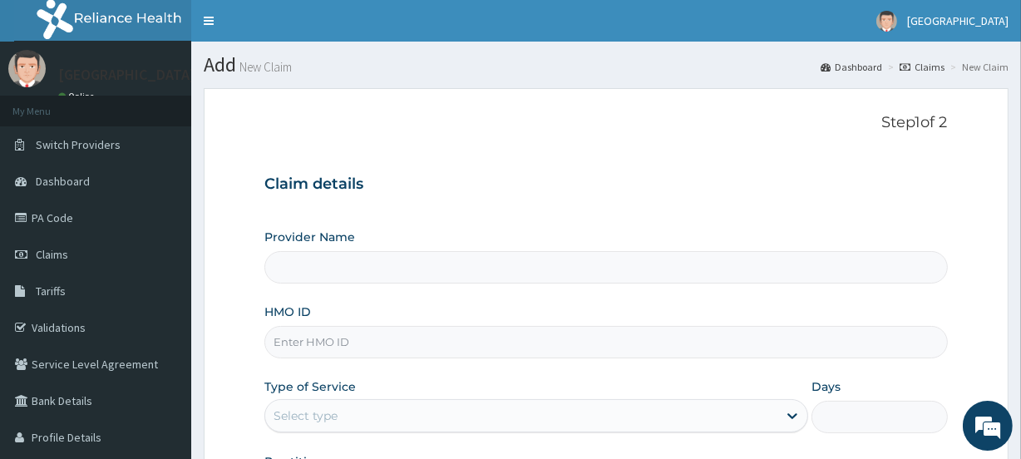
click at [316, 344] on input "HMO ID" at bounding box center [605, 342] width 683 height 32
paste input "SRS/10140/A"
type input "SRS/10140/A"
type input "[GEOGRAPHIC_DATA]"
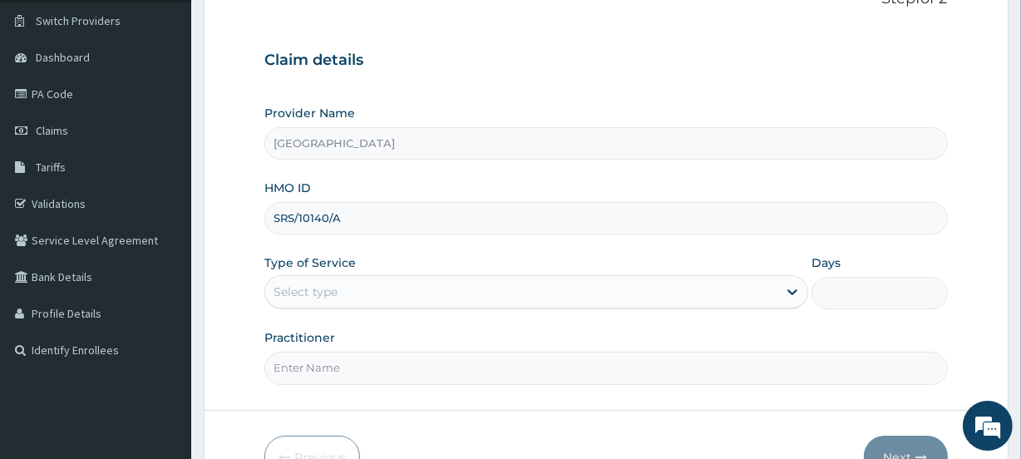
scroll to position [159, 0]
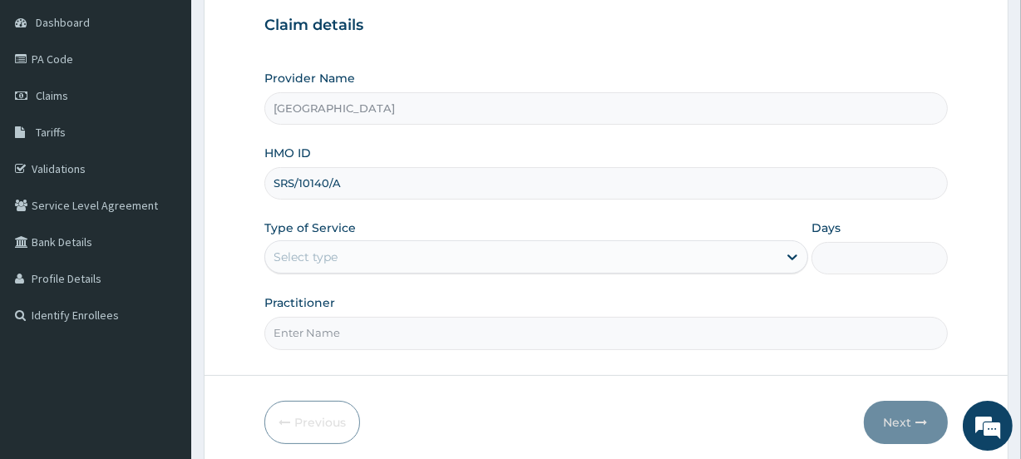
type input "SRS/10140/A"
click at [336, 250] on div "Select type" at bounding box center [306, 257] width 64 height 17
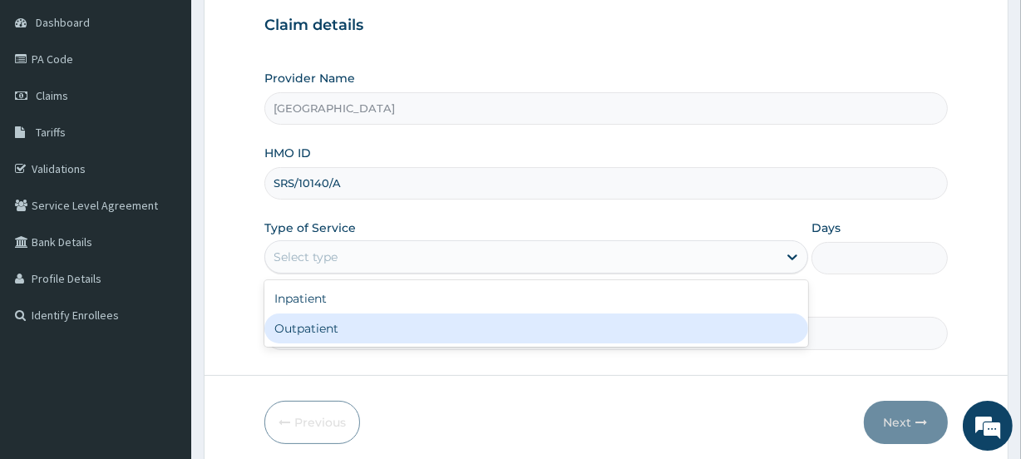
click at [312, 317] on div "Outpatient" at bounding box center [536, 328] width 544 height 30
type input "1"
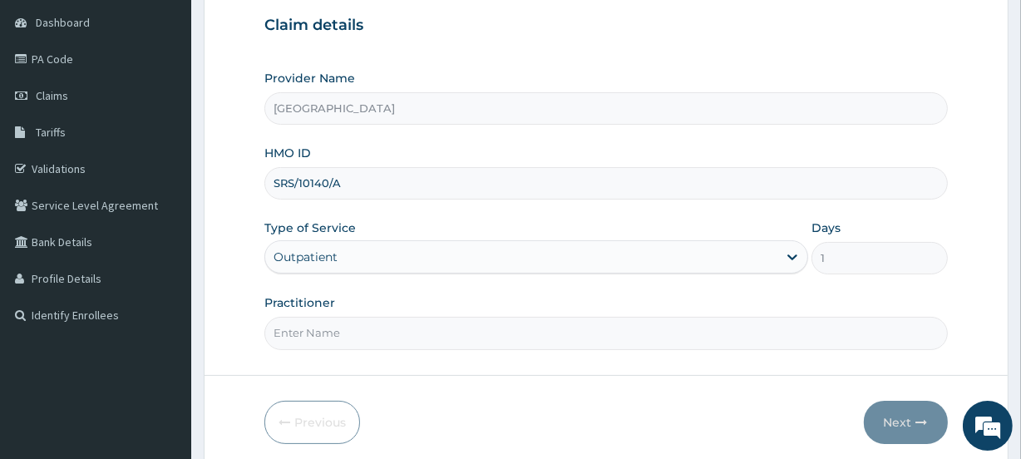
scroll to position [0, 0]
click at [312, 324] on input "Practitioner" at bounding box center [605, 333] width 683 height 32
type input "TITILAYO"
click at [898, 417] on button "Next" at bounding box center [906, 422] width 84 height 43
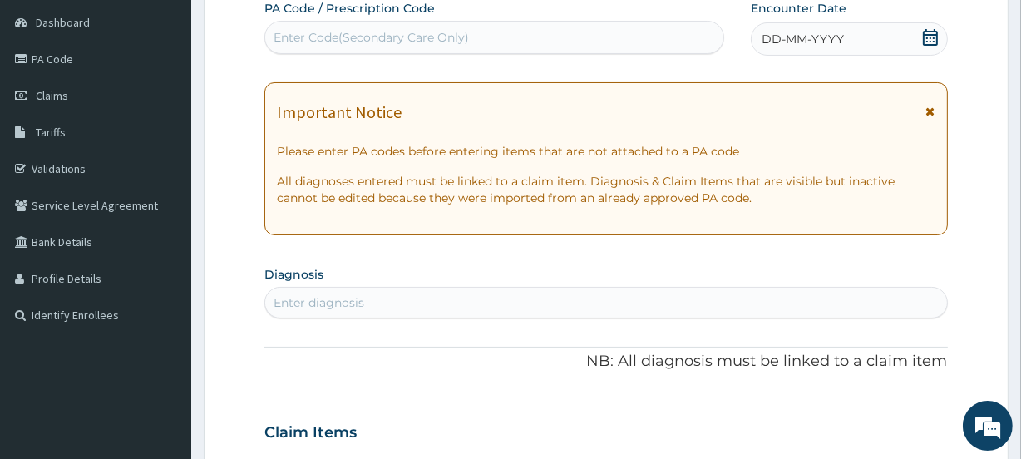
click at [929, 37] on icon at bounding box center [930, 37] width 15 height 17
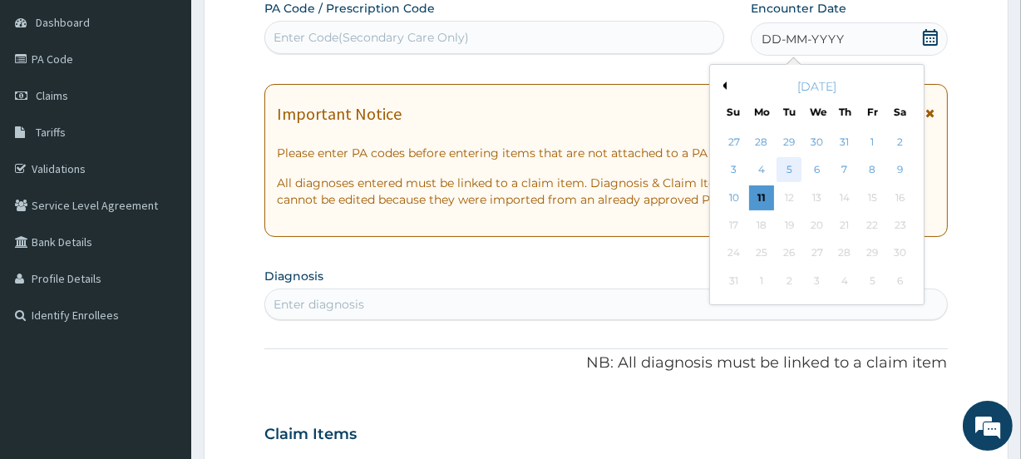
click at [789, 163] on div "5" at bounding box center [788, 170] width 25 height 25
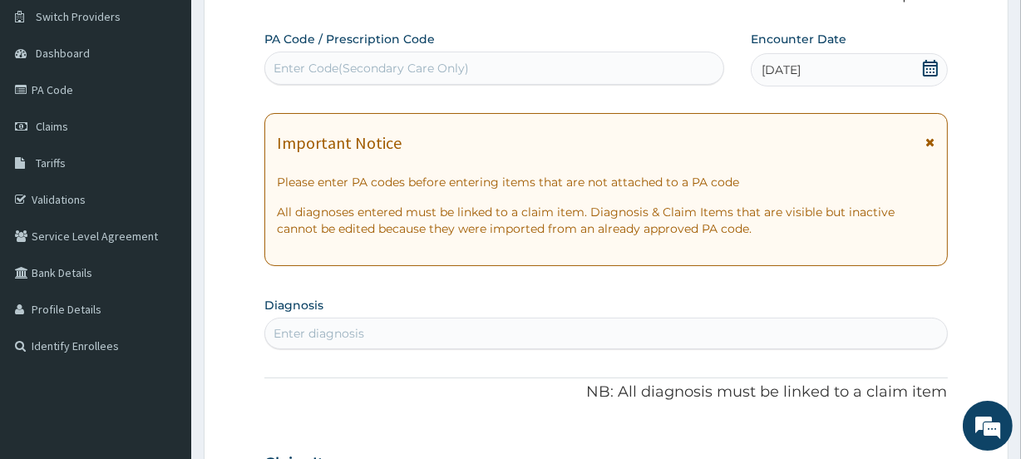
scroll to position [101, 0]
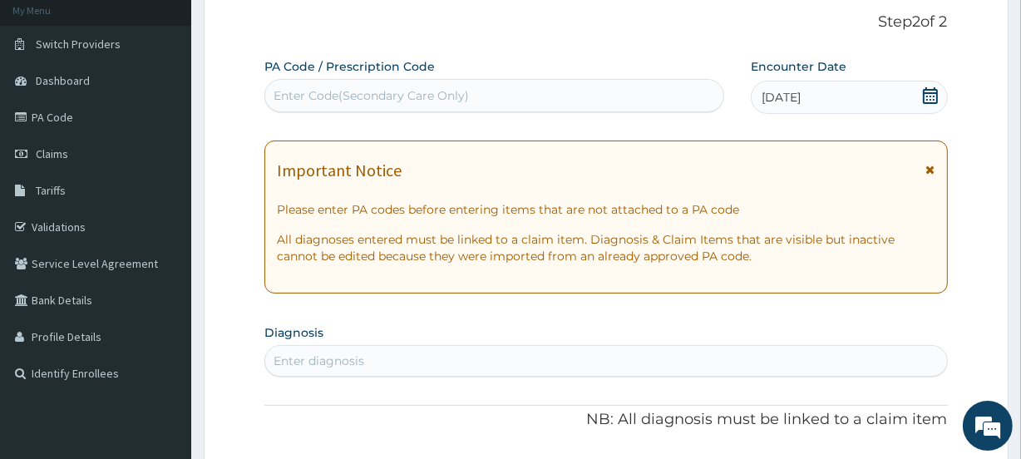
click at [432, 83] on div "Enter Code(Secondary Care Only)" at bounding box center [493, 95] width 457 height 27
paste input "PA/7C4BD2"
type input "PA/7C4BD2"
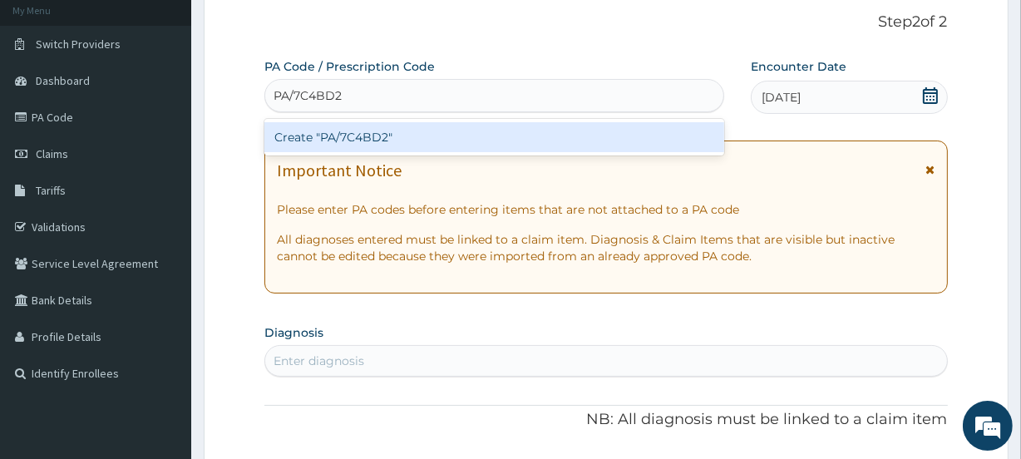
click at [423, 137] on div "Create "PA/7C4BD2"" at bounding box center [493, 137] width 459 height 30
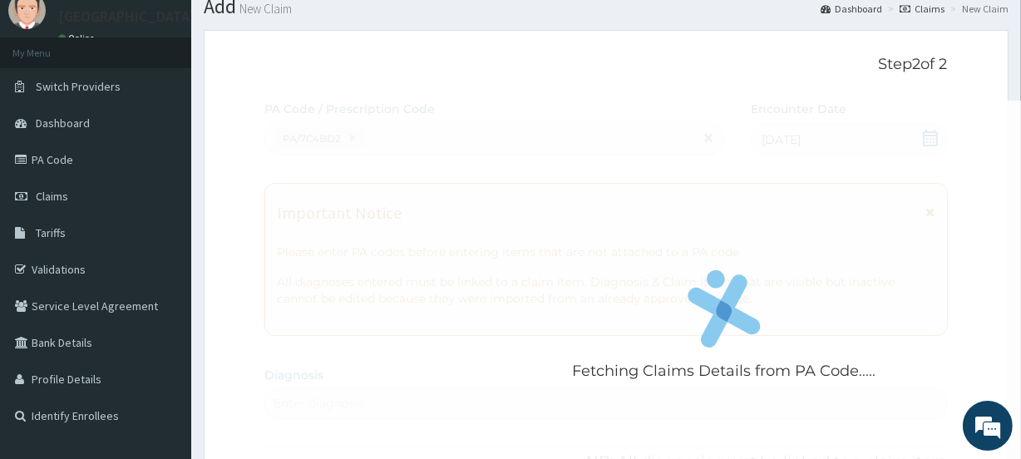
scroll to position [0, 0]
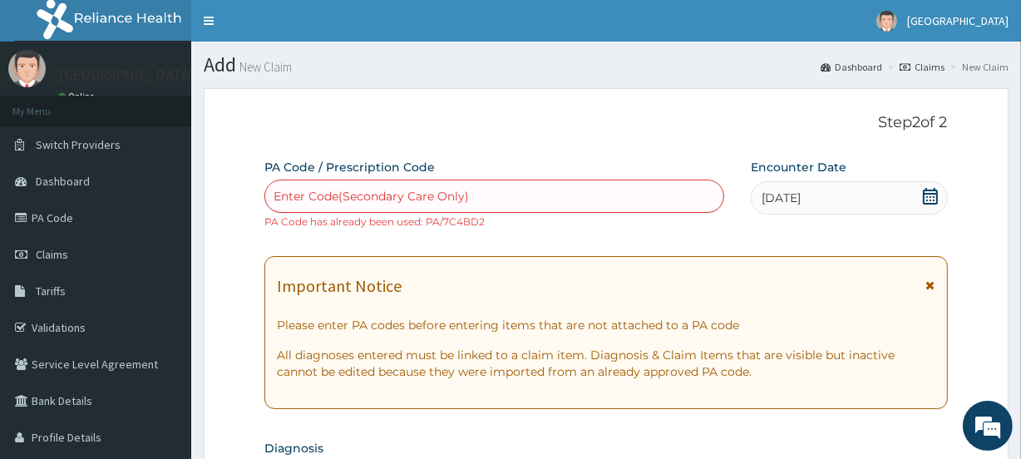
click at [369, 185] on div "Enter Code(Secondary Care Only)" at bounding box center [493, 196] width 457 height 27
paste input "PA/DEFDAD"
type input "PA/DEFDAD"
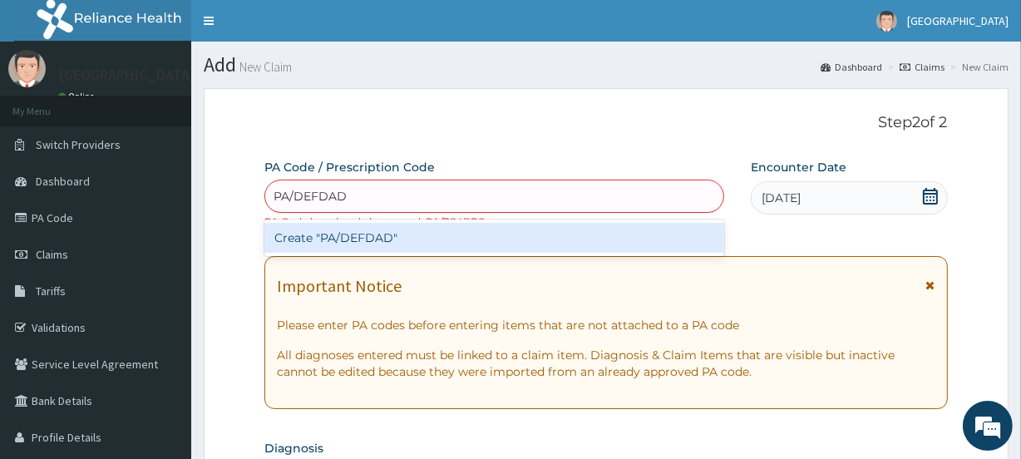
click at [390, 239] on div "Create "PA/DEFDAD"" at bounding box center [493, 238] width 459 height 30
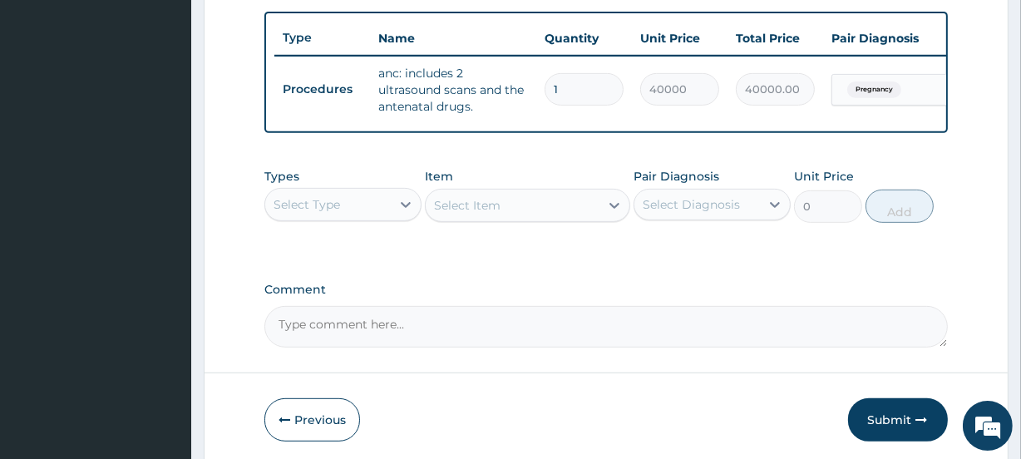
scroll to position [680, 0]
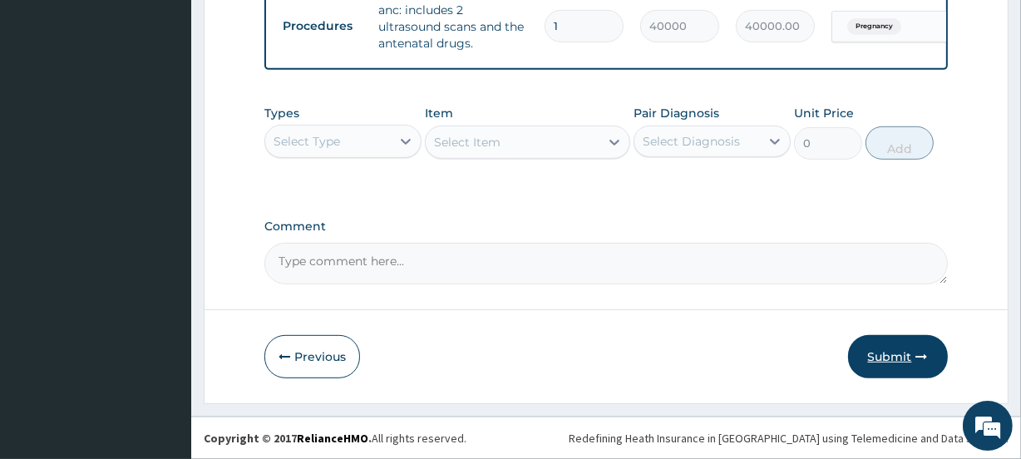
click at [888, 355] on button "Submit" at bounding box center [898, 356] width 100 height 43
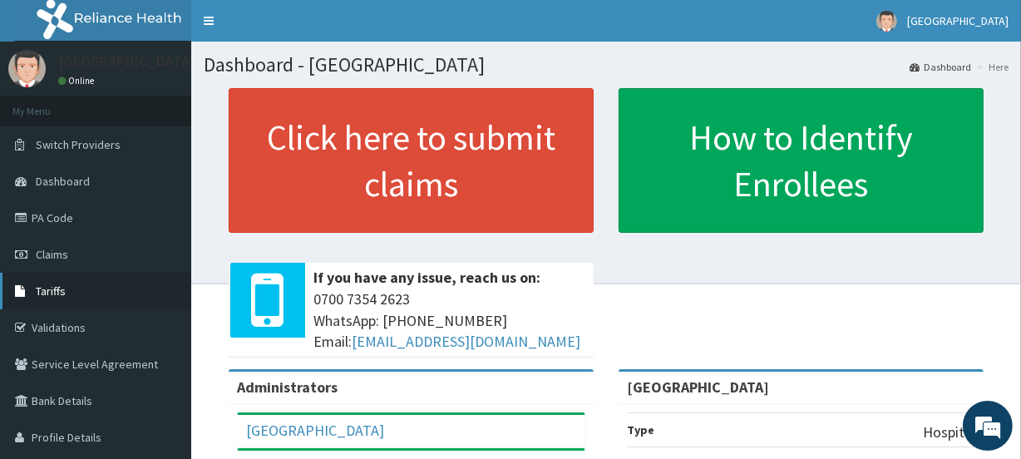
click at [62, 283] on span "Tariffs" at bounding box center [51, 290] width 30 height 15
click at [64, 291] on span "Tariffs" at bounding box center [51, 290] width 30 height 15
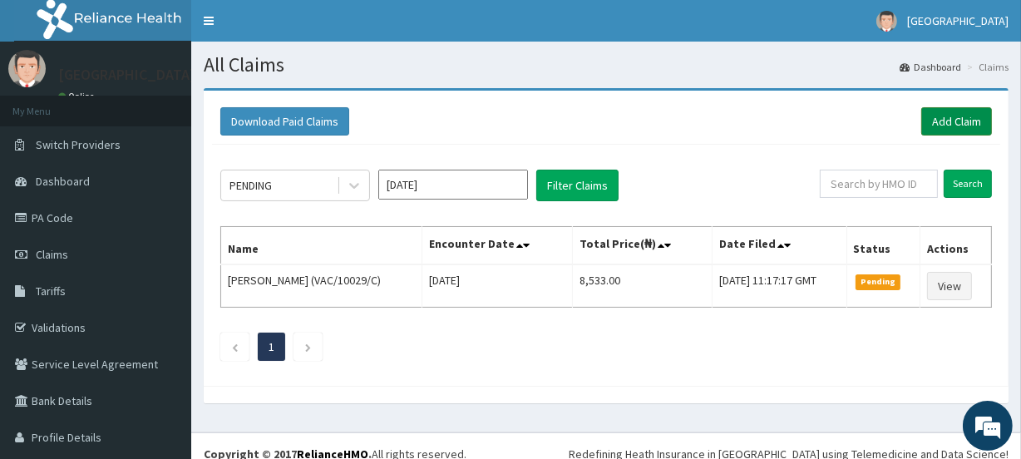
click at [949, 117] on link "Add Claim" at bounding box center [956, 121] width 71 height 28
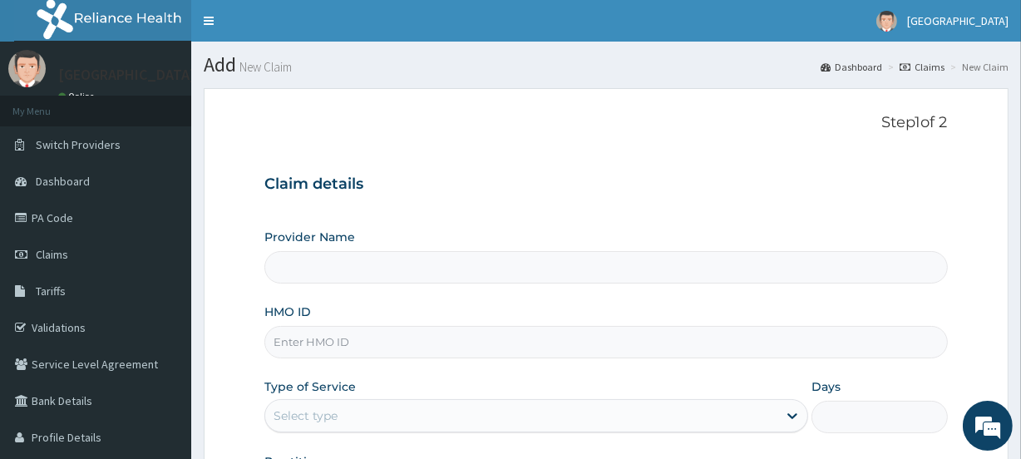
type input "[GEOGRAPHIC_DATA]"
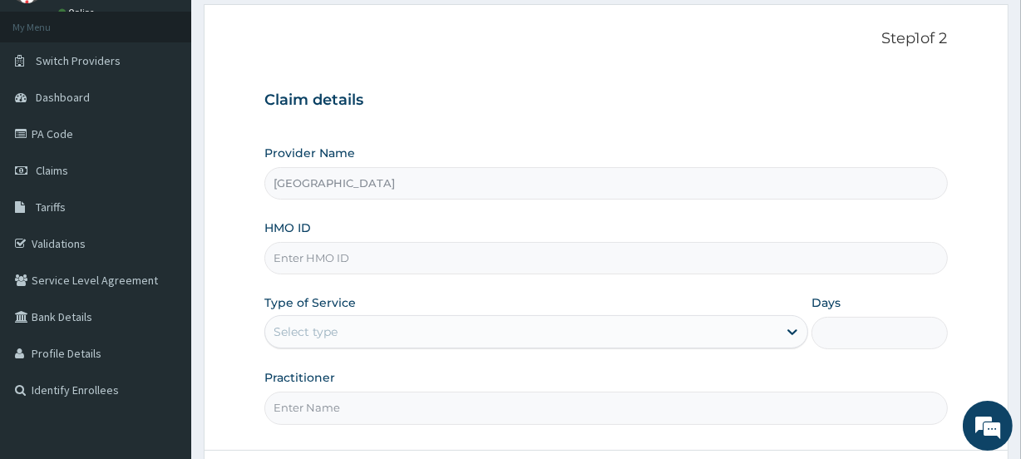
scroll to position [83, 0]
click at [313, 260] on input "HMO ID" at bounding box center [605, 259] width 683 height 32
type input "GHH/10004/B"
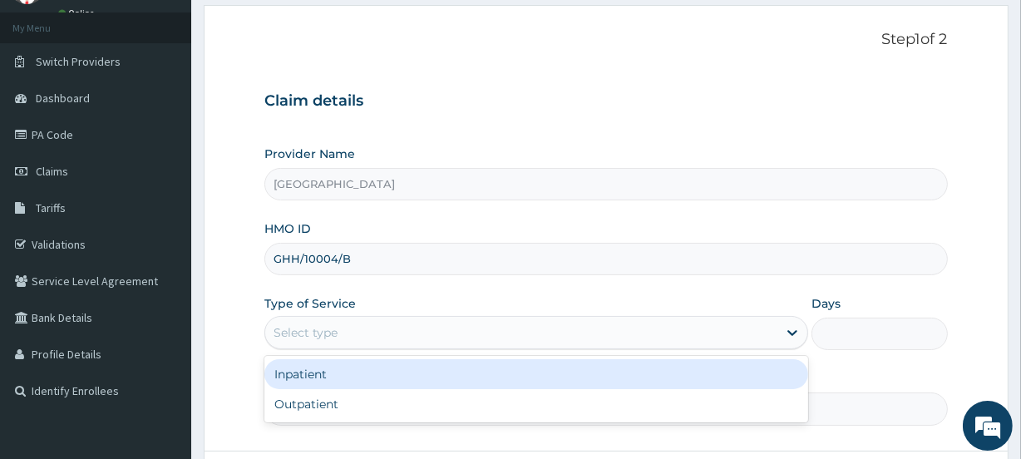
click at [384, 331] on div "Select type" at bounding box center [521, 332] width 512 height 27
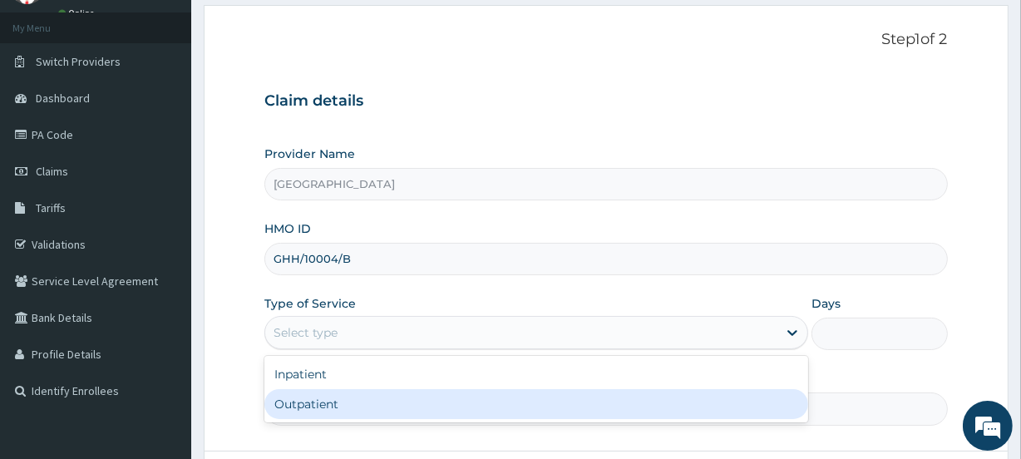
click at [364, 399] on div "Outpatient" at bounding box center [536, 404] width 544 height 30
type input "1"
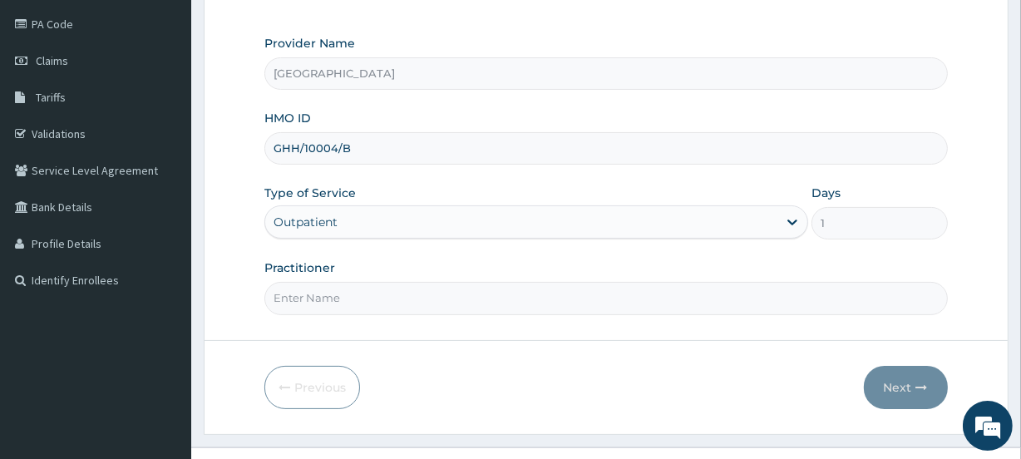
scroll to position [199, 0]
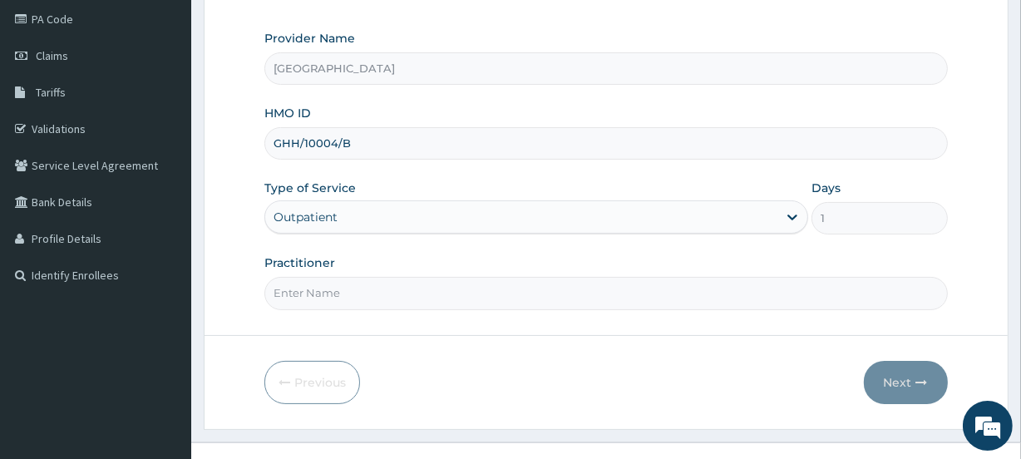
click at [327, 294] on input "Practitioner" at bounding box center [605, 293] width 683 height 32
click at [342, 297] on input "Practitioner" at bounding box center [605, 293] width 683 height 32
type input "[PERSON_NAME]"
click at [899, 382] on button "Next" at bounding box center [906, 382] width 84 height 43
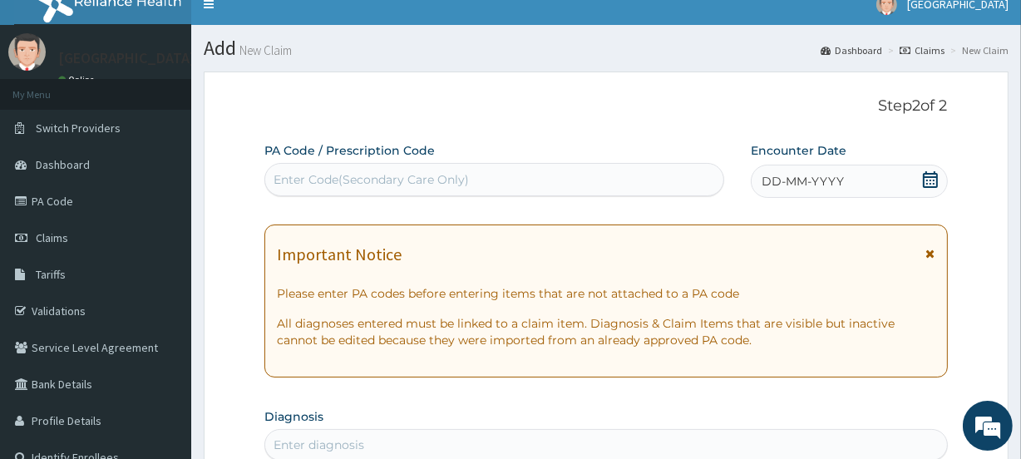
scroll to position [15, 0]
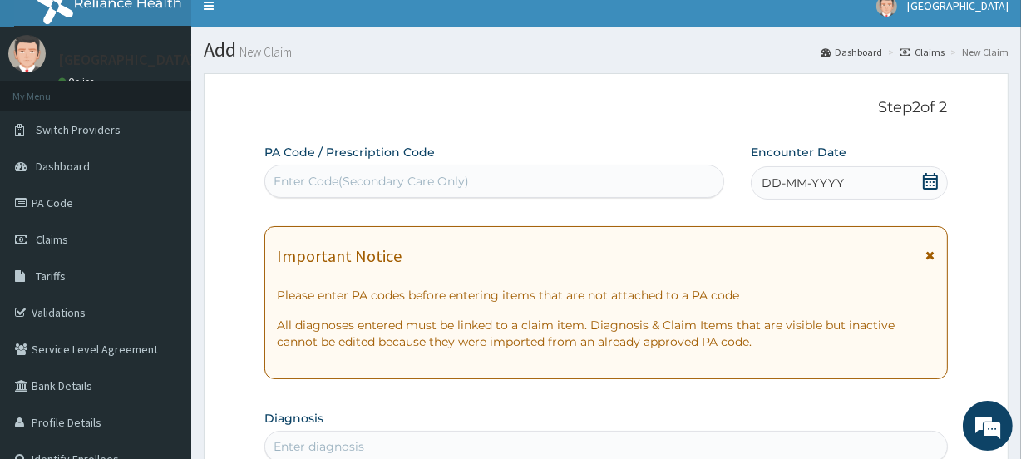
click at [413, 175] on div "Enter Code(Secondary Care Only)" at bounding box center [371, 181] width 195 height 17
paste input "PA/2C9C68"
type input "PA/2C9C68"
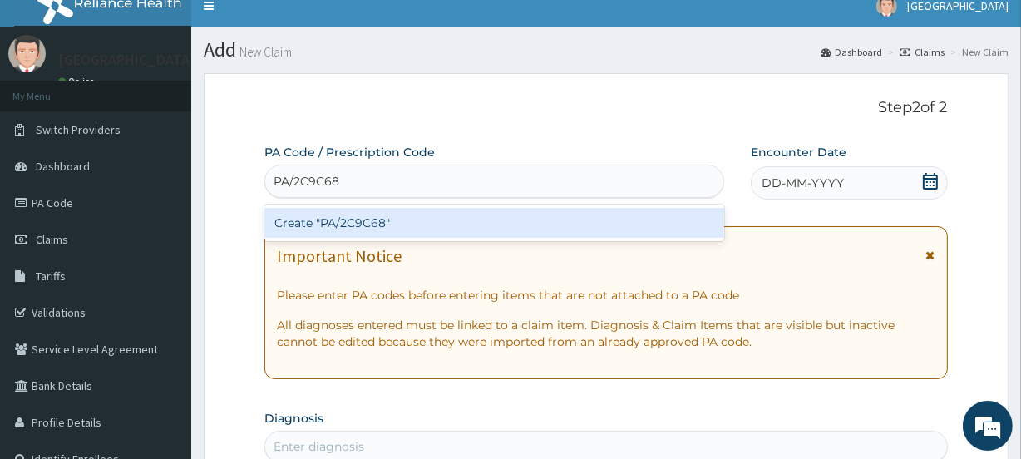
click at [398, 224] on div "Create "PA/2C9C68"" at bounding box center [493, 223] width 459 height 30
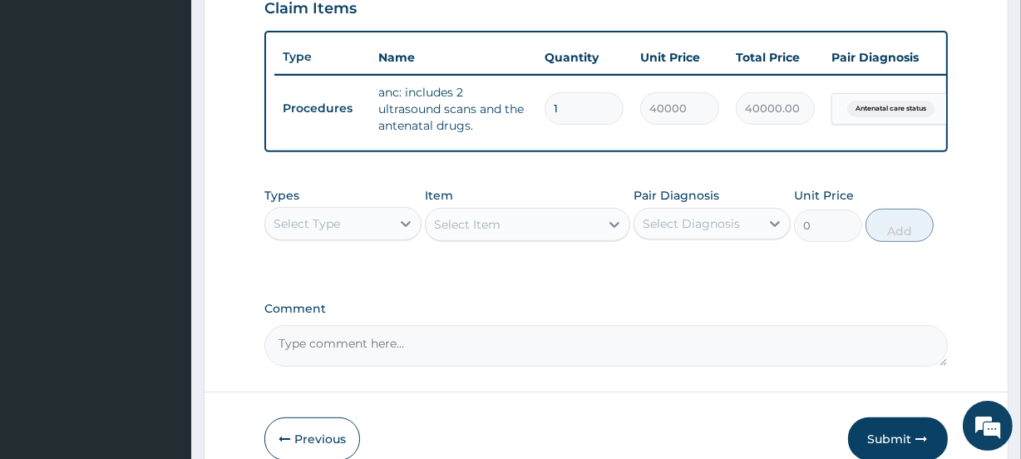
scroll to position [680, 0]
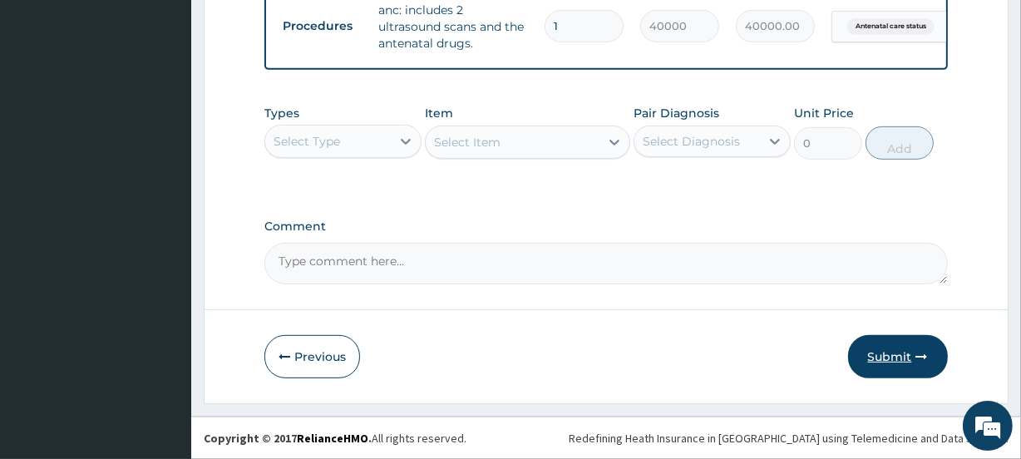
click at [890, 352] on button "Submit" at bounding box center [898, 356] width 100 height 43
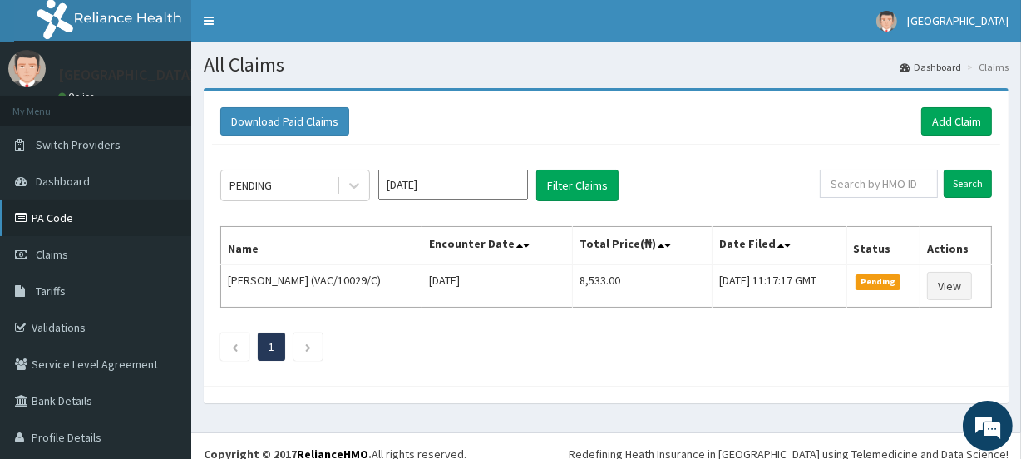
click at [76, 216] on link "PA Code" at bounding box center [95, 218] width 191 height 37
click at [67, 216] on link "PA Code" at bounding box center [95, 218] width 191 height 37
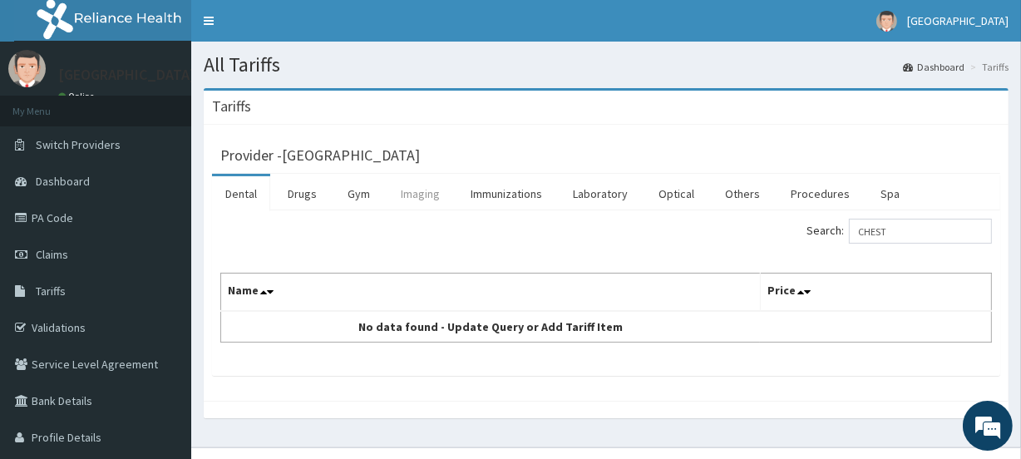
type input "CHEST"
click at [427, 192] on link "Imaging" at bounding box center [420, 193] width 66 height 35
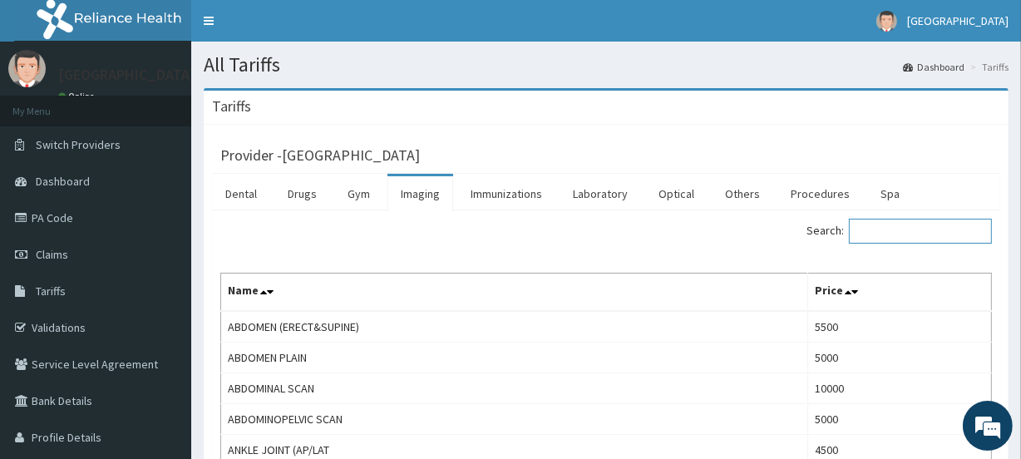
click at [897, 232] on input "Search:" at bounding box center [920, 231] width 143 height 25
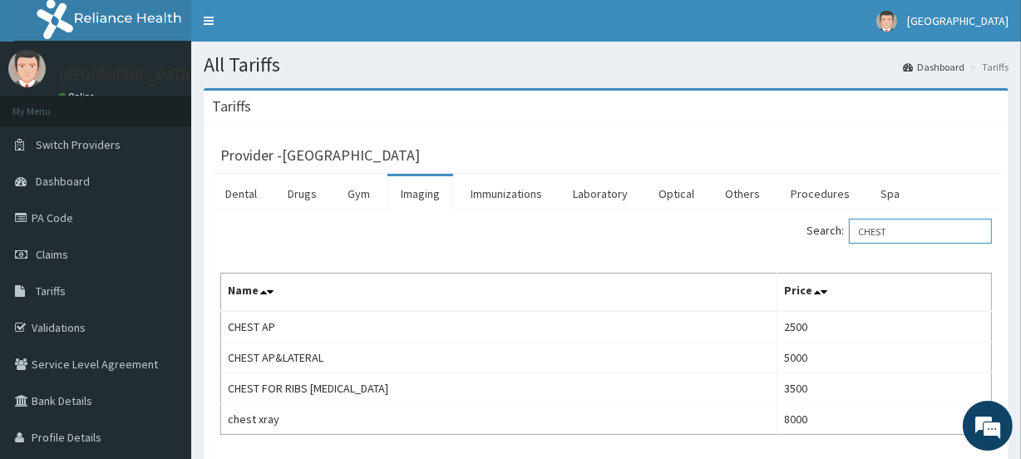
click at [903, 229] on input "CHEST" at bounding box center [920, 231] width 143 height 25
type input "C"
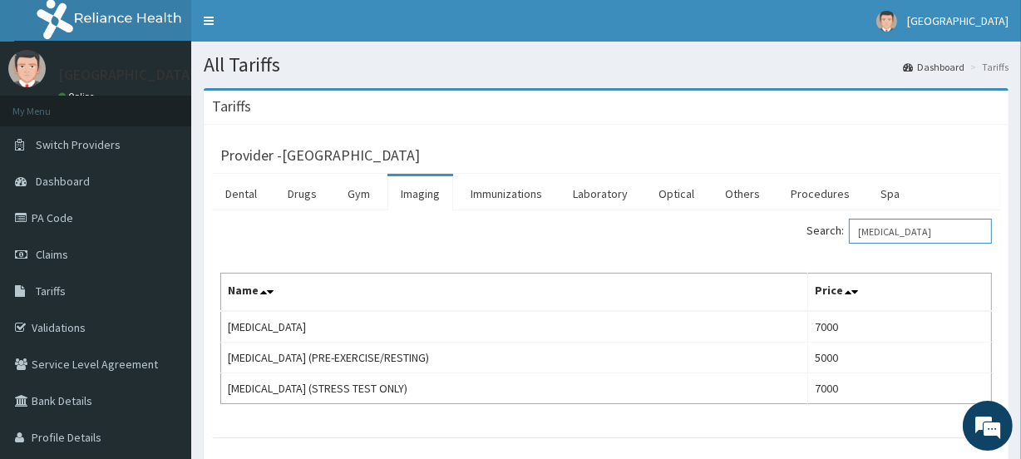
click at [892, 227] on input "[MEDICAL_DATA]" at bounding box center [920, 231] width 143 height 25
type input "E"
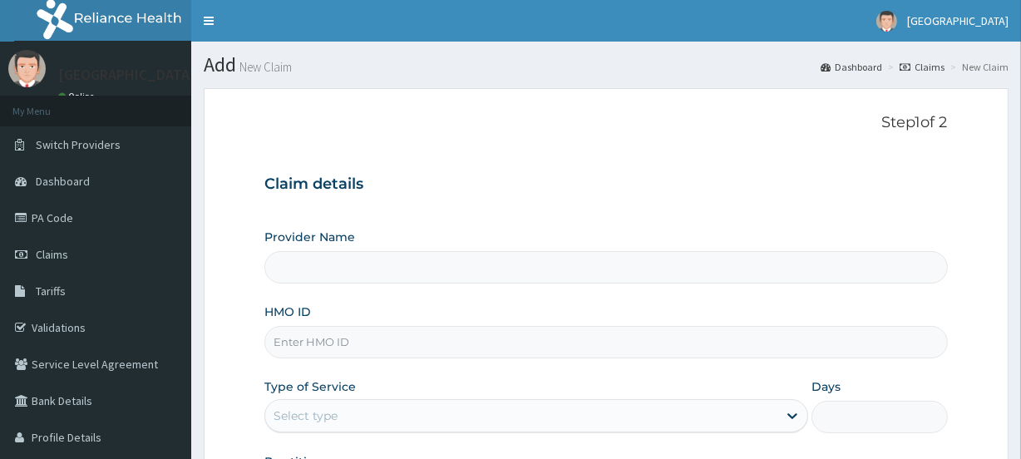
click at [329, 341] on input "HMO ID" at bounding box center [605, 342] width 683 height 32
paste input "REL/10348/A"
type input "REL/10348/A"
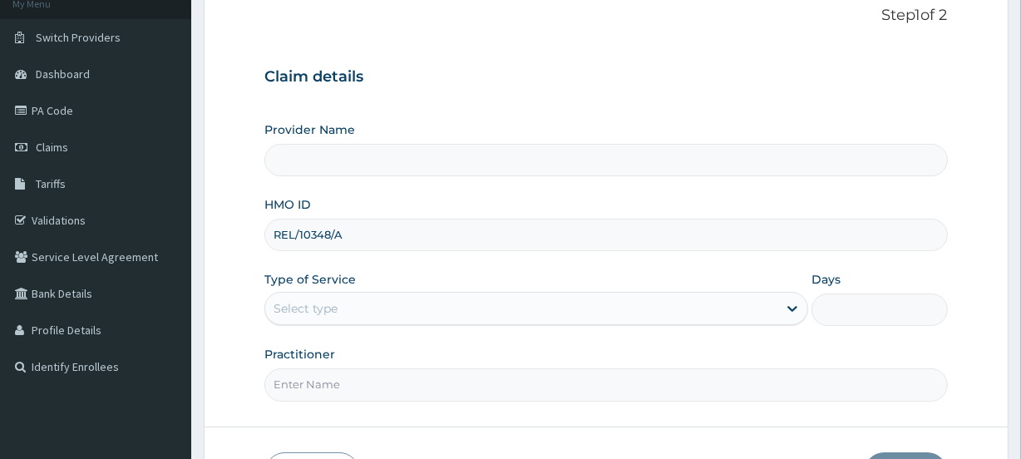
scroll to position [131, 0]
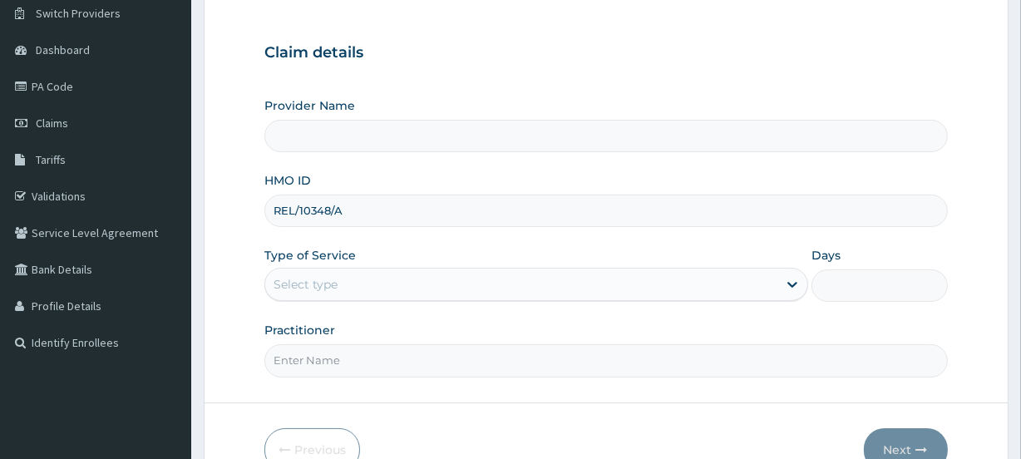
type input "[GEOGRAPHIC_DATA]"
type input "REL/10348/A"
click at [391, 296] on div "Select type" at bounding box center [521, 284] width 512 height 27
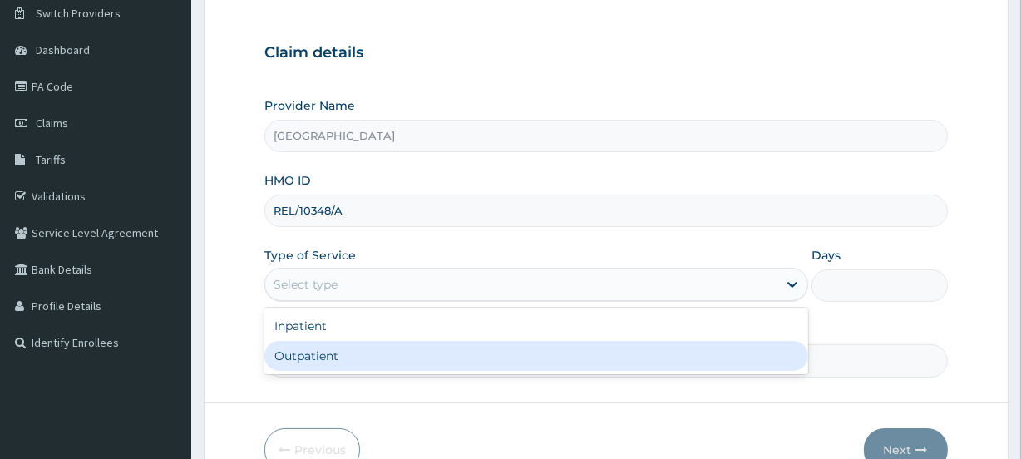
click at [377, 351] on div "Outpatient" at bounding box center [536, 356] width 544 height 30
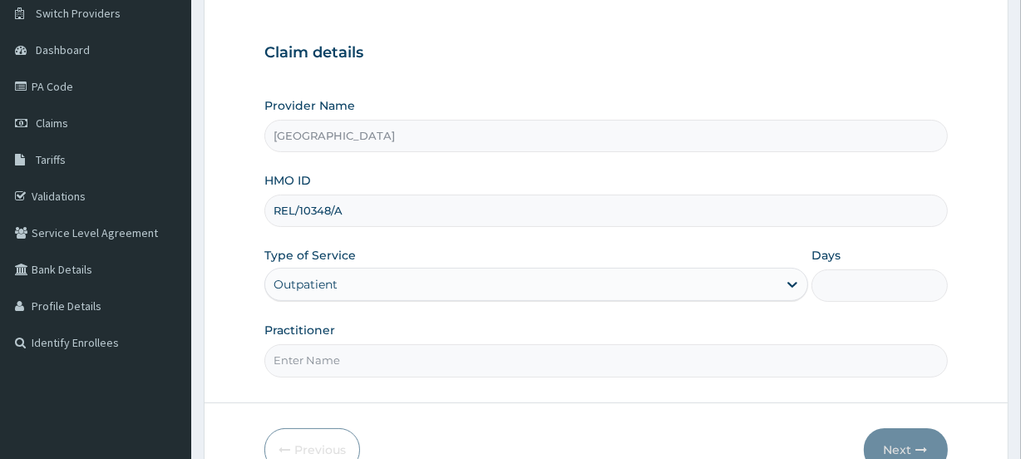
type input "1"
click at [377, 351] on input "Practitioner" at bounding box center [605, 360] width 683 height 32
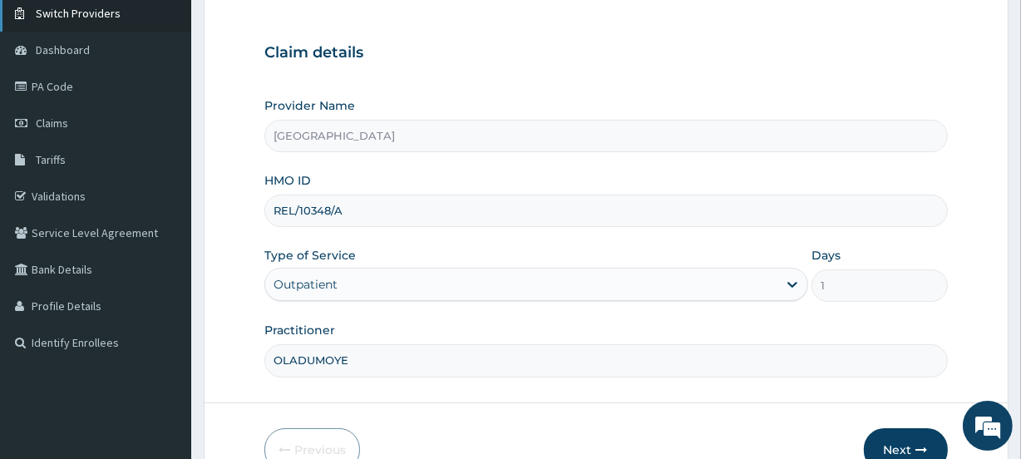
scroll to position [0, 0]
click at [334, 357] on input "OLADUMOYE" at bounding box center [605, 360] width 683 height 32
type input "OLADUMIYE"
click at [910, 441] on button "Next" at bounding box center [906, 449] width 84 height 43
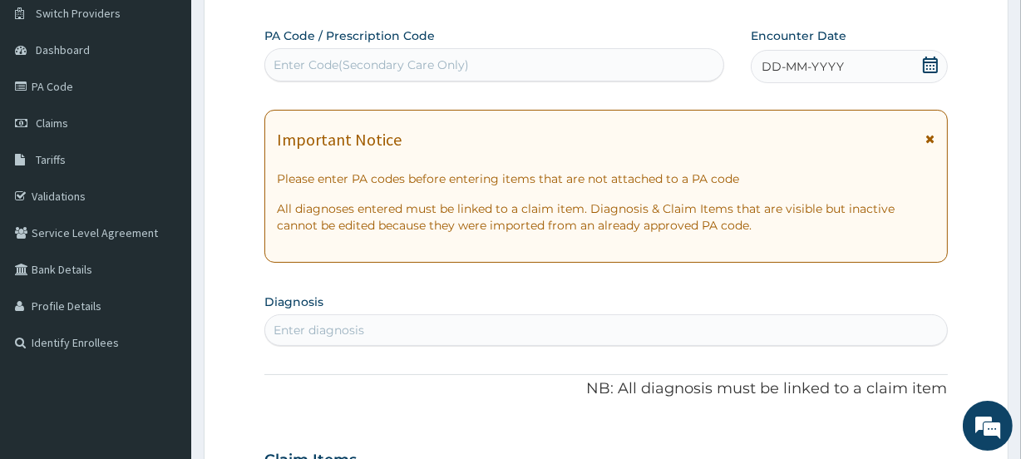
click at [380, 60] on div "Enter Code(Secondary Care Only)" at bounding box center [371, 65] width 195 height 17
paste input "PA/D0A5E3"
type input "PA/D0A5E3"
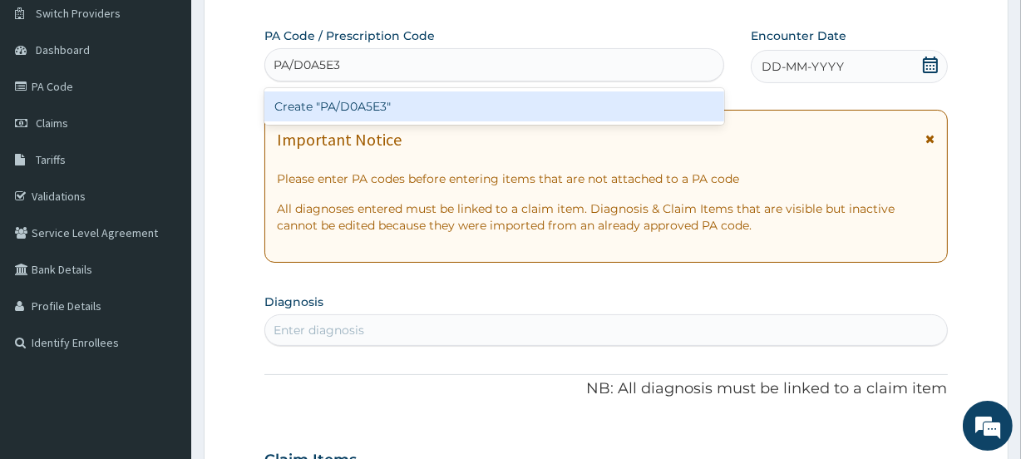
click at [379, 98] on div "Create "PA/D0A5E3"" at bounding box center [493, 106] width 459 height 30
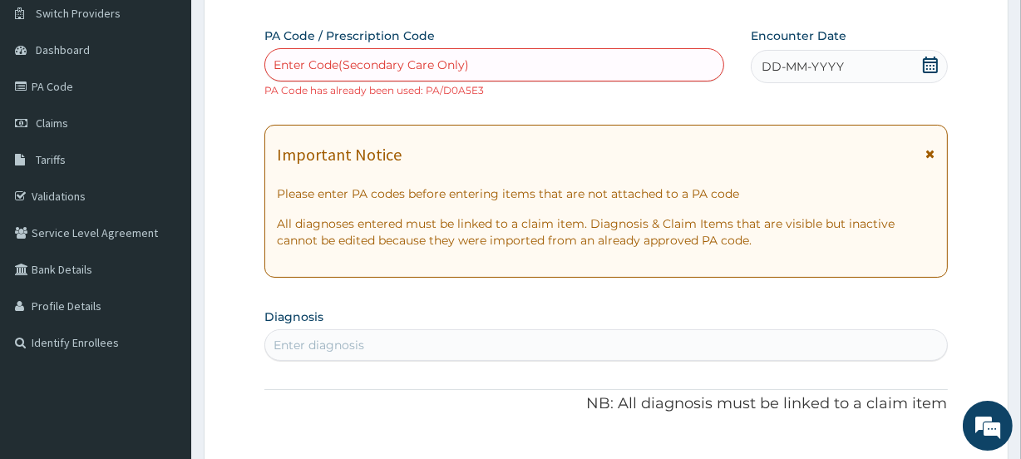
click at [397, 59] on div "Enter Code(Secondary Care Only)" at bounding box center [371, 65] width 195 height 17
paste input "PA/71ECE7"
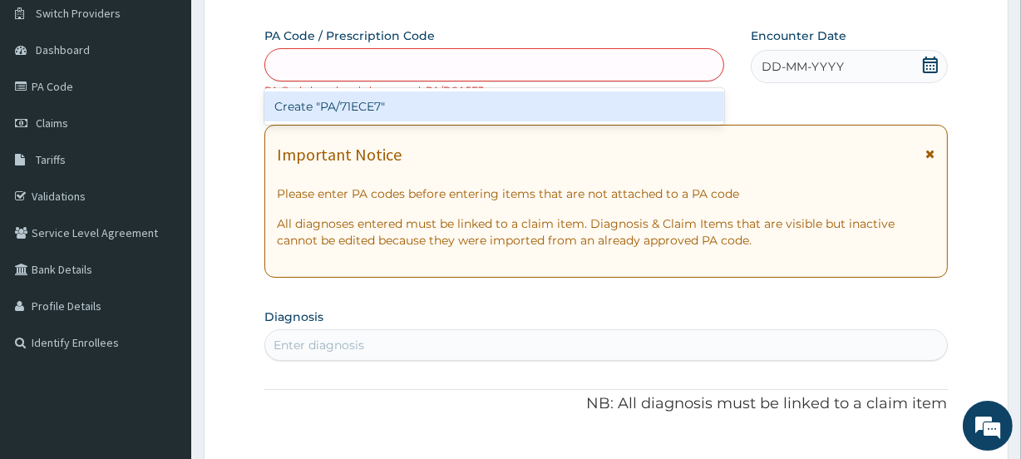
type input "PA/71ECE7"
click at [398, 106] on div "Create "PA/71ECE7"" at bounding box center [493, 106] width 459 height 30
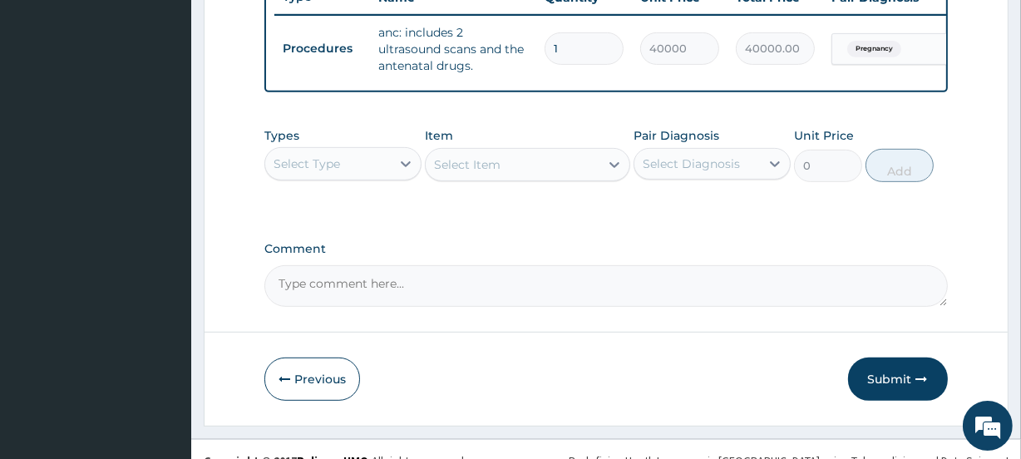
scroll to position [645, 0]
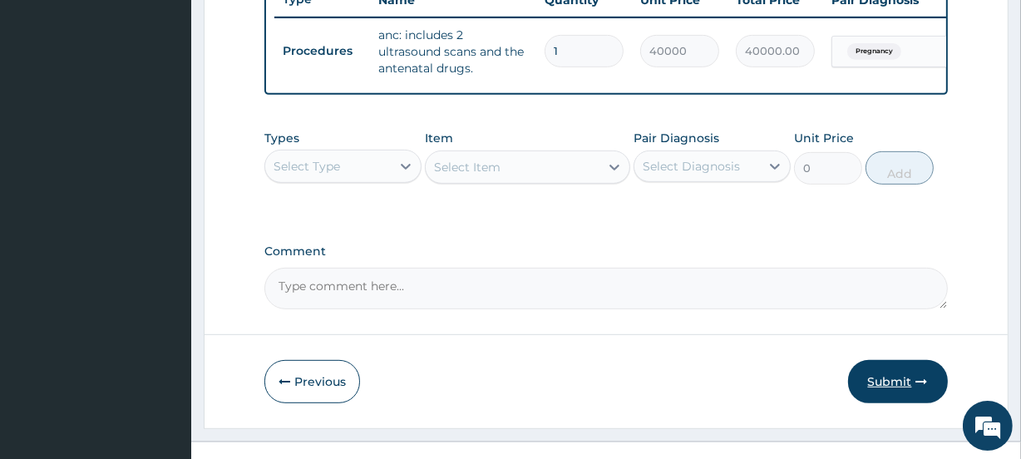
click at [895, 387] on button "Submit" at bounding box center [898, 381] width 100 height 43
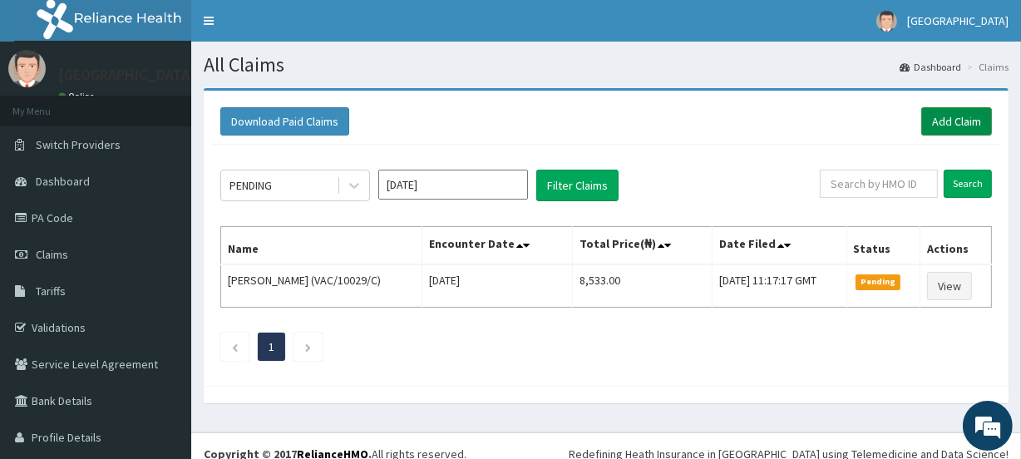
click at [938, 119] on link "Add Claim" at bounding box center [956, 121] width 71 height 28
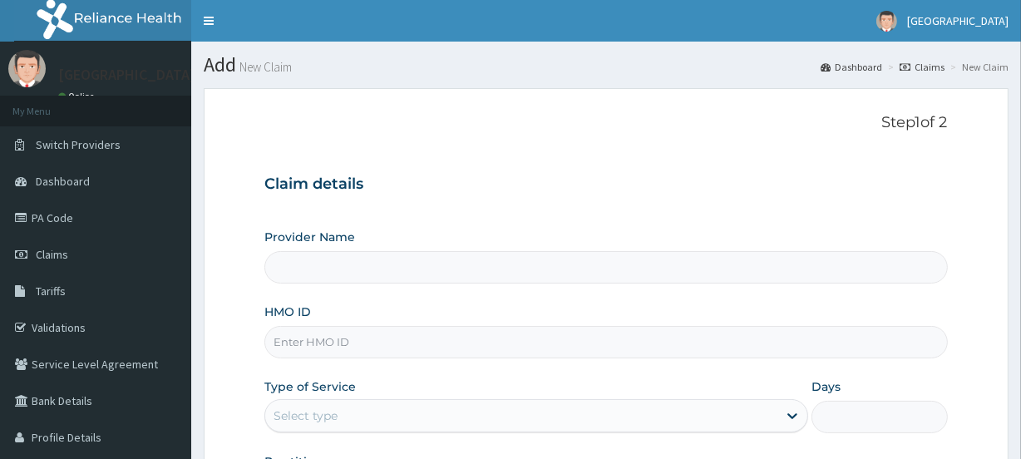
click at [352, 346] on input "HMO ID" at bounding box center [605, 342] width 683 height 32
paste input "REL/10348/A"
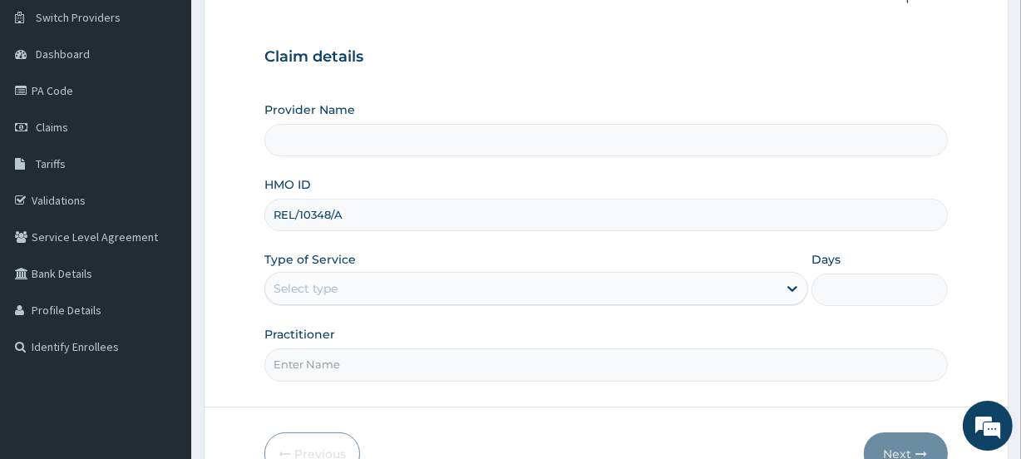
scroll to position [156, 0]
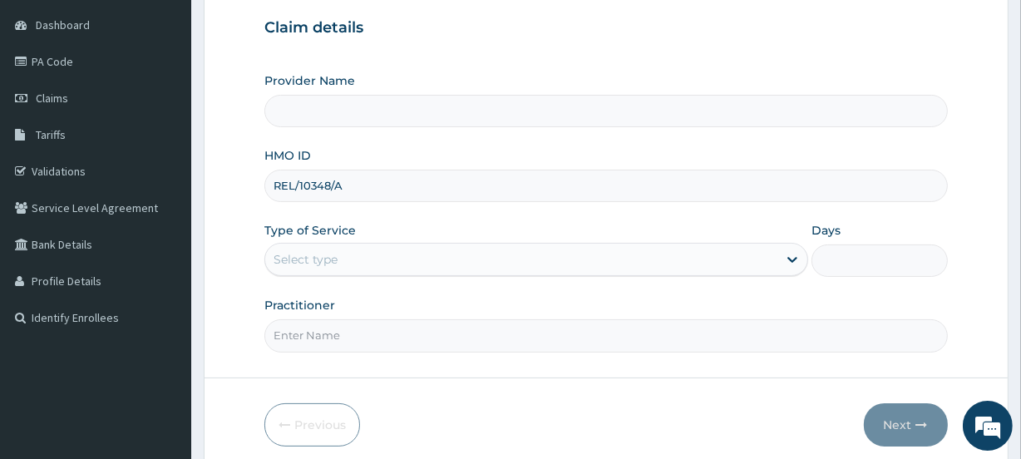
type input "REL/10348/A"
click at [348, 253] on div "Select type" at bounding box center [521, 259] width 512 height 27
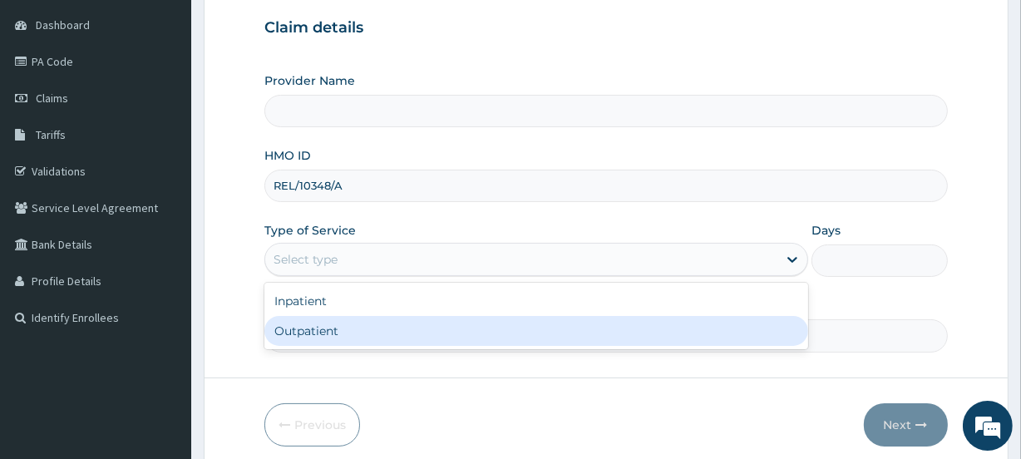
click at [326, 338] on div "Outpatient" at bounding box center [536, 331] width 544 height 30
type input "1"
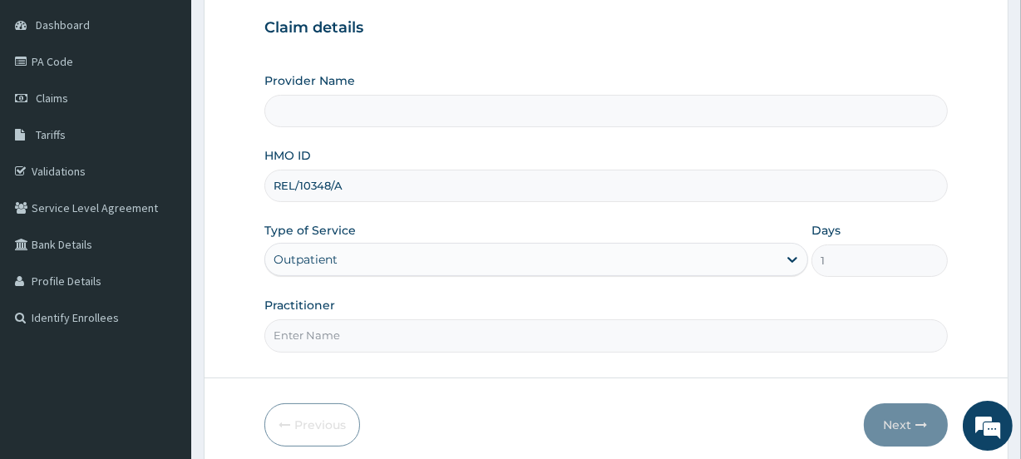
click at [326, 338] on input "Practitioner" at bounding box center [605, 335] width 683 height 32
type input "OLADUMIYE"
type input "[GEOGRAPHIC_DATA]"
type input "OLADUMIYE"
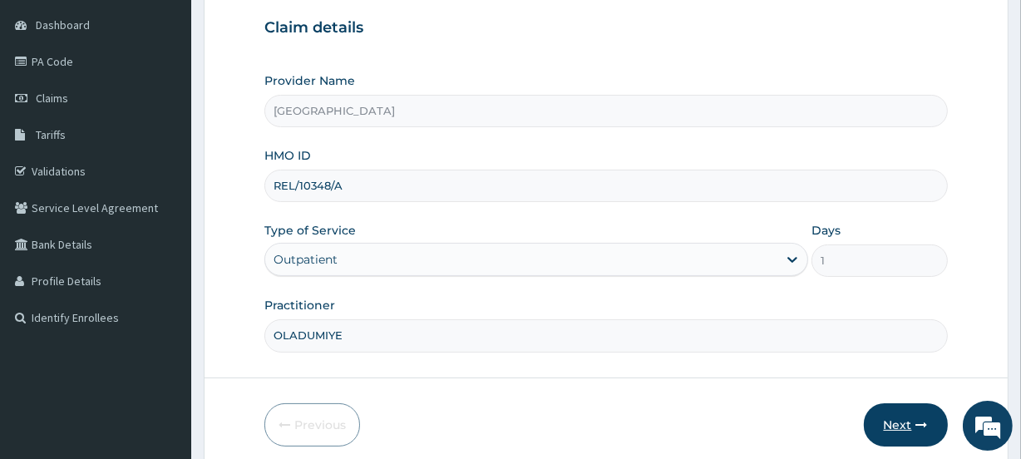
click at [898, 417] on button "Next" at bounding box center [906, 424] width 84 height 43
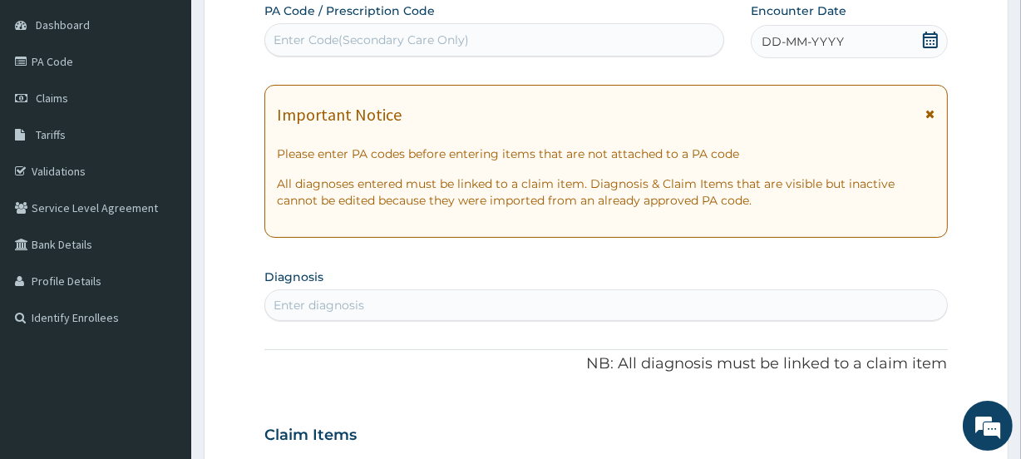
click at [334, 37] on div "Enter Code(Secondary Care Only)" at bounding box center [371, 40] width 195 height 17
paste input "PA/71ECE7"
type input "PA/71ECE7"
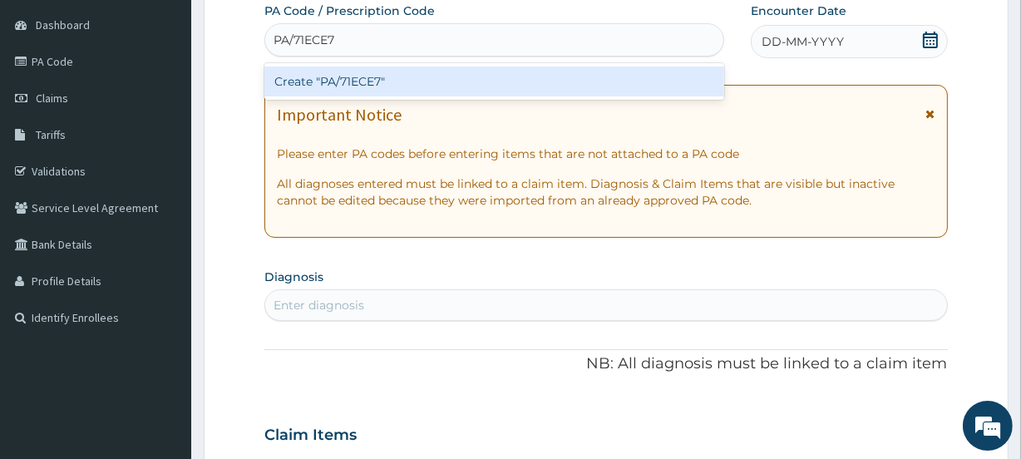
click at [344, 71] on div "Create "PA/71ECE7"" at bounding box center [493, 82] width 459 height 30
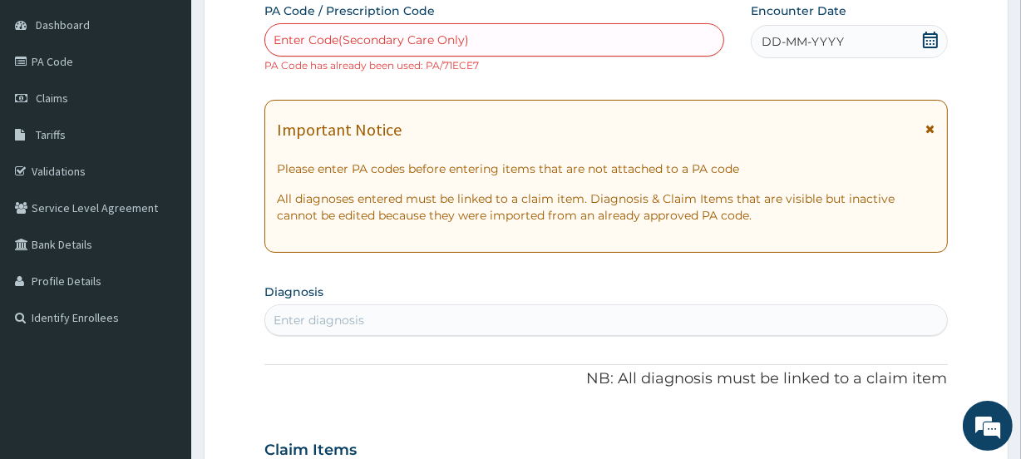
click at [373, 36] on div "Enter Code(Secondary Care Only)" at bounding box center [371, 40] width 195 height 17
paste input "PA/F7FDD3"
type input "PA/F7FDD3"
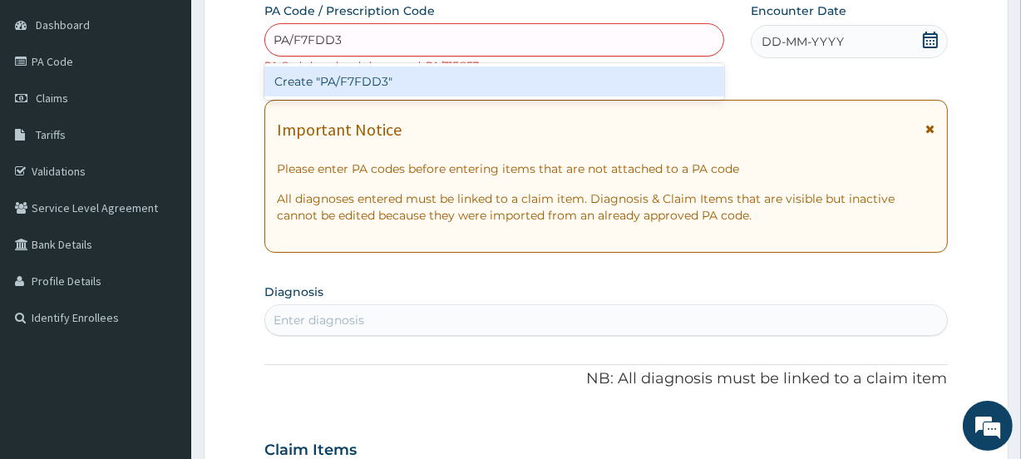
click at [373, 75] on div "Create "PA/F7FDD3"" at bounding box center [493, 82] width 459 height 30
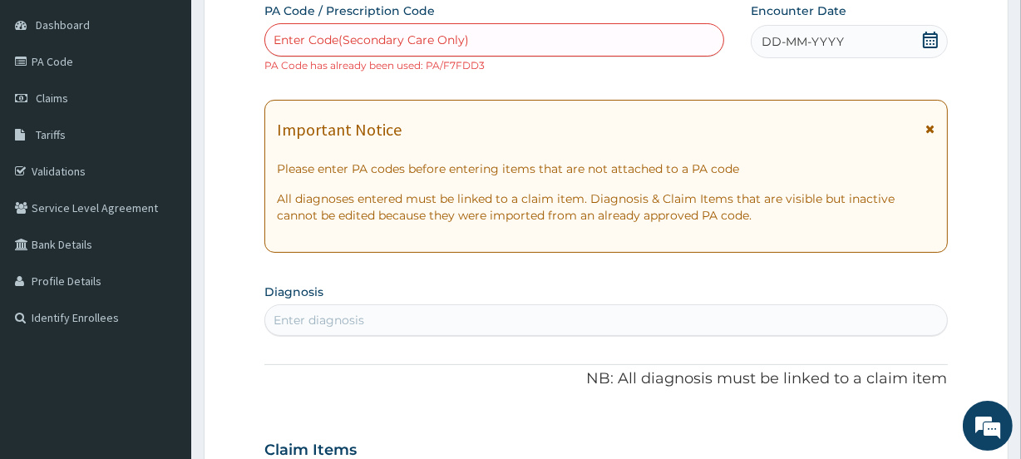
click at [362, 37] on div "Enter Code(Secondary Care Only)" at bounding box center [371, 40] width 195 height 17
paste input "PA/02485F"
type input "PA/02485F"
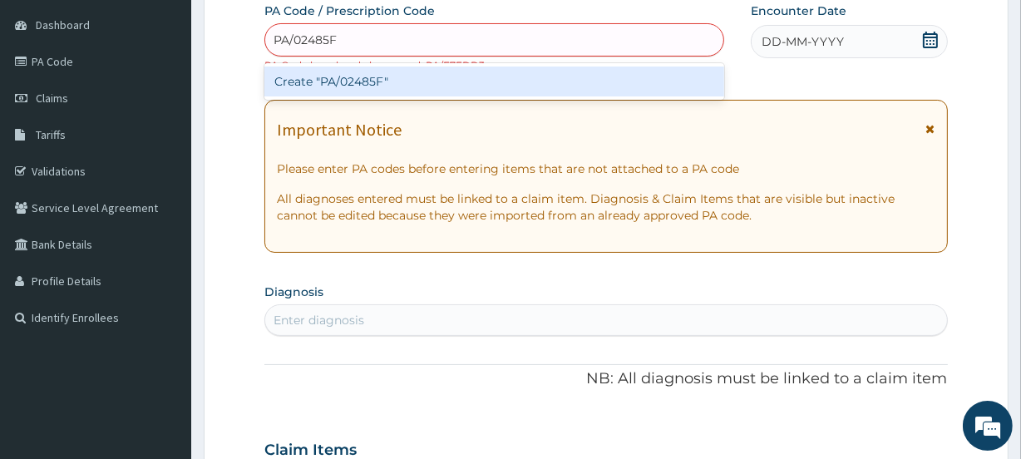
click at [378, 81] on div "Create "PA/02485F"" at bounding box center [493, 82] width 459 height 30
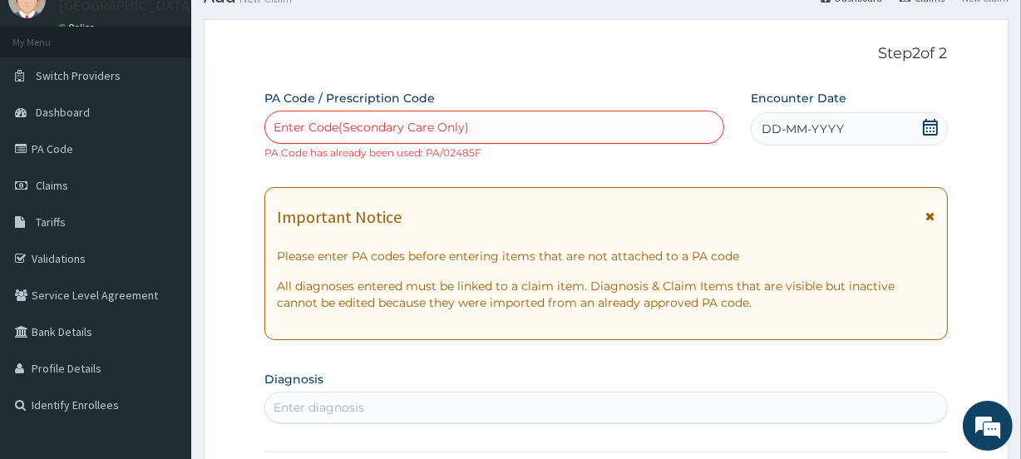
scroll to position [65, 0]
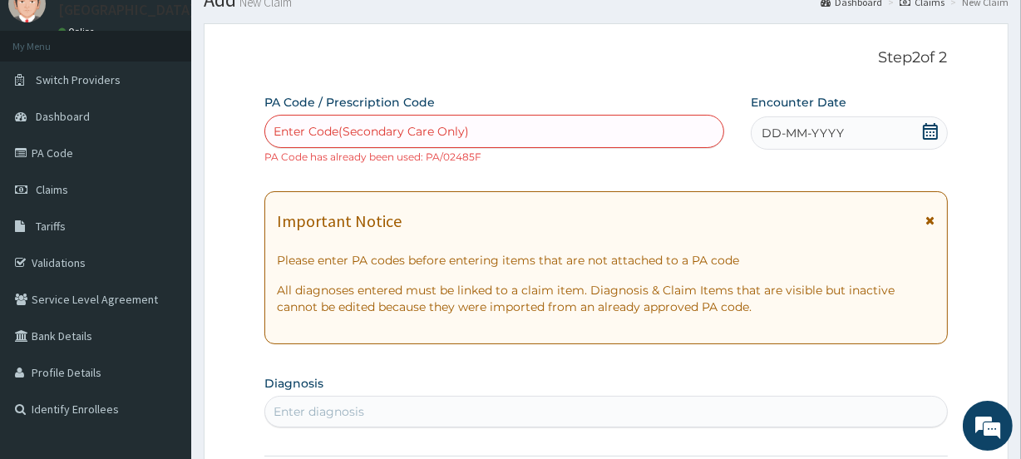
click at [932, 125] on icon at bounding box center [930, 131] width 15 height 17
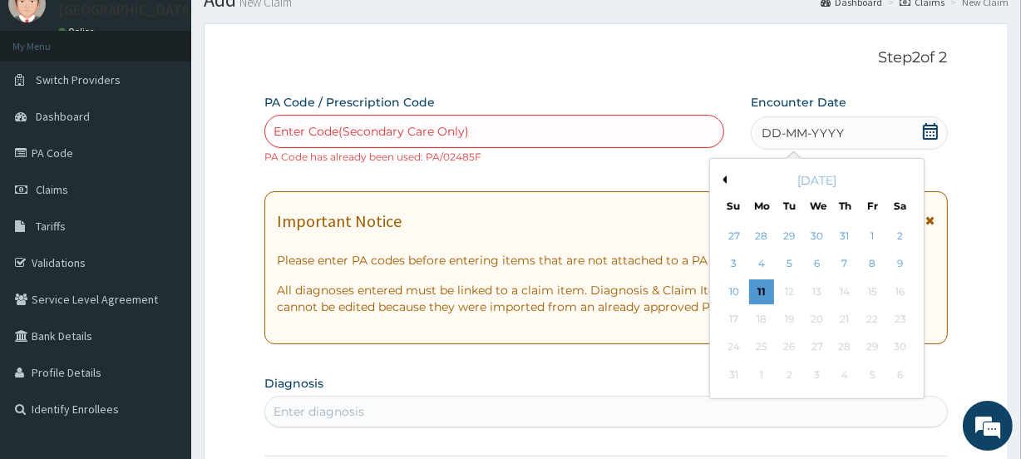
click at [932, 125] on icon at bounding box center [930, 131] width 15 height 17
click at [767, 283] on div "11" at bounding box center [761, 291] width 25 height 25
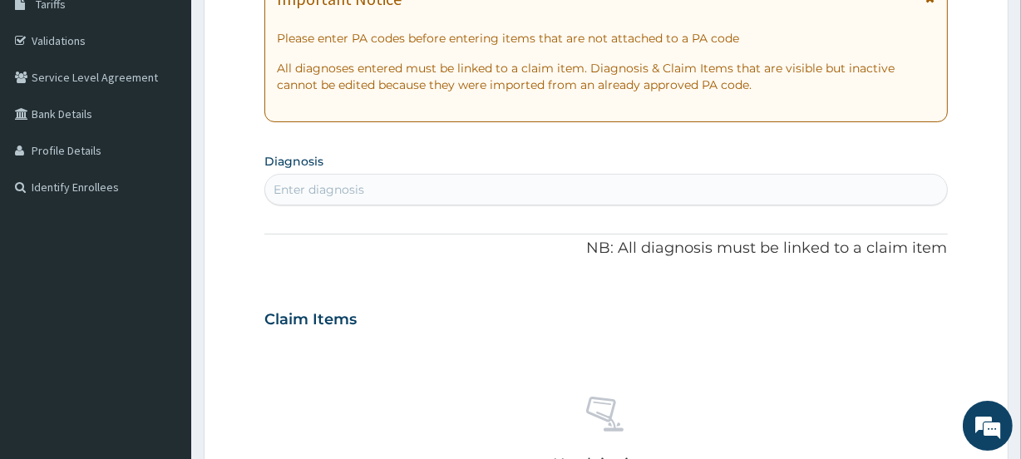
scroll to position [308, 0]
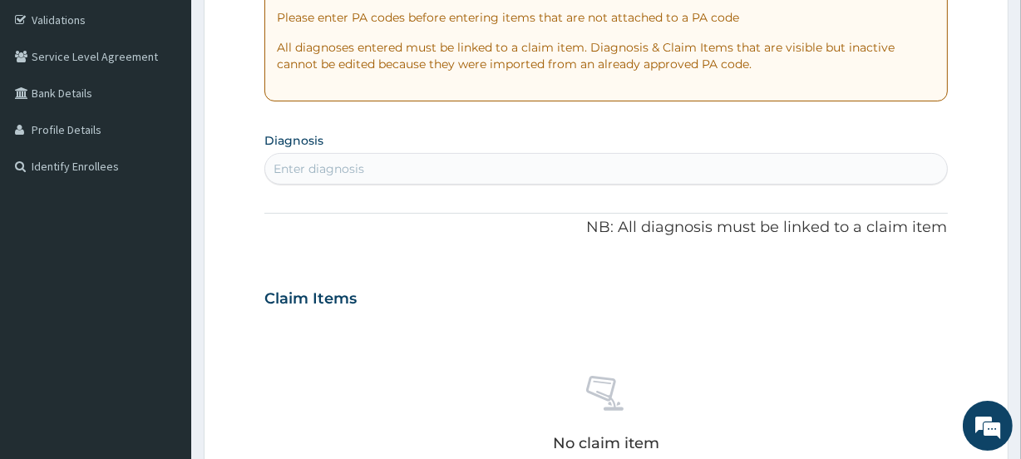
click at [322, 164] on div "Enter diagnosis" at bounding box center [319, 168] width 91 height 17
click at [341, 170] on div "Enter diagnosis" at bounding box center [319, 168] width 91 height 17
click at [353, 164] on div "Enter diagnosis" at bounding box center [319, 168] width 91 height 17
click at [373, 165] on div "Enter diagnosis" at bounding box center [605, 168] width 681 height 27
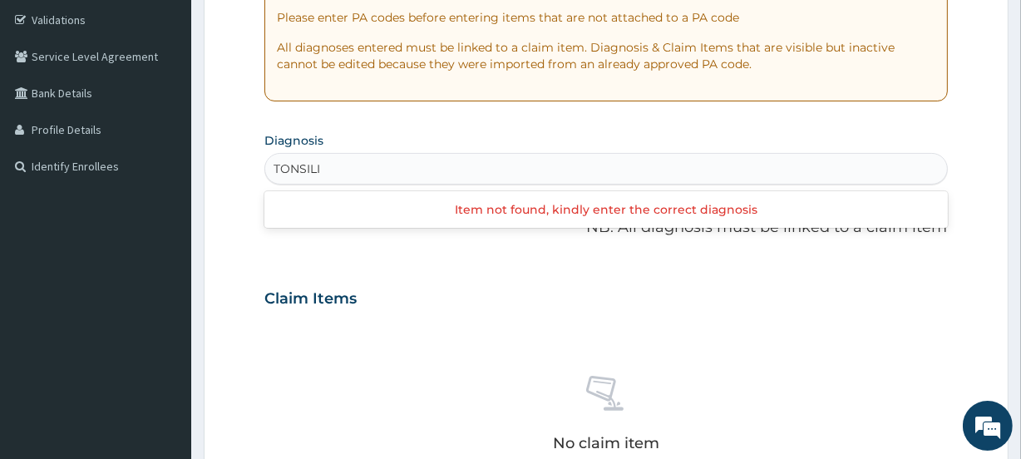
type input "TONSIL"
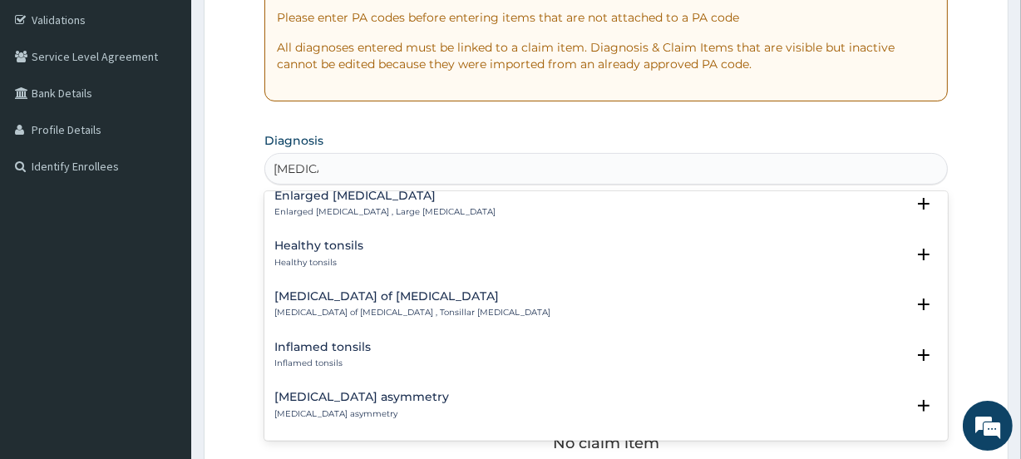
scroll to position [576, 0]
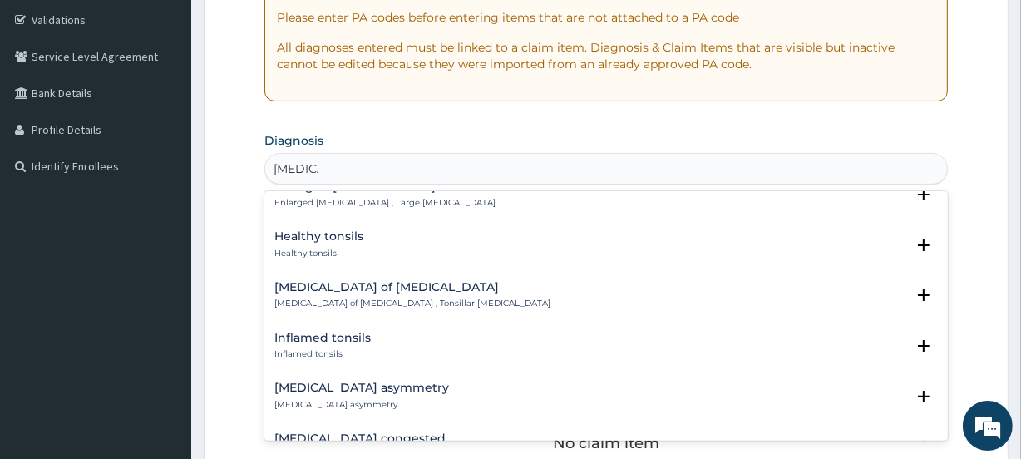
click at [322, 341] on h4 "Inflamed tonsils" at bounding box center [322, 338] width 96 height 12
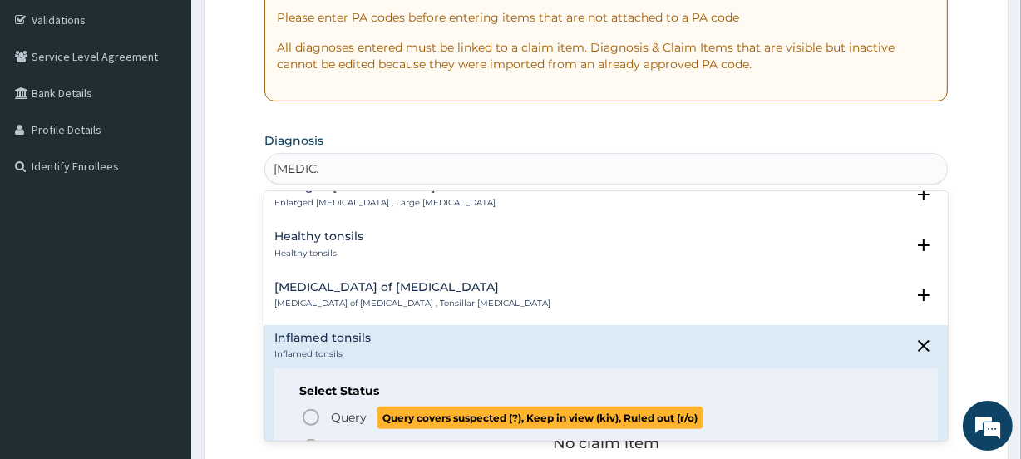
click at [308, 417] on icon "status option query" at bounding box center [311, 417] width 20 height 20
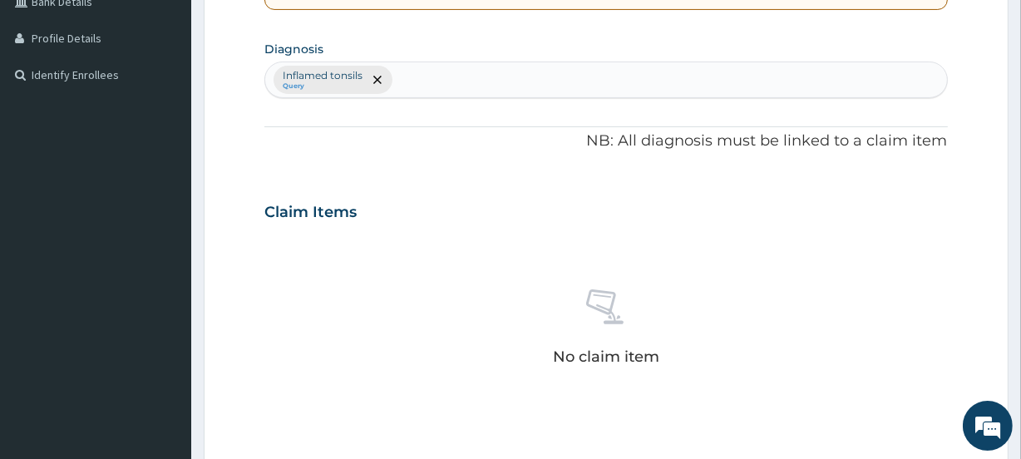
scroll to position [397, 0]
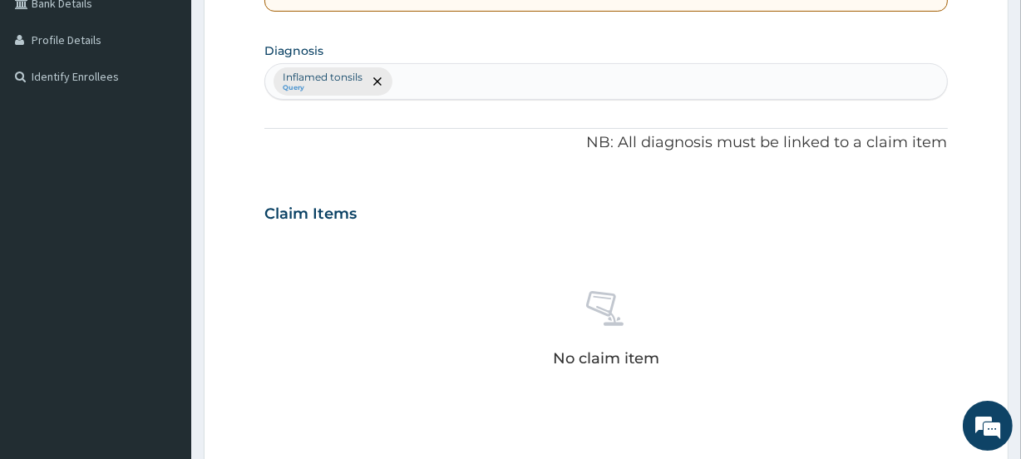
click at [408, 73] on div "Inflamed tonsils Query" at bounding box center [605, 81] width 681 height 35
type input "SEPS"
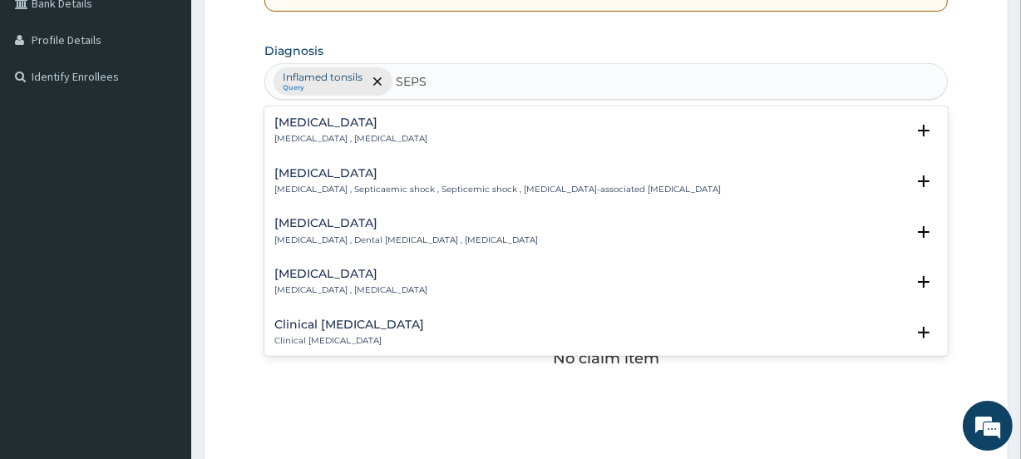
click at [333, 137] on p "Systemic infection , Sepsis" at bounding box center [350, 139] width 153 height 12
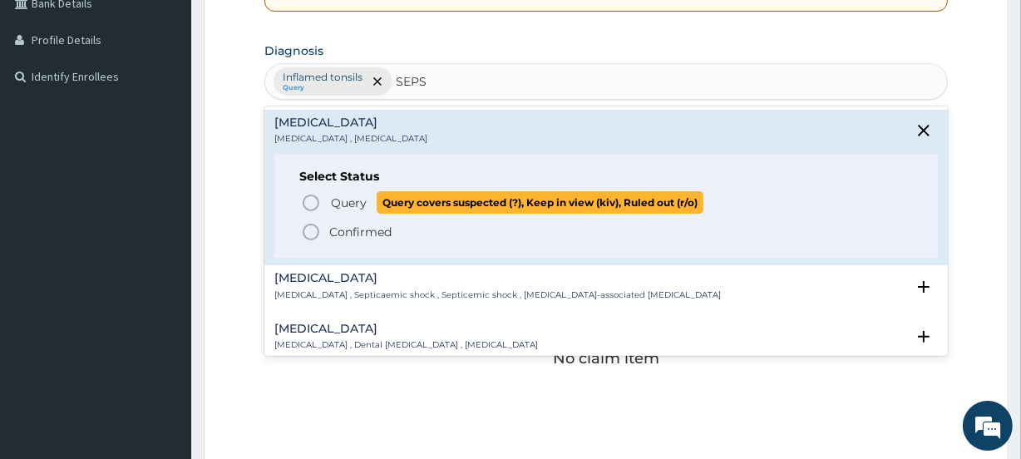
click at [311, 204] on icon "status option query" at bounding box center [311, 203] width 20 height 20
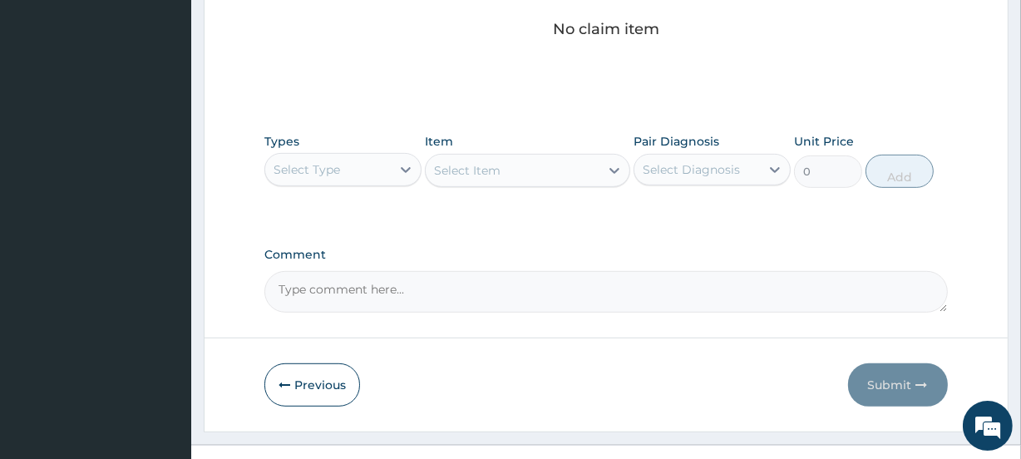
scroll to position [737, 0]
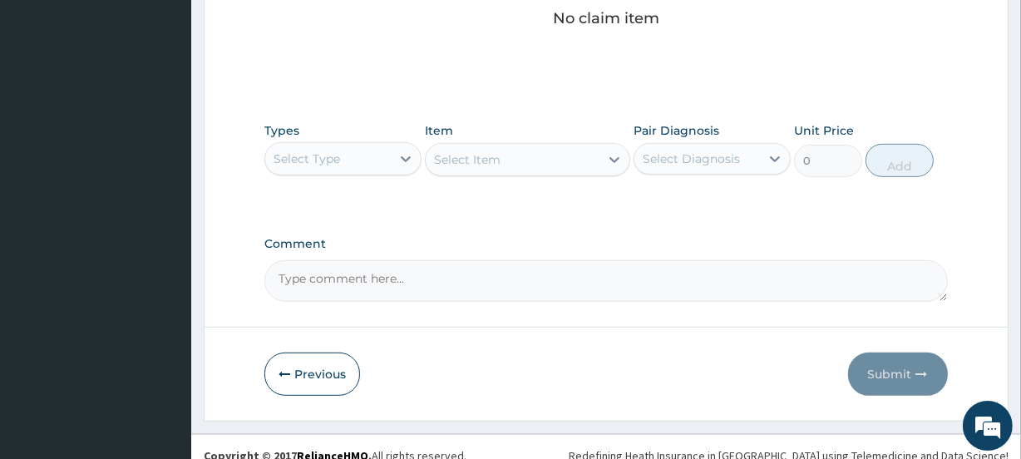
click at [325, 159] on div "Select Type" at bounding box center [307, 158] width 67 height 17
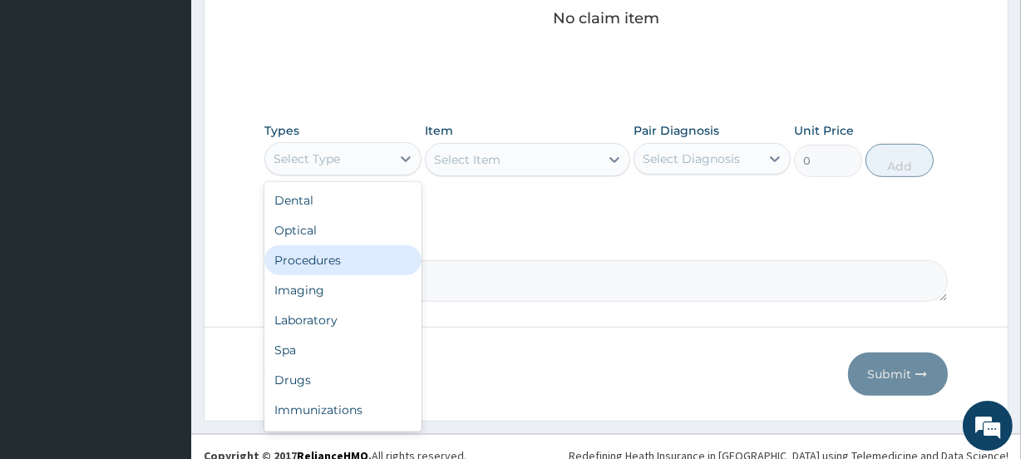
click at [317, 258] on div "Procedures" at bounding box center [342, 260] width 157 height 30
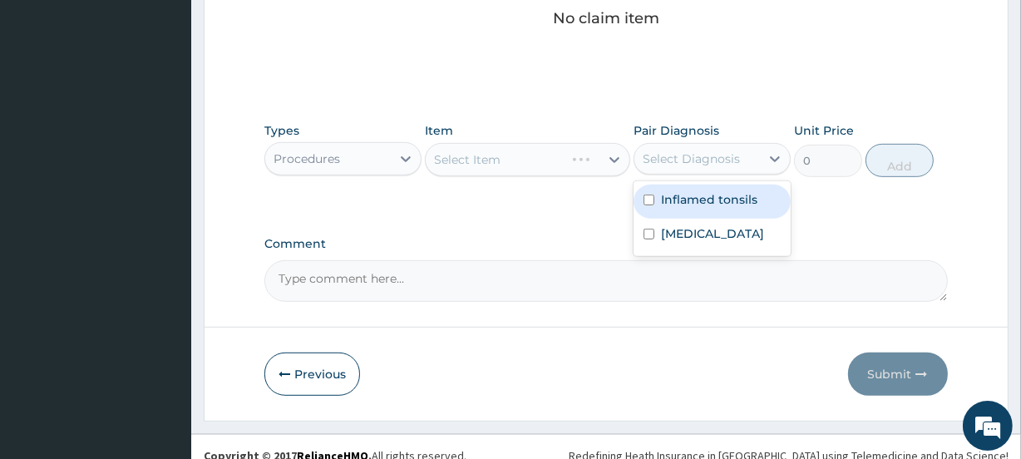
click at [700, 163] on div "Select Diagnosis" at bounding box center [691, 158] width 97 height 17
click at [695, 205] on label "Inflamed tonsils" at bounding box center [709, 199] width 96 height 17
checkbox input "true"
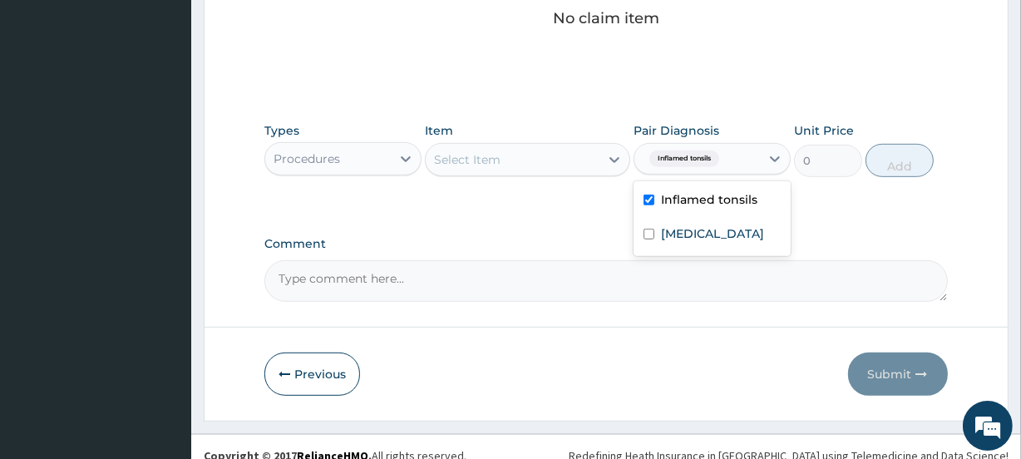
click at [535, 158] on div "Select Item" at bounding box center [512, 159] width 173 height 27
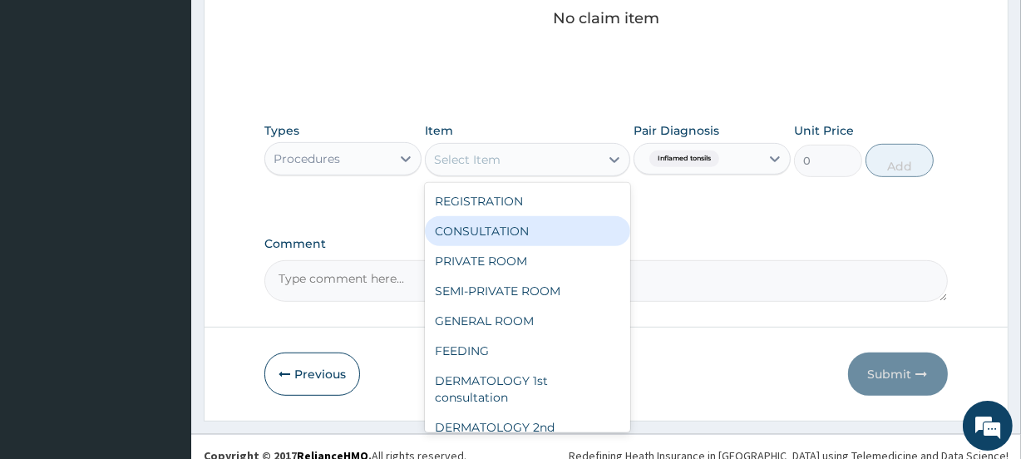
click at [536, 227] on div "CONSULTATION" at bounding box center [527, 231] width 205 height 30
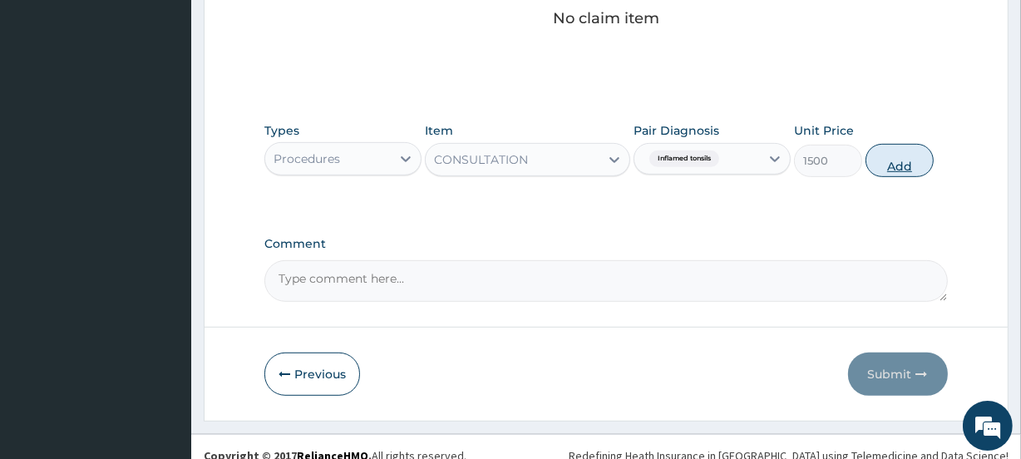
click at [900, 167] on button "Add" at bounding box center [899, 160] width 68 height 33
type input "0"
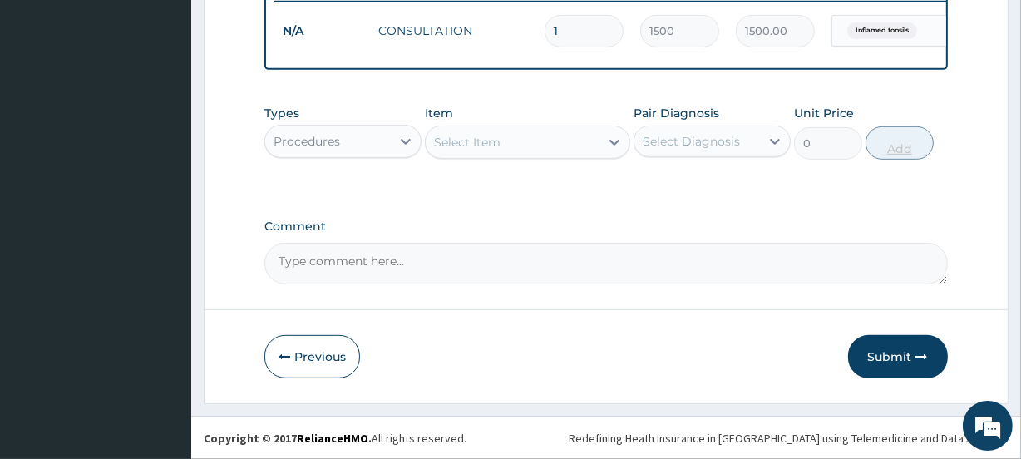
scroll to position [686, 0]
click at [358, 141] on div "Procedures" at bounding box center [328, 141] width 126 height 27
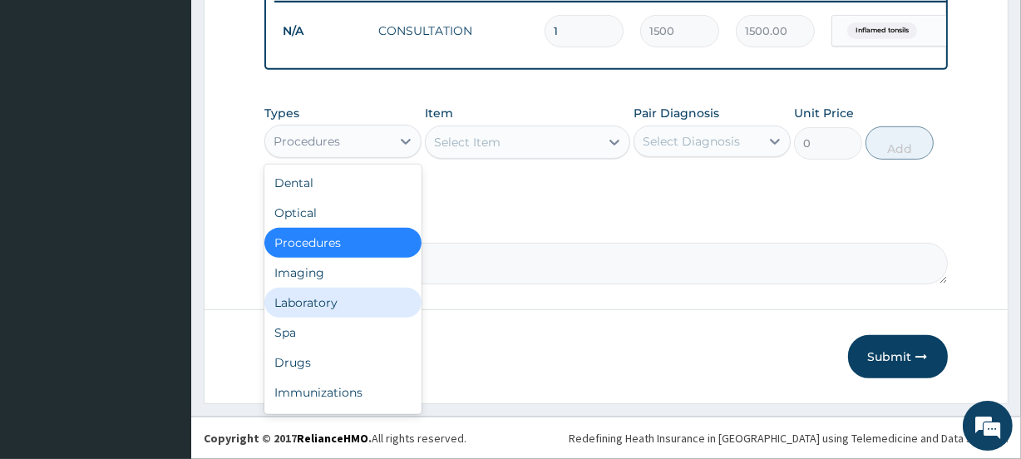
click at [329, 306] on div "Laboratory" at bounding box center [342, 303] width 157 height 30
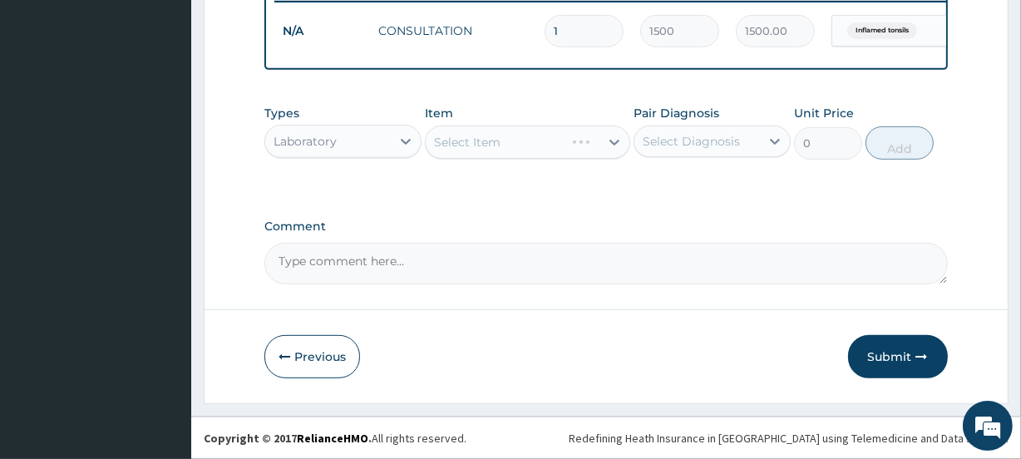
click at [698, 147] on div "Select Diagnosis" at bounding box center [691, 141] width 97 height 17
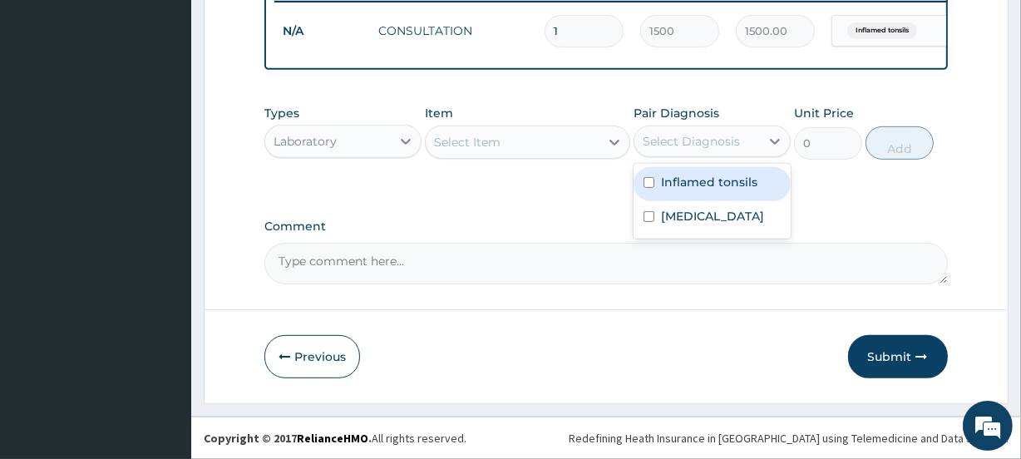
click at [688, 187] on label "Inflamed tonsils" at bounding box center [709, 182] width 96 height 17
checkbox input "true"
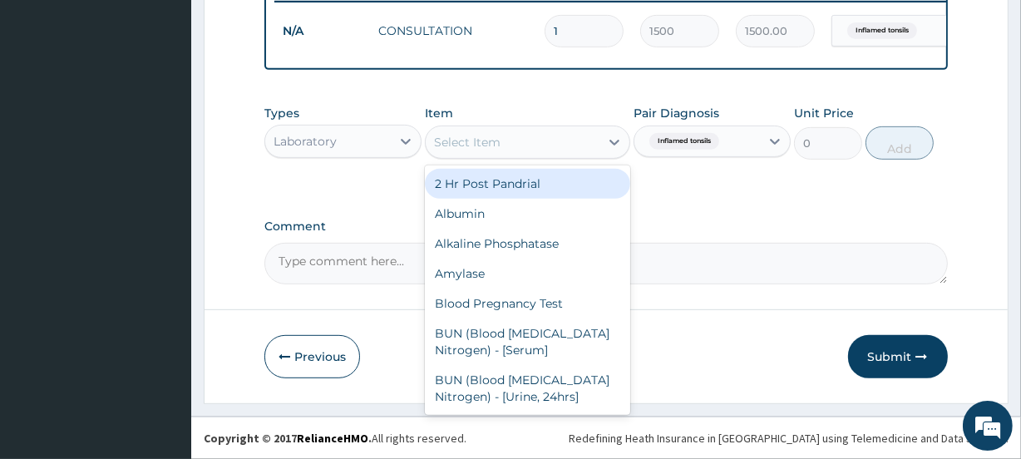
click at [523, 134] on div "Select Item" at bounding box center [512, 142] width 173 height 27
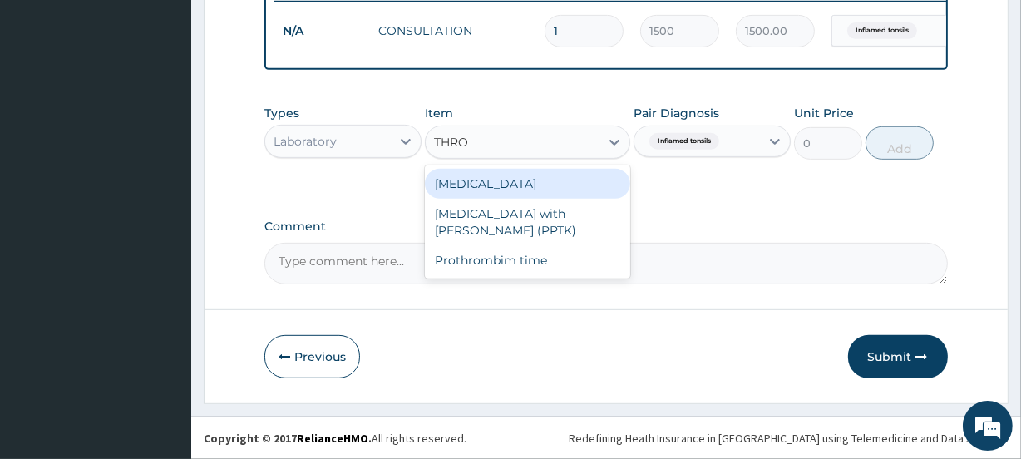
type input "THRO"
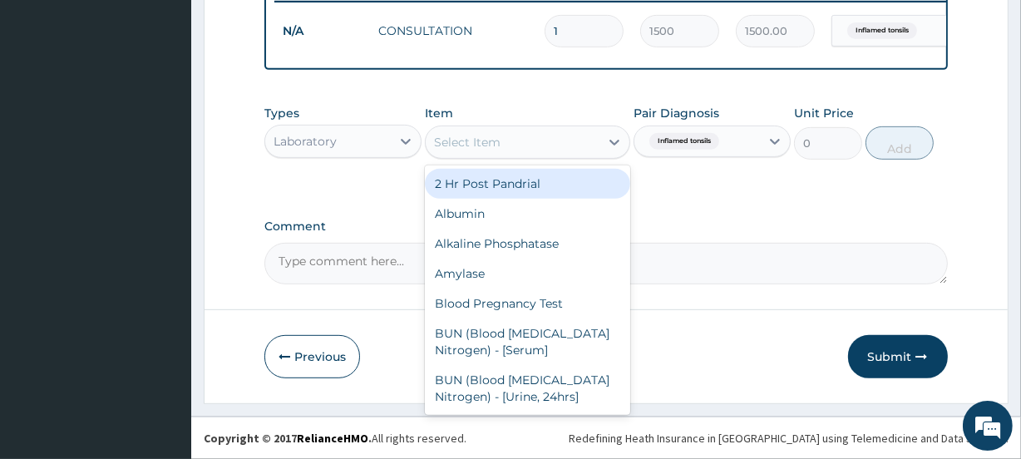
click at [468, 142] on div "Select Item" at bounding box center [467, 142] width 67 height 17
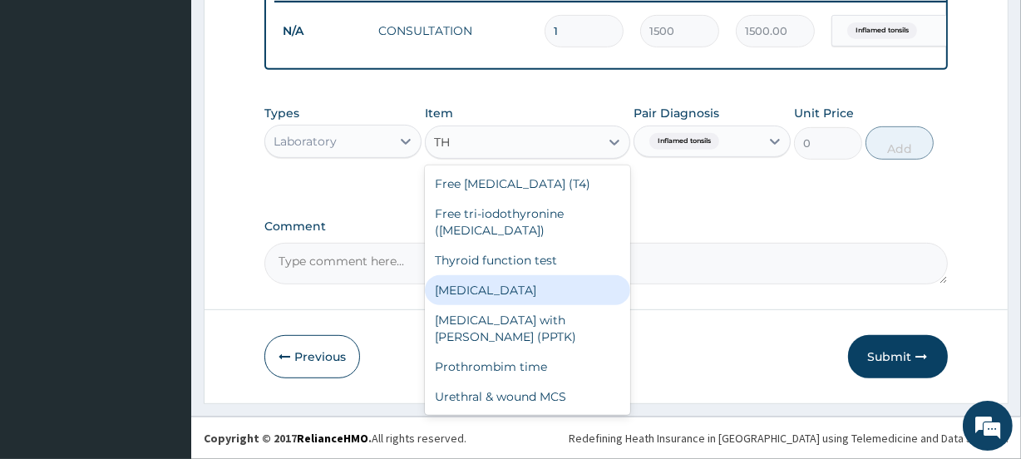
type input "T"
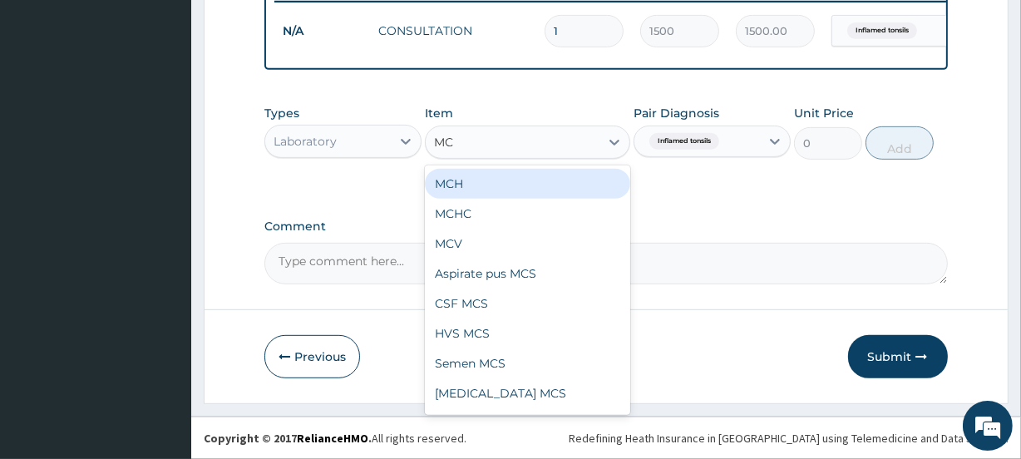
type input "MCS"
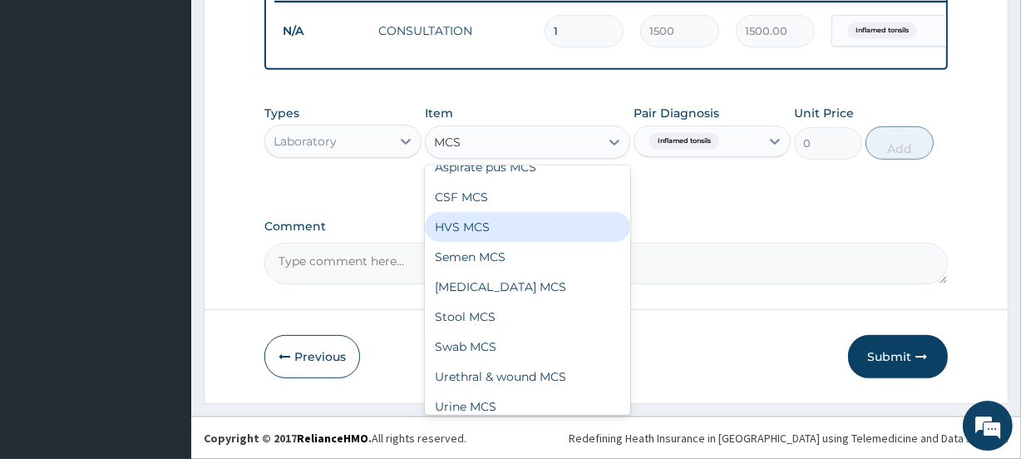
scroll to position [26, 0]
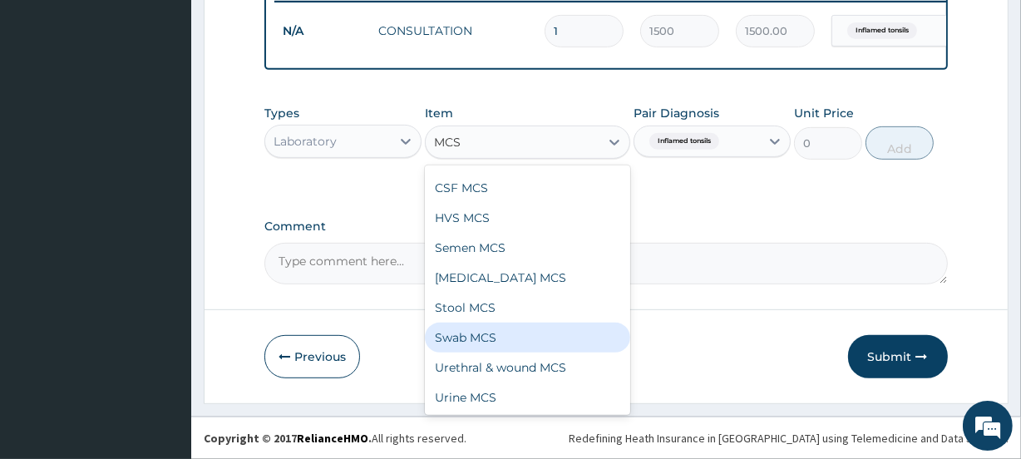
click at [462, 335] on div "Swab MCS" at bounding box center [527, 338] width 205 height 30
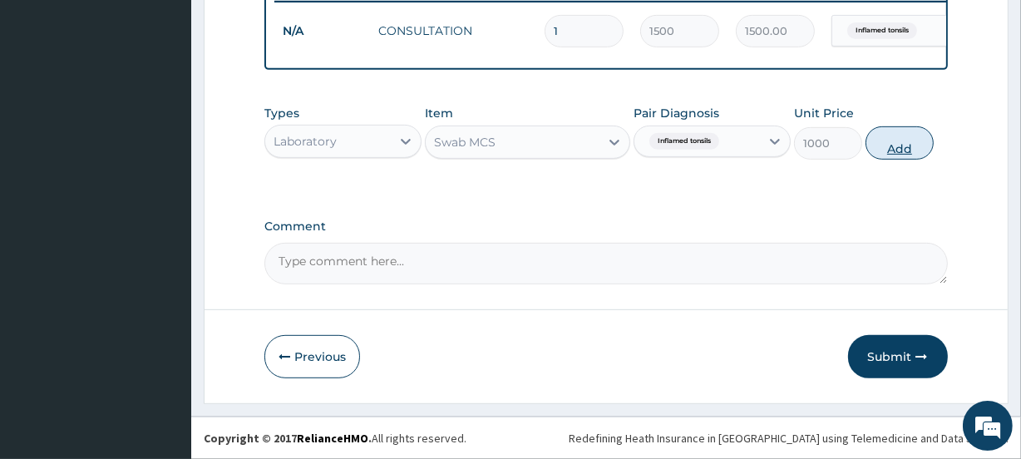
click at [890, 150] on button "Add" at bounding box center [899, 142] width 68 height 33
type input "0"
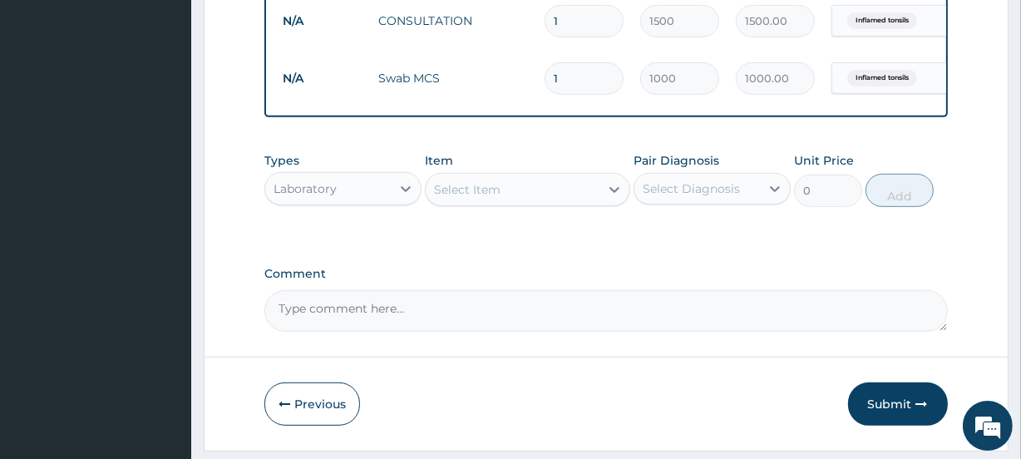
click at [500, 199] on div "Select Item" at bounding box center [512, 189] width 173 height 27
click at [486, 198] on div "Select Item" at bounding box center [467, 189] width 67 height 17
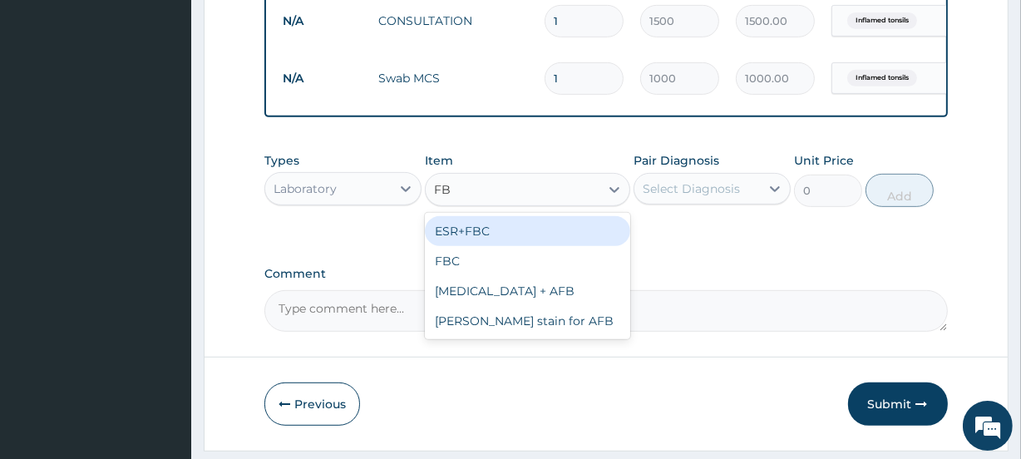
type input "FBC"
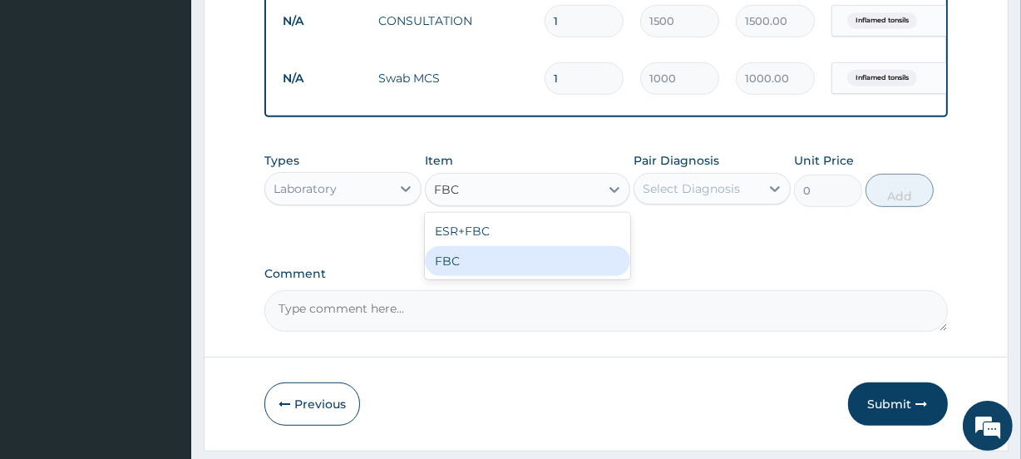
click at [477, 270] on div "FBC" at bounding box center [527, 261] width 205 height 30
type input "1200"
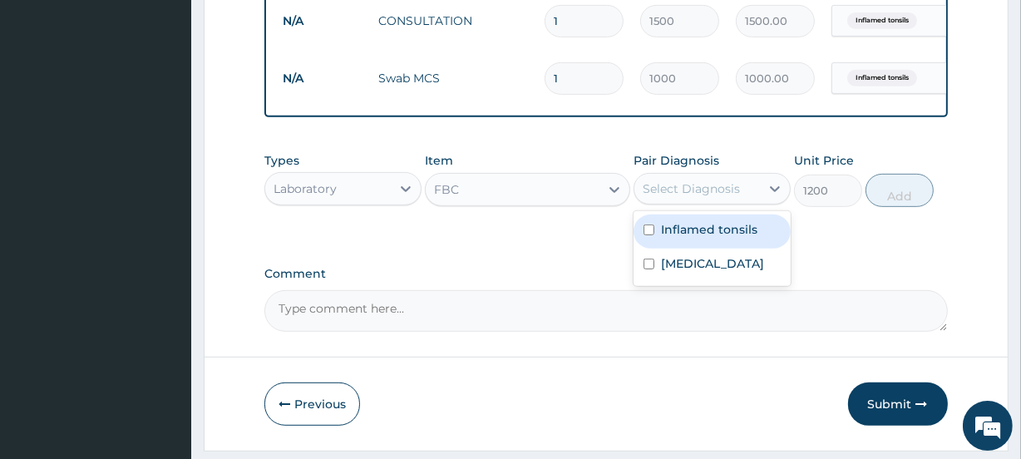
click at [725, 197] on div "Select Diagnosis" at bounding box center [691, 188] width 97 height 17
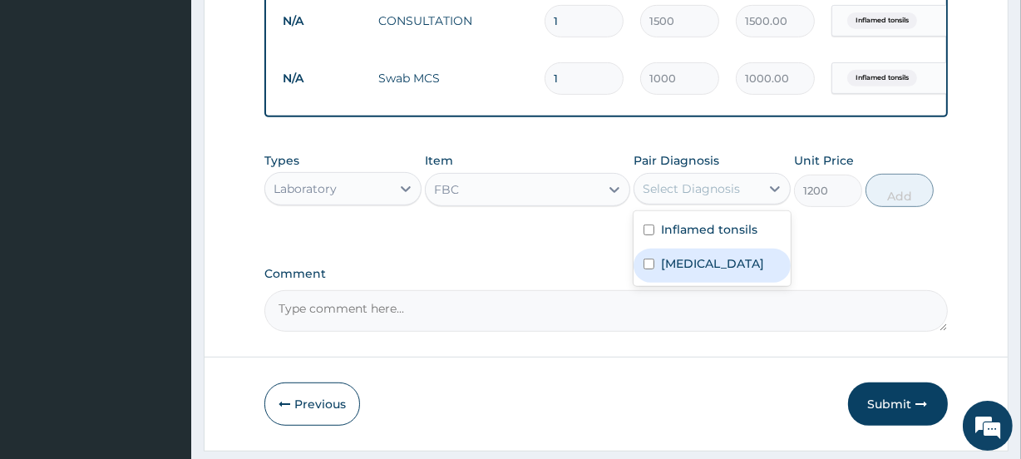
click at [693, 272] on label "Sepsis" at bounding box center [712, 263] width 103 height 17
checkbox input "true"
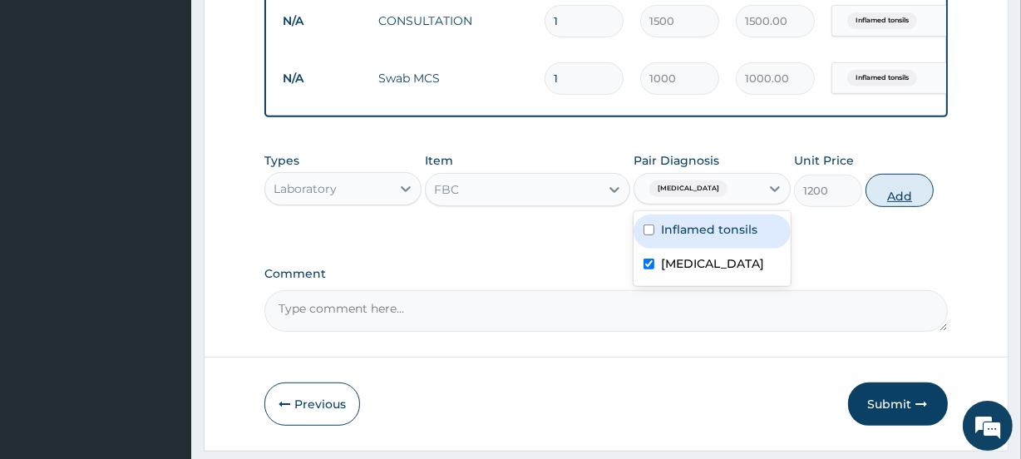
click at [896, 201] on button "Add" at bounding box center [899, 190] width 68 height 33
type input "0"
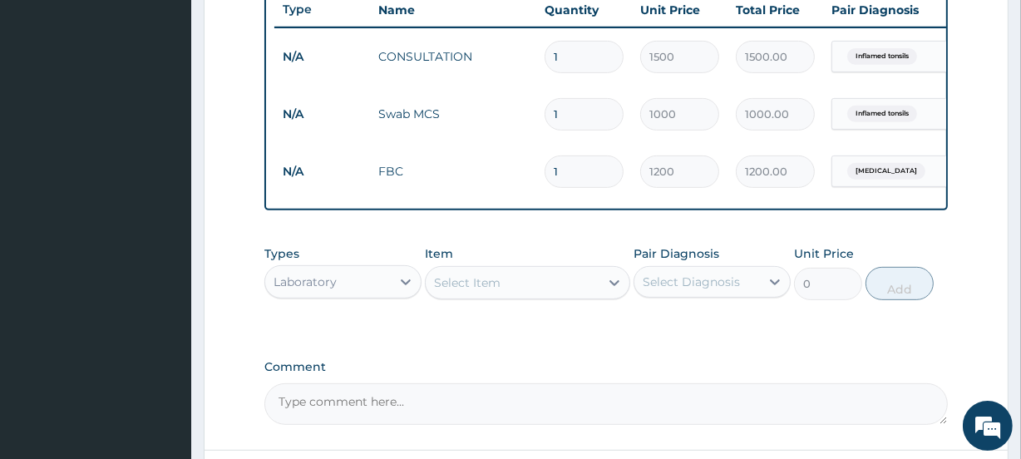
scroll to position [801, 0]
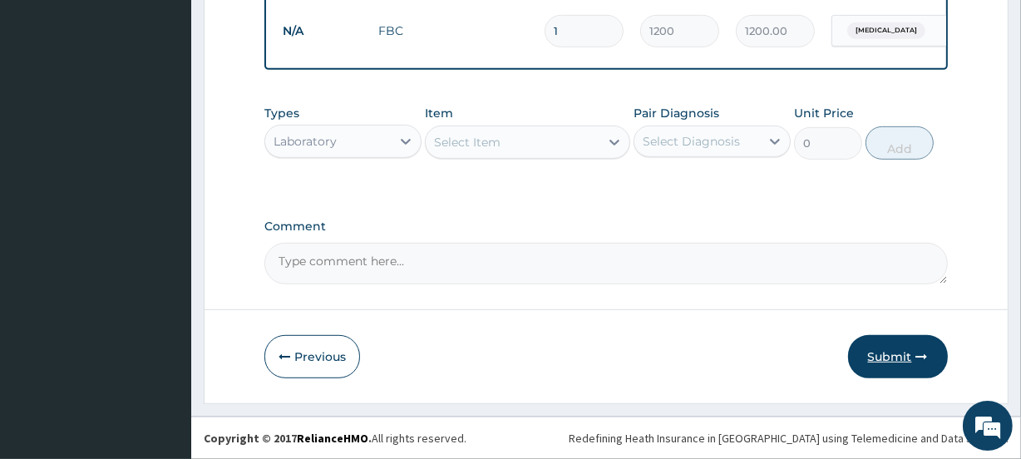
click at [885, 356] on button "Submit" at bounding box center [898, 356] width 100 height 43
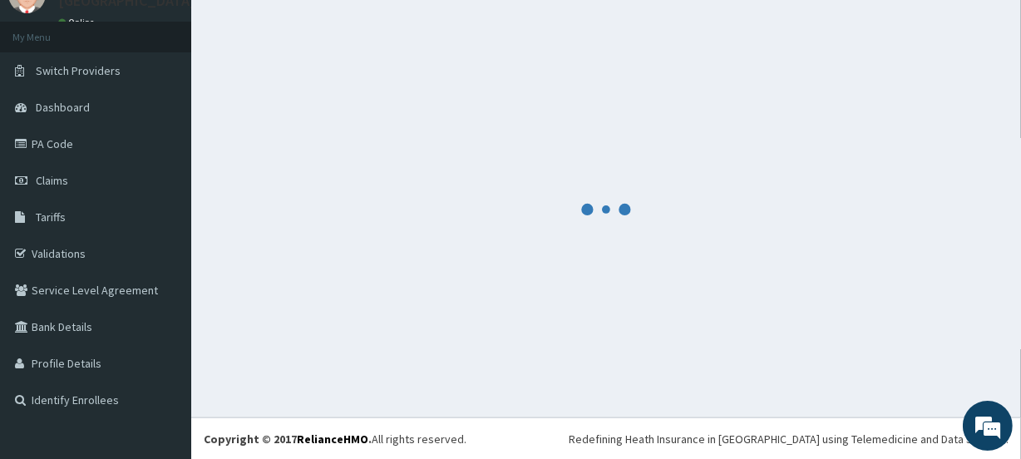
scroll to position [786, 0]
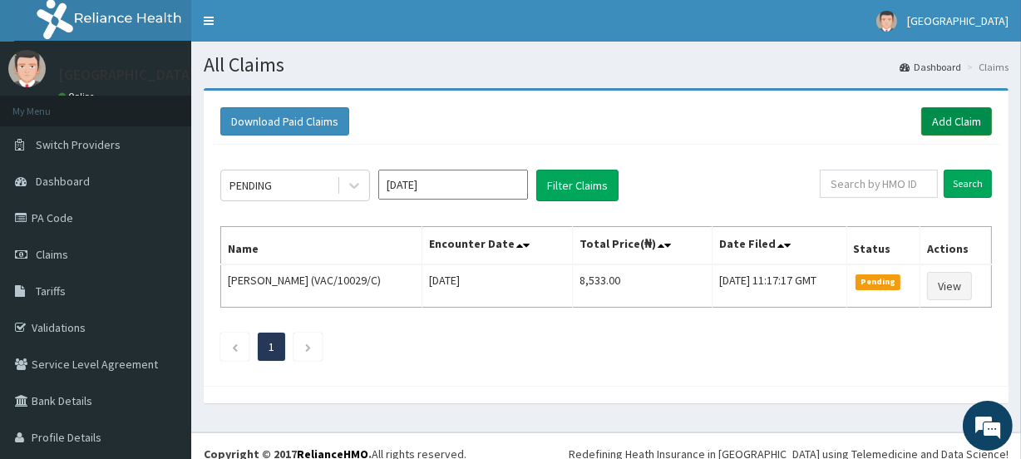
click at [944, 121] on link "Add Claim" at bounding box center [956, 121] width 71 height 28
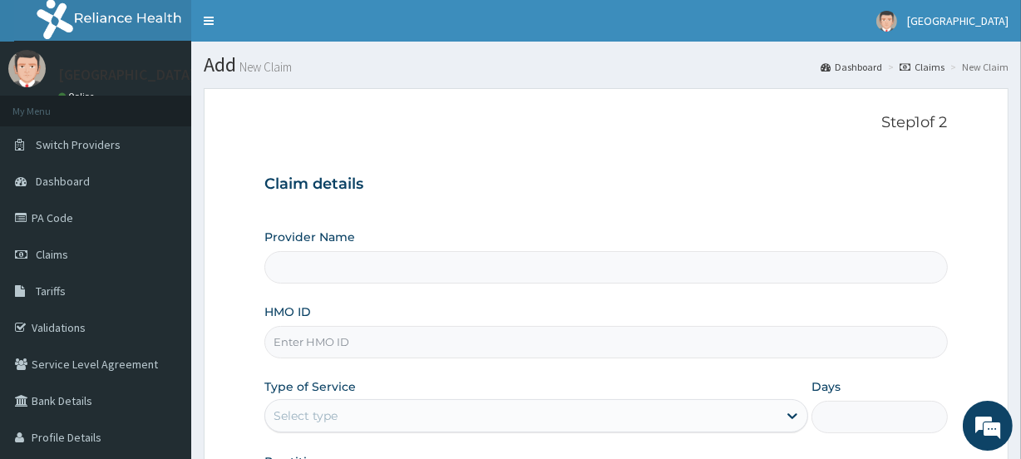
click at [304, 347] on input "HMO ID" at bounding box center [605, 342] width 683 height 32
paste input "REL/10348/A"
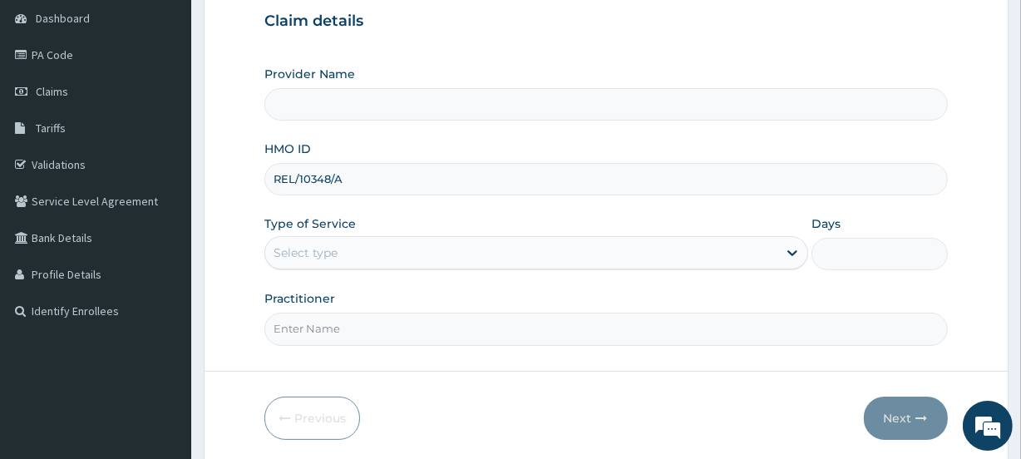
scroll to position [166, 0]
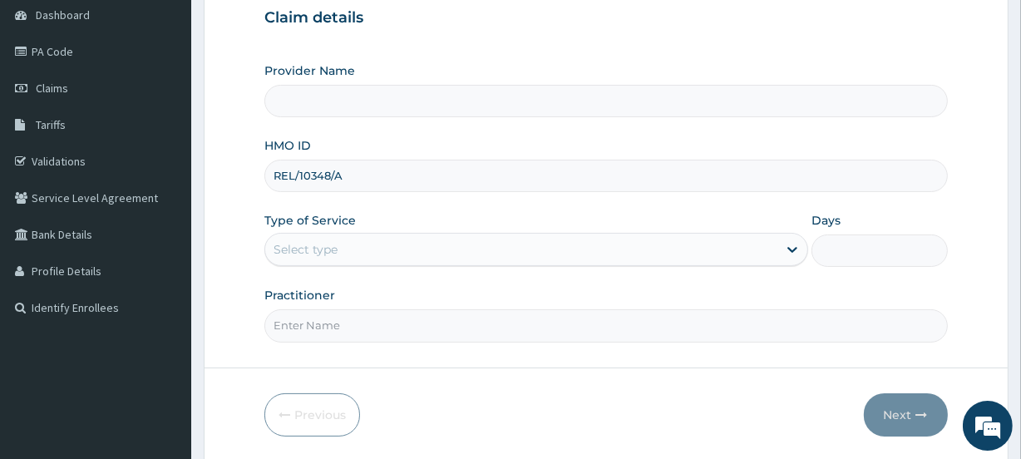
type input "REL/10348/A"
click at [301, 250] on div "Select type" at bounding box center [306, 249] width 64 height 17
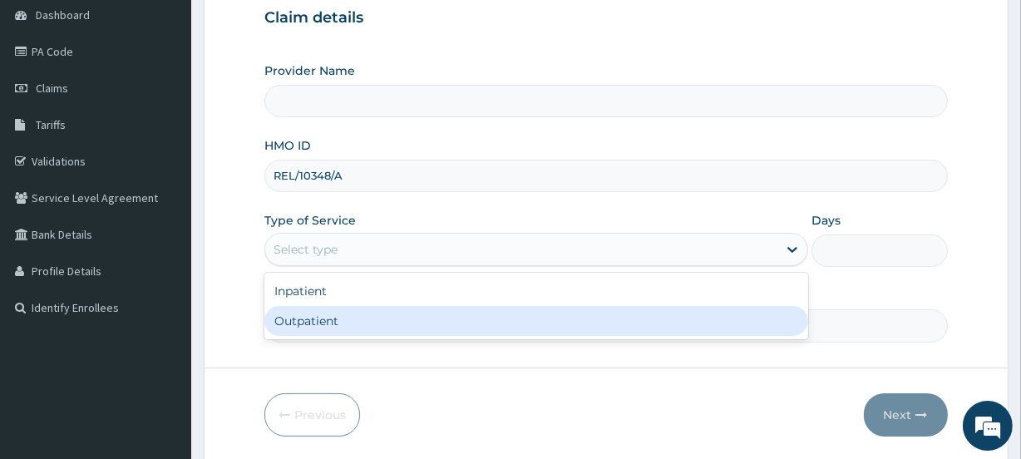
type input "[GEOGRAPHIC_DATA]"
click at [308, 316] on div "Outpatient" at bounding box center [536, 321] width 544 height 30
type input "1"
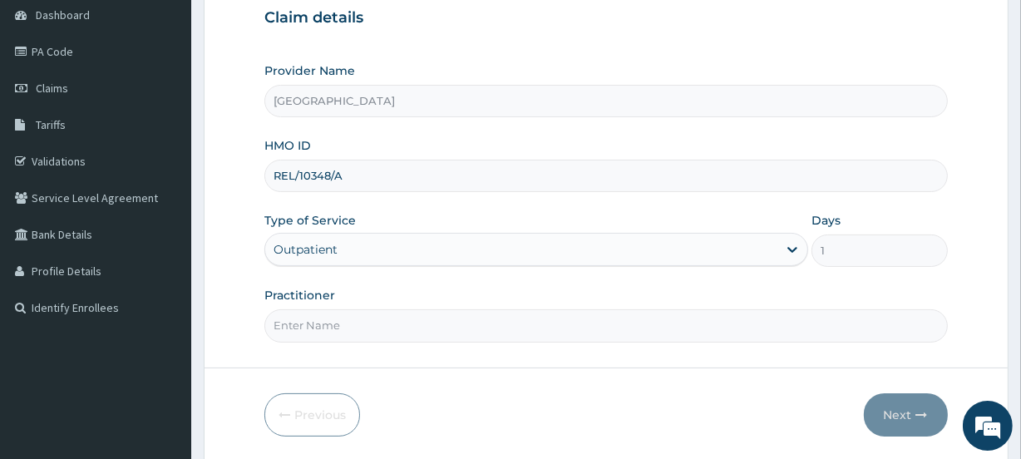
click at [308, 318] on input "Practitioner" at bounding box center [605, 325] width 683 height 32
type input "OLAIDE"
click at [899, 407] on button "Next" at bounding box center [906, 414] width 84 height 43
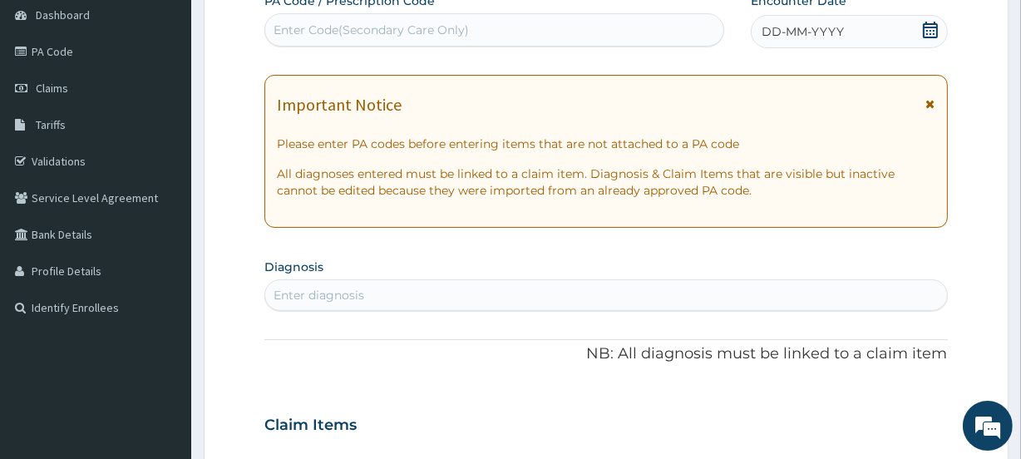
click at [370, 22] on div "Enter Code(Secondary Care Only)" at bounding box center [371, 30] width 195 height 17
paste input "PA/D0A5E3"
type input "PA/D0A5E3"
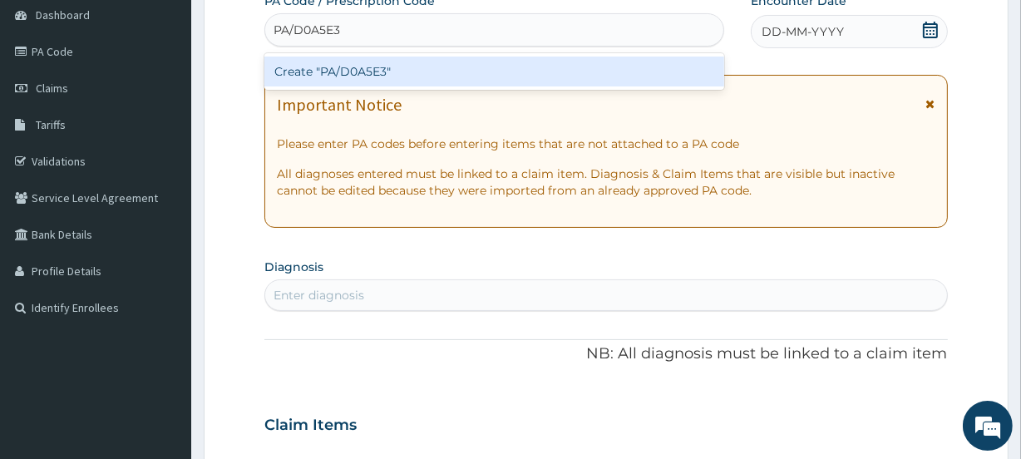
click at [403, 62] on div "Create "PA/D0A5E3"" at bounding box center [493, 72] width 459 height 30
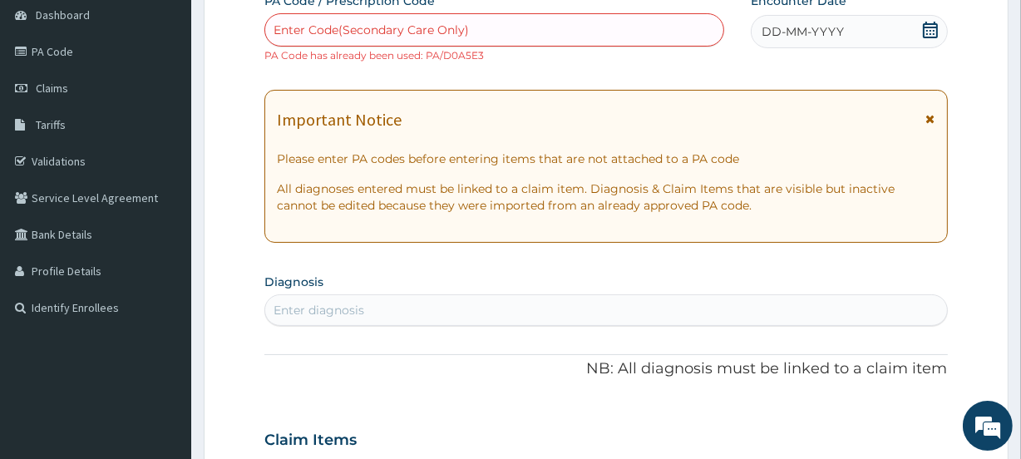
click at [400, 29] on div "Enter Code(Secondary Care Only)" at bounding box center [371, 30] width 195 height 17
paste input "PA/71ECE7"
type input "PA/71ECE7"
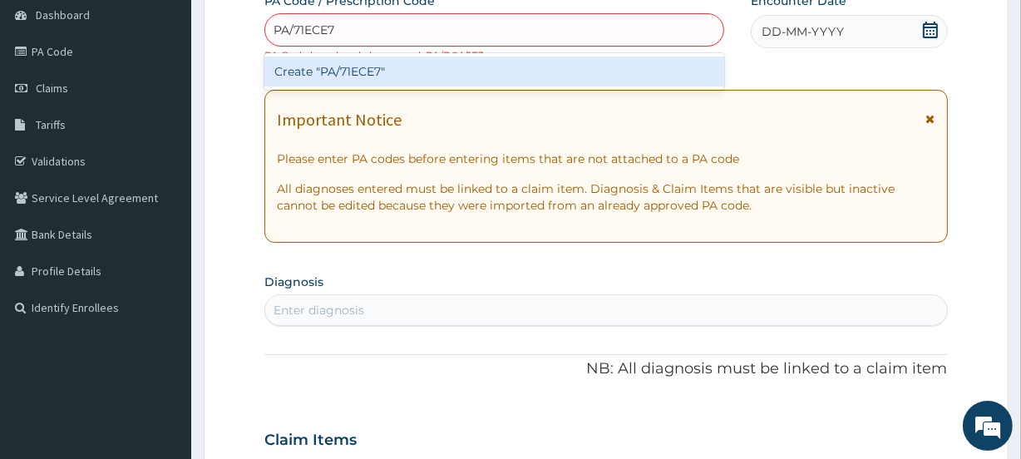
click at [407, 64] on div "Create "PA/71ECE7"" at bounding box center [493, 72] width 459 height 30
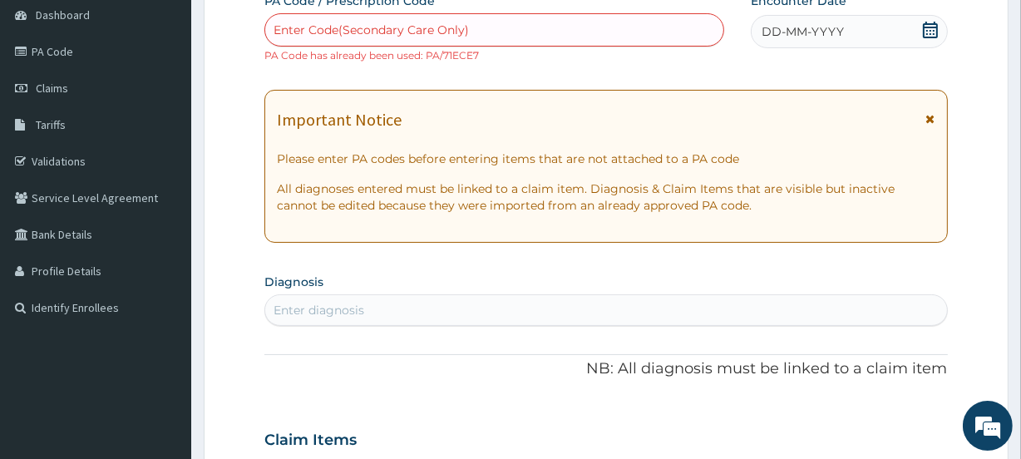
click at [414, 23] on div "Enter Code(Secondary Care Only)" at bounding box center [371, 30] width 195 height 17
click at [367, 27] on div "Enter Code(Secondary Care Only)" at bounding box center [371, 30] width 195 height 17
paste input "PA/F7FDD3"
type input "PA/F7FDD3"
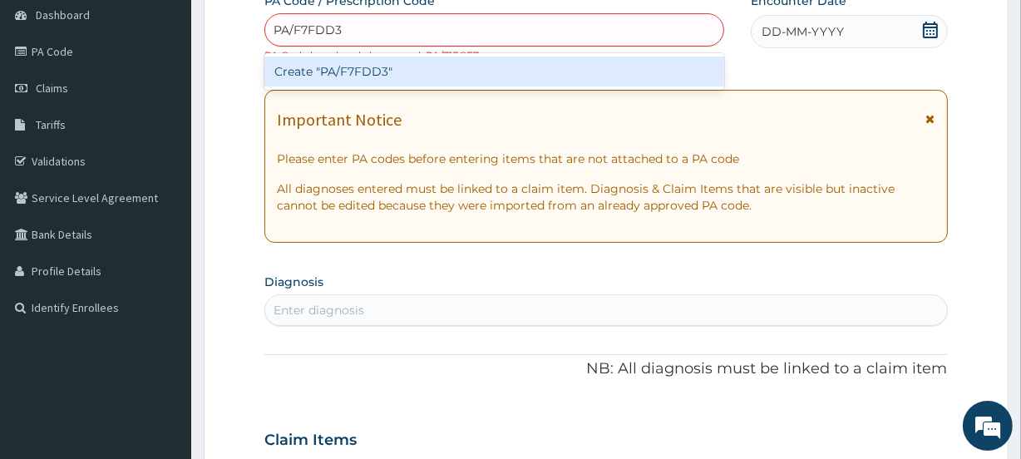
click at [367, 76] on div "Create "PA/F7FDD3"" at bounding box center [493, 72] width 459 height 30
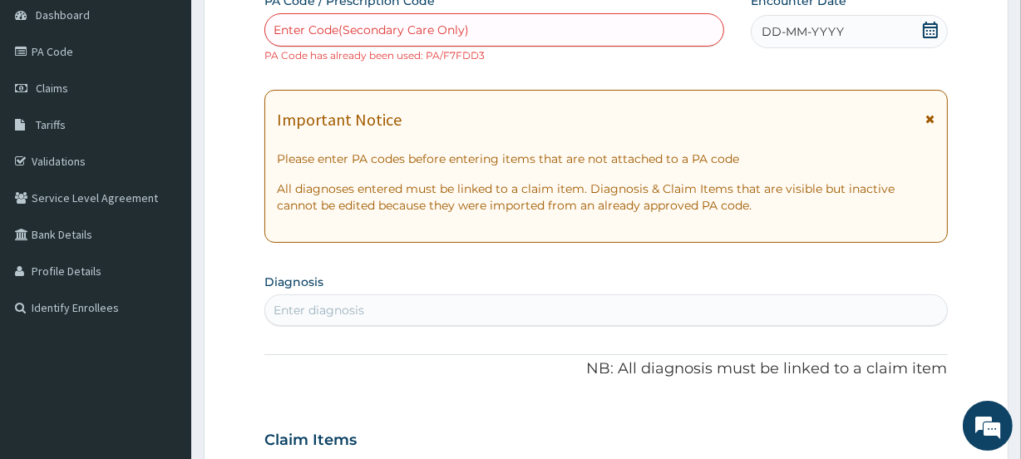
click at [397, 27] on div "Enter Code(Secondary Care Only)" at bounding box center [371, 30] width 195 height 17
paste input "PA/02485F"
type input "PA/02485F"
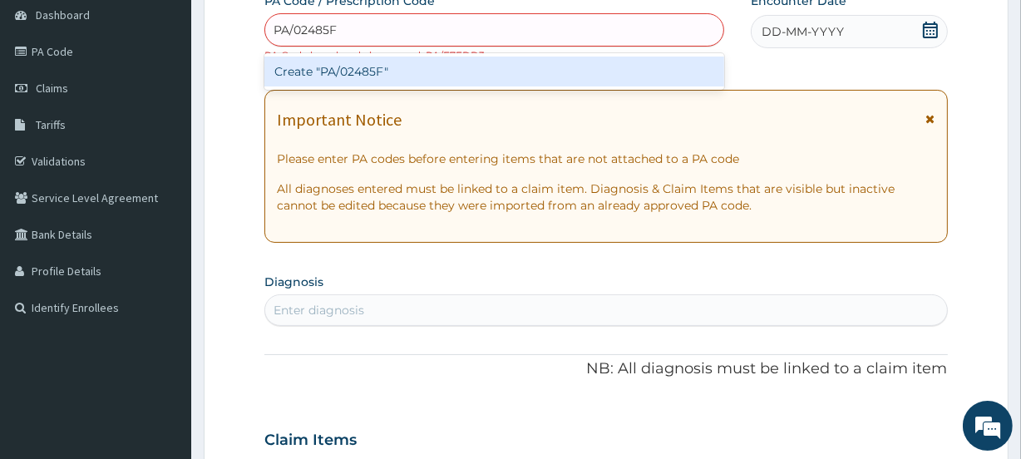
click at [396, 66] on div "Create "PA/02485F"" at bounding box center [493, 72] width 459 height 30
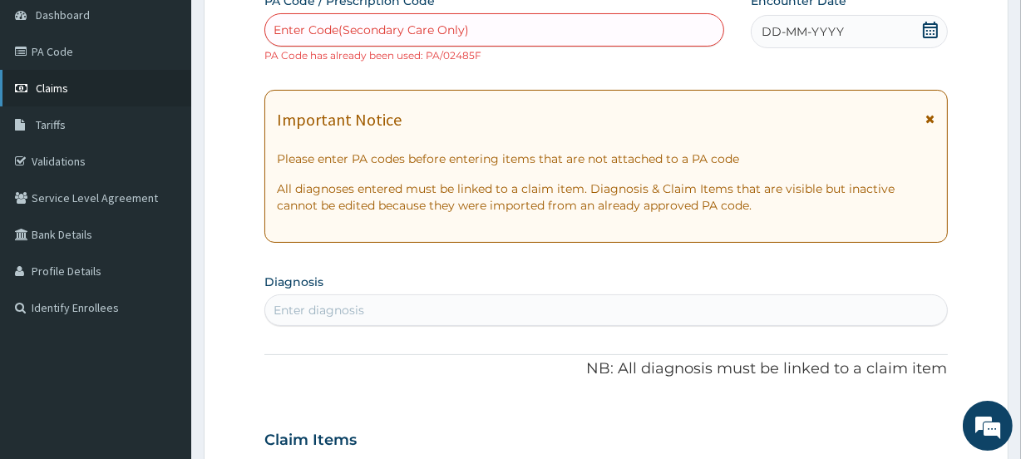
click at [51, 82] on span "Claims" at bounding box center [52, 88] width 32 height 15
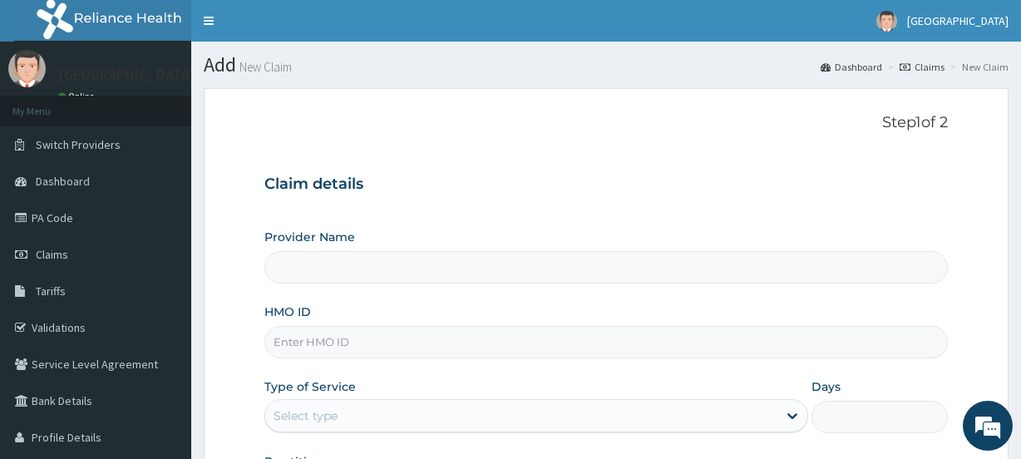
type input "[GEOGRAPHIC_DATA]"
click at [341, 341] on input "HMO ID" at bounding box center [605, 342] width 683 height 32
paste input "PTB/10176/B"
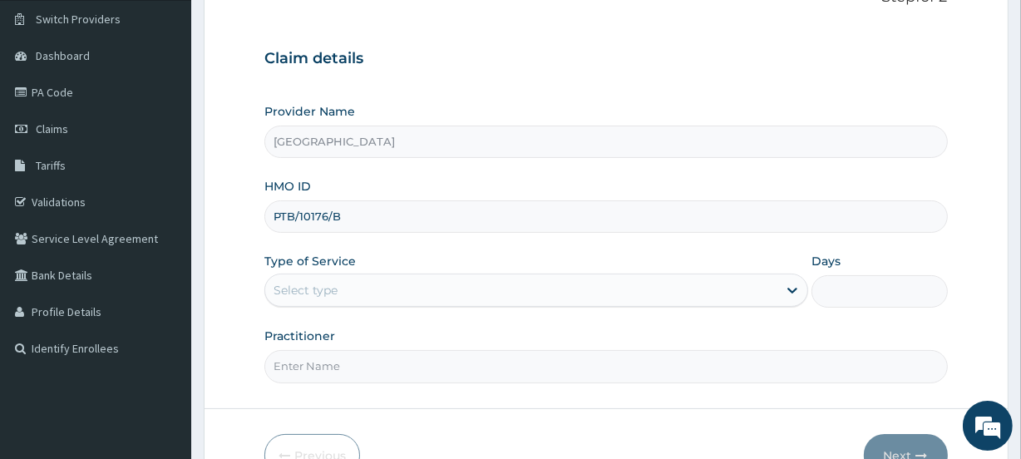
scroll to position [163, 0]
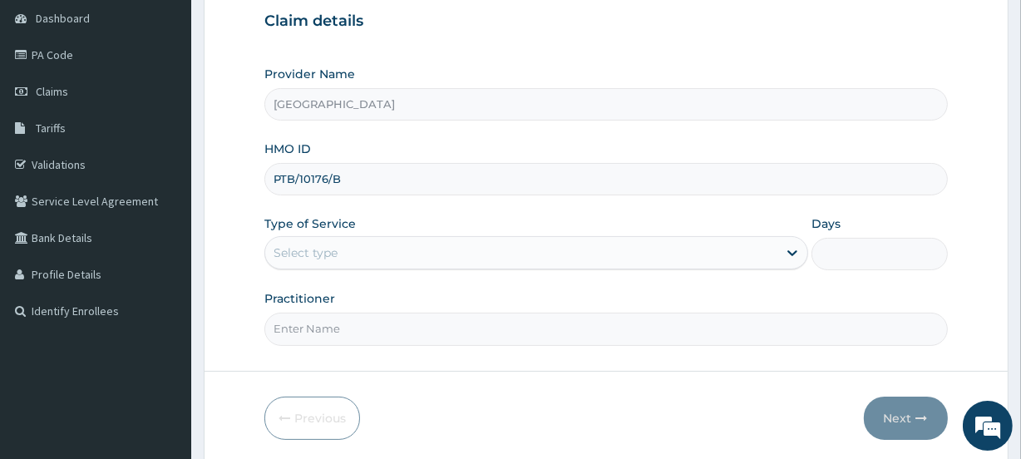
type input "PTB/10176/B"
click at [387, 252] on div "Select type" at bounding box center [521, 252] width 512 height 27
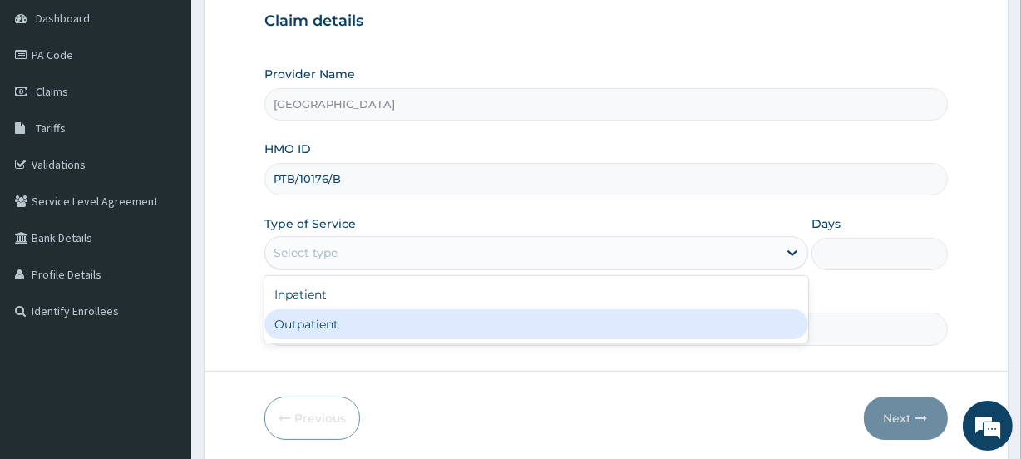
click at [365, 321] on div "Outpatient" at bounding box center [536, 324] width 544 height 30
type input "1"
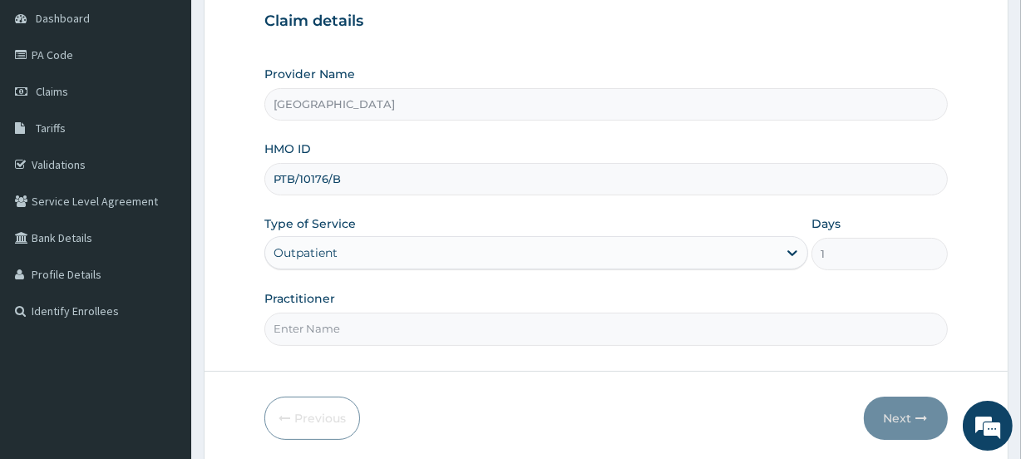
click at [365, 321] on input "Practitioner" at bounding box center [605, 329] width 683 height 32
type input "OLAWUNMI"
click at [540, 404] on div "Previous Next" at bounding box center [605, 418] width 683 height 43
click at [900, 413] on button "Next" at bounding box center [906, 418] width 84 height 43
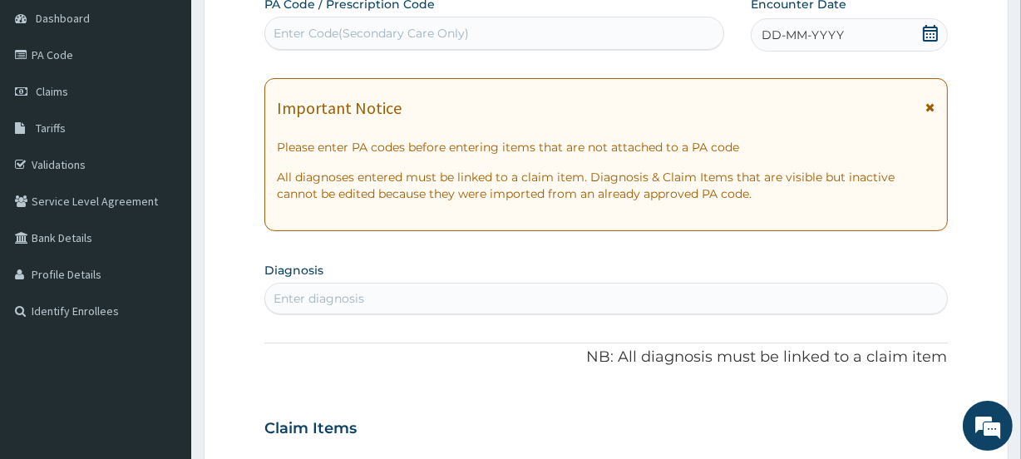
click at [386, 30] on div "Enter Code(Secondary Care Only)" at bounding box center [371, 33] width 195 height 17
paste input "PA/73AA34"
type input "PA/73AA34"
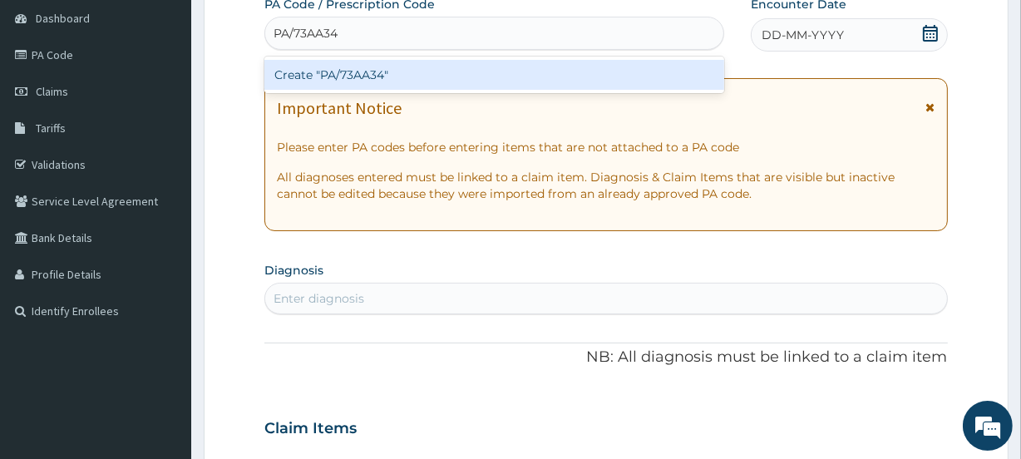
click at [386, 74] on div "Create "PA/73AA34"" at bounding box center [493, 75] width 459 height 30
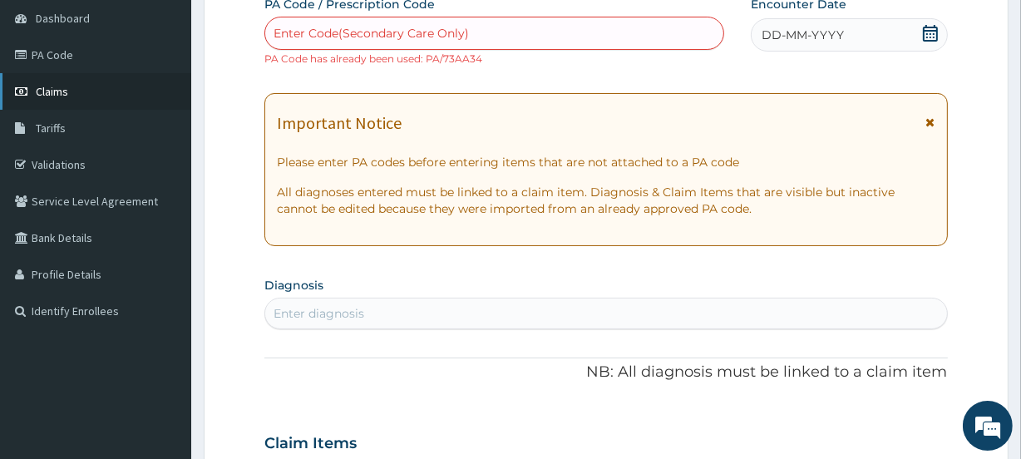
click at [49, 87] on span "Claims" at bounding box center [52, 91] width 32 height 15
click at [57, 51] on link "PA Code" at bounding box center [95, 55] width 191 height 37
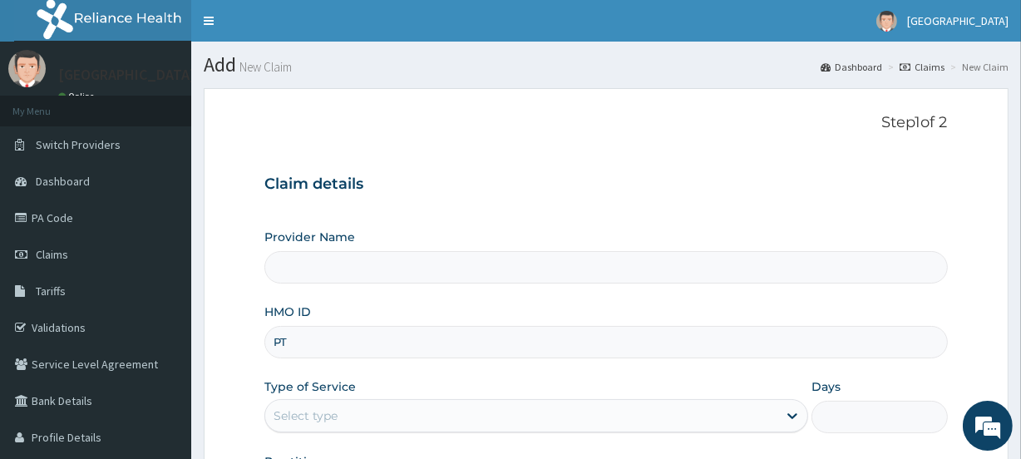
type input "PTB"
type input "[GEOGRAPHIC_DATA]"
type input "PTB/10176/B"
click at [348, 413] on div "Select type" at bounding box center [521, 415] width 512 height 27
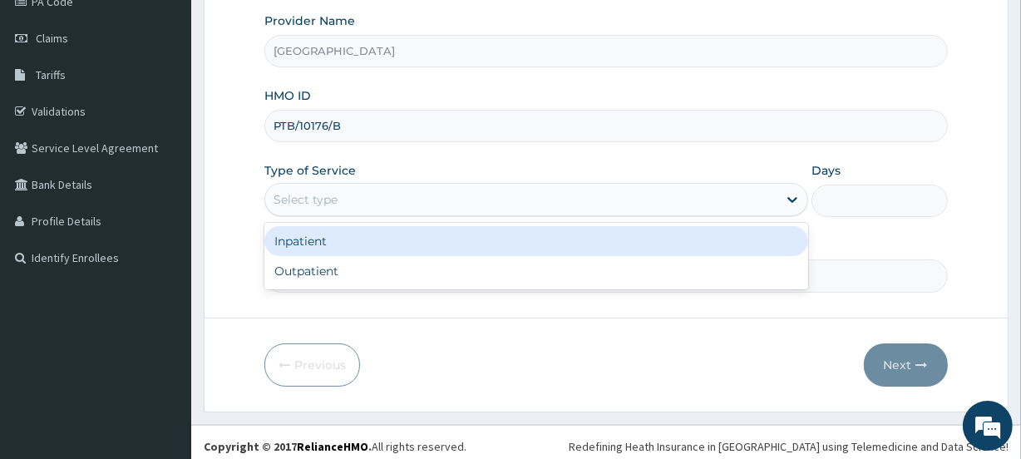
scroll to position [223, 0]
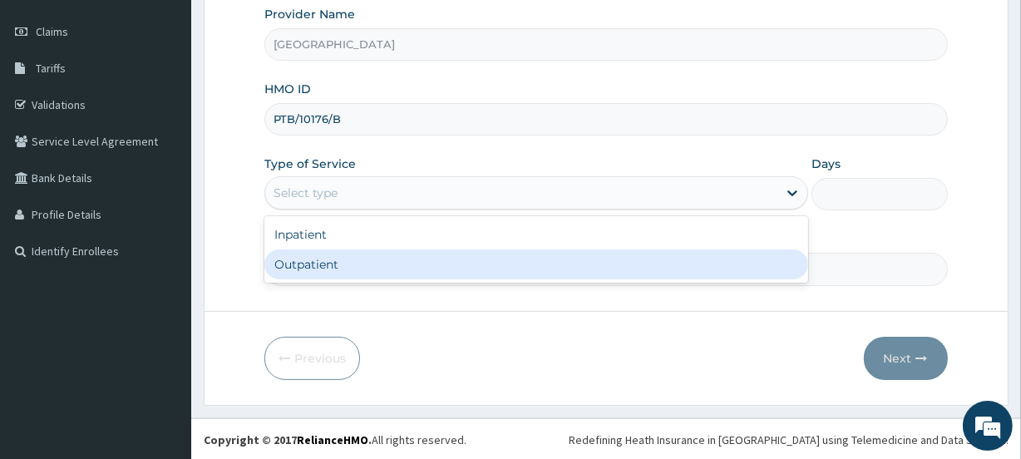
click at [323, 264] on div "Outpatient" at bounding box center [536, 264] width 544 height 30
type input "1"
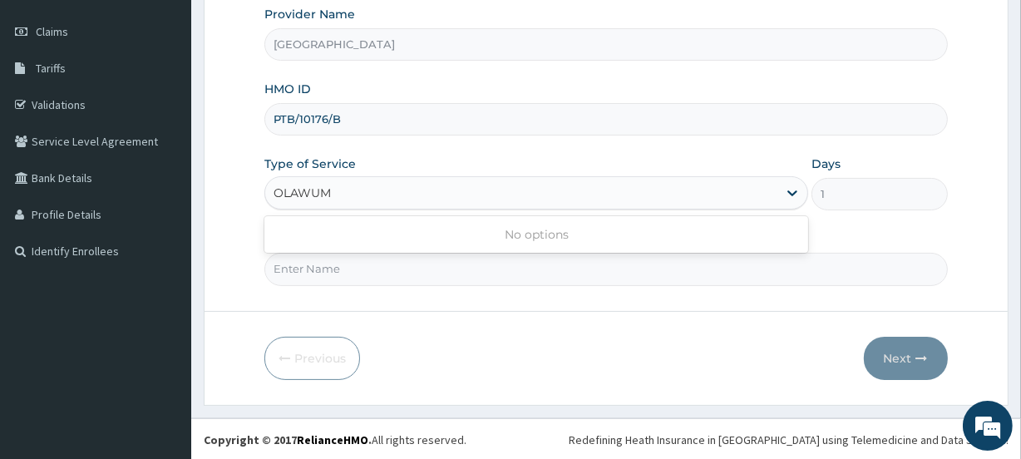
type input "OLAWUMI"
click at [350, 195] on div "Outpatient" at bounding box center [521, 193] width 512 height 27
click at [350, 269] on input "Practitioner" at bounding box center [605, 269] width 683 height 32
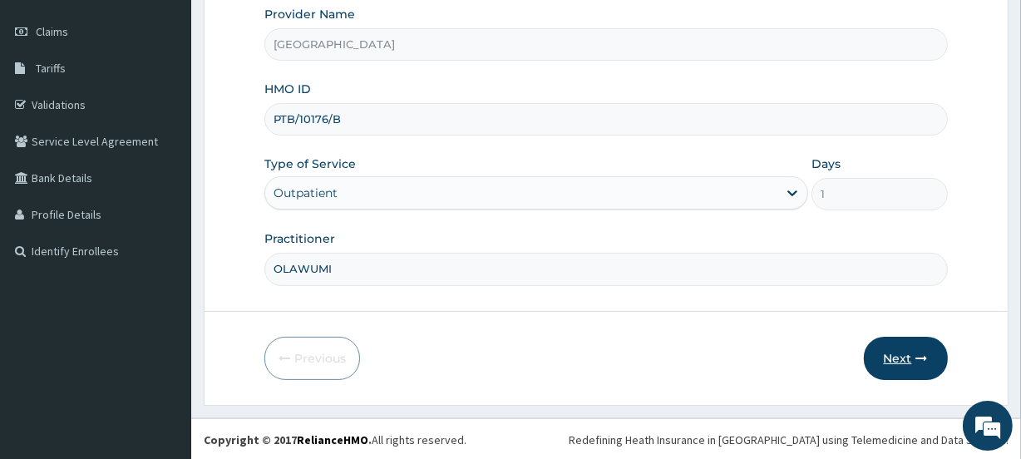
type input "OLAWUMI"
click at [887, 357] on button "Next" at bounding box center [906, 358] width 84 height 43
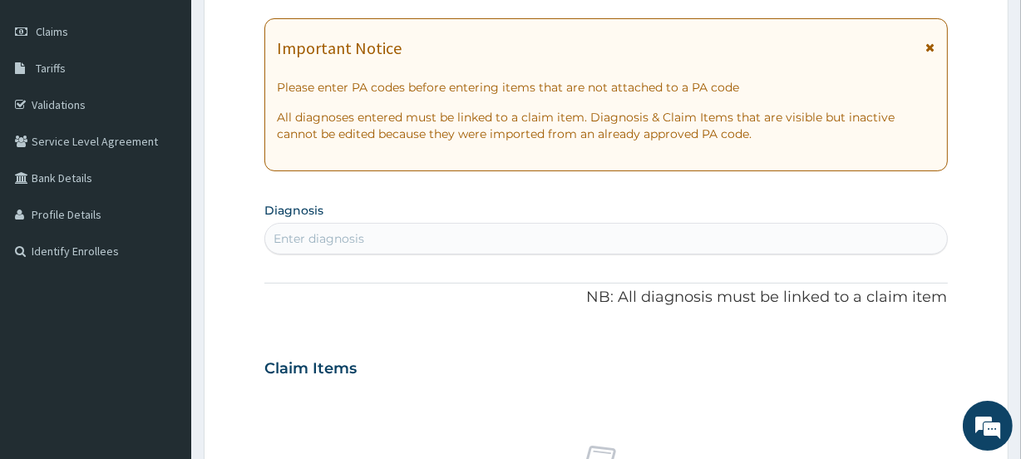
scroll to position [0, 0]
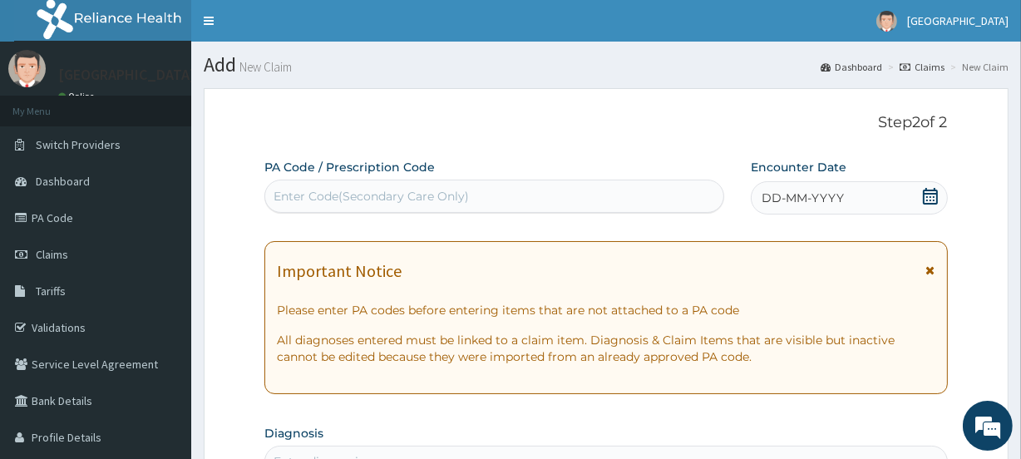
click at [480, 188] on div "Enter Code(Secondary Care Only)" at bounding box center [493, 196] width 457 height 27
paste input "PA/73AA34"
type input "PA/73AA34"
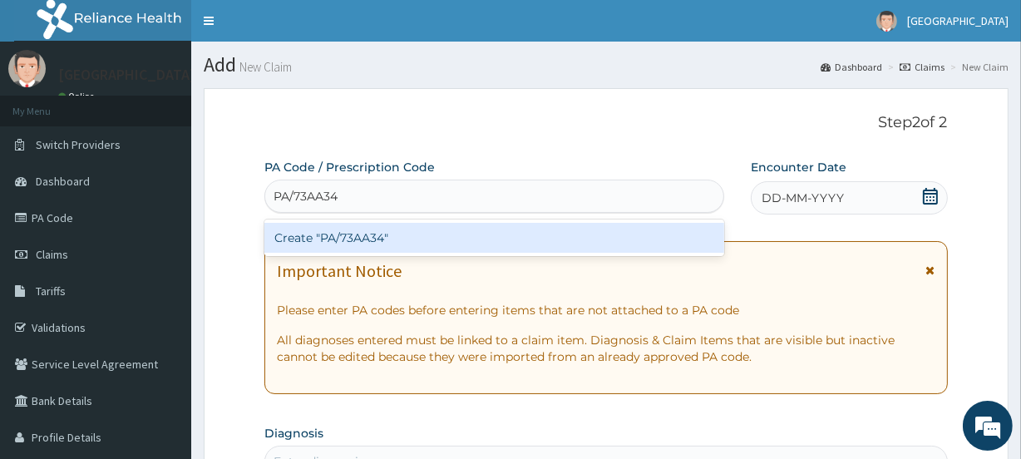
click at [460, 239] on div "Create "PA/73AA34"" at bounding box center [493, 238] width 459 height 30
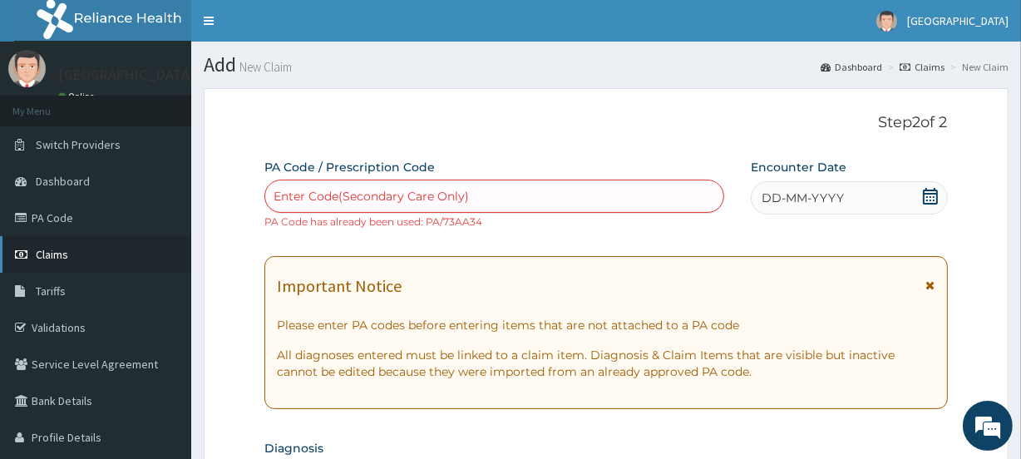
click at [63, 244] on link "Claims" at bounding box center [95, 254] width 191 height 37
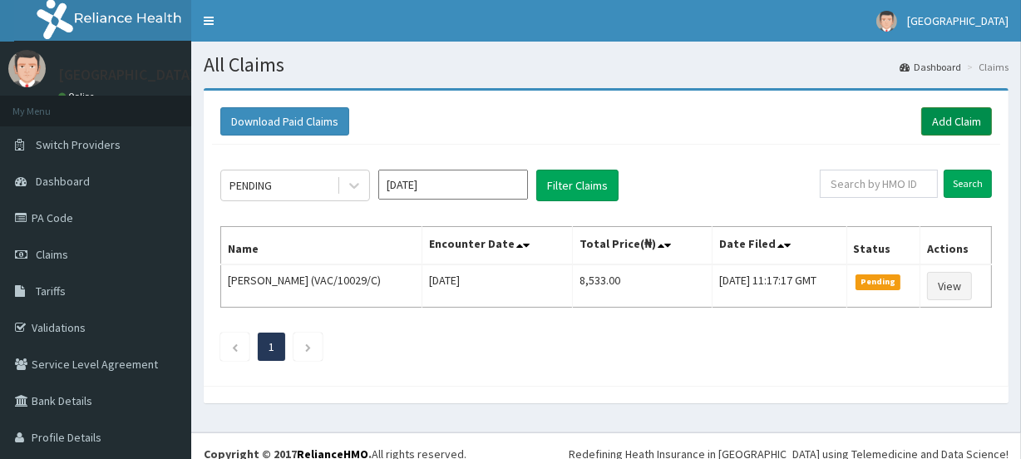
click at [930, 118] on link "Add Claim" at bounding box center [956, 121] width 71 height 28
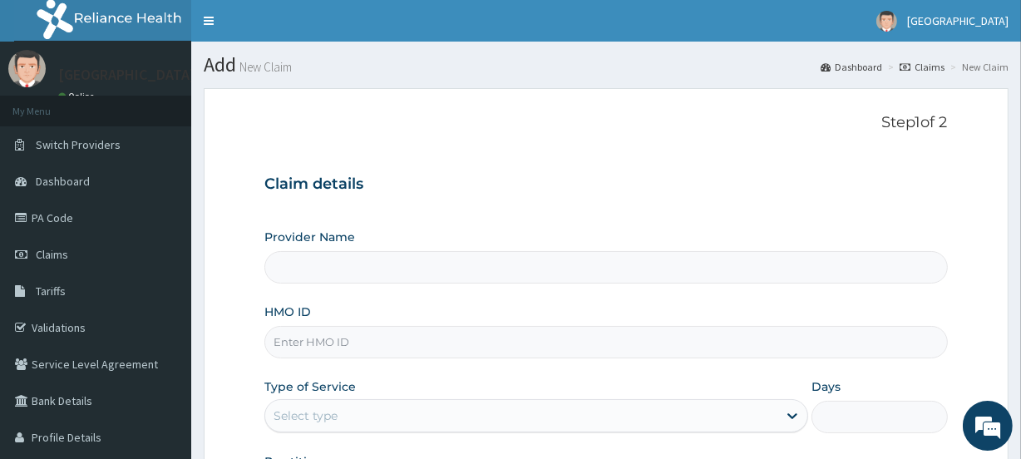
click at [349, 342] on input "HMO ID" at bounding box center [605, 342] width 683 height 32
type input "SMB/"
type input "[GEOGRAPHIC_DATA]"
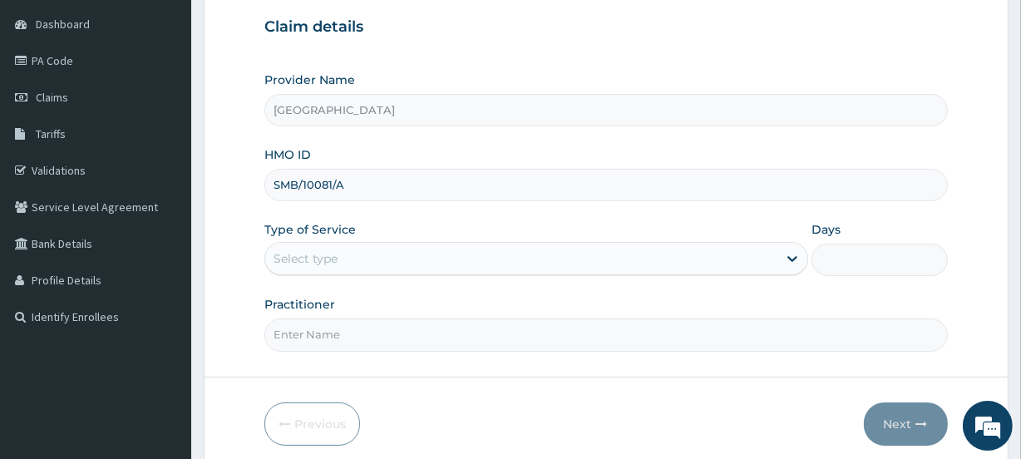
scroll to position [183, 0]
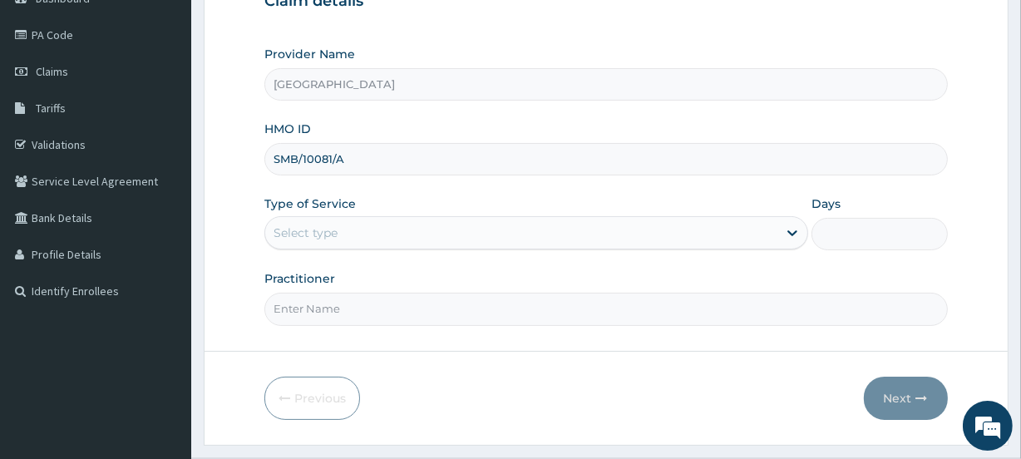
type input "SMB/10081/A"
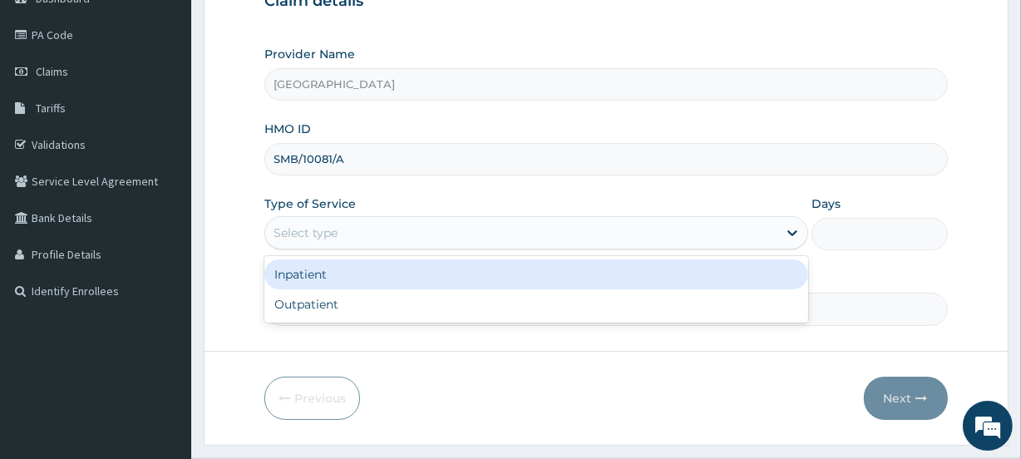
click at [334, 239] on div "Select type" at bounding box center [306, 232] width 64 height 17
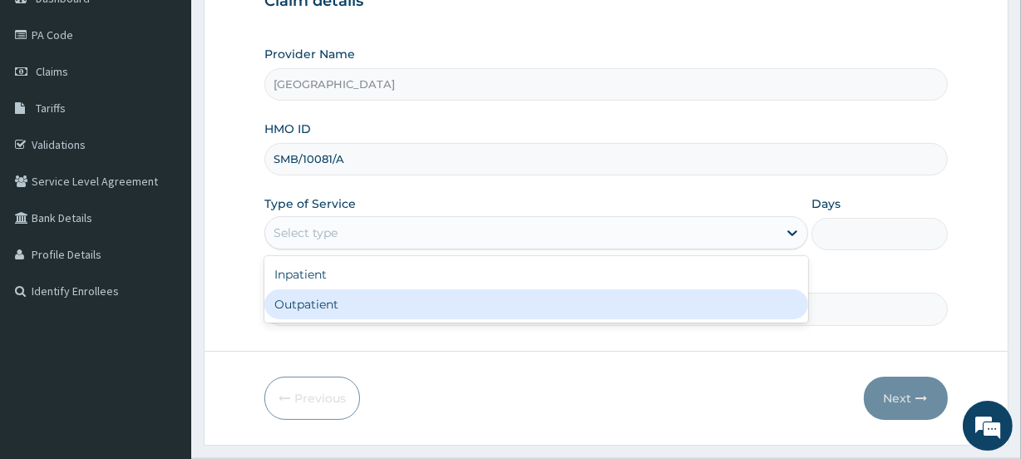
click at [333, 298] on div "Outpatient" at bounding box center [536, 304] width 544 height 30
type input "1"
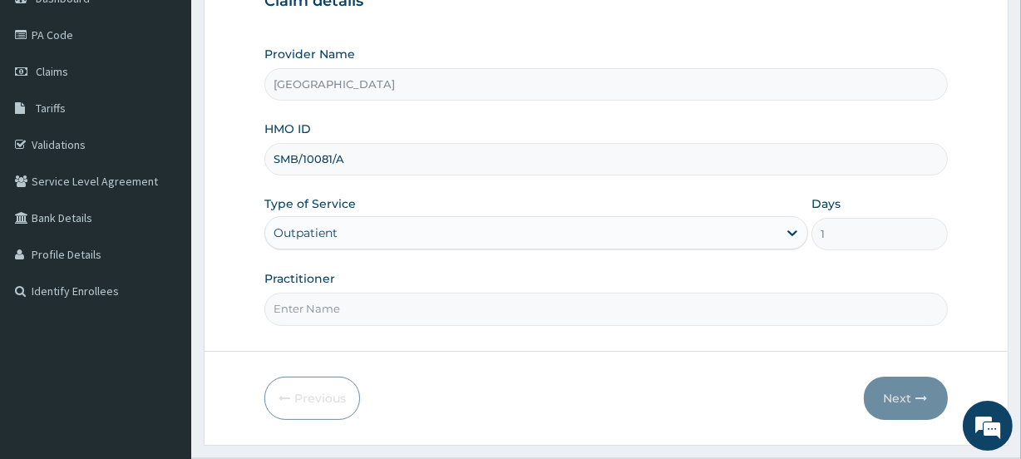
click at [333, 304] on input "Practitioner" at bounding box center [605, 309] width 683 height 32
type input "SERAH"
click at [895, 392] on button "Next" at bounding box center [906, 398] width 84 height 43
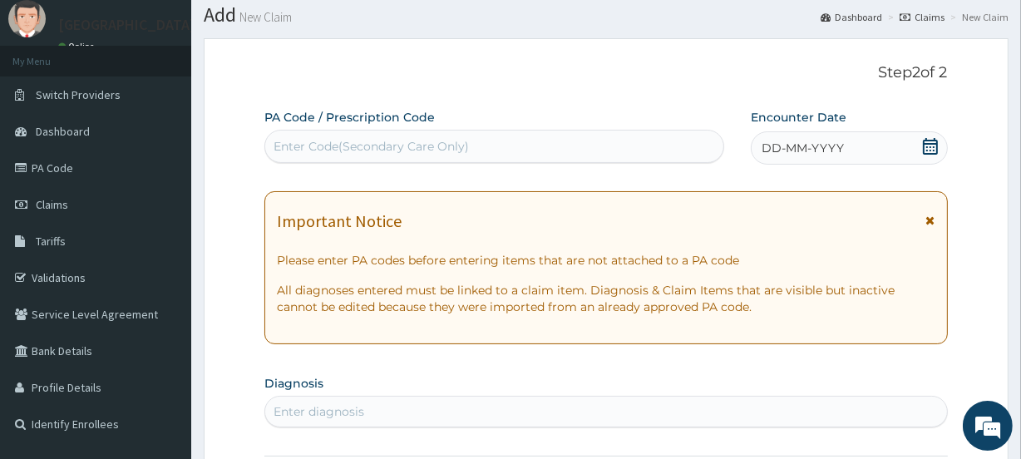
scroll to position [0, 0]
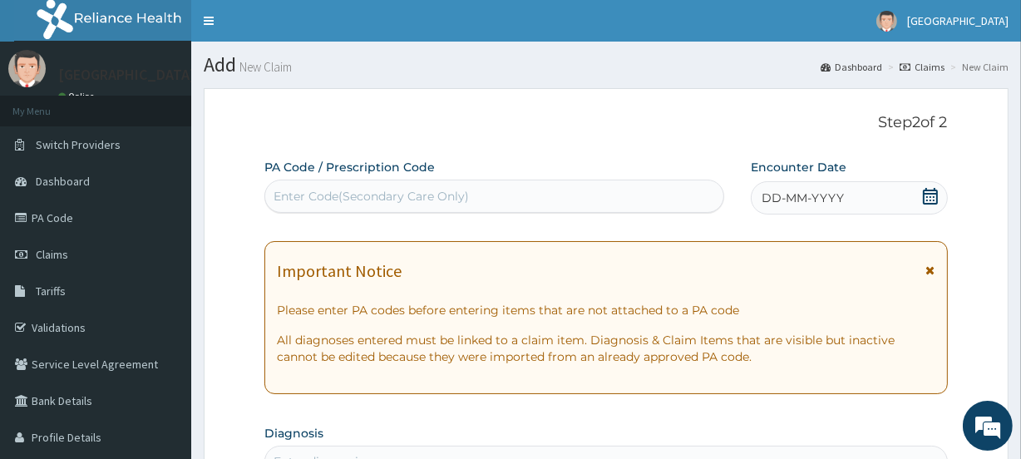
click at [358, 190] on div "Enter Code(Secondary Care Only)" at bounding box center [371, 196] width 195 height 17
paste input "PA/A84A9E"
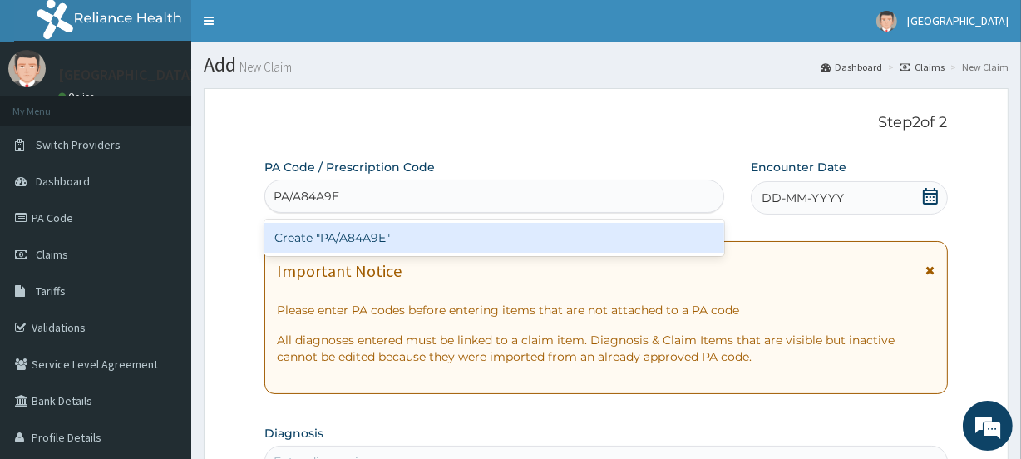
type input "PA/A84A9E"
click at [359, 244] on div "Create "PA/A84A9E"" at bounding box center [493, 238] width 459 height 30
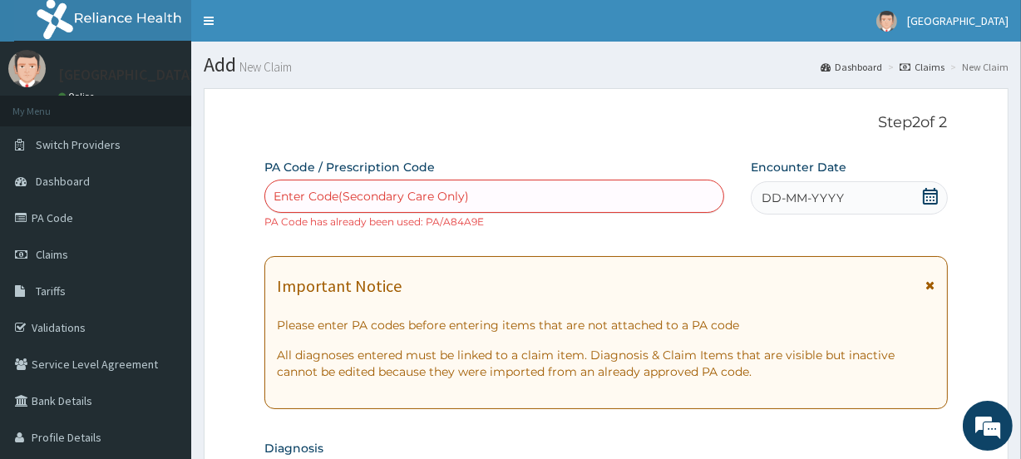
click at [367, 191] on div "Enter Code(Secondary Care Only)" at bounding box center [371, 196] width 195 height 17
paste input "PA/2801E0"
type input "PA/2801E0"
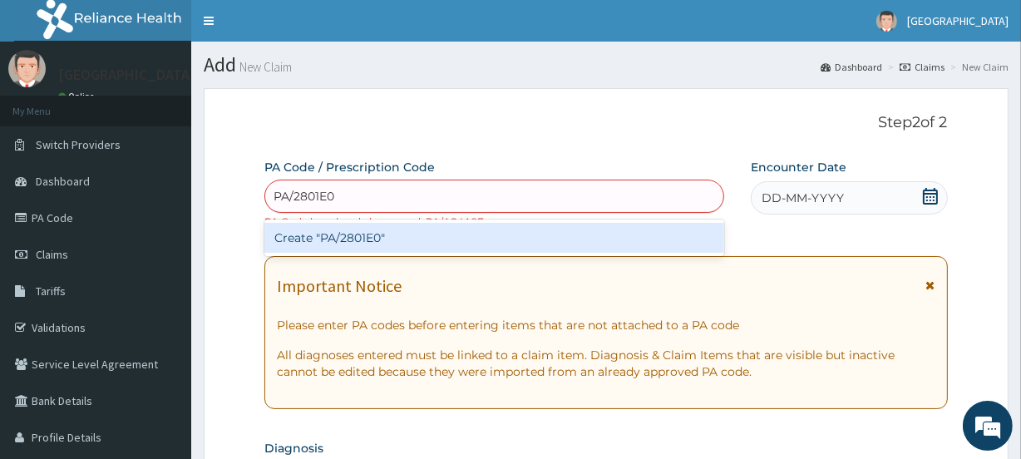
click at [367, 231] on div "Create "PA/2801E0"" at bounding box center [493, 238] width 459 height 30
